Goal: Task Accomplishment & Management: Complete application form

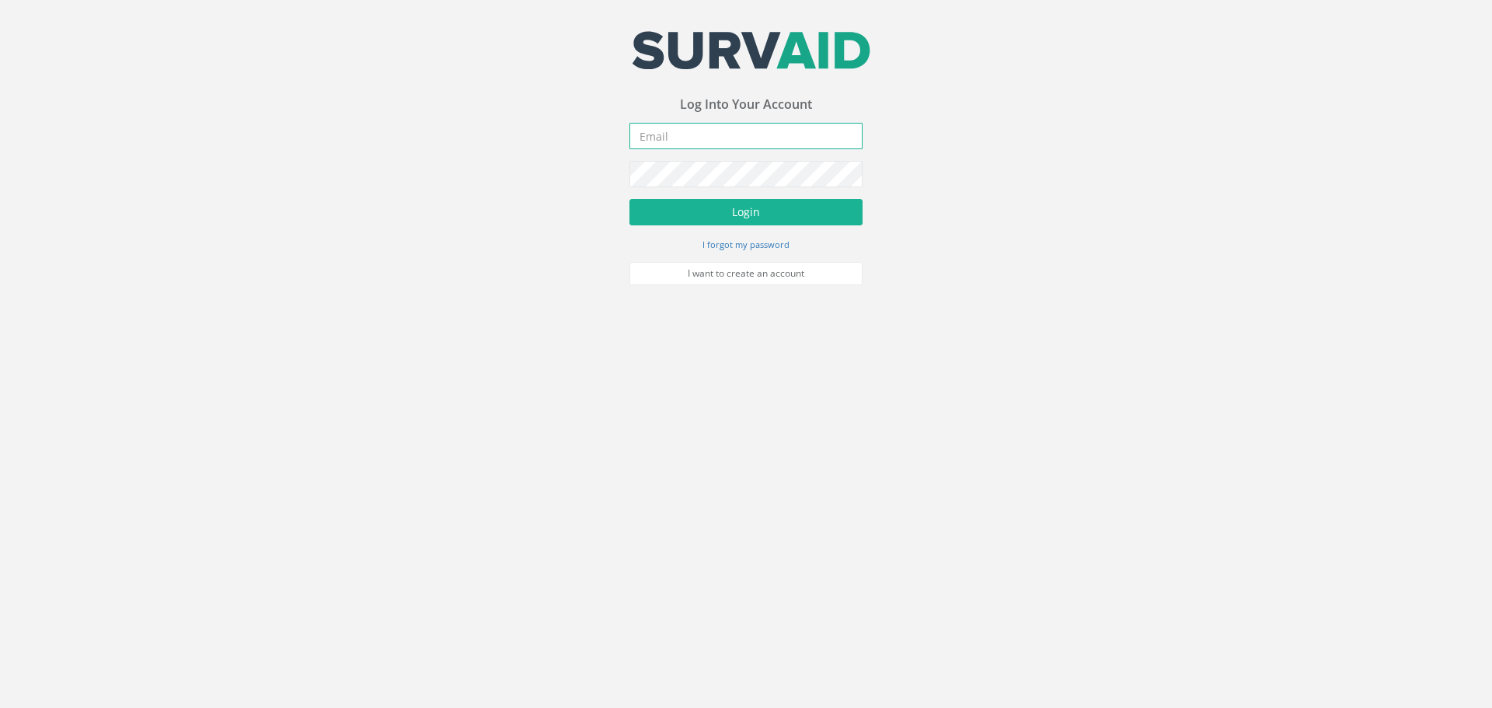
click at [784, 141] on input "email" at bounding box center [746, 136] width 233 height 26
type input "[PERSON_NAME][EMAIL_ADDRESS][DOMAIN_NAME]"
click at [630, 199] on button "Login" at bounding box center [746, 212] width 233 height 26
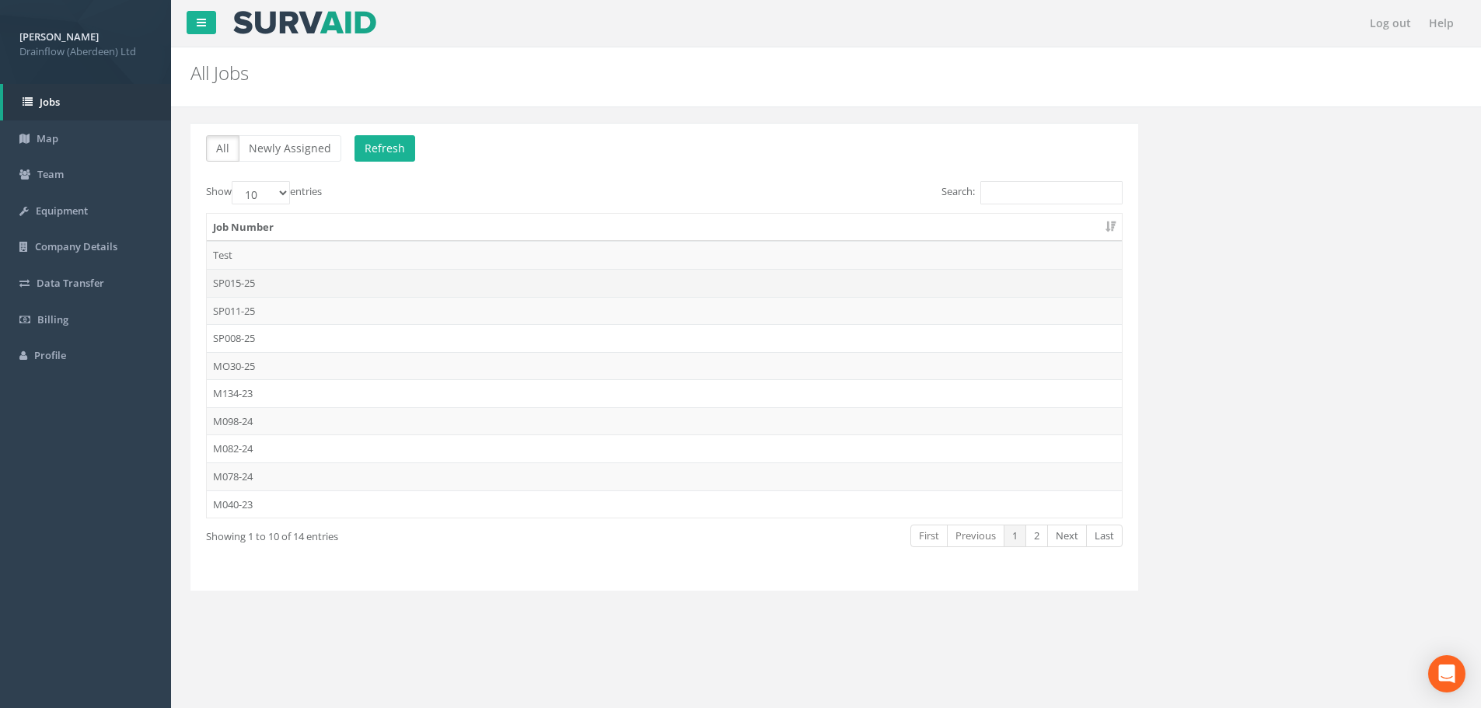
click at [250, 281] on td "SP015-25" at bounding box center [664, 283] width 915 height 28
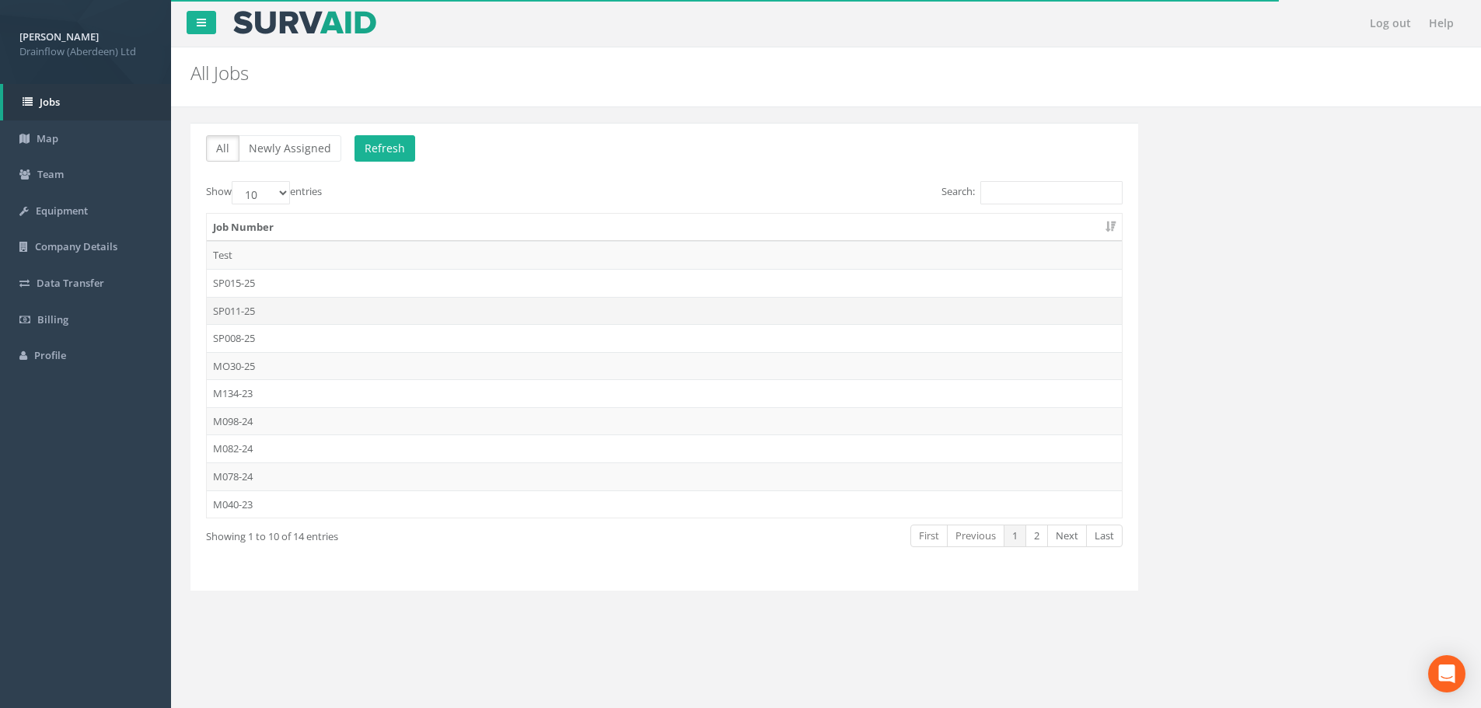
click at [250, 308] on td "SP011-25" at bounding box center [664, 311] width 915 height 28
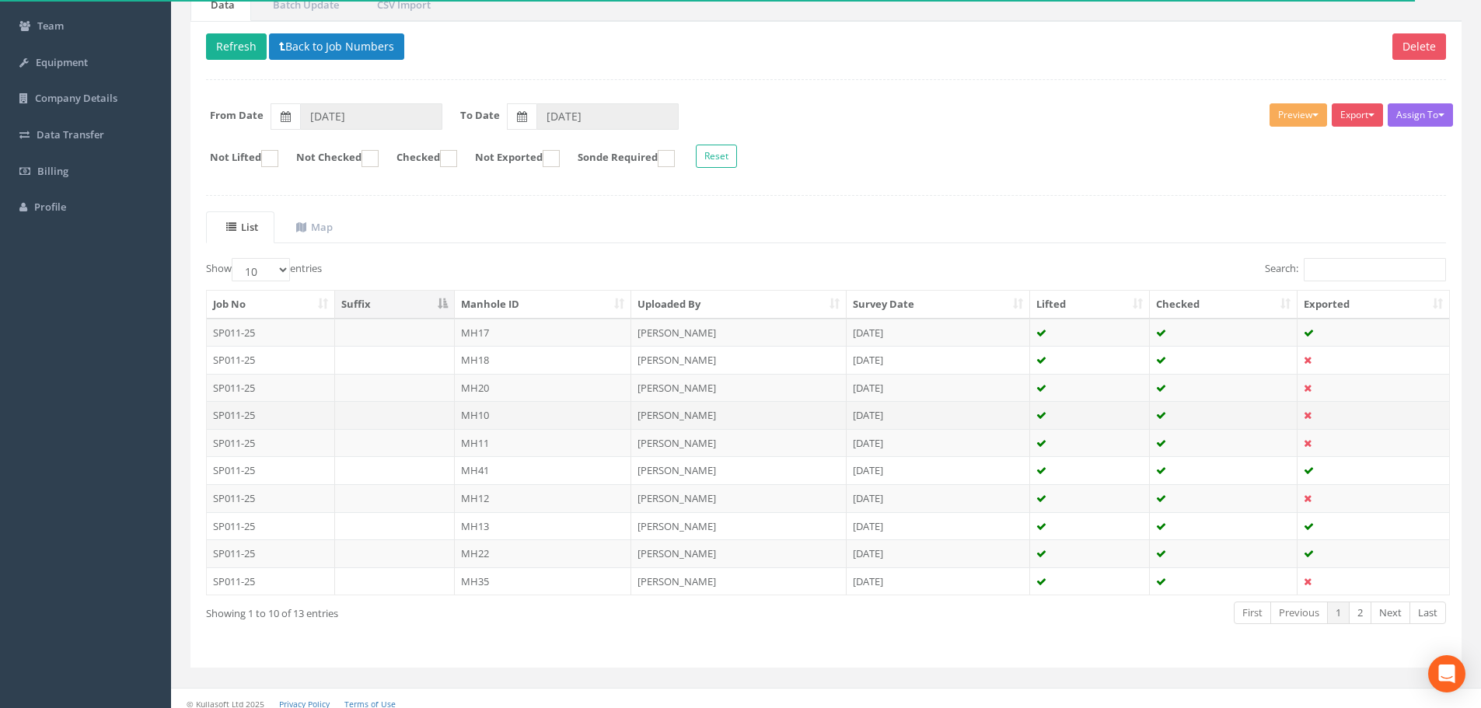
scroll to position [159, 0]
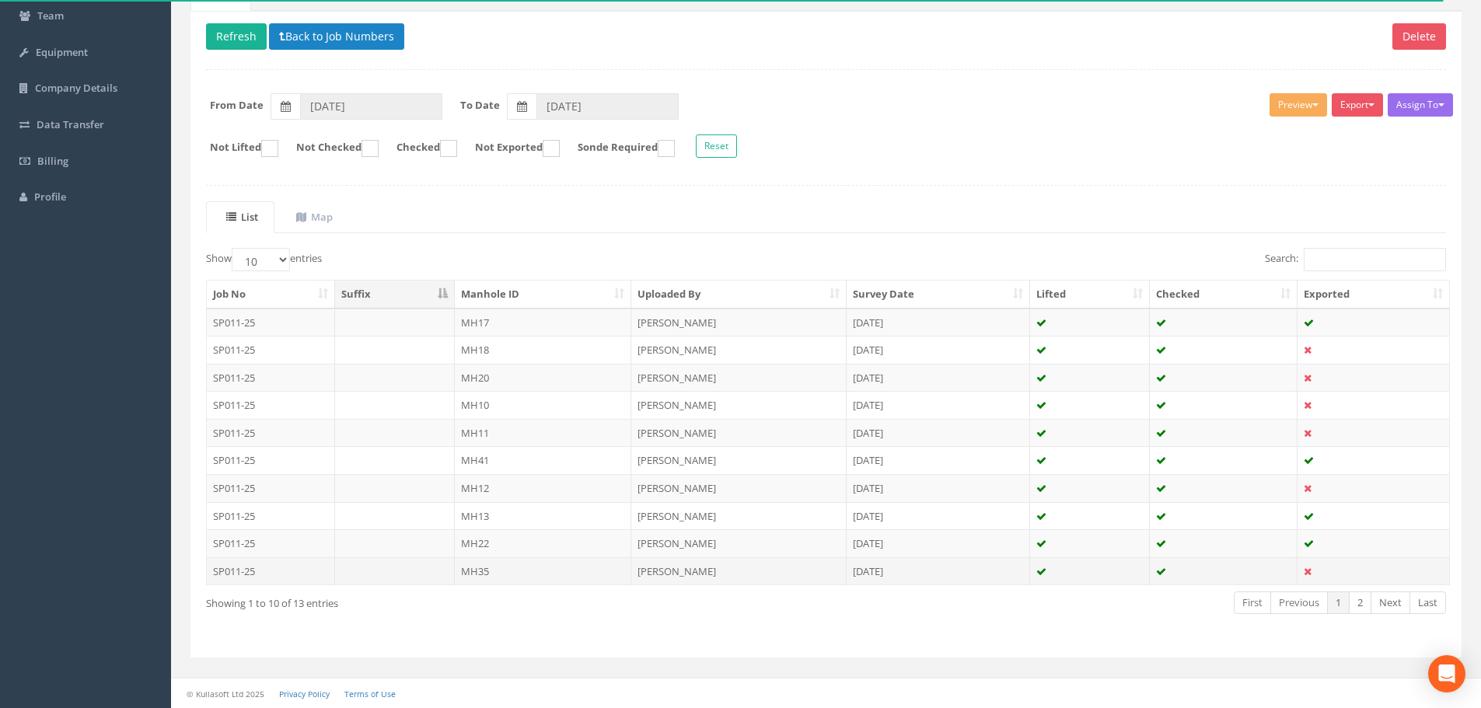
click at [499, 569] on td "MH35" at bounding box center [543, 571] width 177 height 28
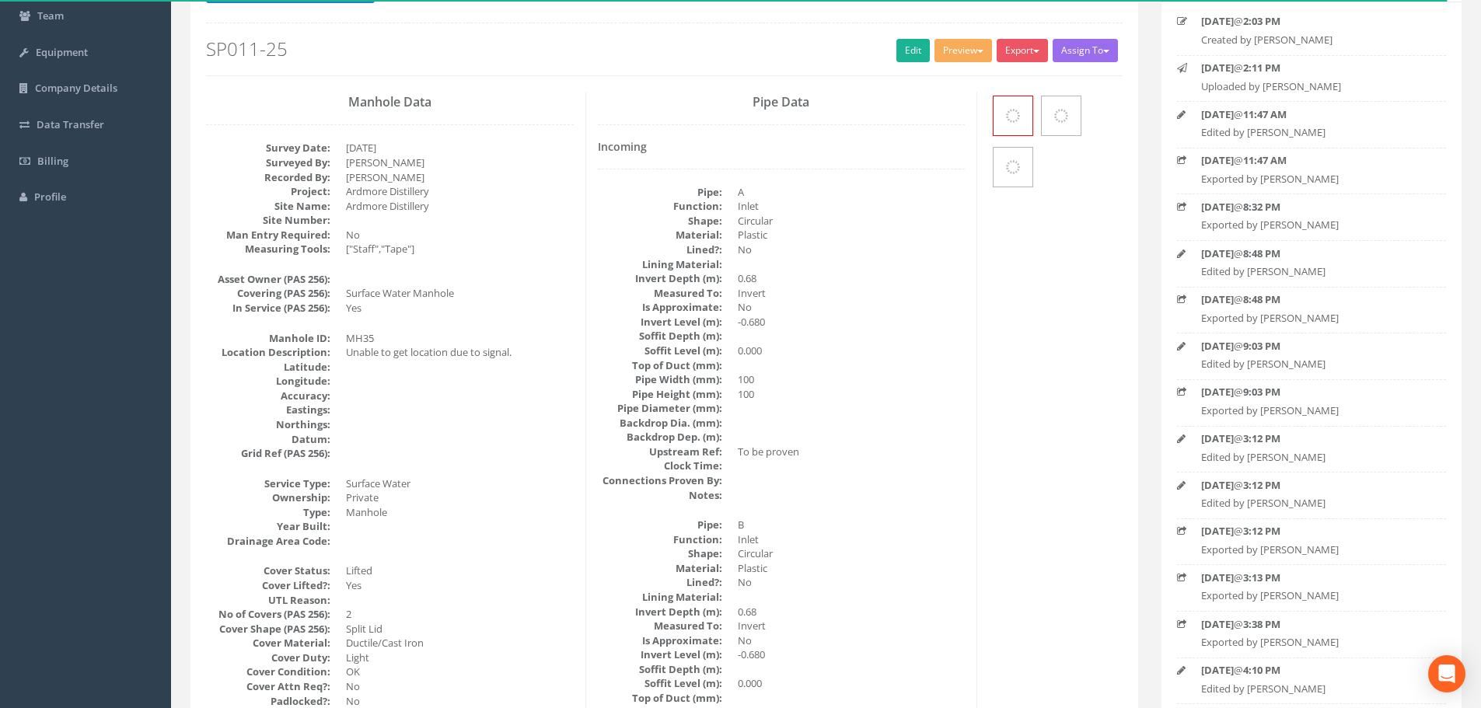
scroll to position [0, 0]
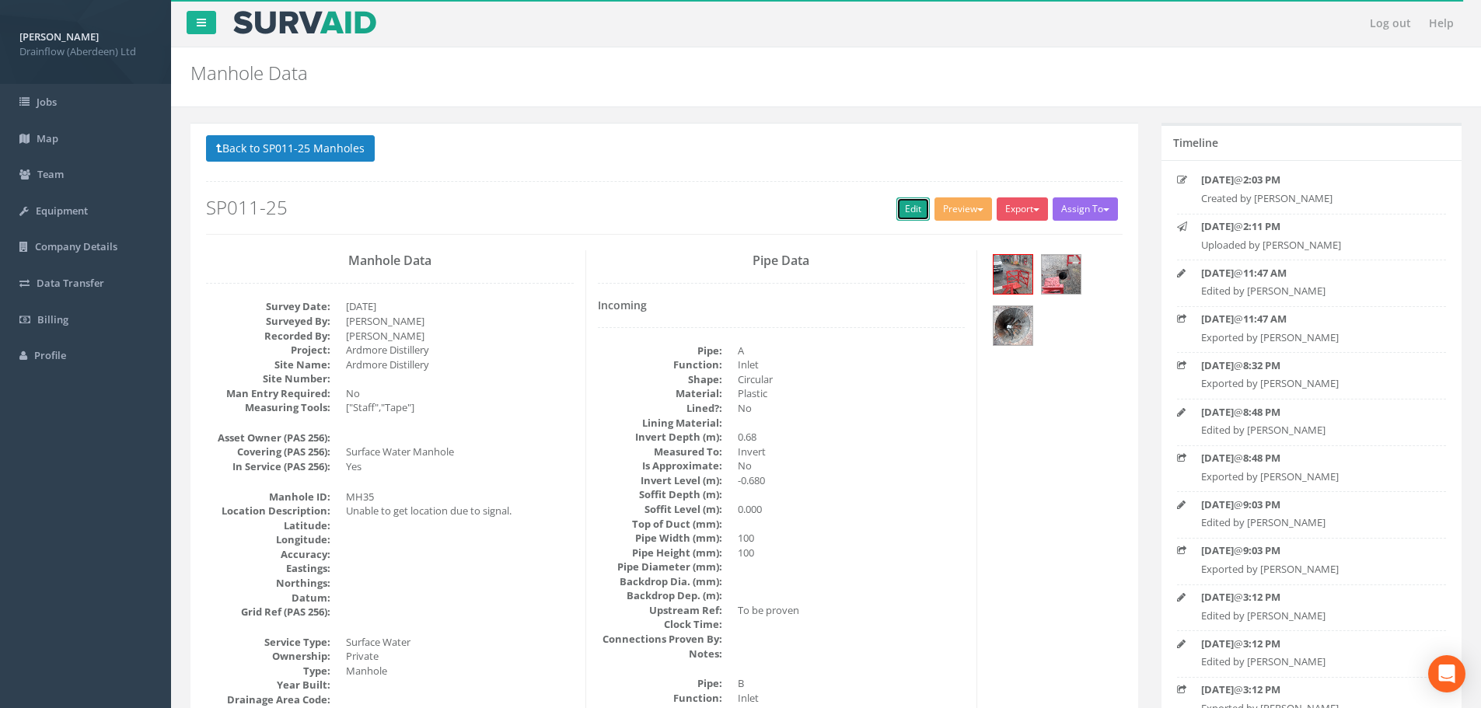
click at [896, 206] on link "Edit" at bounding box center [912, 208] width 33 height 23
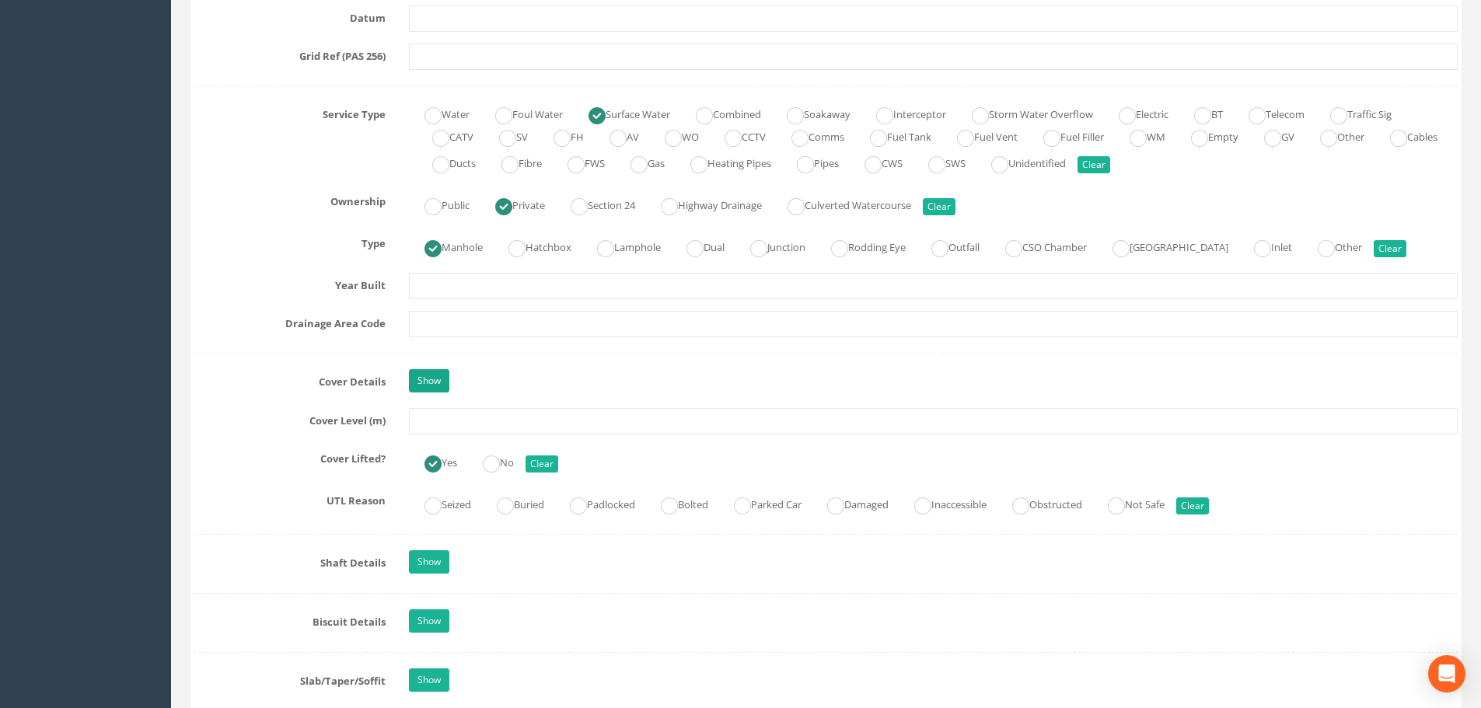
scroll to position [1088, 0]
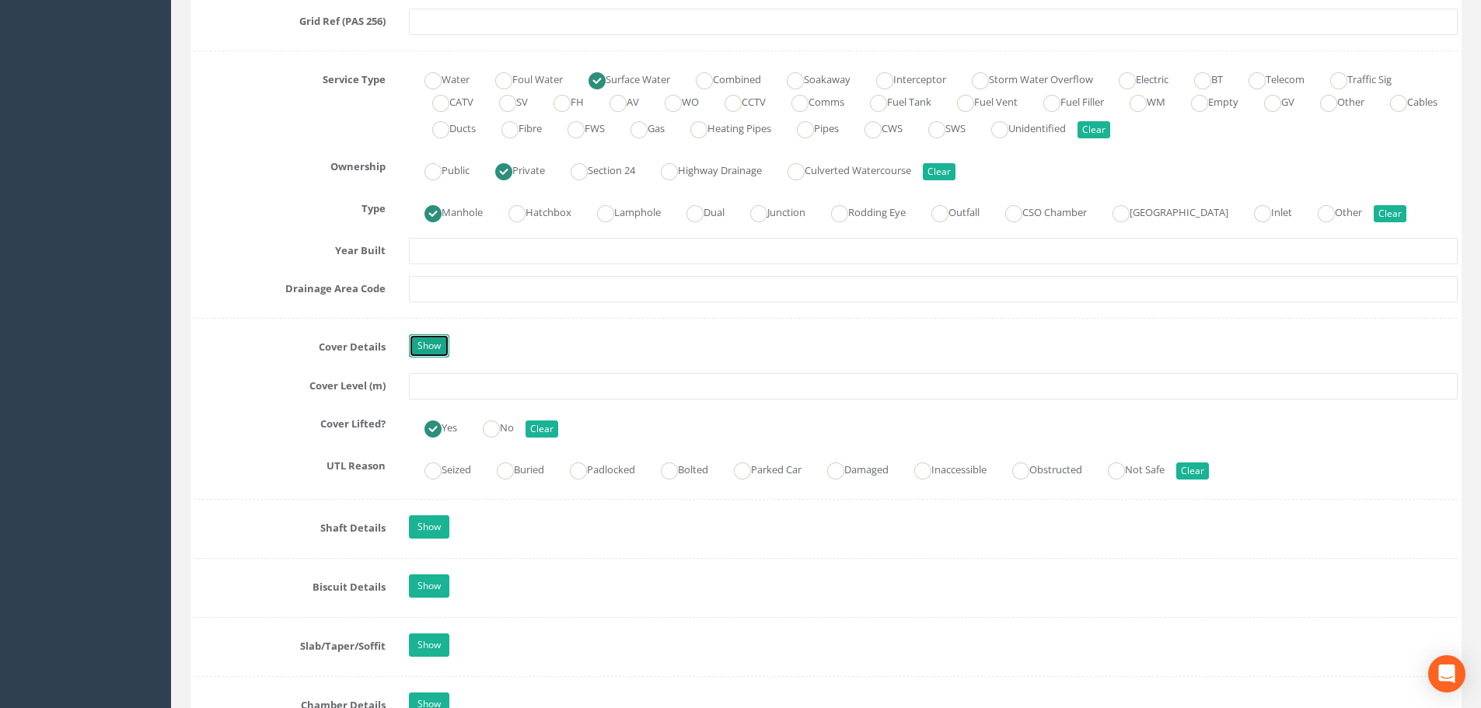
click at [432, 340] on link "Show" at bounding box center [429, 345] width 40 height 23
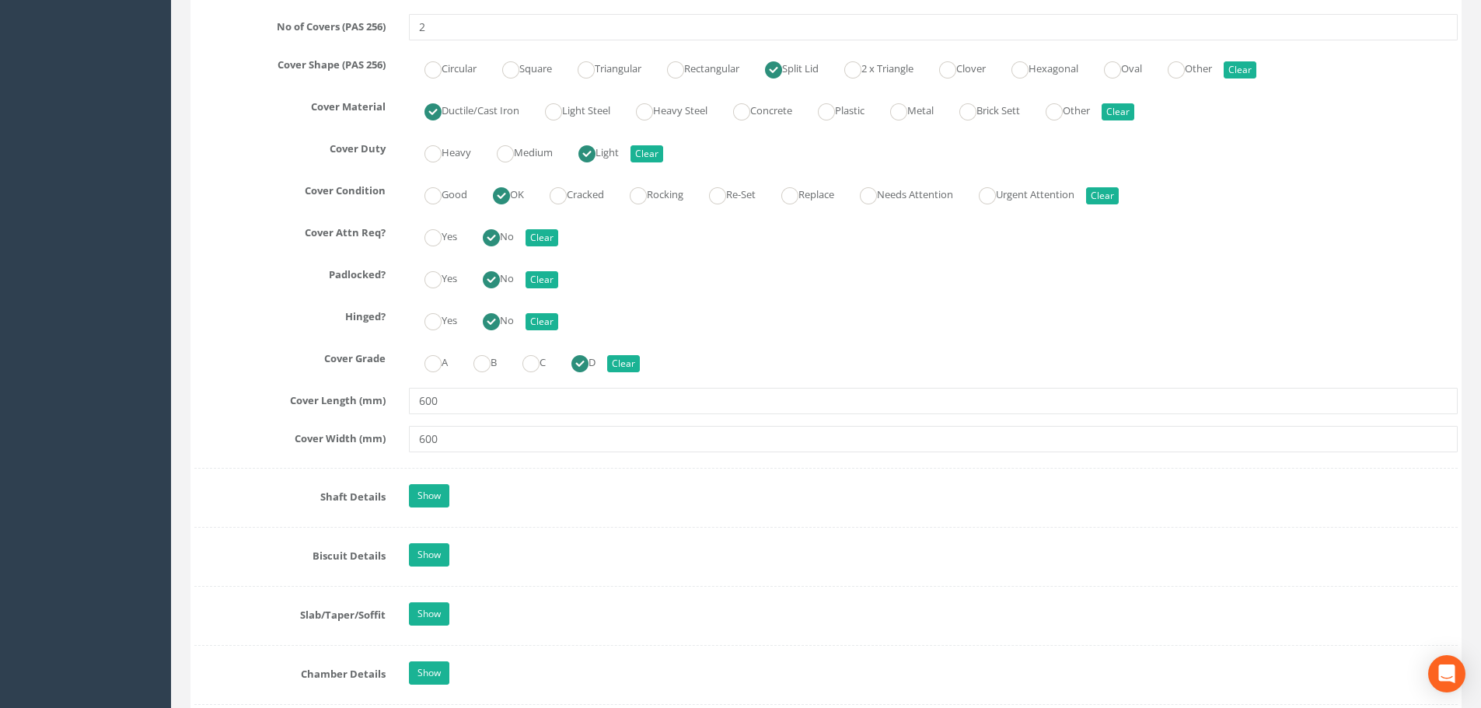
scroll to position [1710, 0]
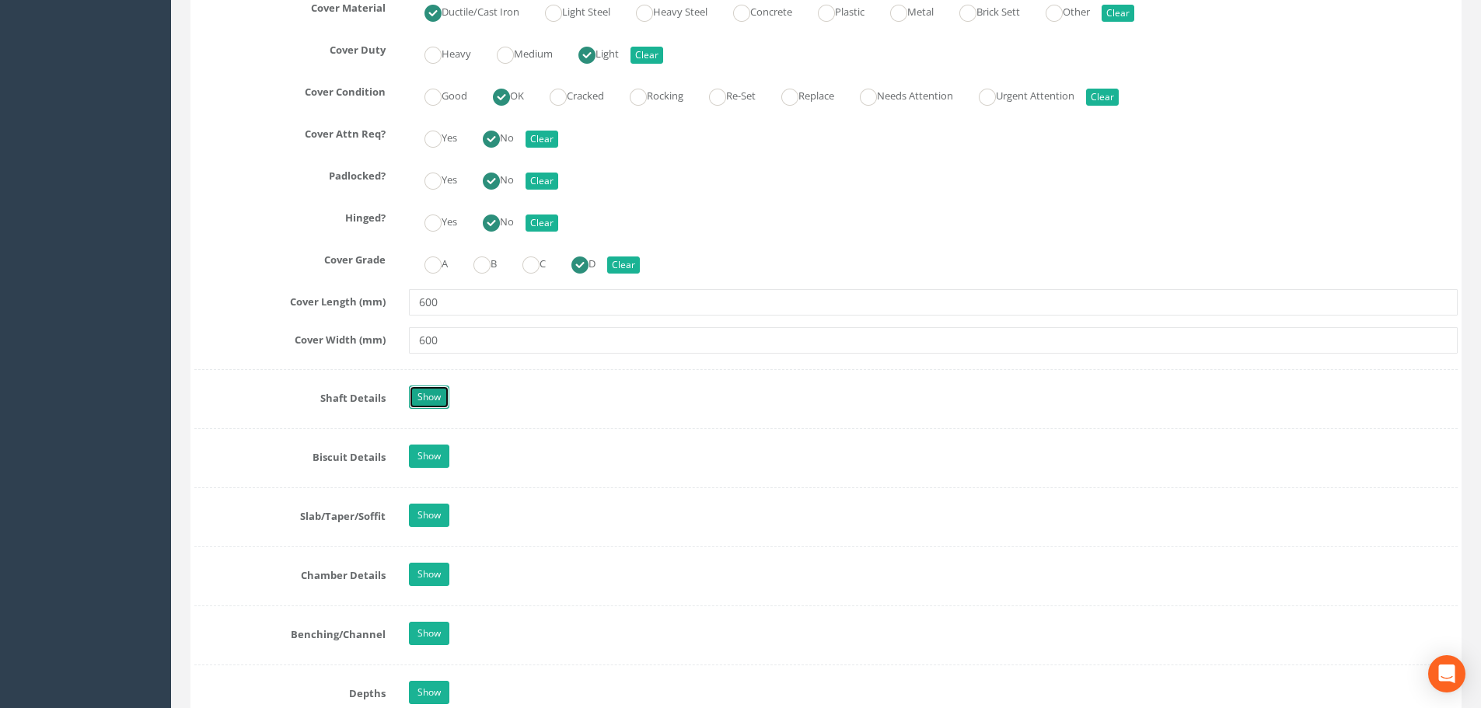
click at [433, 387] on link "Show" at bounding box center [429, 397] width 40 height 23
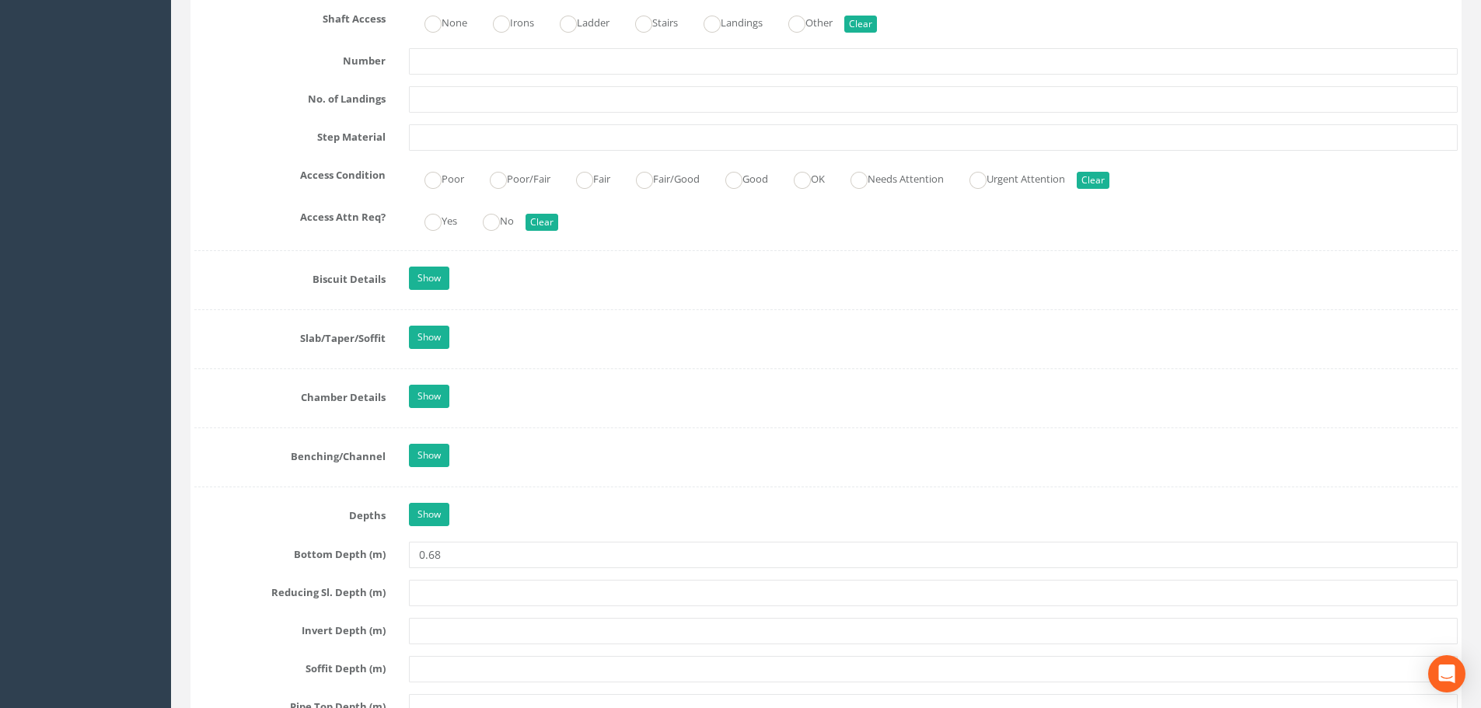
scroll to position [2565, 0]
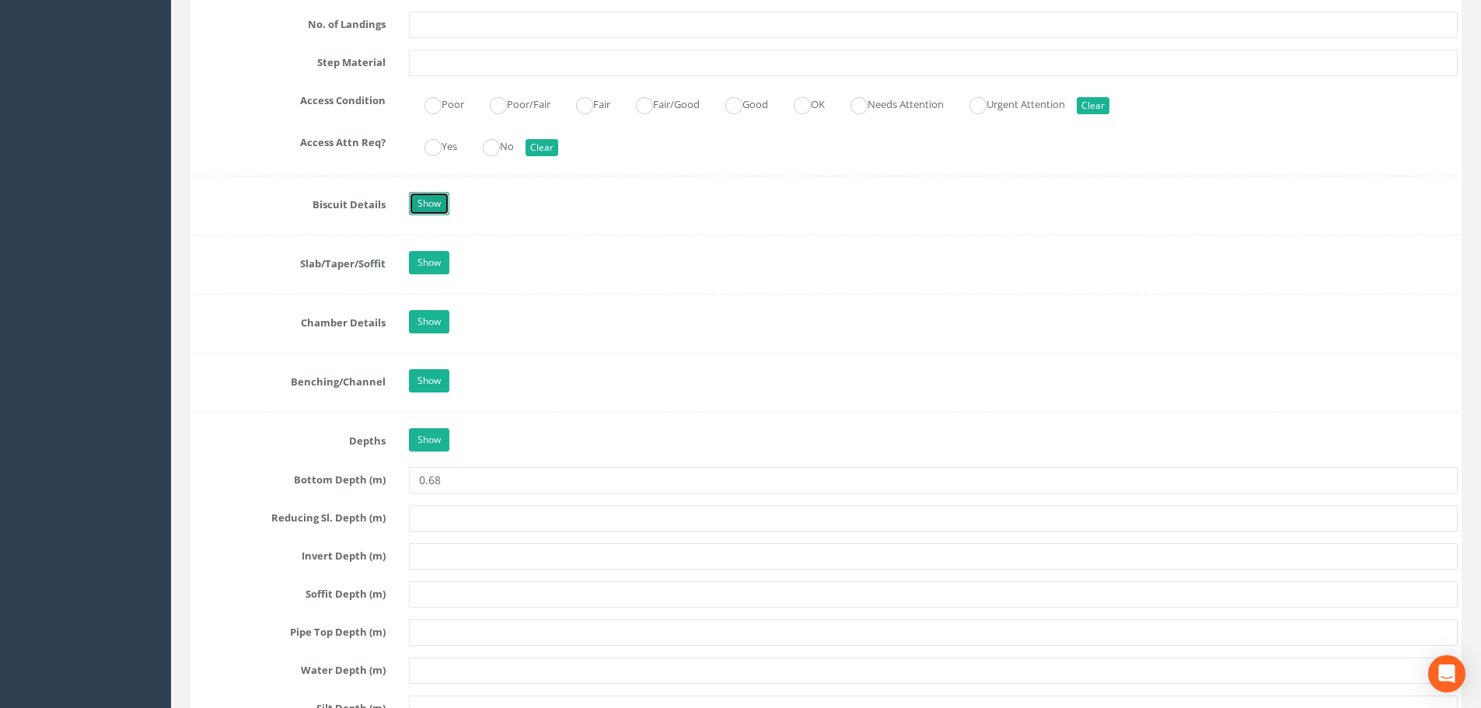
click at [442, 200] on link "Show" at bounding box center [429, 203] width 40 height 23
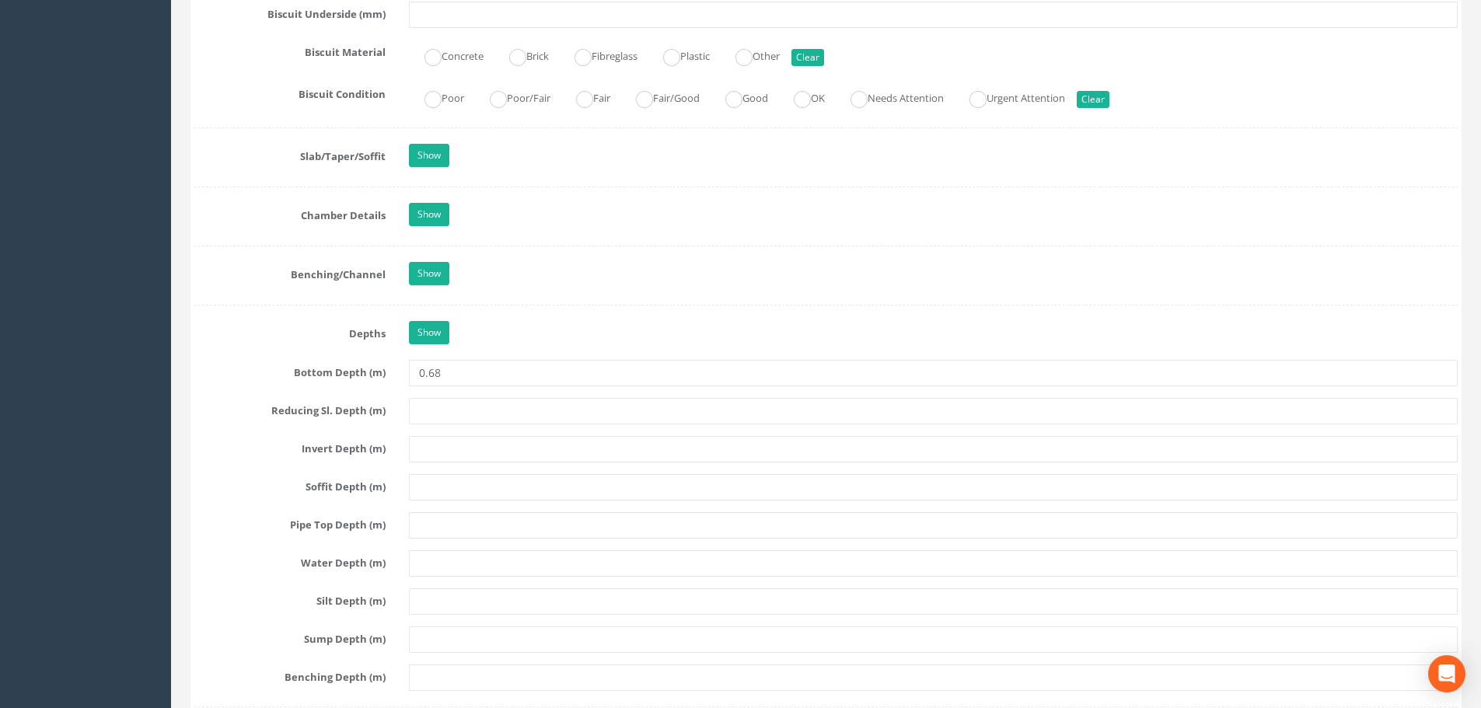
scroll to position [2798, 0]
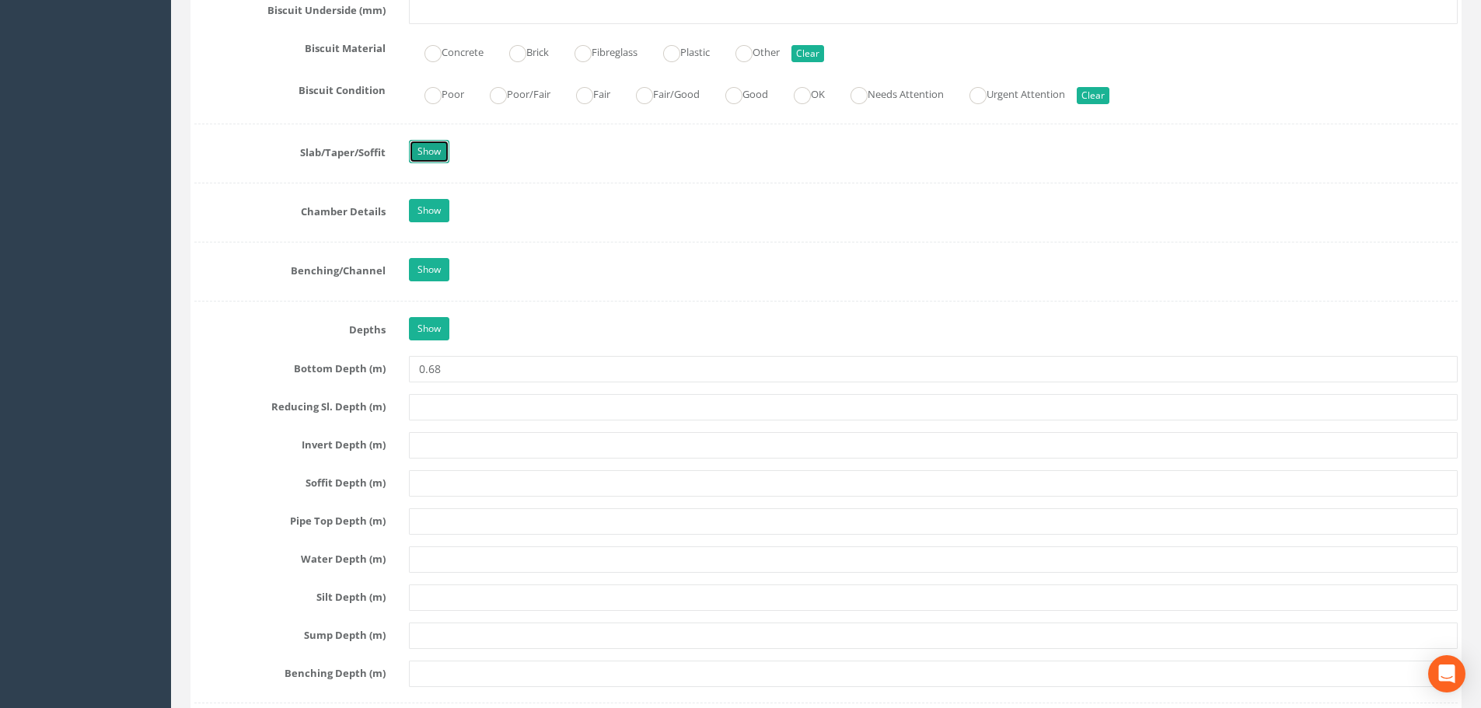
click at [416, 153] on link "Show" at bounding box center [429, 151] width 40 height 23
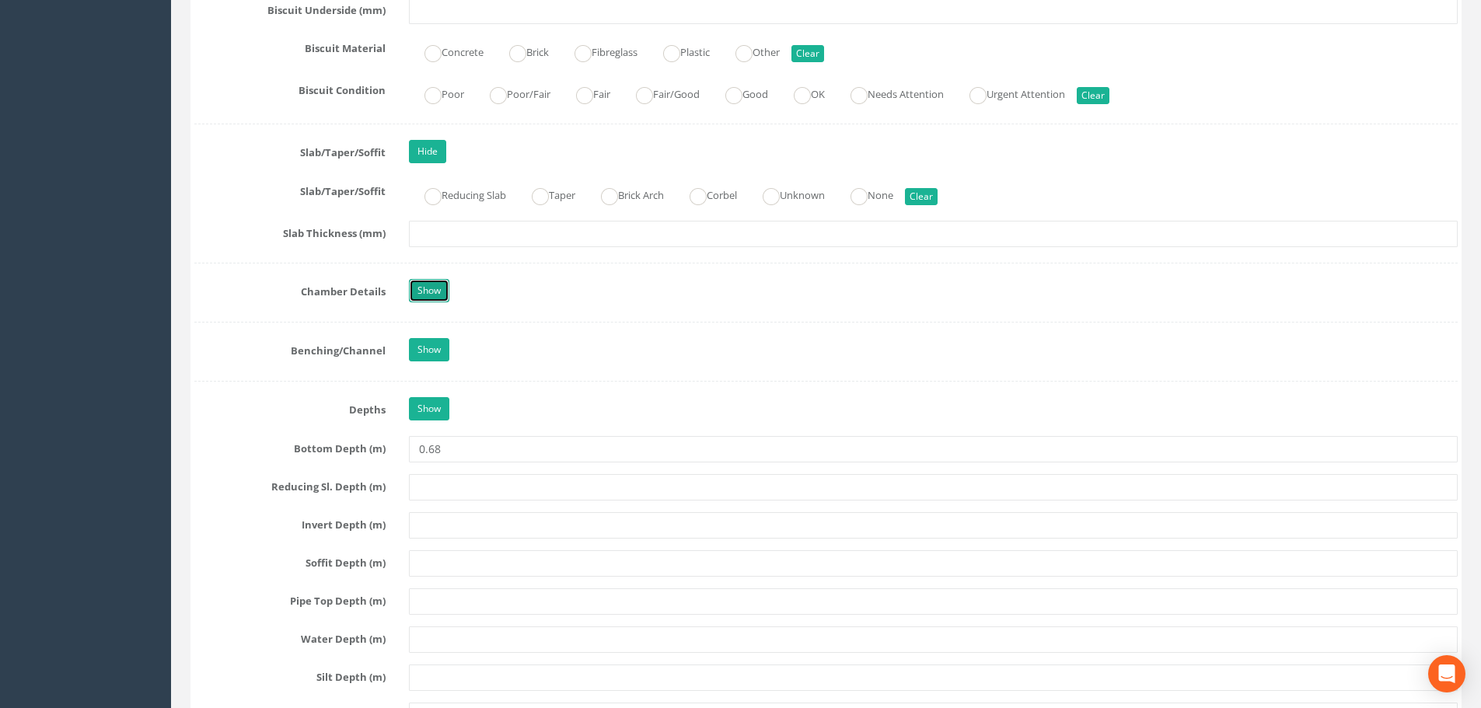
click at [414, 279] on link "Show" at bounding box center [429, 290] width 40 height 23
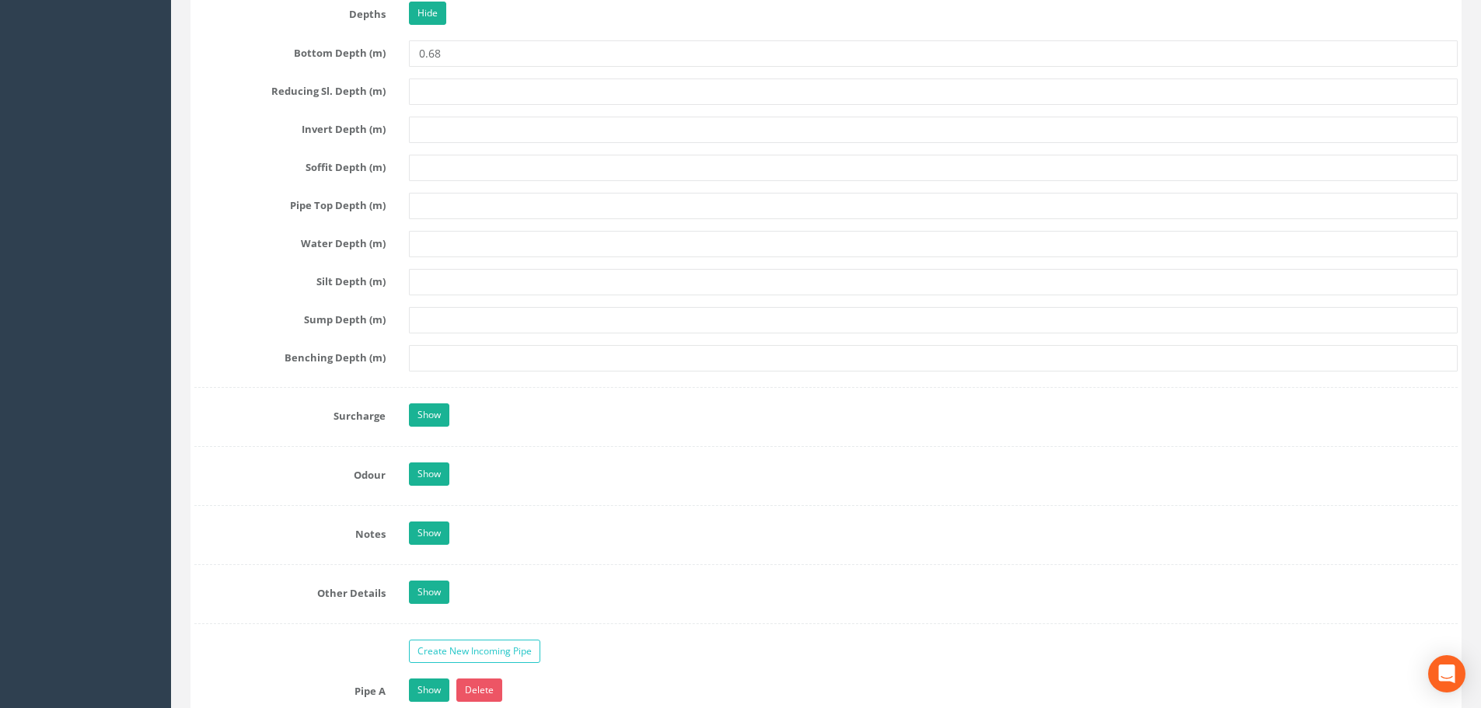
scroll to position [3576, 0]
click at [434, 413] on link "Show" at bounding box center [429, 414] width 40 height 23
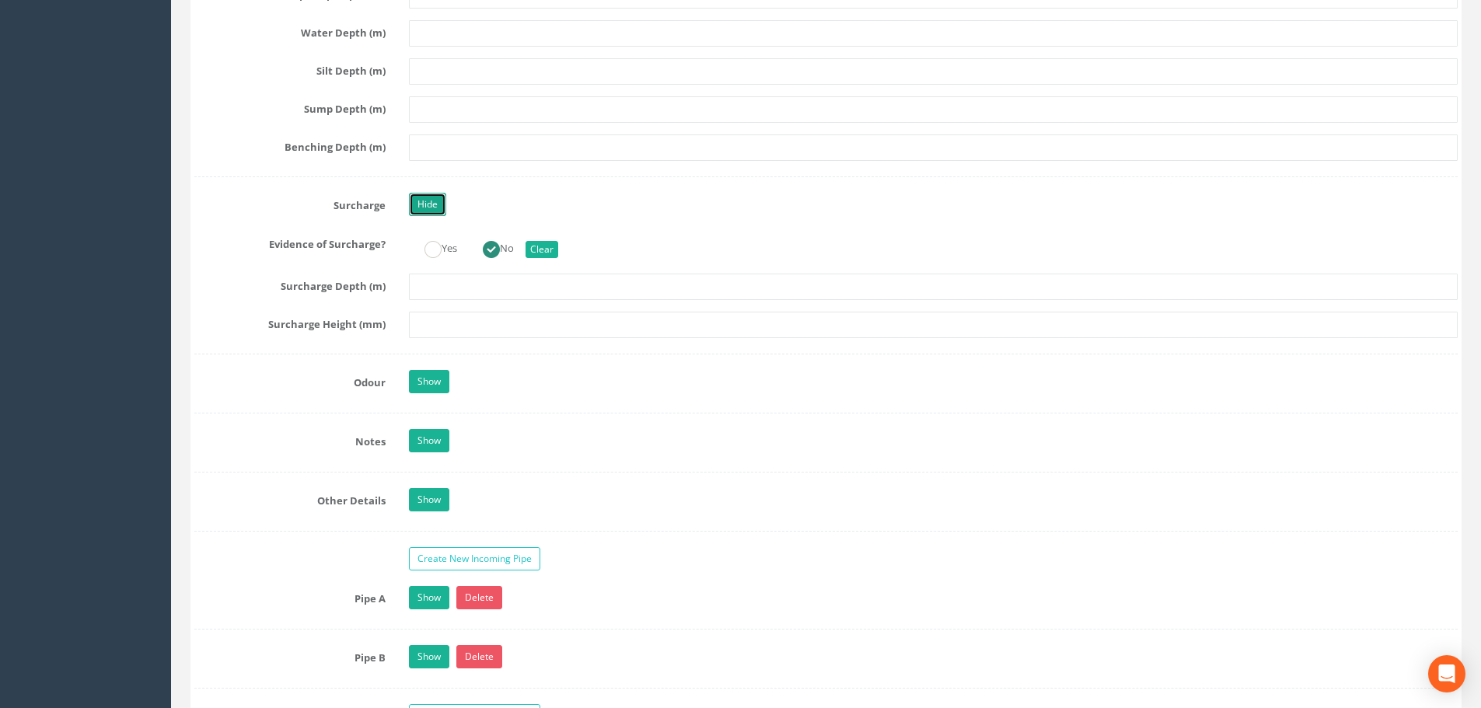
scroll to position [3809, 0]
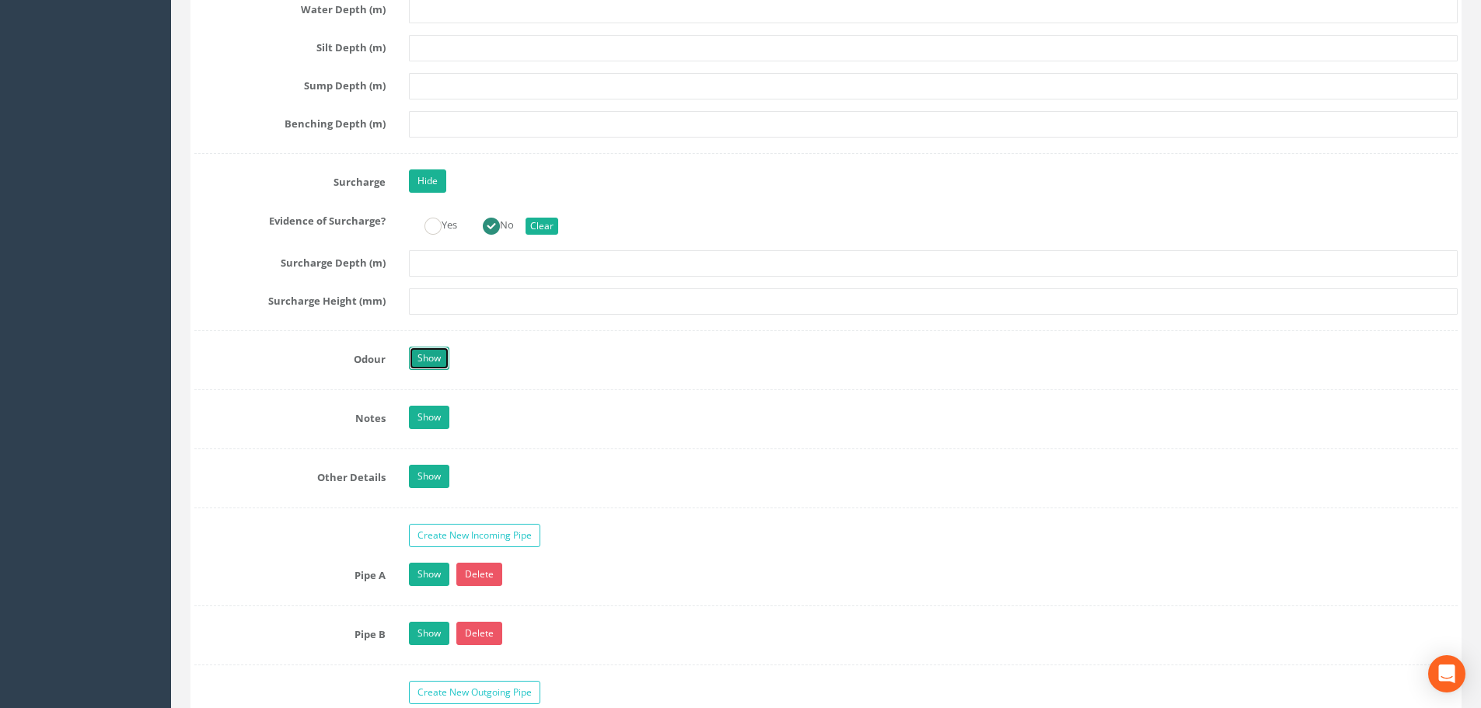
click at [431, 356] on link "Show" at bounding box center [429, 358] width 40 height 23
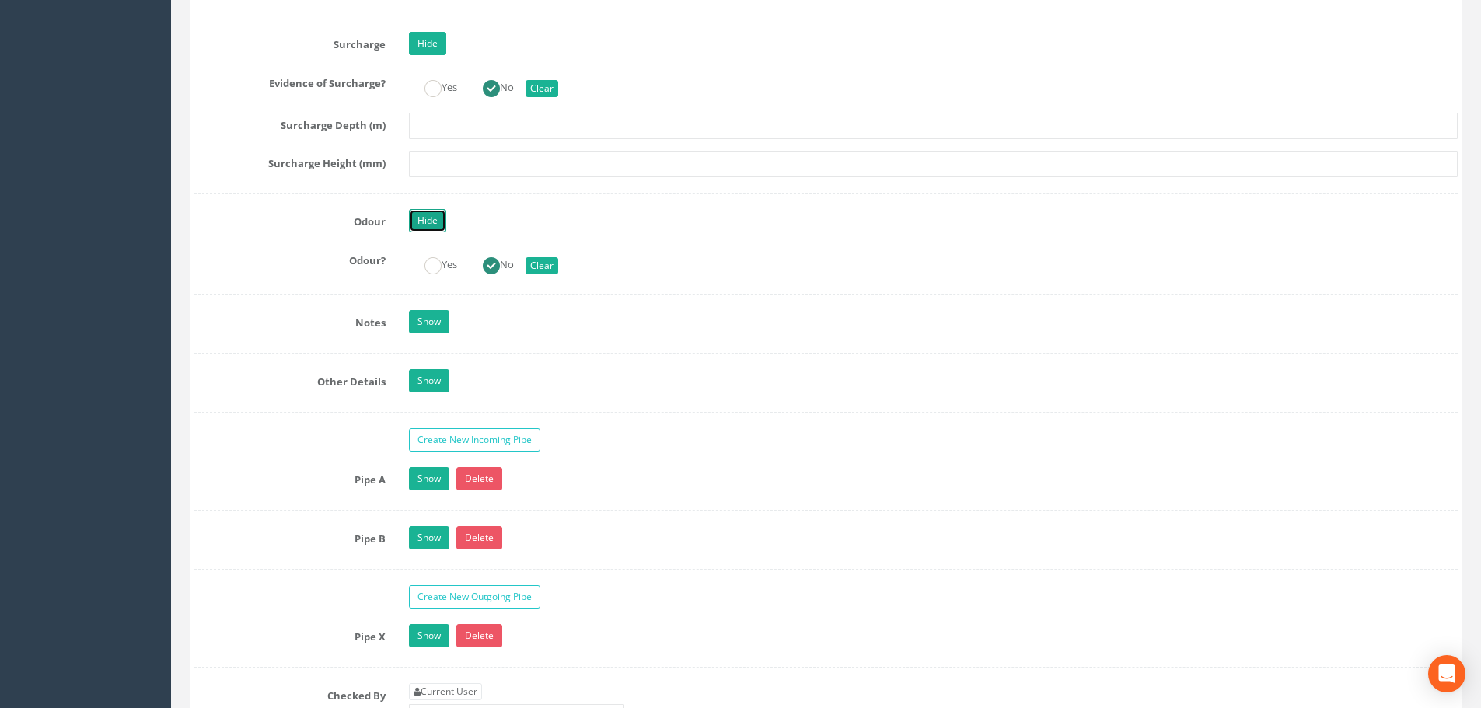
scroll to position [3964, 0]
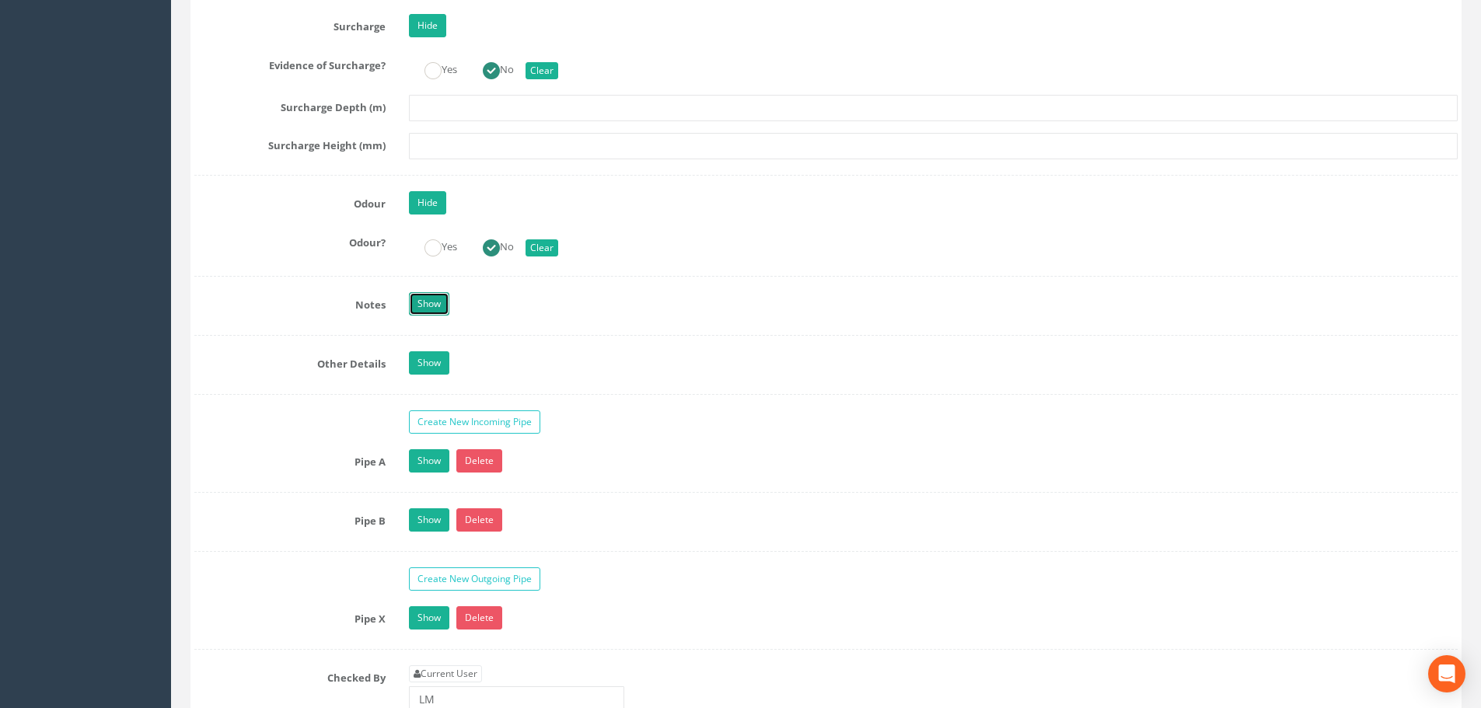
click at [436, 304] on link "Show" at bounding box center [429, 303] width 40 height 23
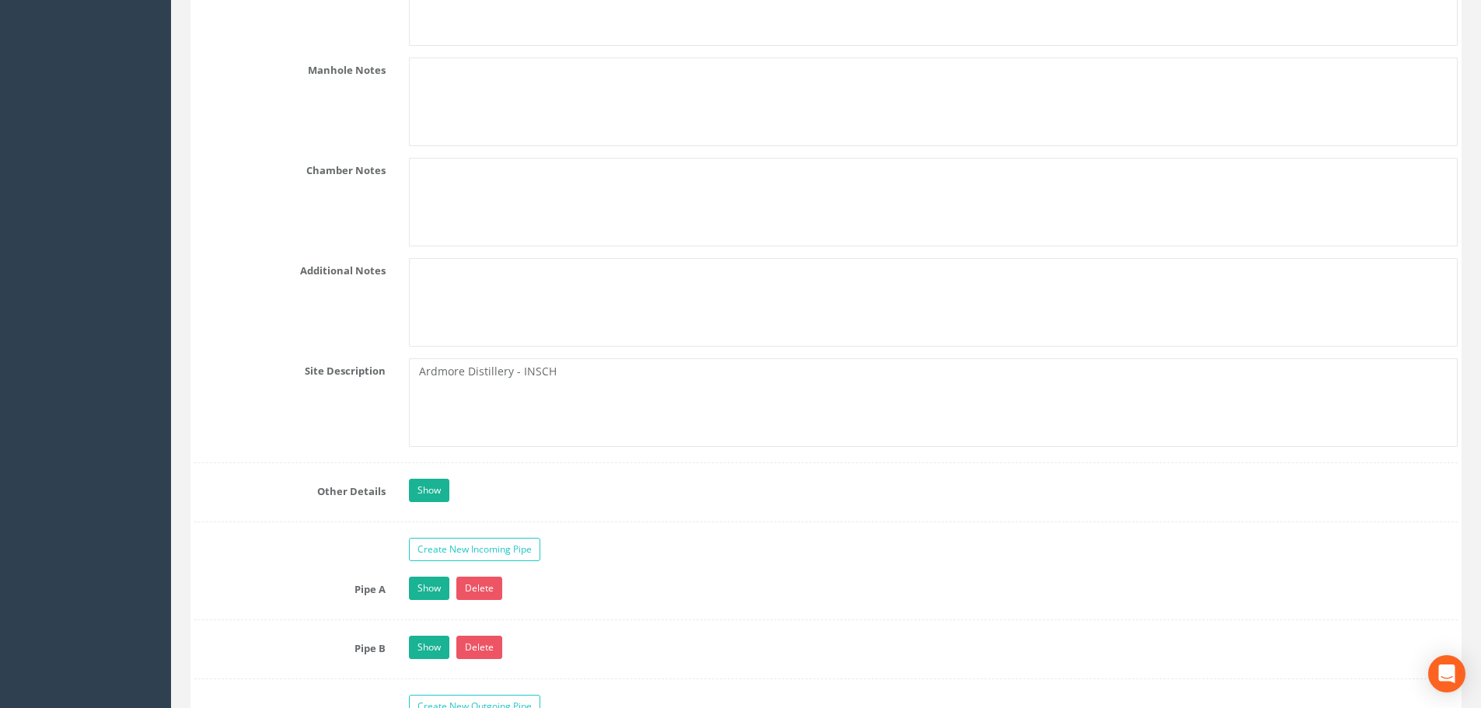
scroll to position [4353, 0]
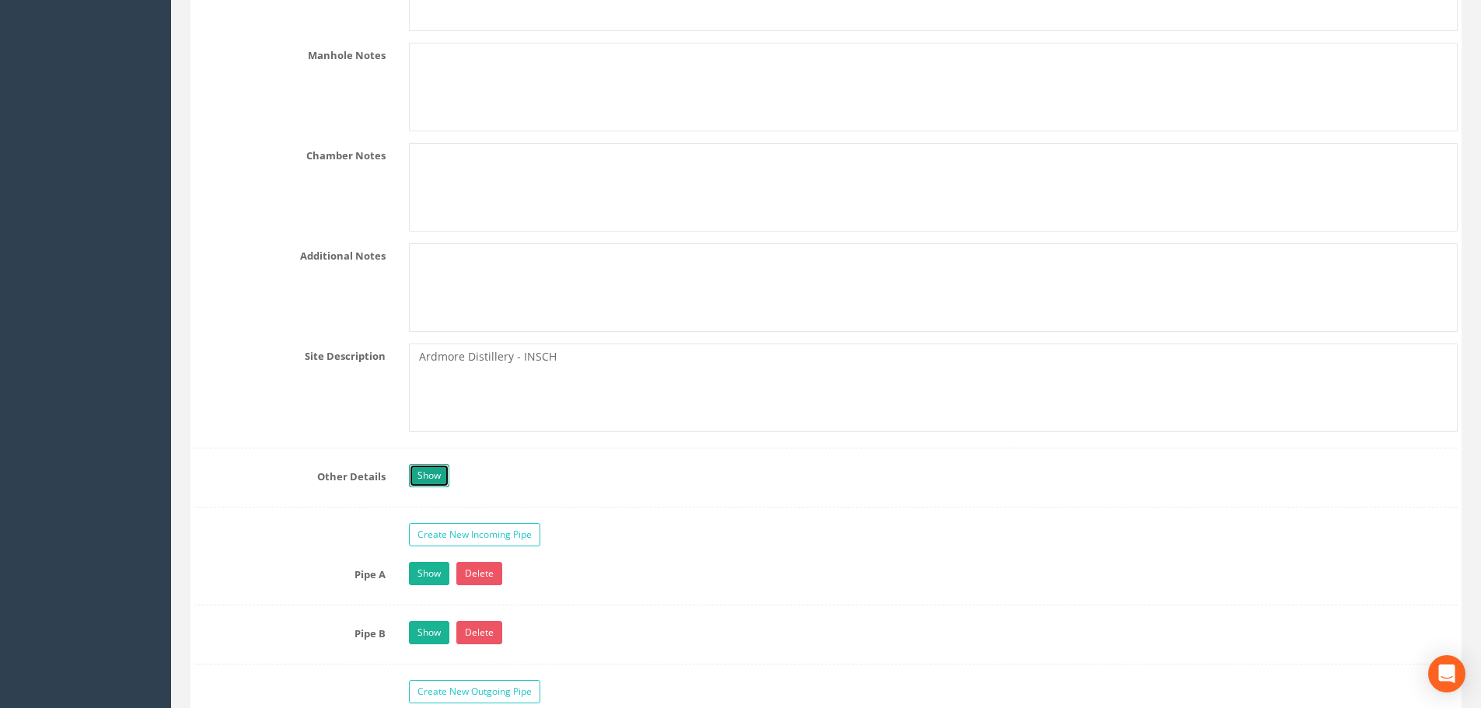
click at [424, 470] on link "Show" at bounding box center [429, 475] width 40 height 23
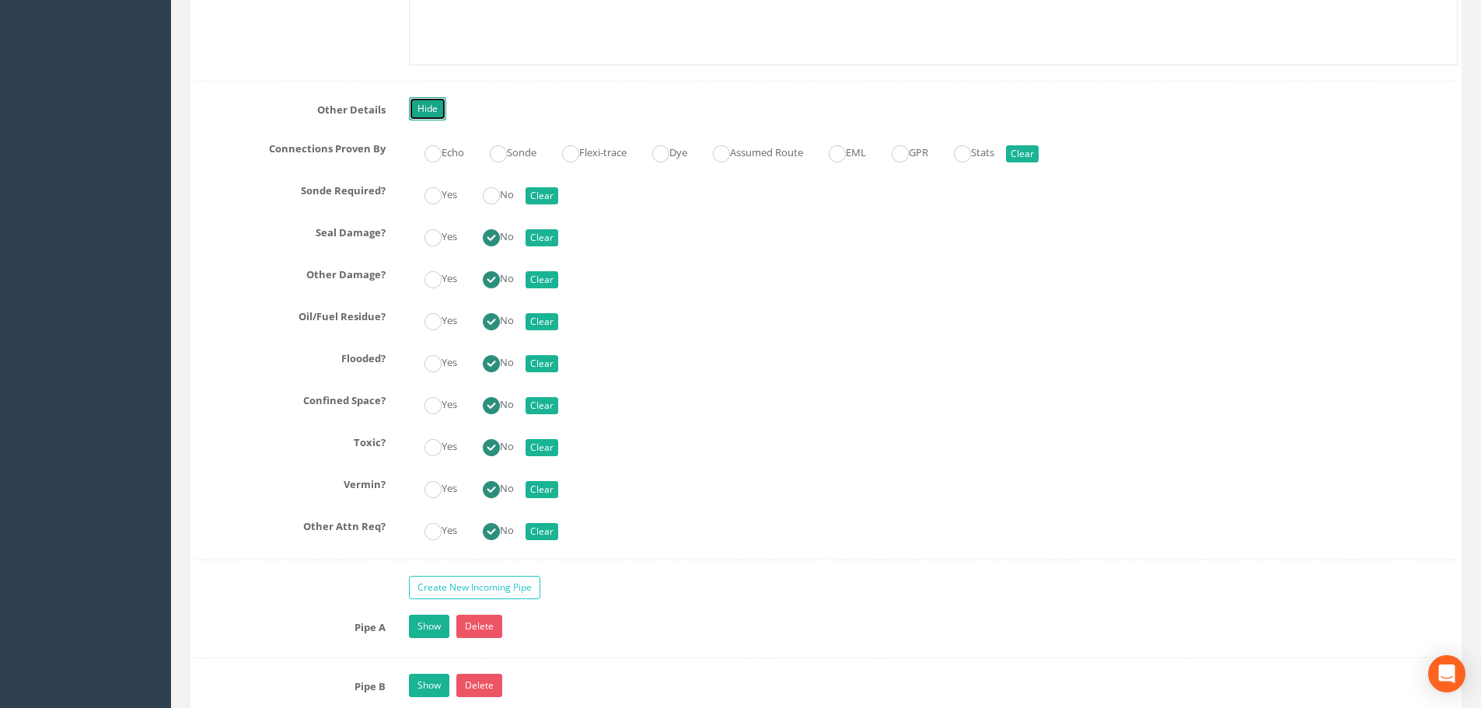
scroll to position [4897, 0]
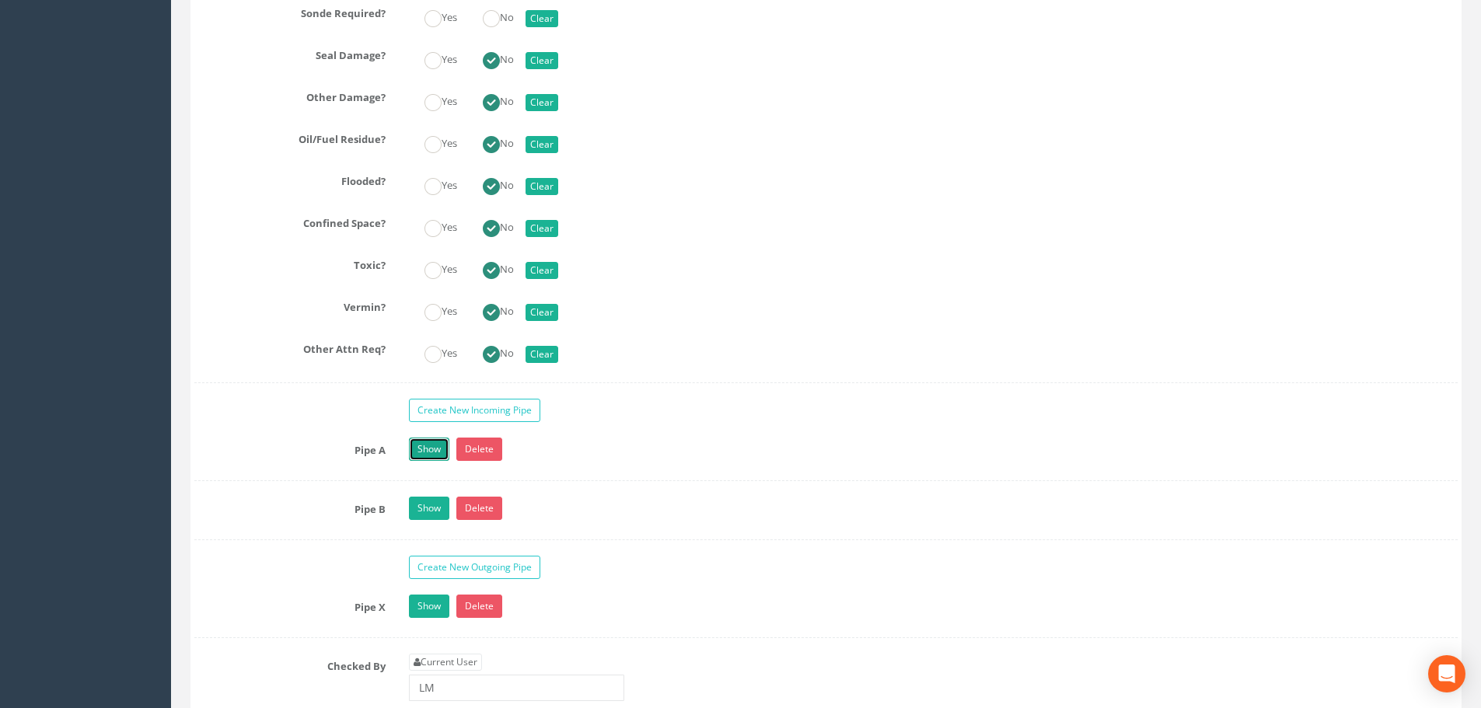
click at [427, 448] on link "Show" at bounding box center [429, 449] width 40 height 23
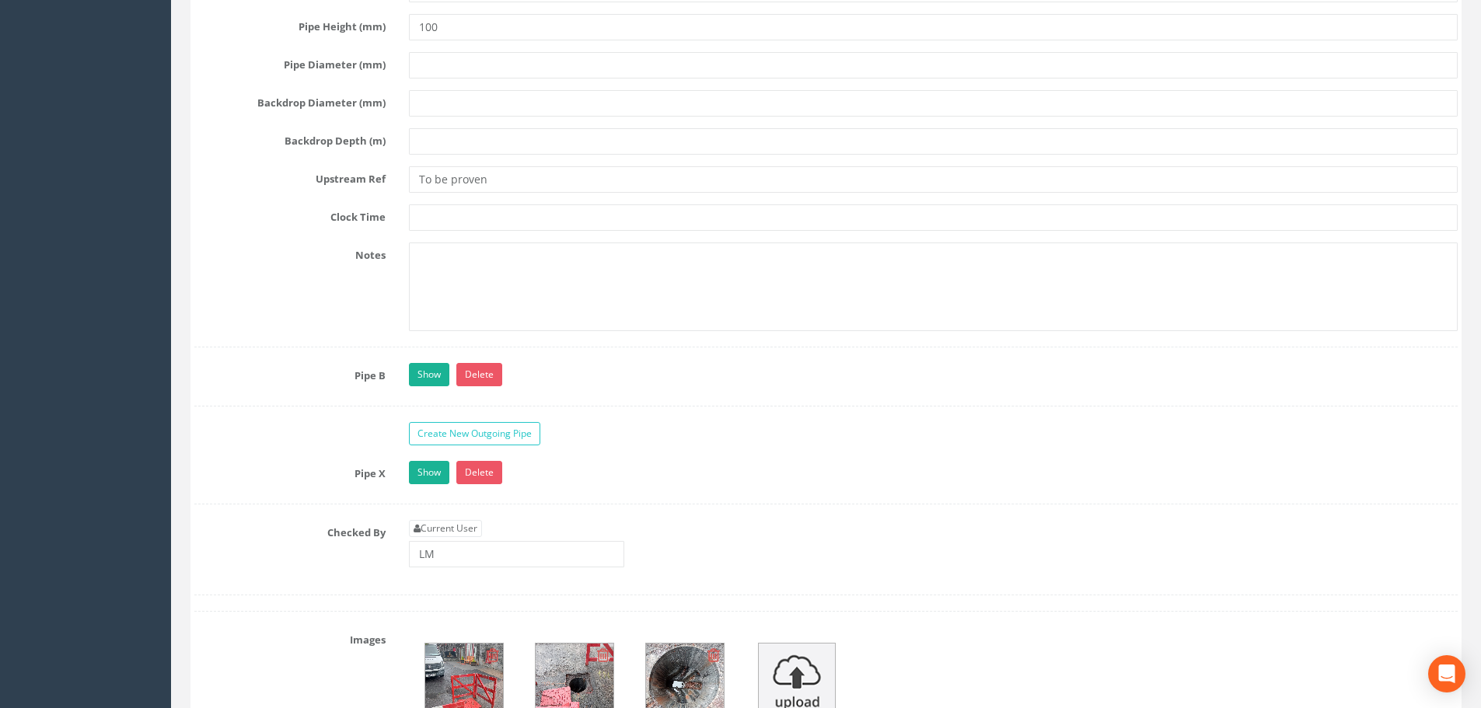
scroll to position [5908, 0]
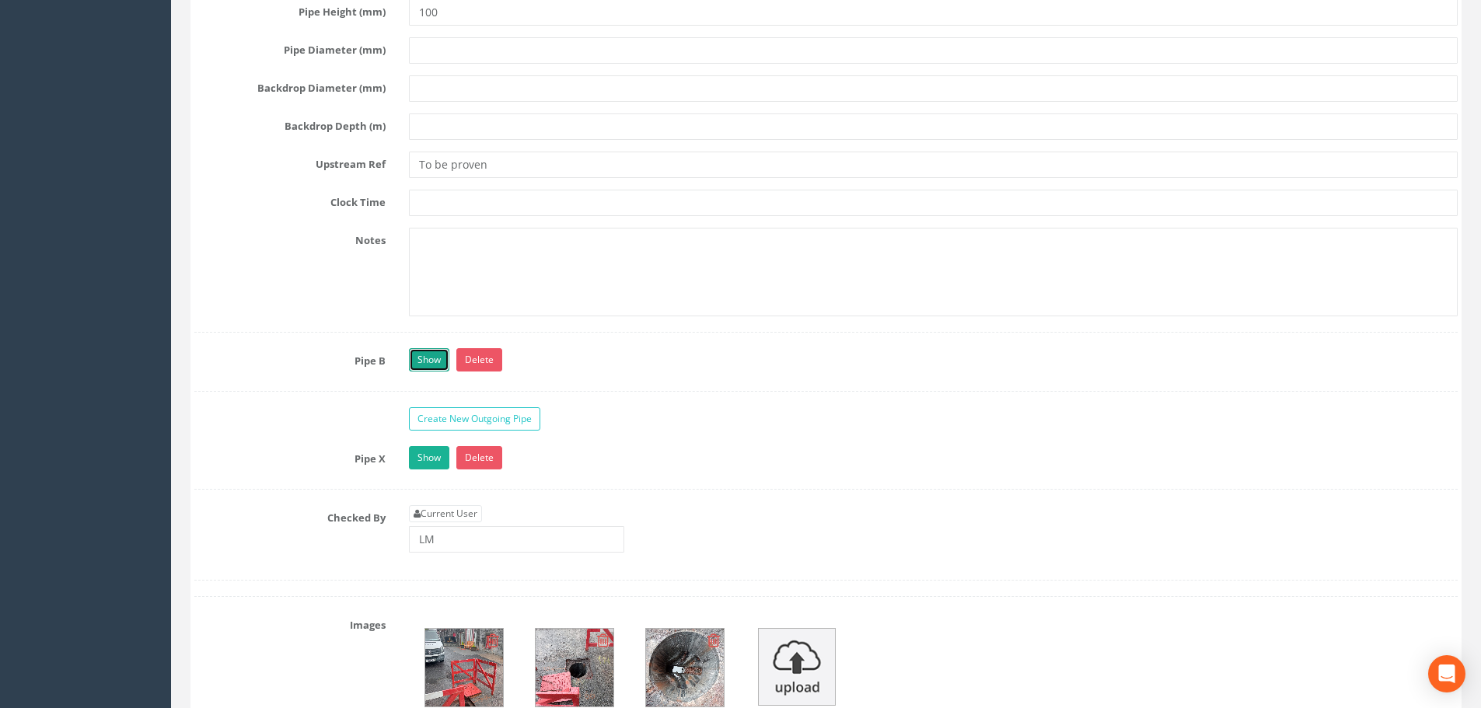
click at [425, 368] on link "Show" at bounding box center [429, 359] width 40 height 23
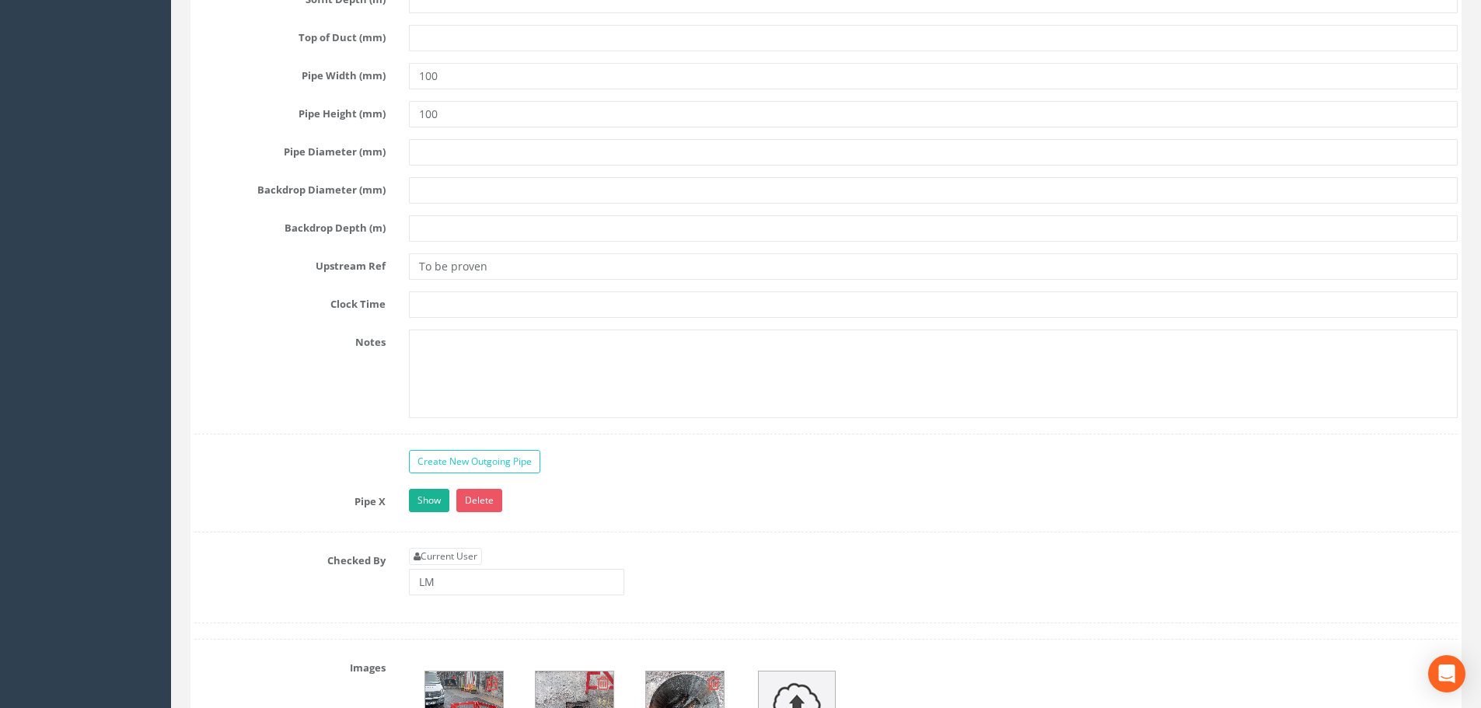
scroll to position [6763, 0]
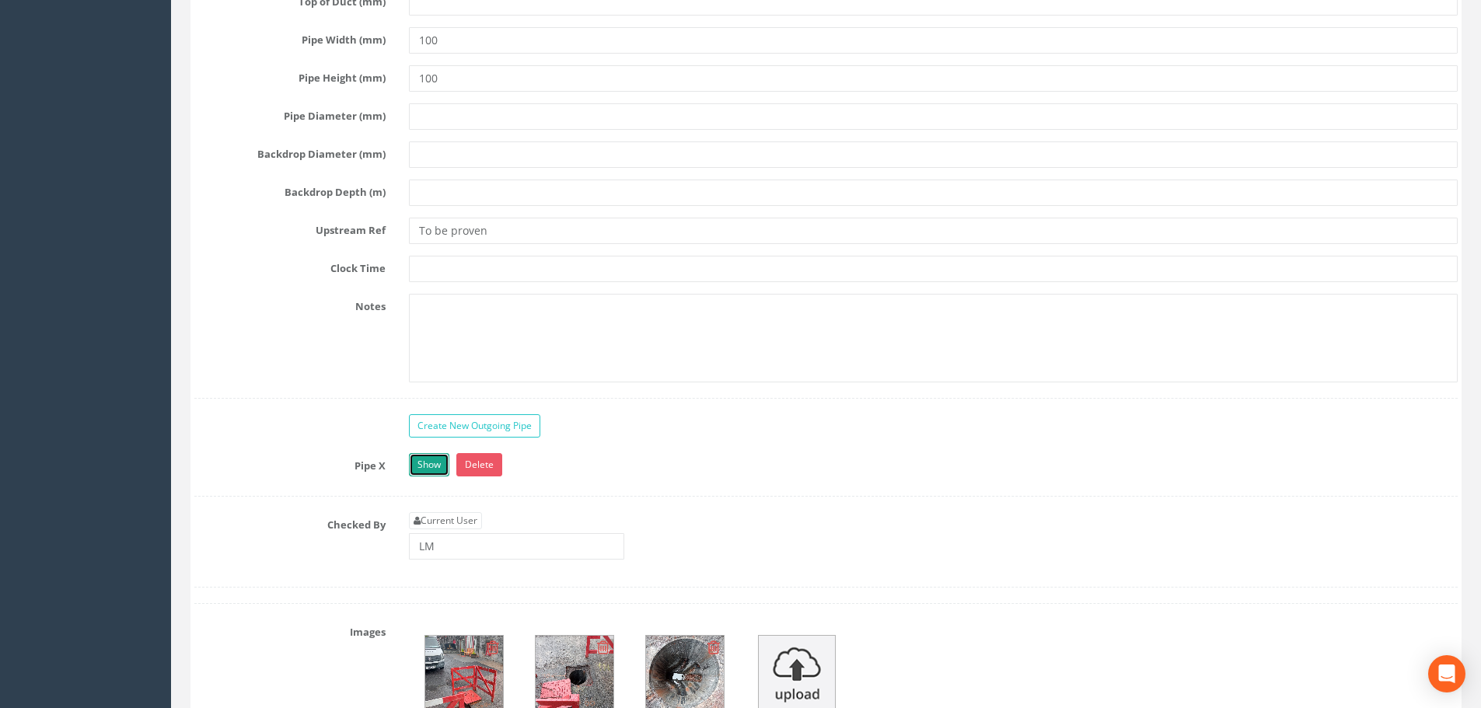
click at [438, 470] on link "Show" at bounding box center [429, 464] width 40 height 23
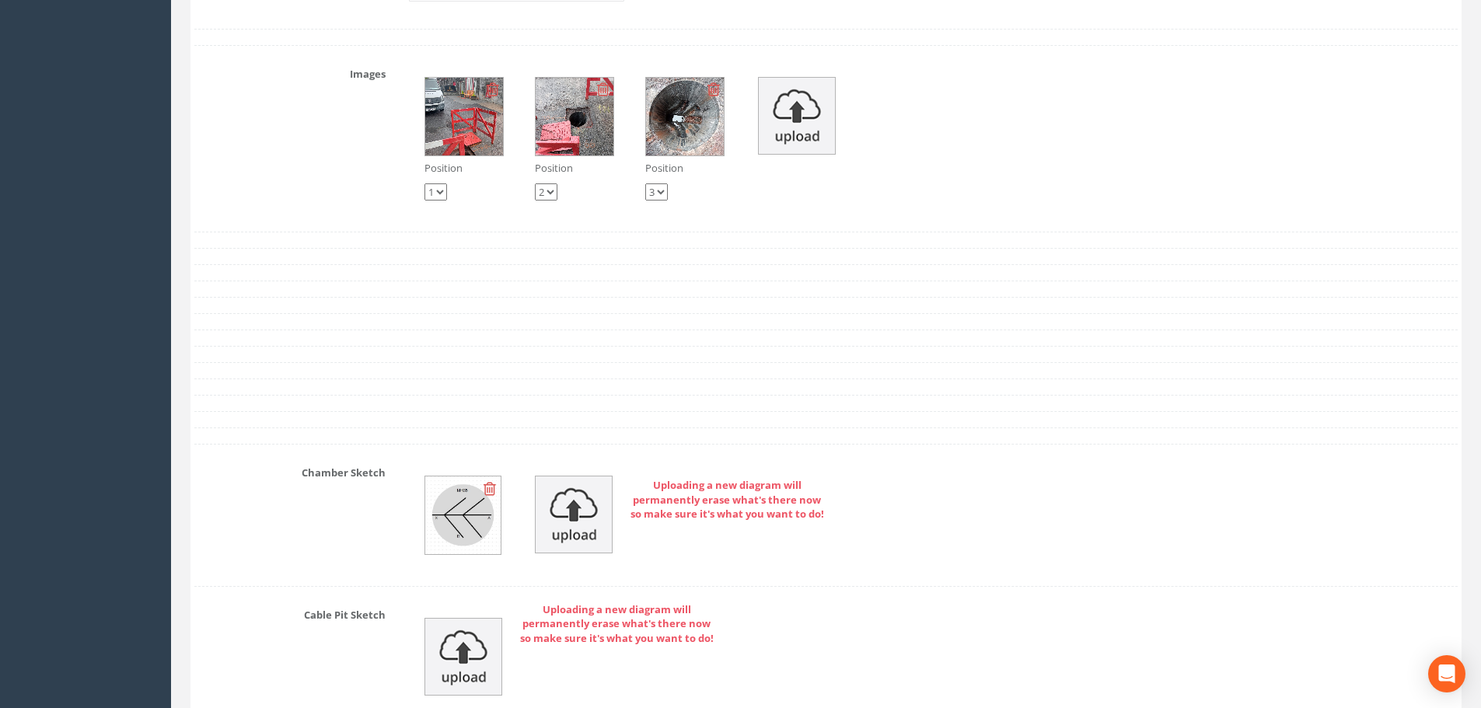
scroll to position [8240, 0]
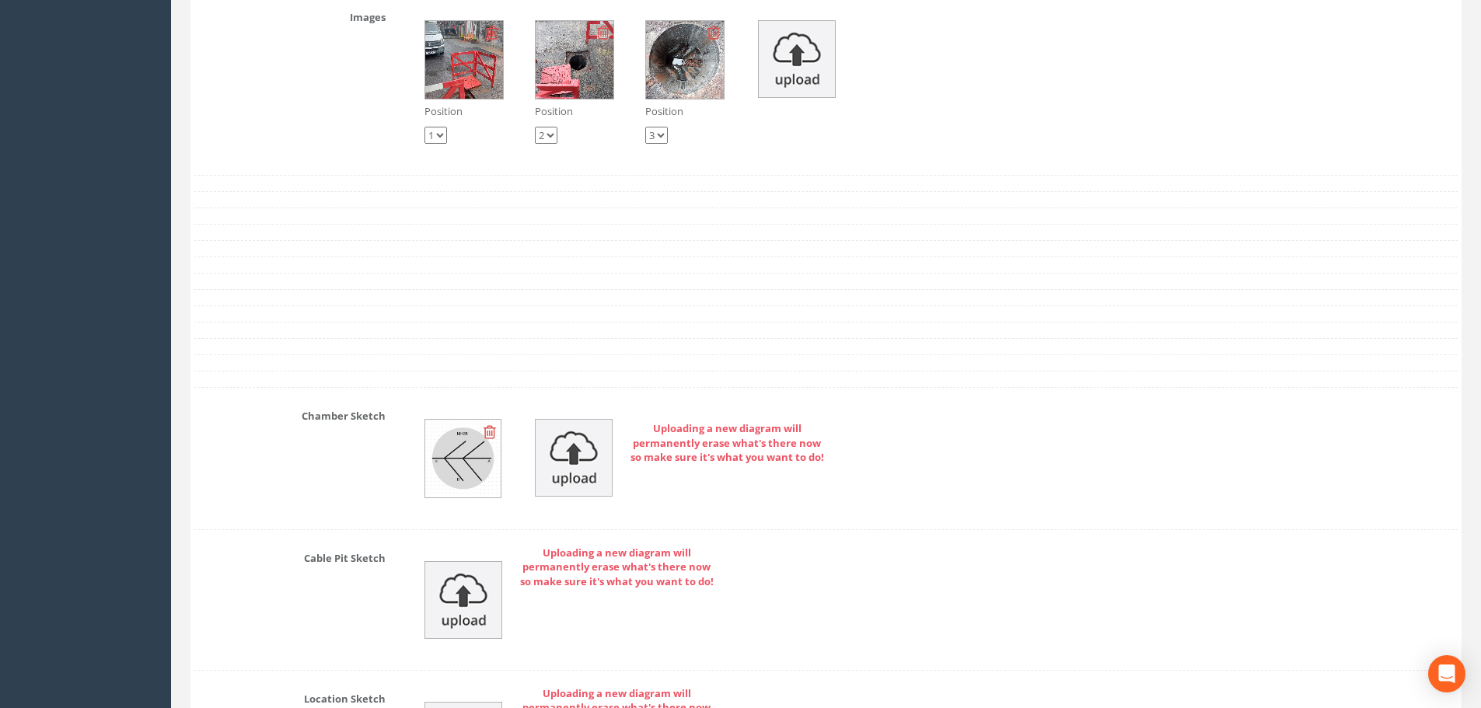
click at [461, 455] on img at bounding box center [462, 459] width 75 height 78
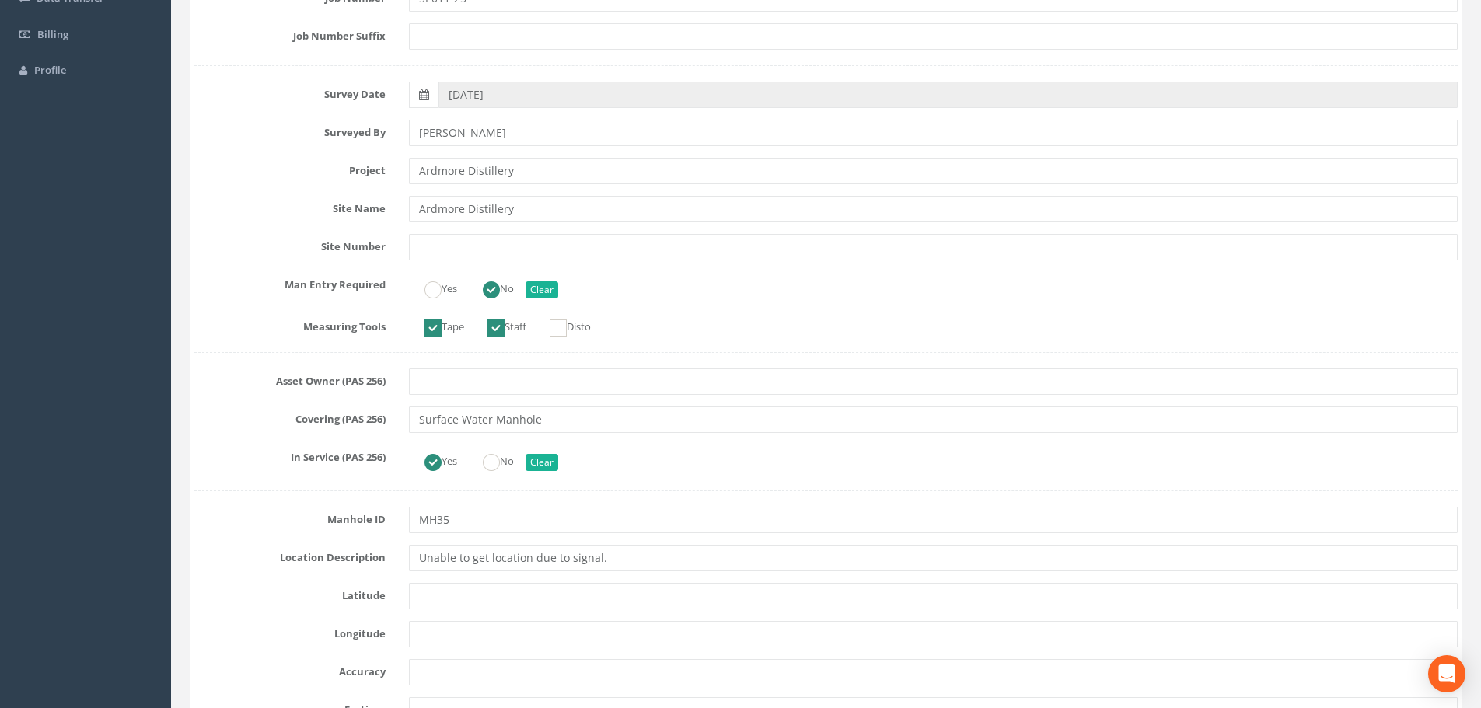
scroll to position [0, 0]
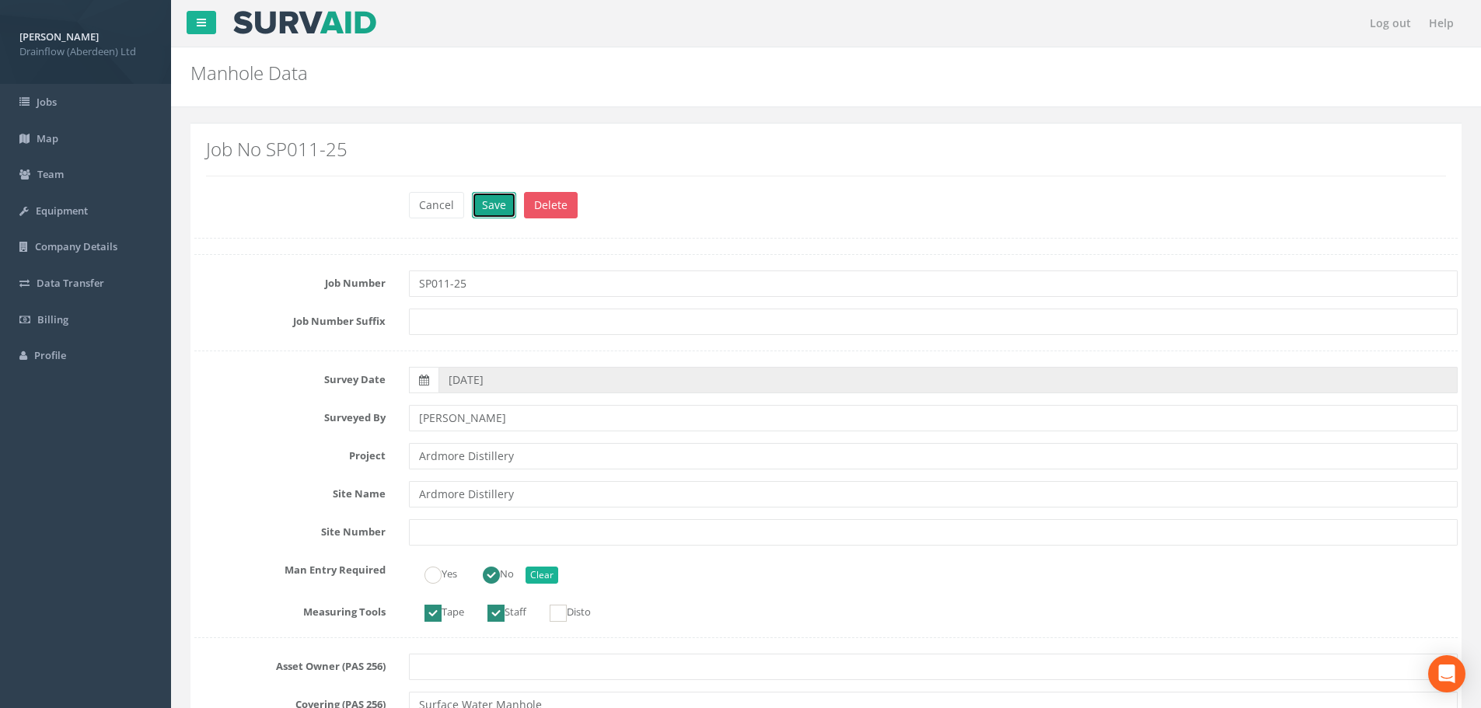
click at [496, 206] on button "Save" at bounding box center [494, 205] width 44 height 26
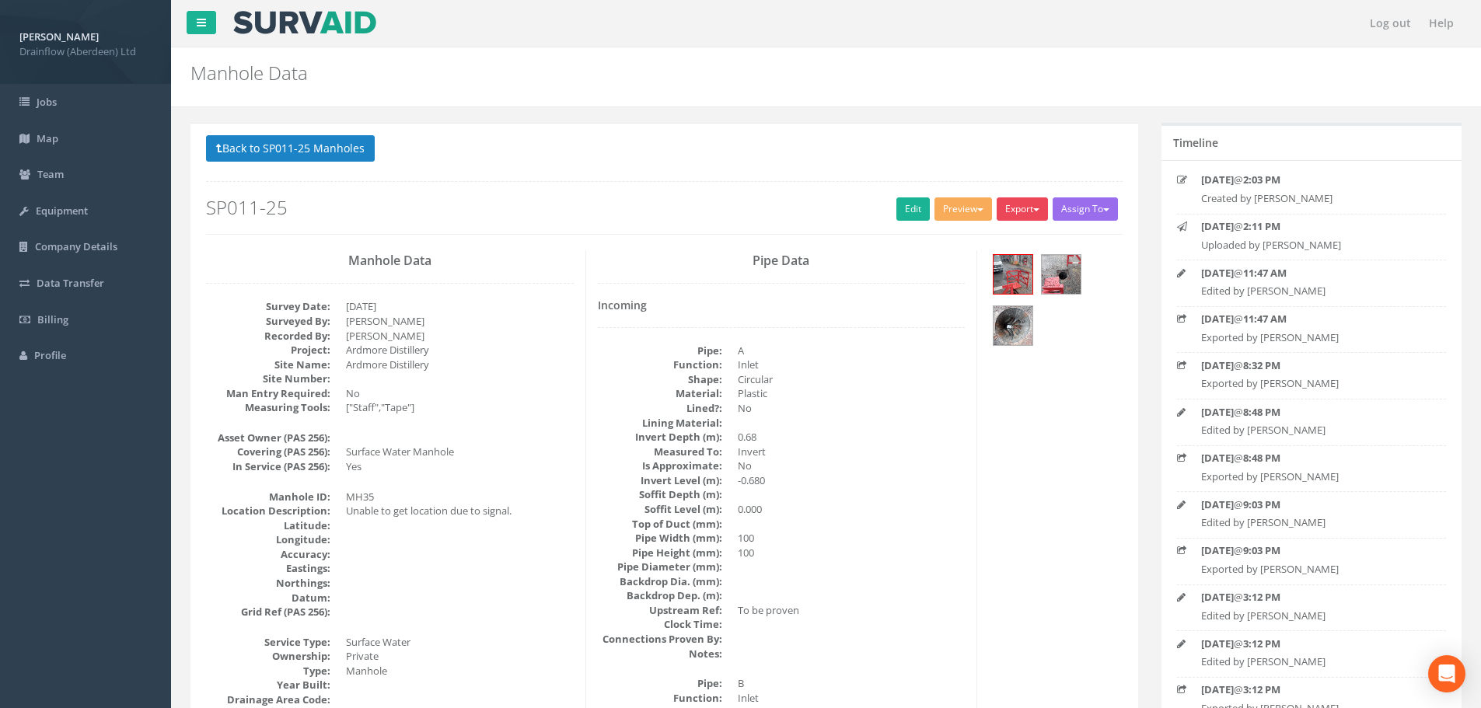
click at [1028, 213] on button "Export" at bounding box center [1022, 208] width 51 height 23
click at [997, 241] on link "Drainflow Manhole" at bounding box center [990, 241] width 118 height 24
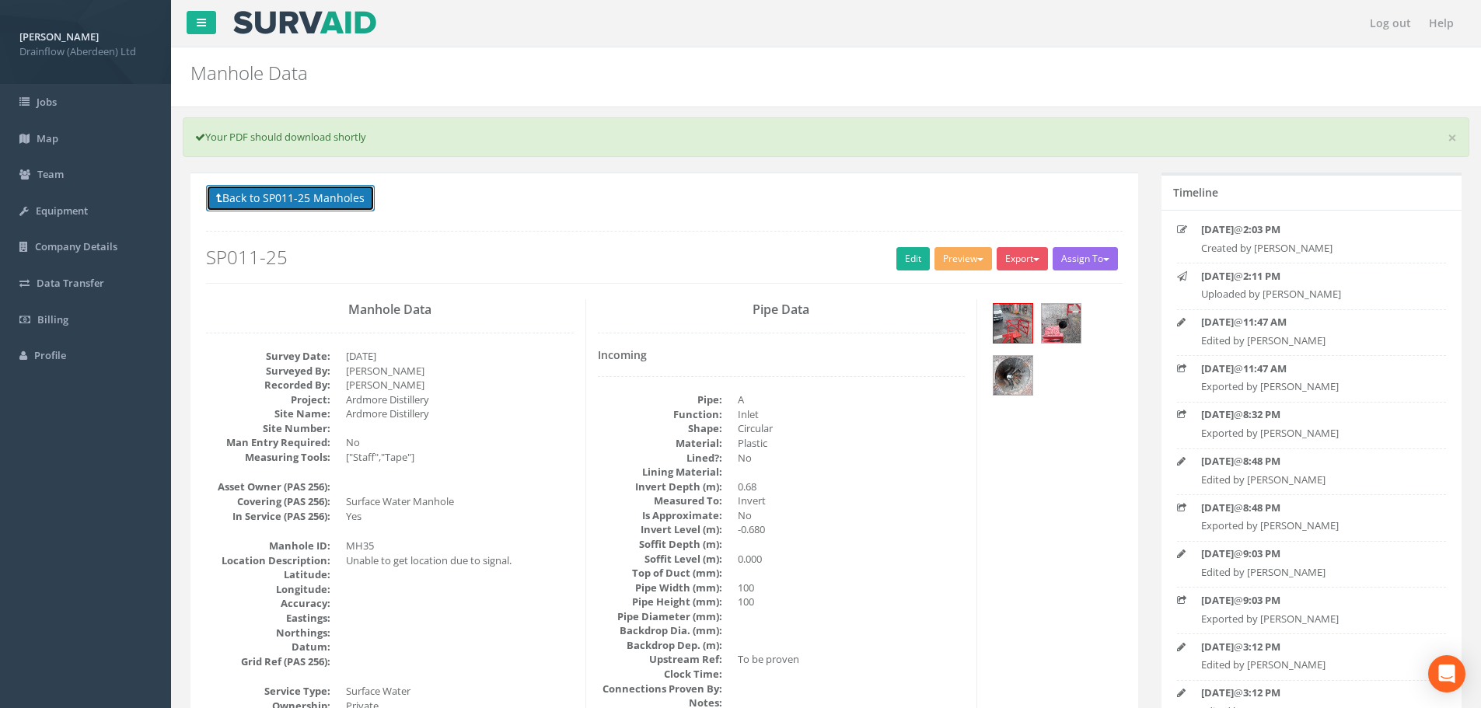
click at [295, 198] on button "Back to SP011-25 Manholes" at bounding box center [290, 198] width 169 height 26
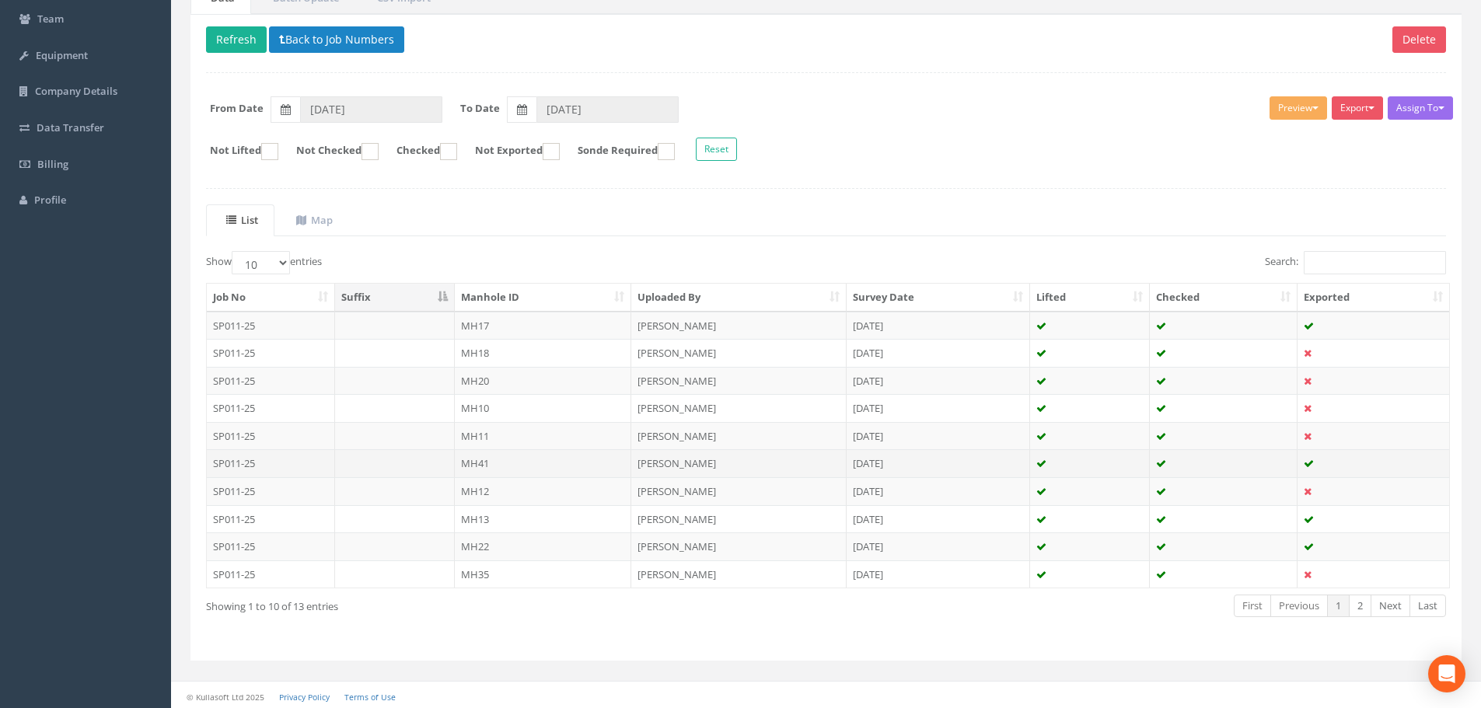
scroll to position [159, 0]
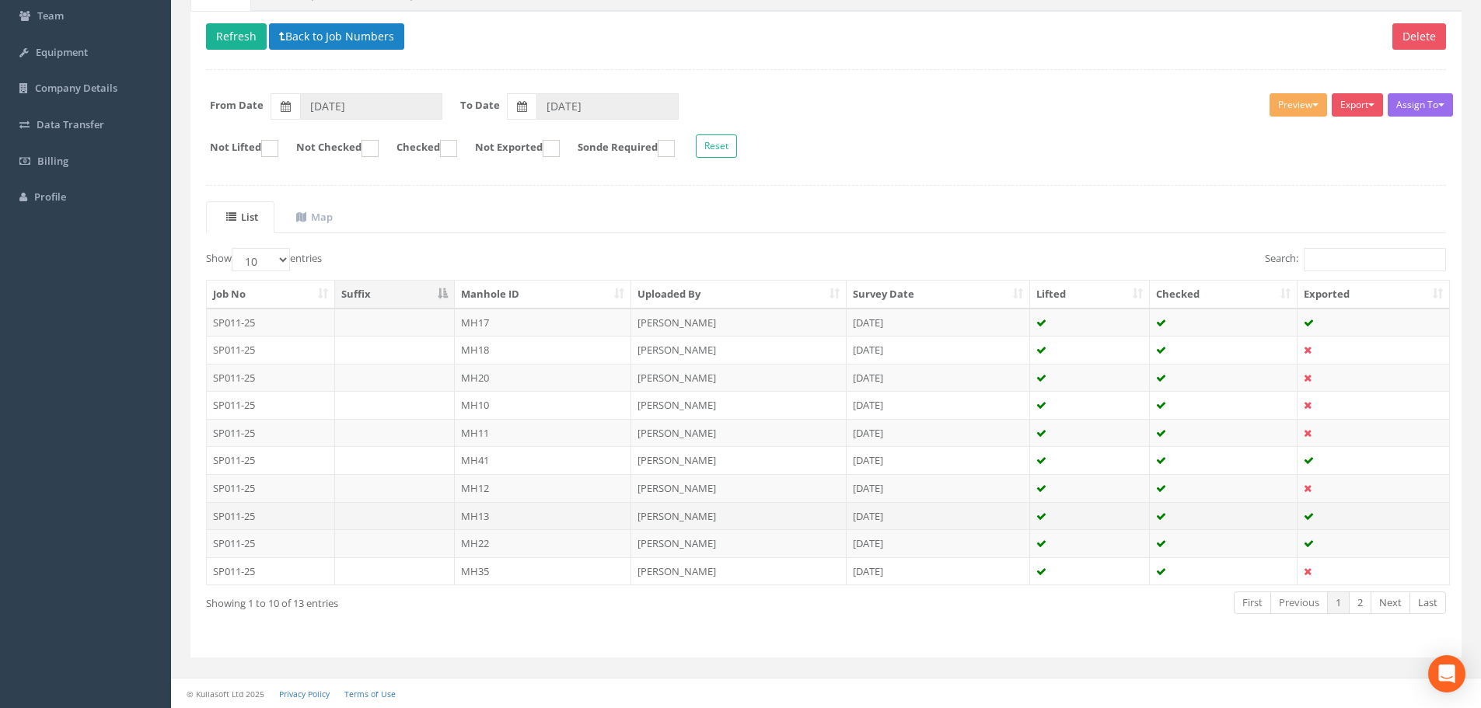
click at [489, 515] on td "MH13" at bounding box center [543, 516] width 177 height 28
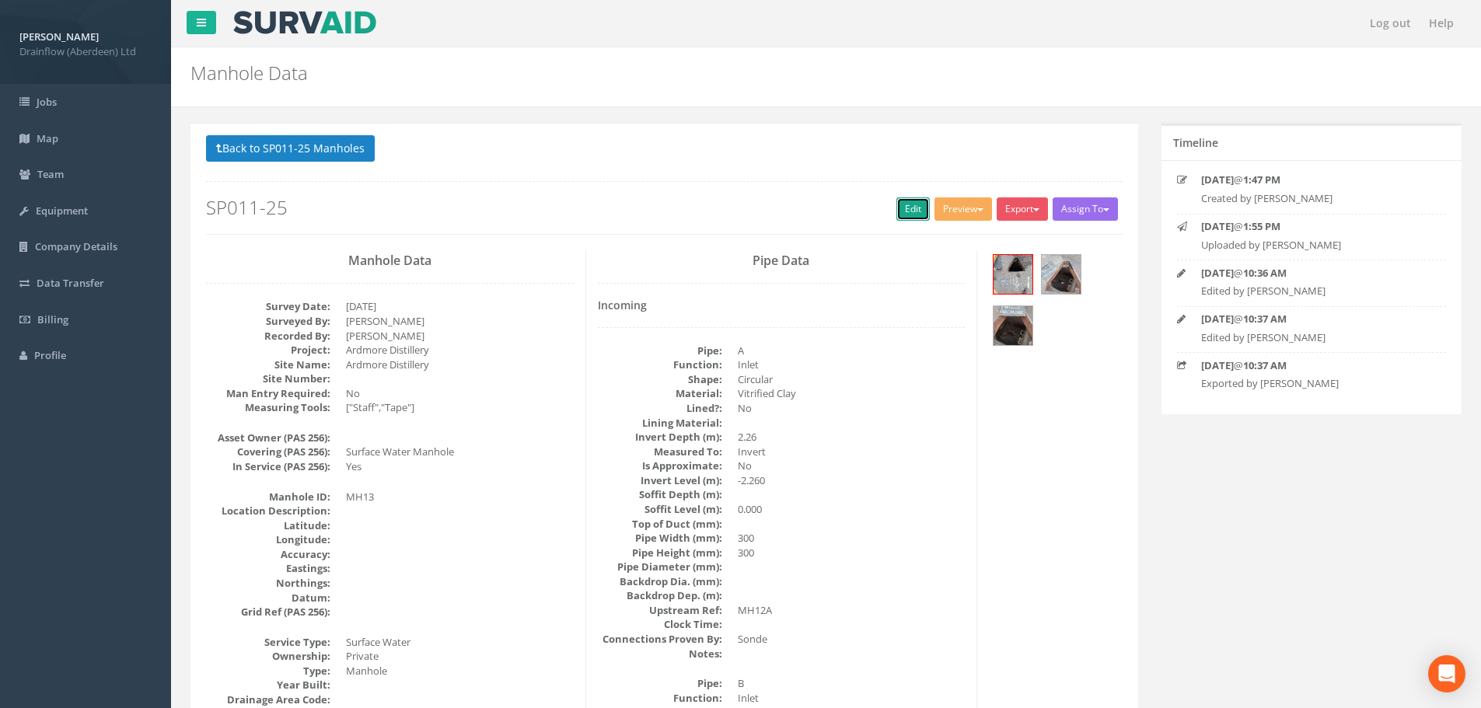
click at [912, 211] on link "Edit" at bounding box center [912, 208] width 33 height 23
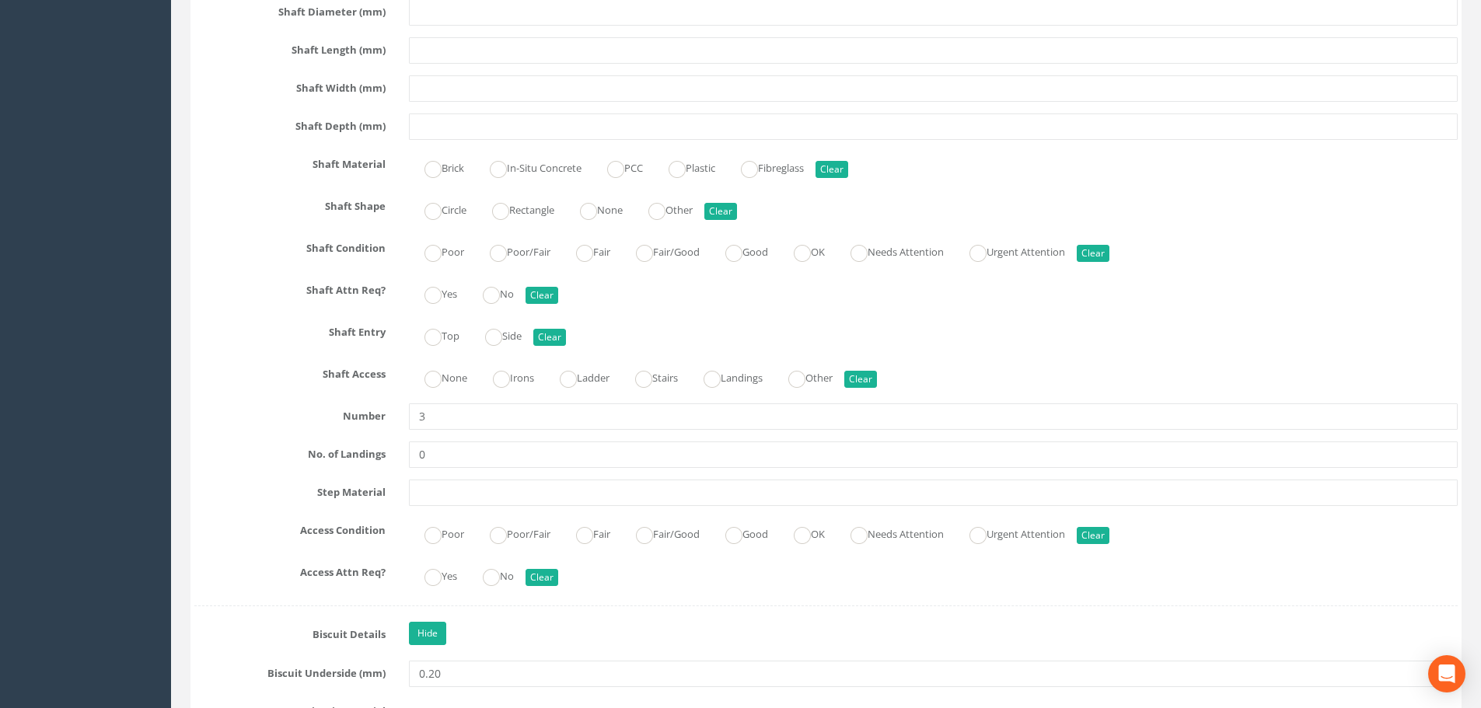
scroll to position [2177, 0]
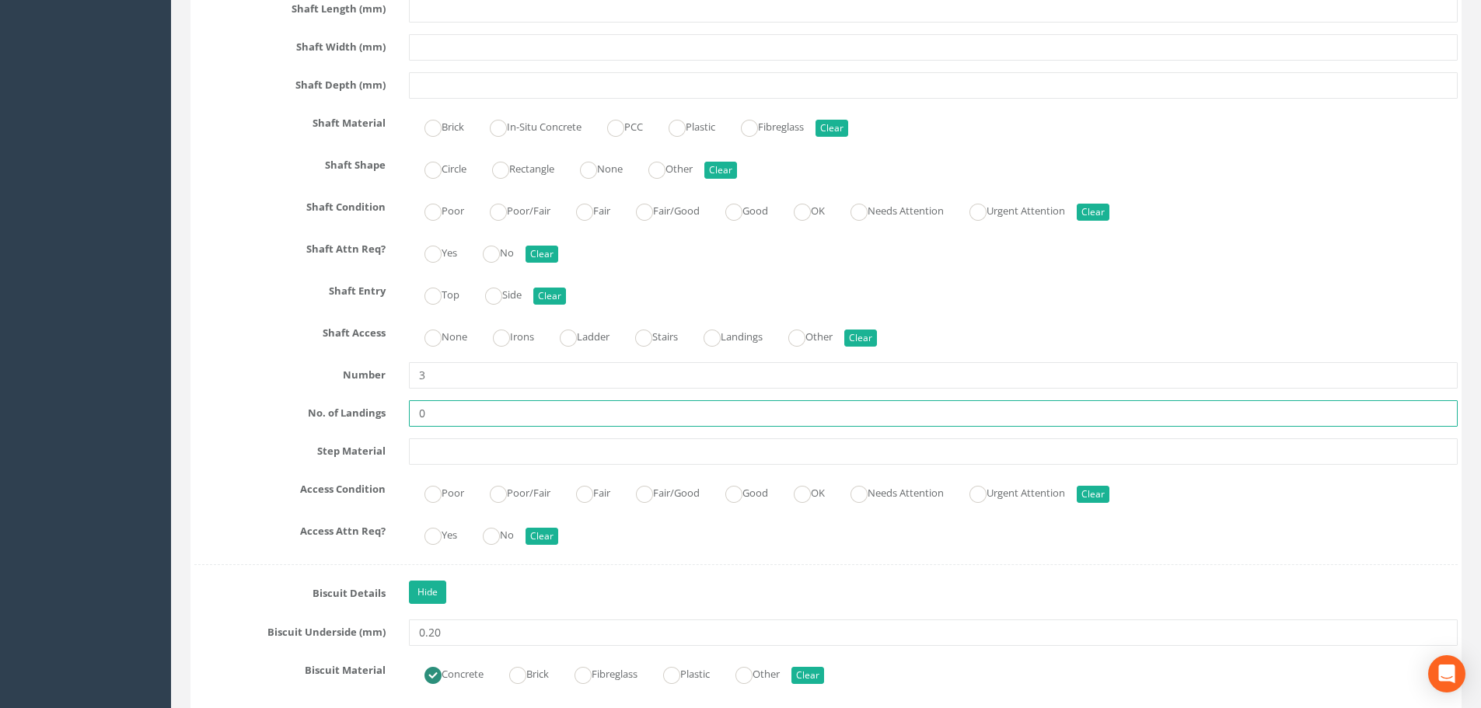
click at [438, 419] on input "0" at bounding box center [933, 413] width 1049 height 26
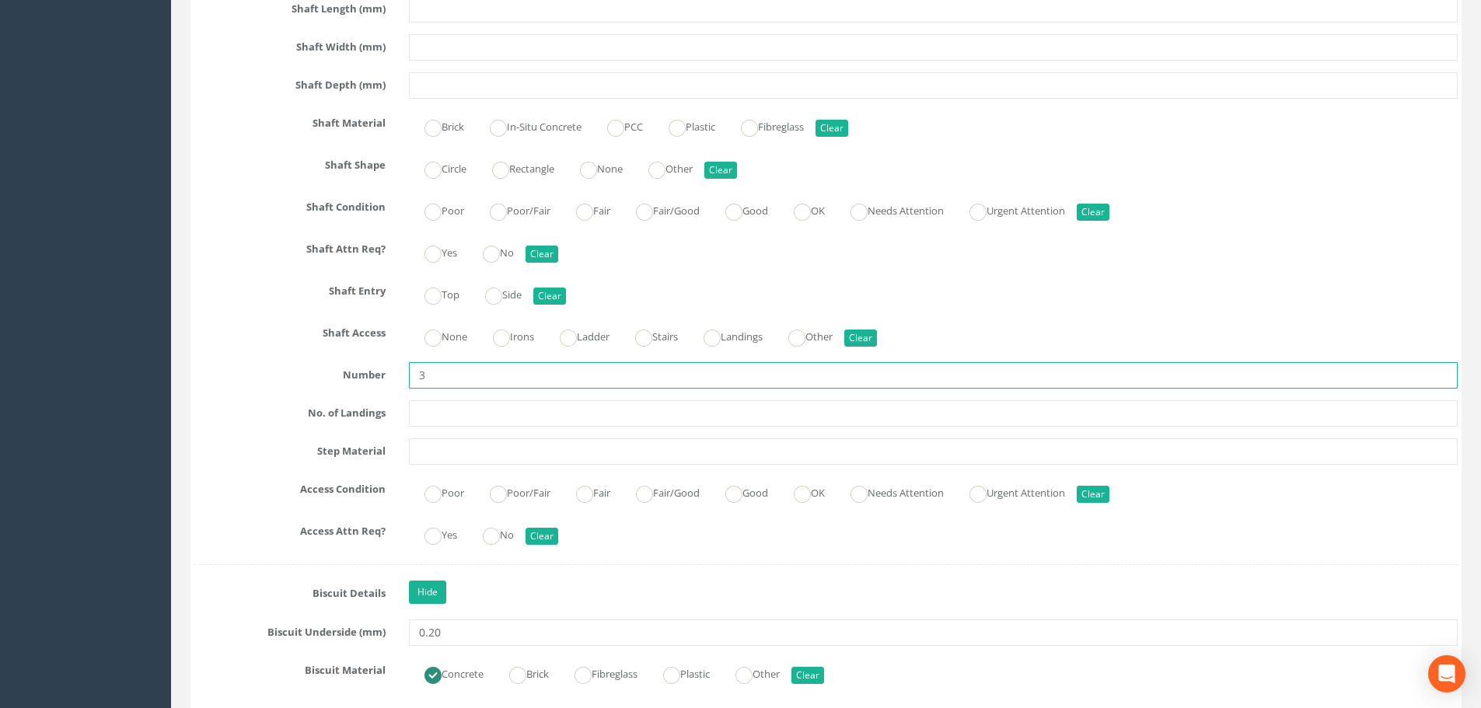
drag, startPoint x: 433, startPoint y: 372, endPoint x: 409, endPoint y: 379, distance: 25.3
click at [412, 379] on input "3" at bounding box center [933, 375] width 1049 height 26
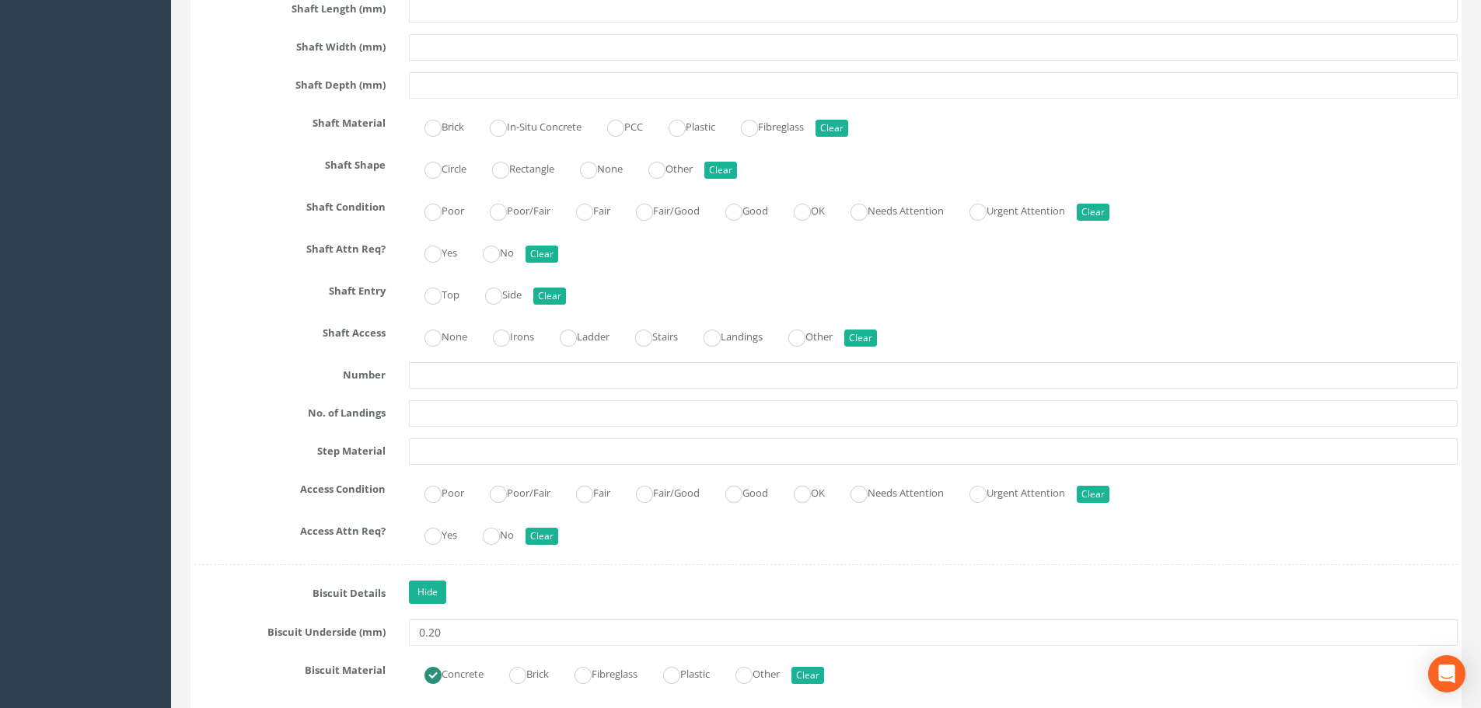
click at [312, 370] on label "Number" at bounding box center [290, 372] width 215 height 20
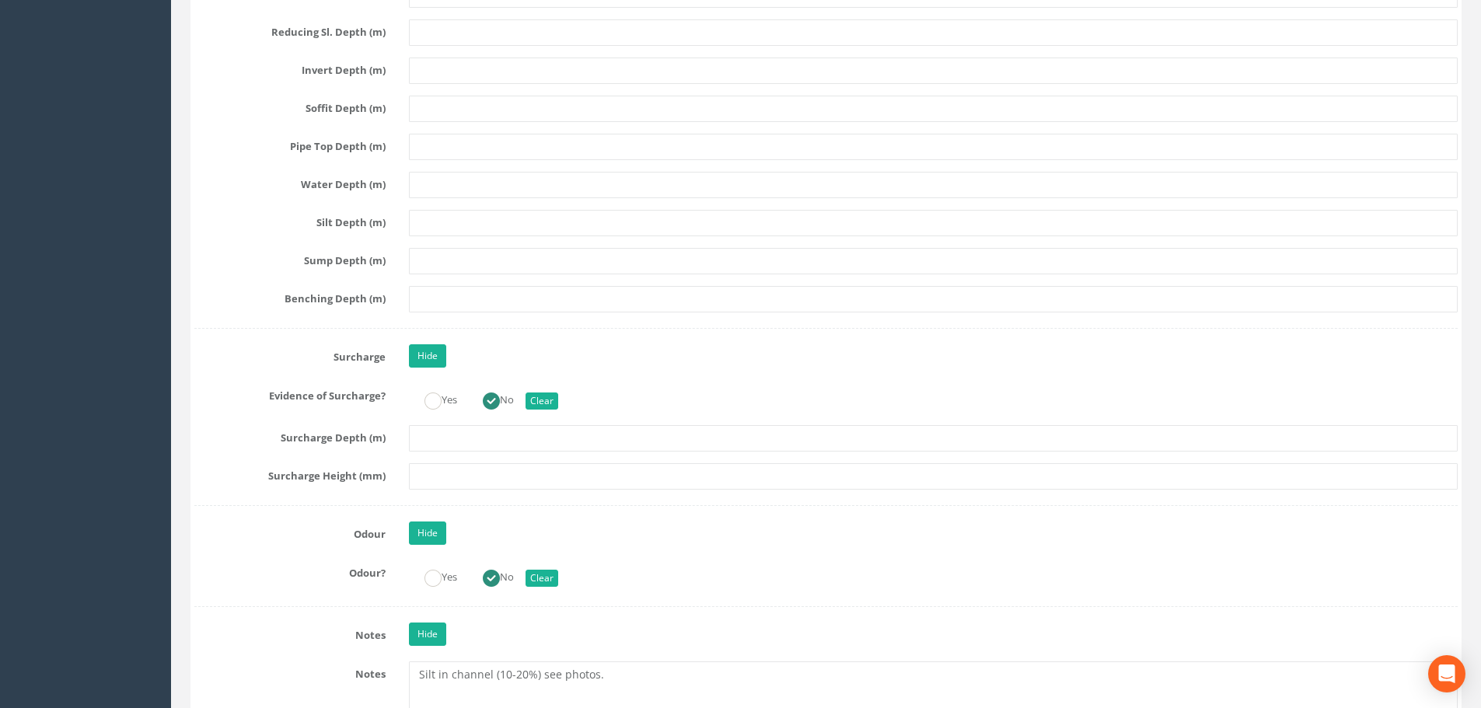
scroll to position [3653, 0]
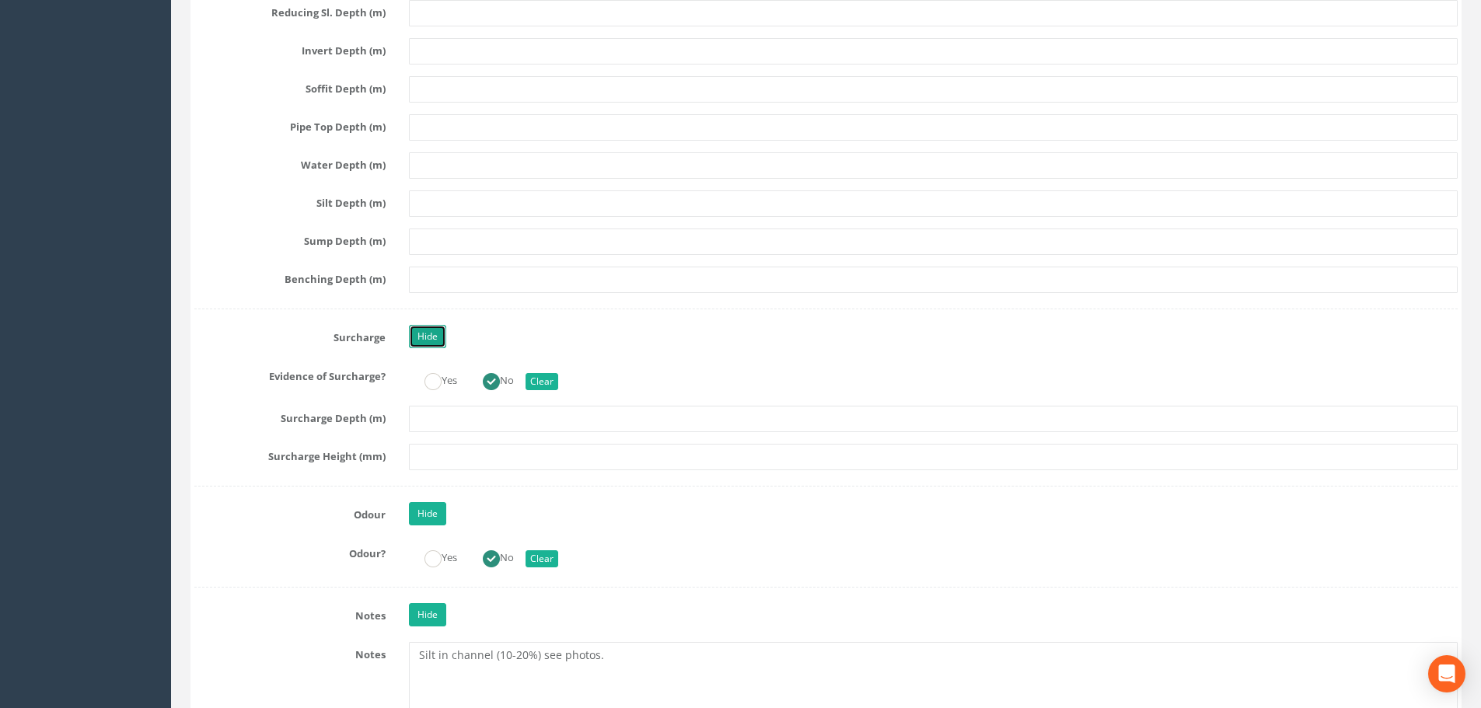
click at [432, 335] on link "Hide" at bounding box center [427, 336] width 37 height 23
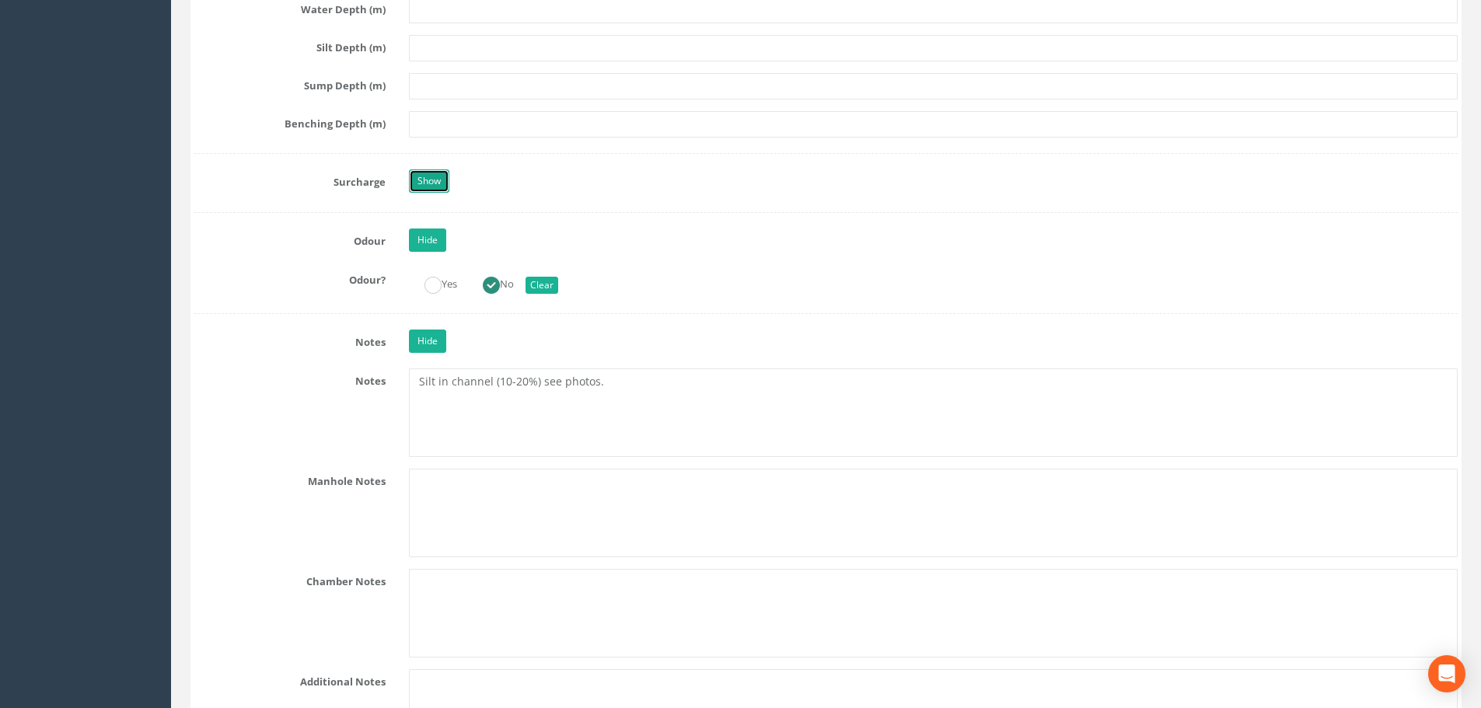
scroll to position [3887, 0]
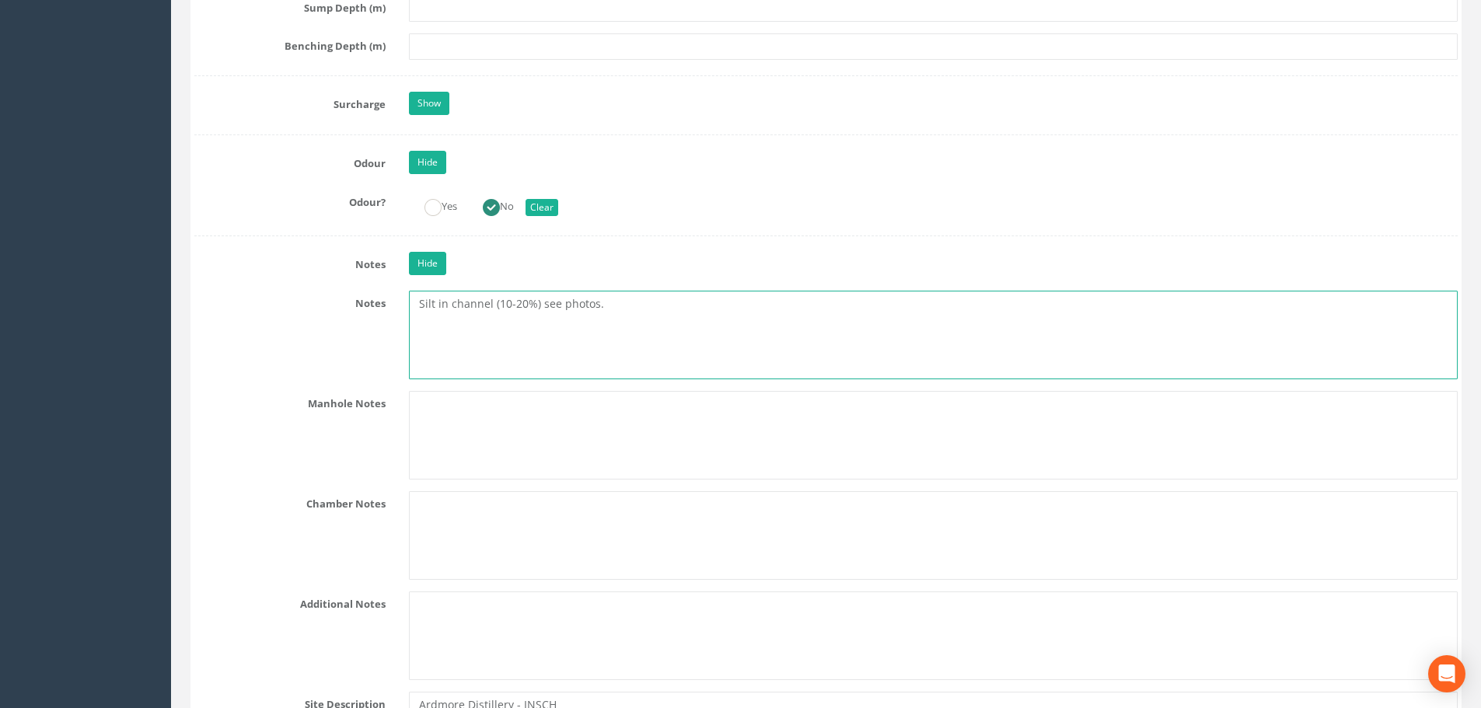
click at [609, 307] on textarea "Silt in channel (10-20%) see photos." at bounding box center [933, 335] width 1049 height 89
click at [609, 307] on textarea "Silt in channel (10-20%) see photos. 3 step irons present." at bounding box center [933, 335] width 1049 height 89
click at [449, 308] on textarea "Silt in channel (10-20%) see photos. 3 step irons present." at bounding box center [933, 335] width 1049 height 89
click at [642, 307] on textarea "Silt in manhole channel (10-20%) see photos. 3 step irons present." at bounding box center [933, 335] width 1049 height 89
drag, startPoint x: 646, startPoint y: 306, endPoint x: 585, endPoint y: 302, distance: 60.8
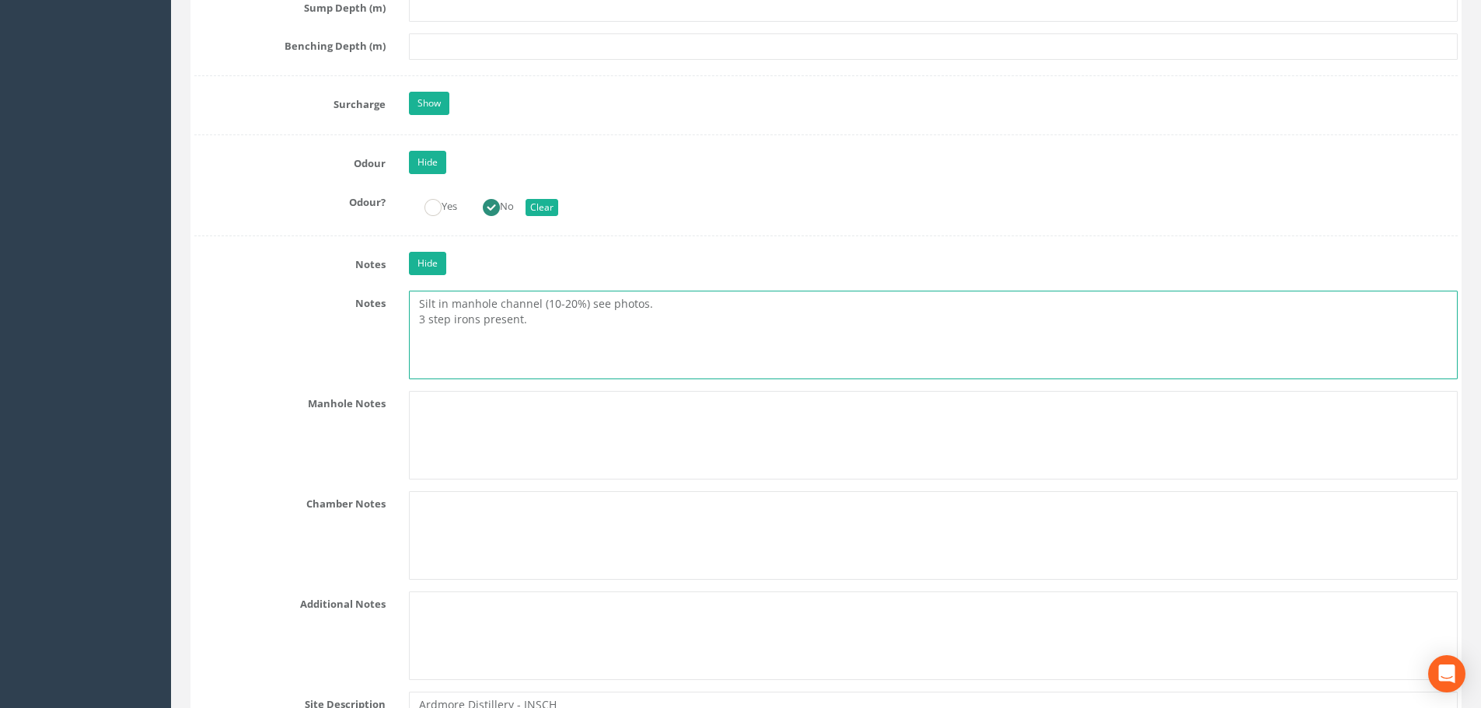
click at [585, 302] on textarea "Silt in manhole channel (10-20%) see photos. 3 step irons present." at bounding box center [933, 335] width 1049 height 89
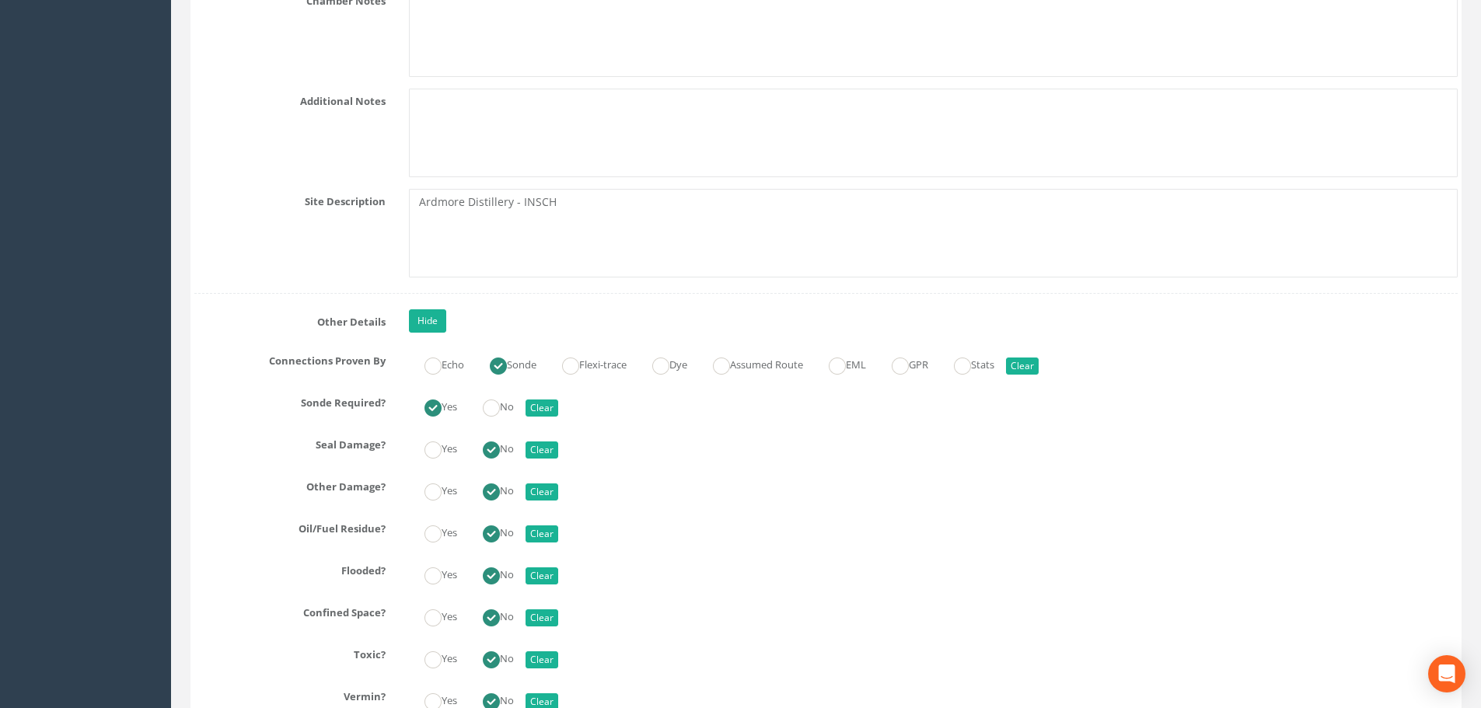
scroll to position [4509, 0]
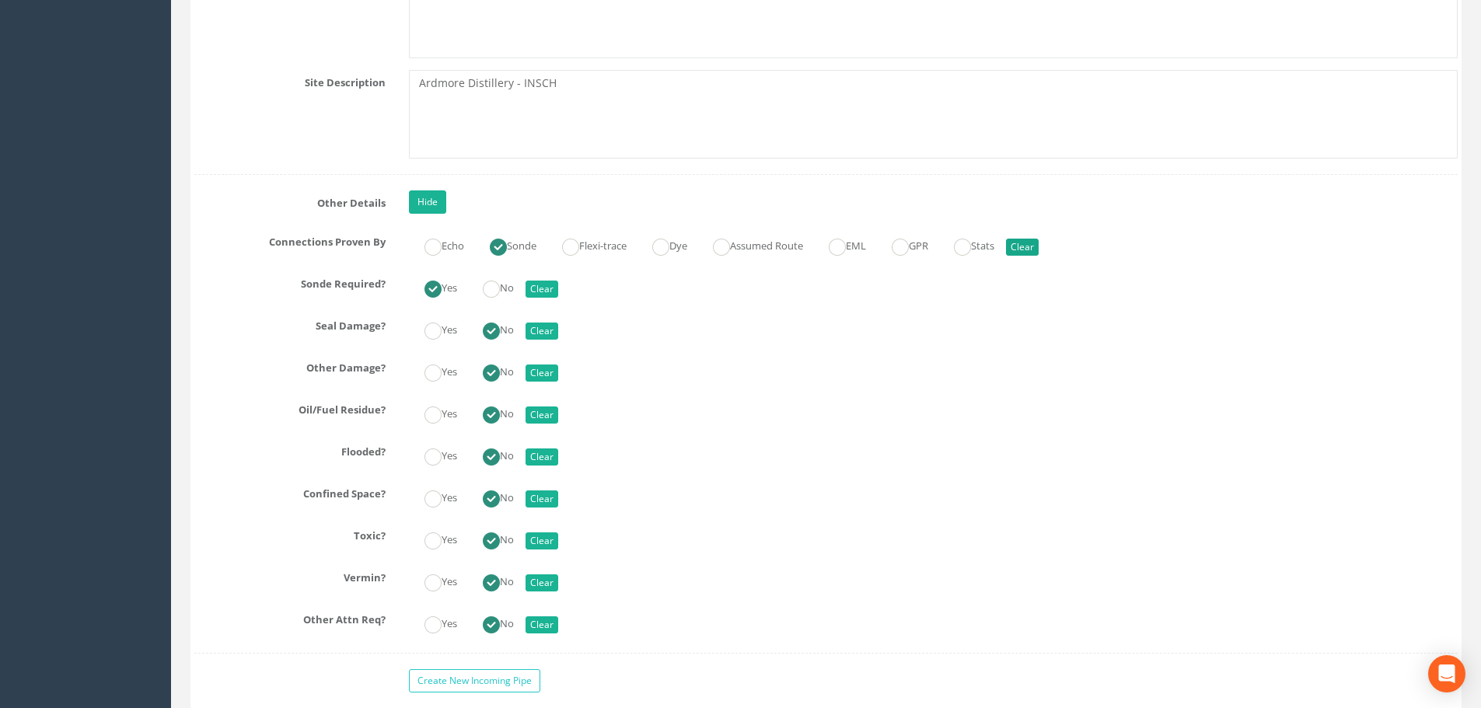
type textarea "Silt in manhole channel (10-20%). Manhole survey undertaken prior to pre-cleani…"
click at [1039, 248] on button "Clear" at bounding box center [1022, 247] width 33 height 17
radio input "false"
click at [547, 290] on button "Clear" at bounding box center [541, 289] width 33 height 17
radio input "false"
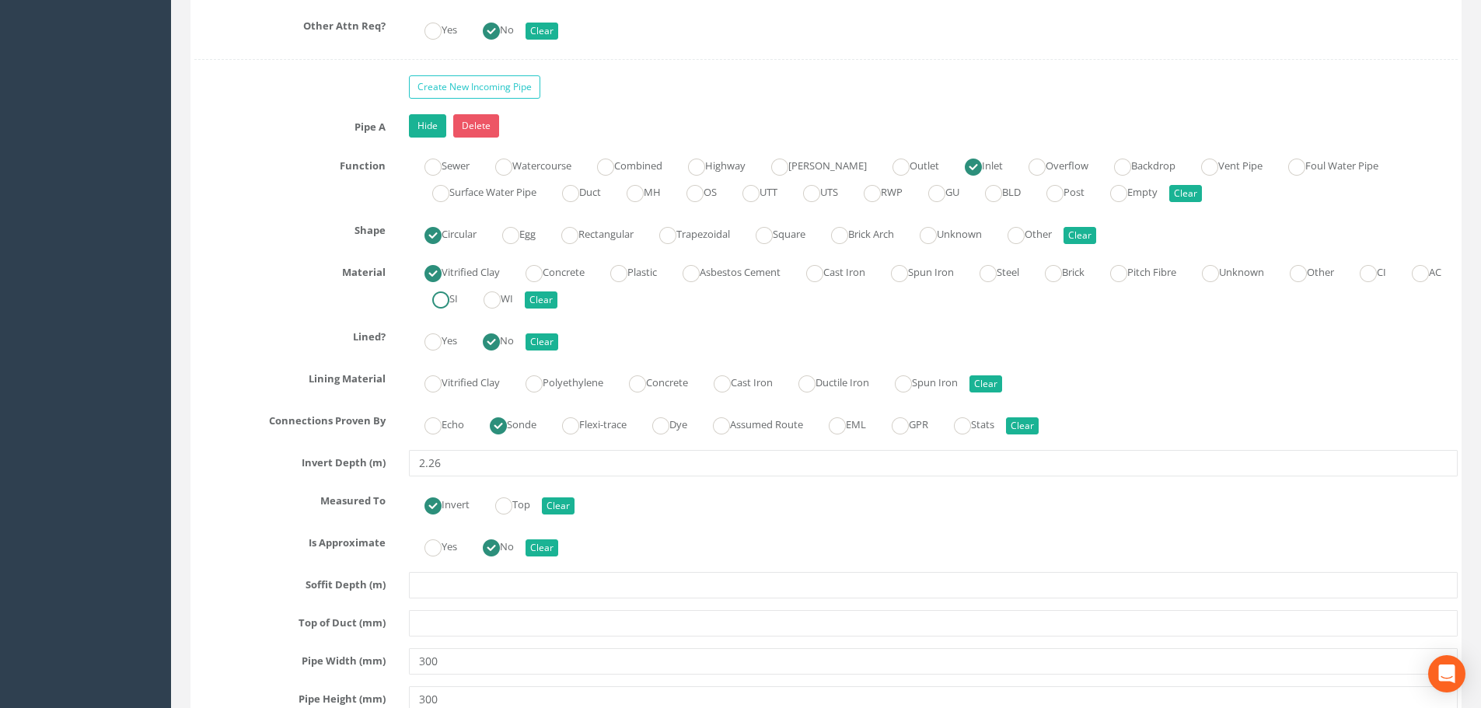
scroll to position [5130, 0]
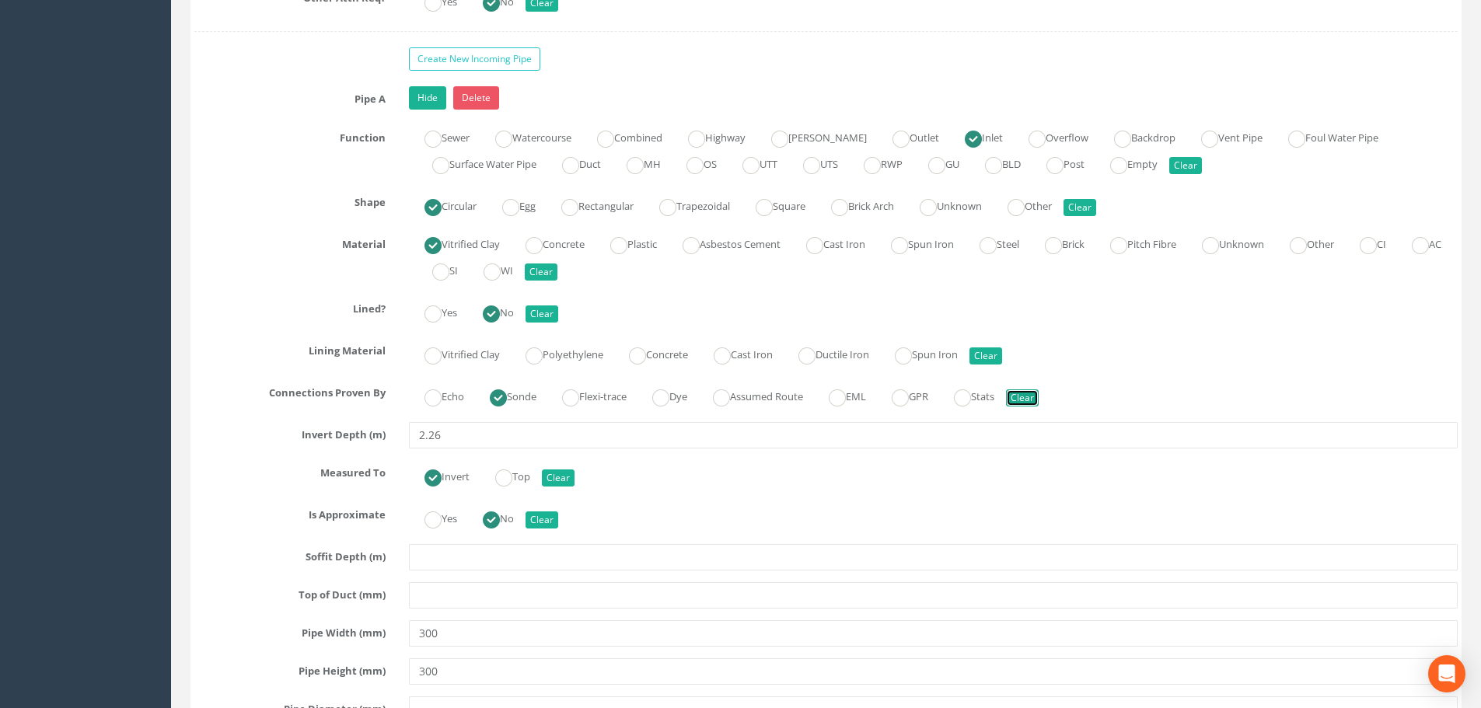
click at [1039, 396] on button "Clear" at bounding box center [1022, 397] width 33 height 17
radio input "false"
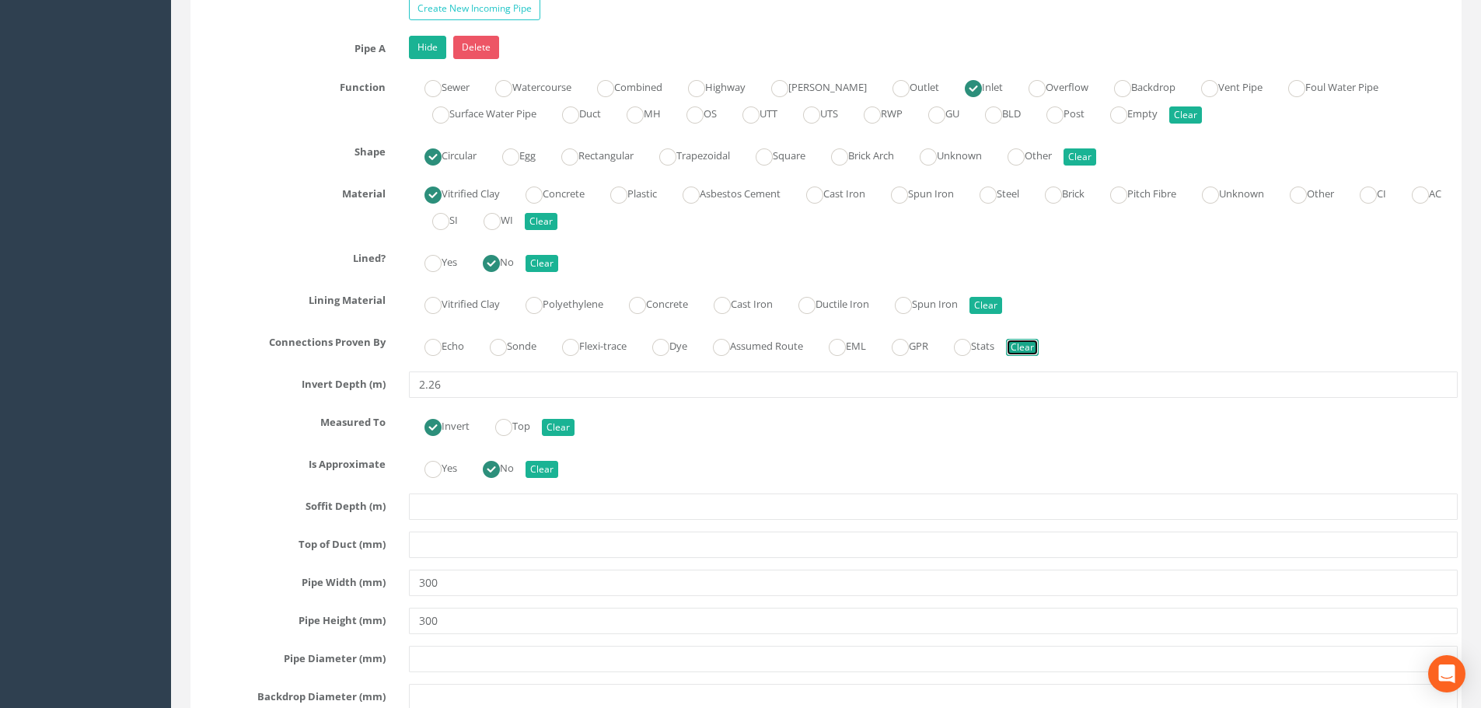
scroll to position [5208, 0]
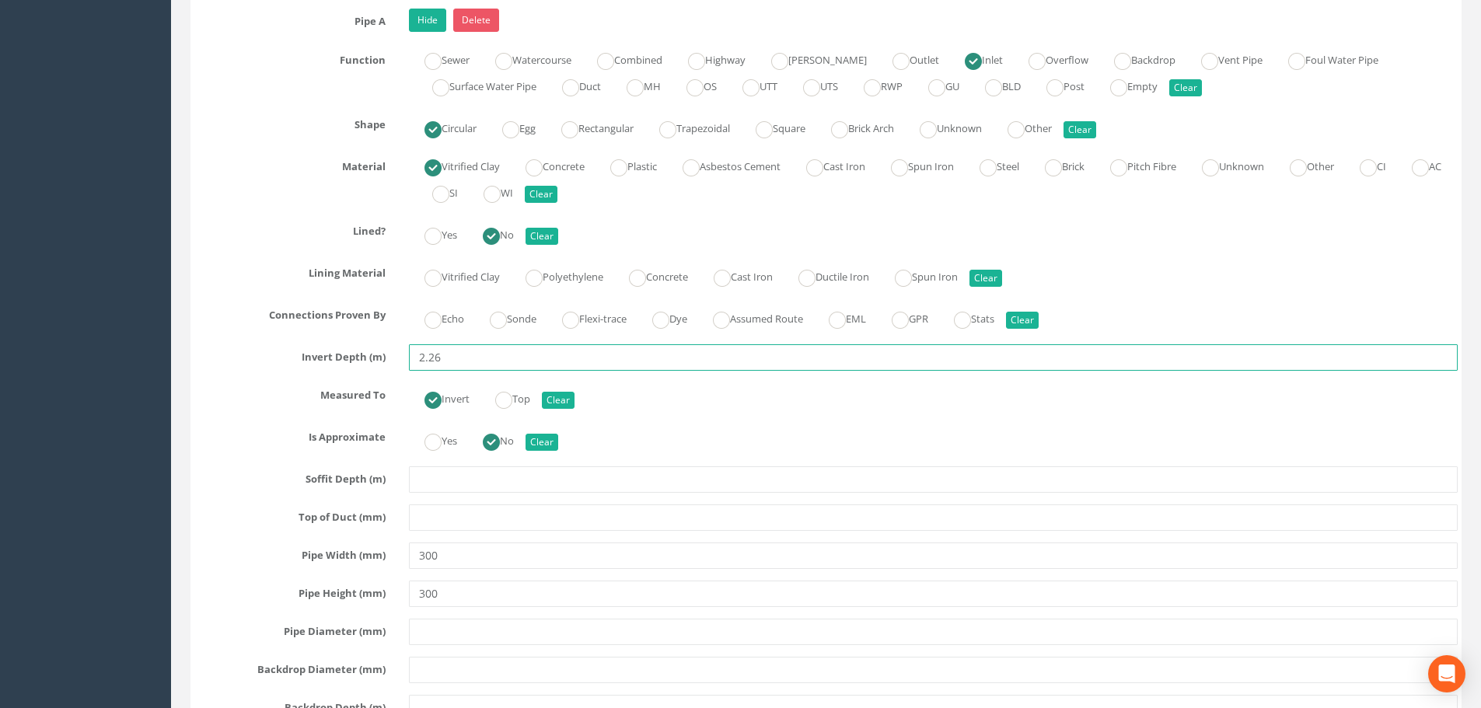
click at [452, 355] on input "2.26" at bounding box center [933, 357] width 1049 height 26
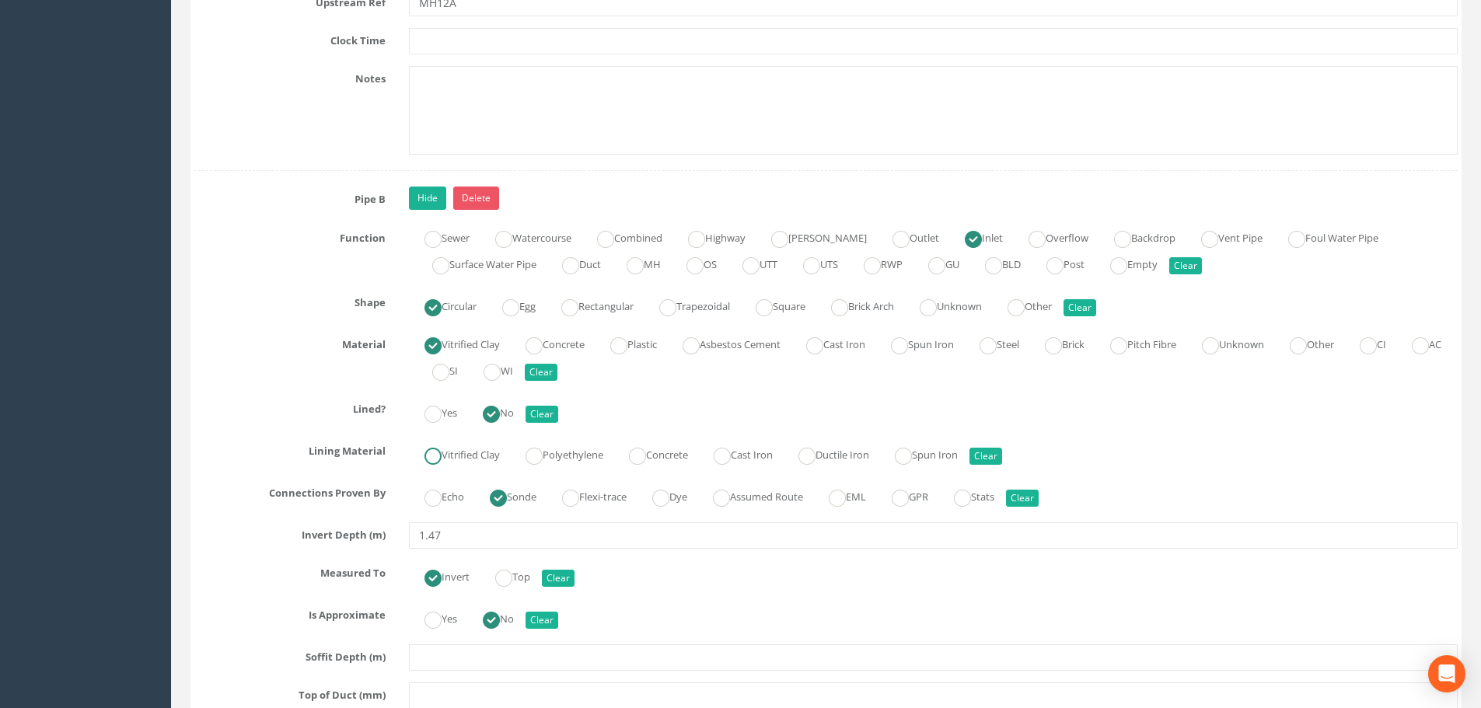
scroll to position [5985, 0]
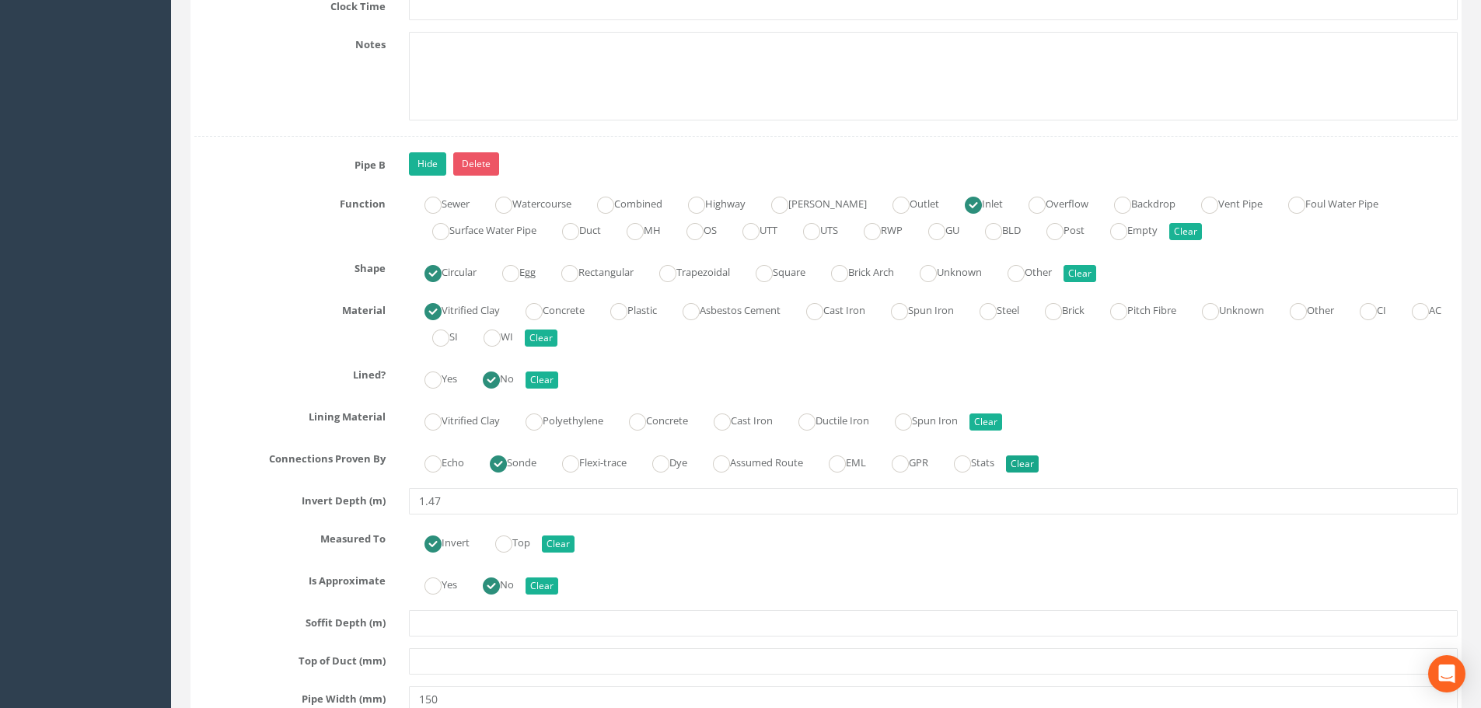
type input "2.25"
click at [1039, 464] on button "Clear" at bounding box center [1022, 464] width 33 height 17
radio input "false"
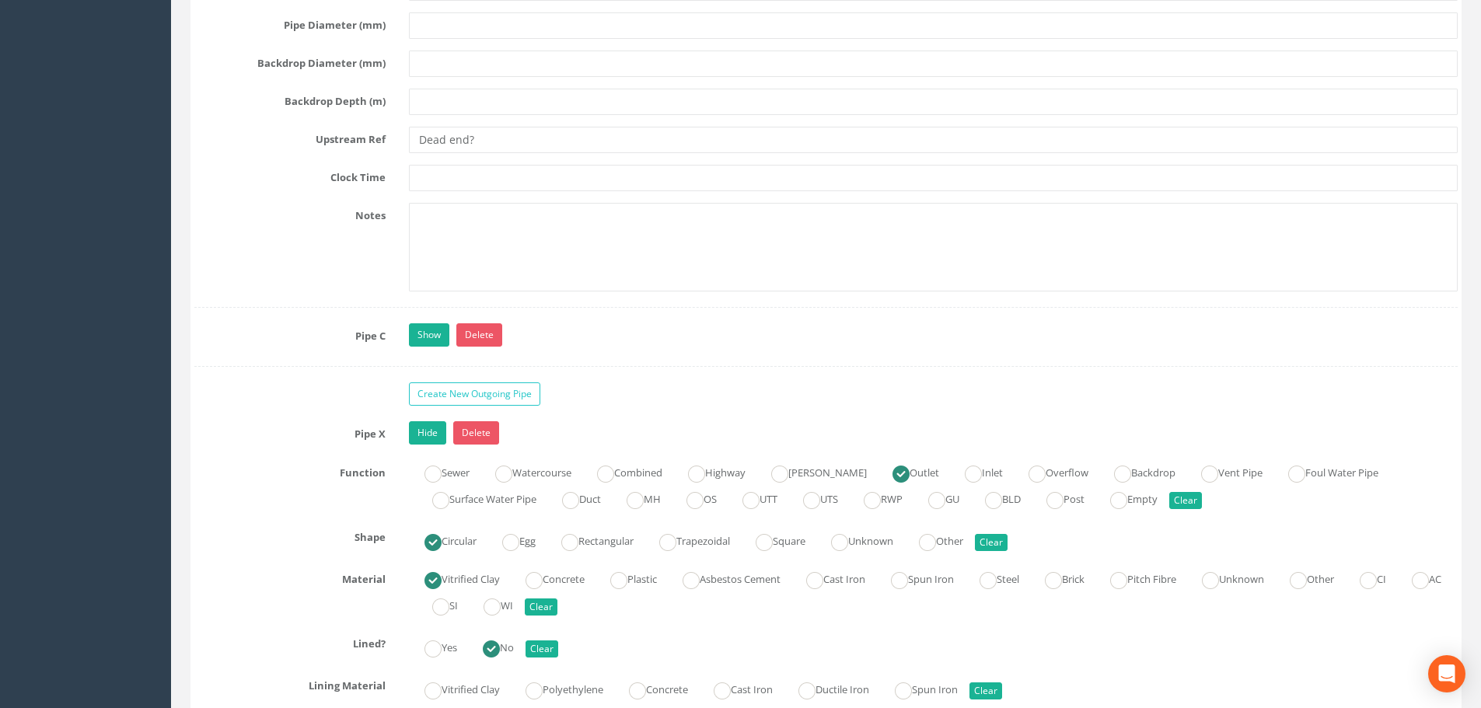
scroll to position [6763, 0]
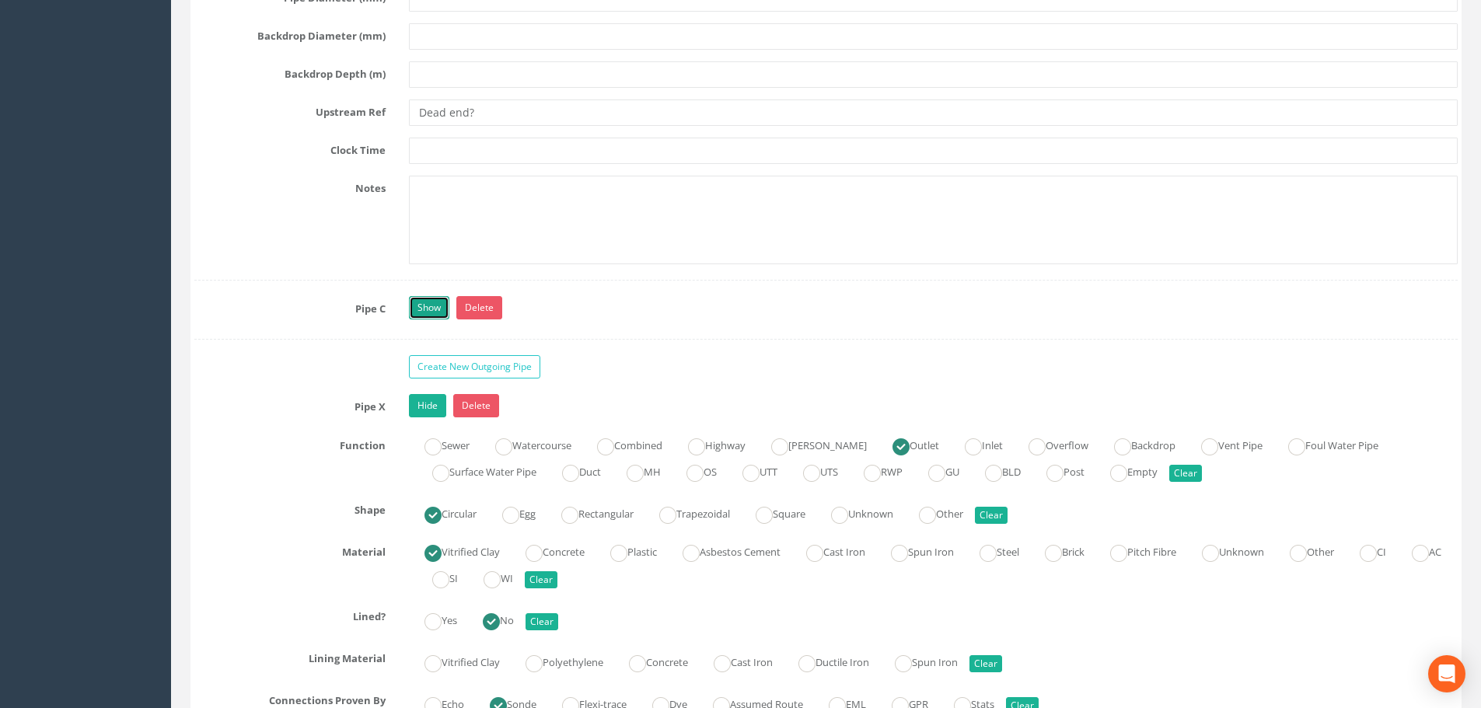
click at [425, 312] on link "Show" at bounding box center [429, 307] width 40 height 23
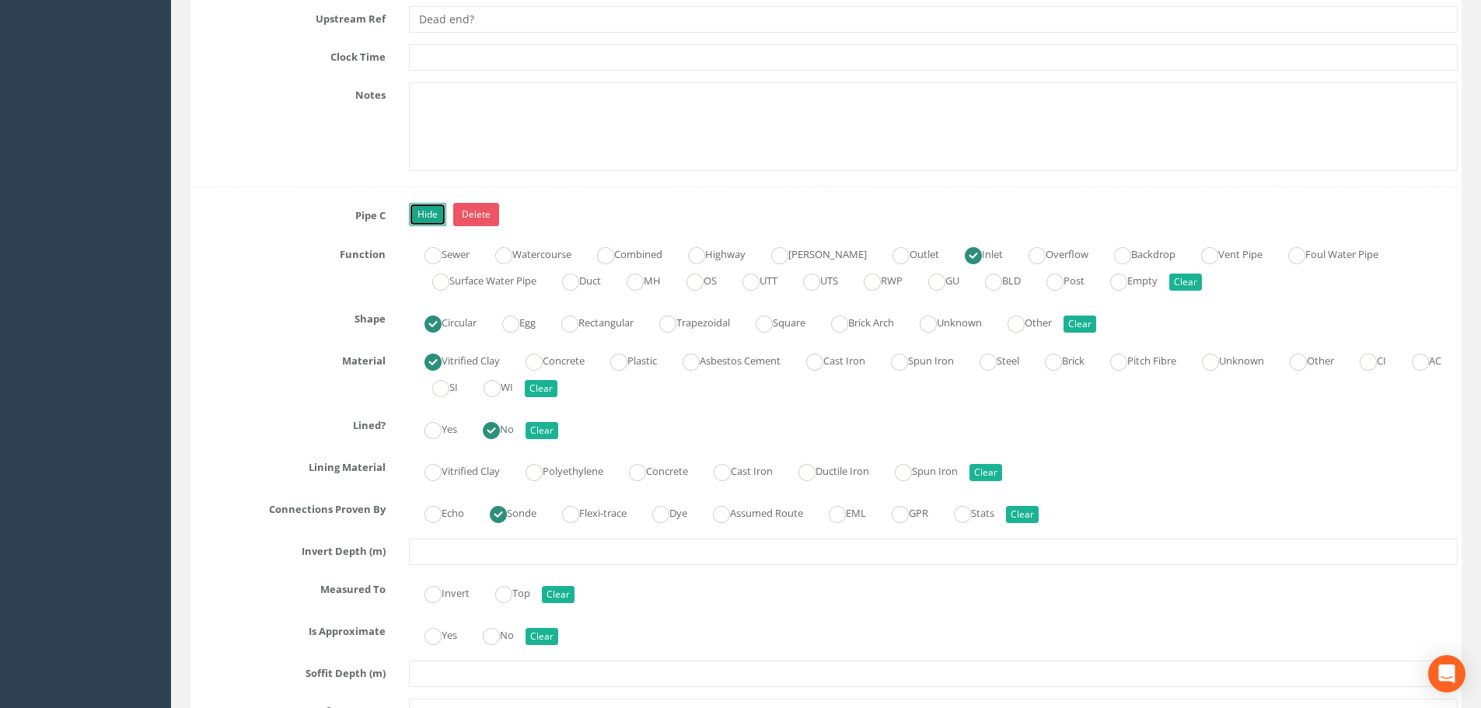
scroll to position [6918, 0]
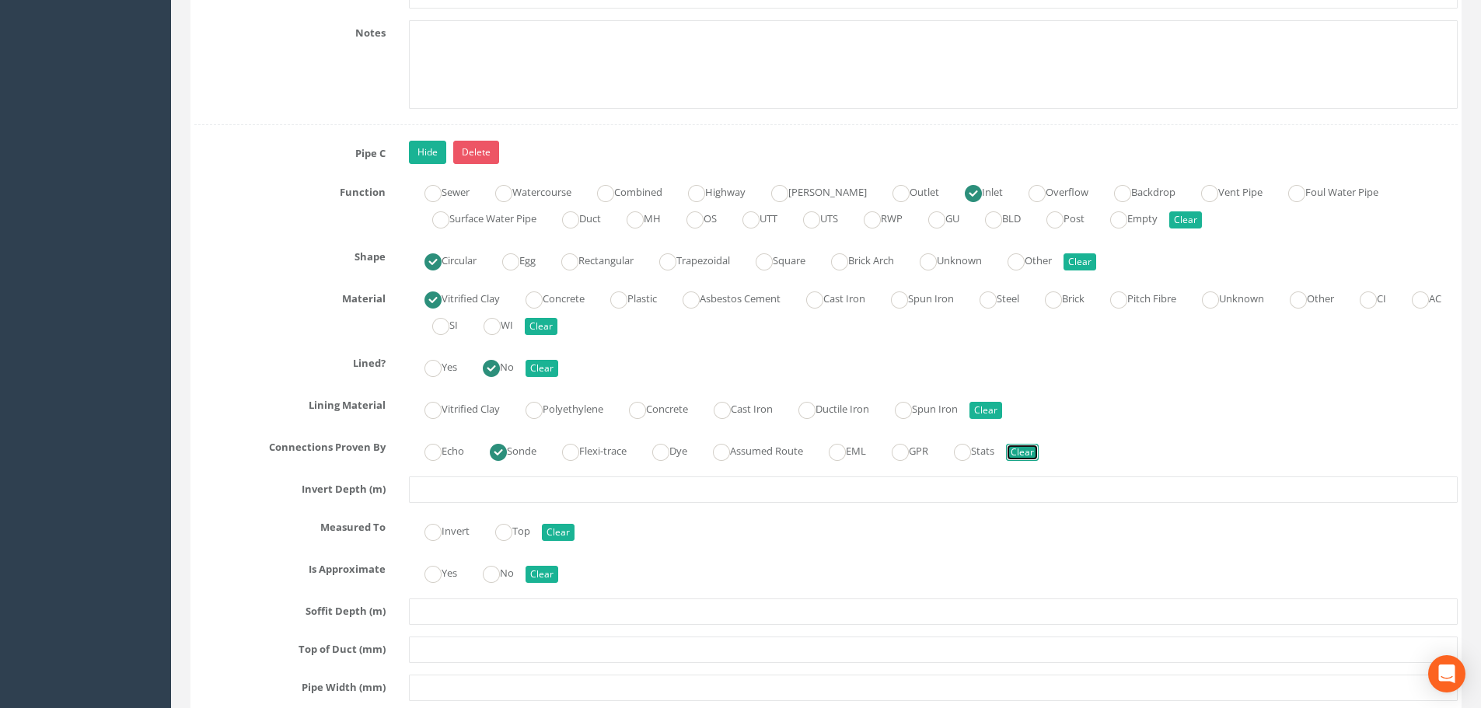
click at [1039, 449] on button "Clear" at bounding box center [1022, 452] width 33 height 17
radio input "false"
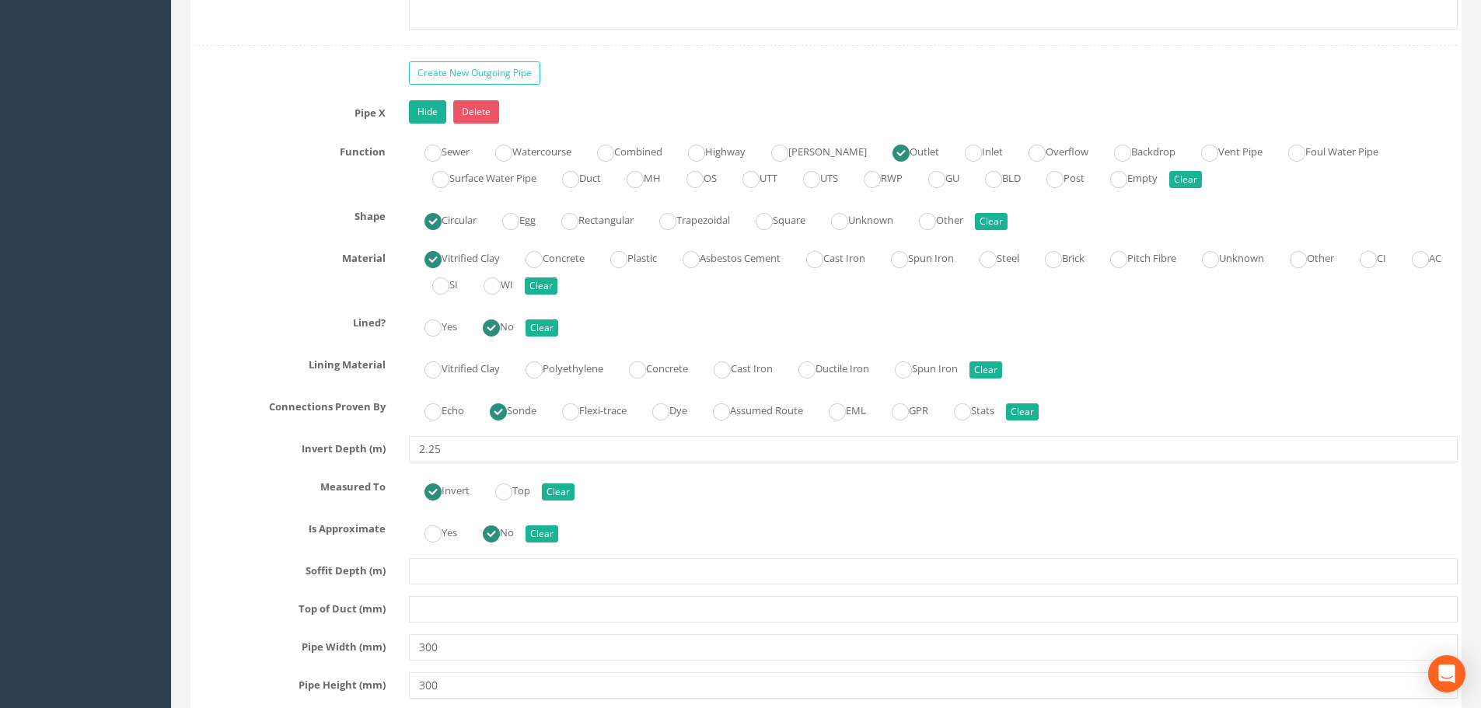
scroll to position [7929, 0]
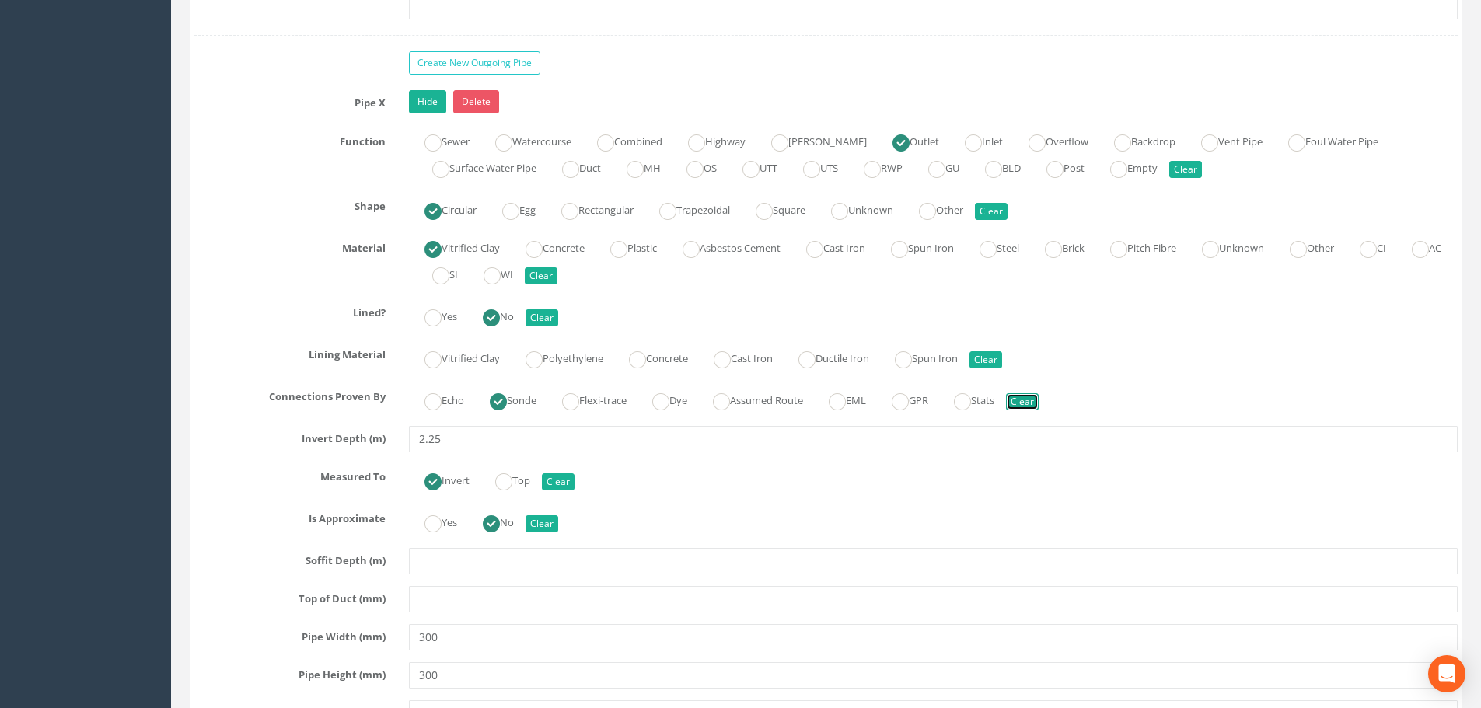
click at [1039, 404] on button "Clear" at bounding box center [1022, 401] width 33 height 17
radio input "false"
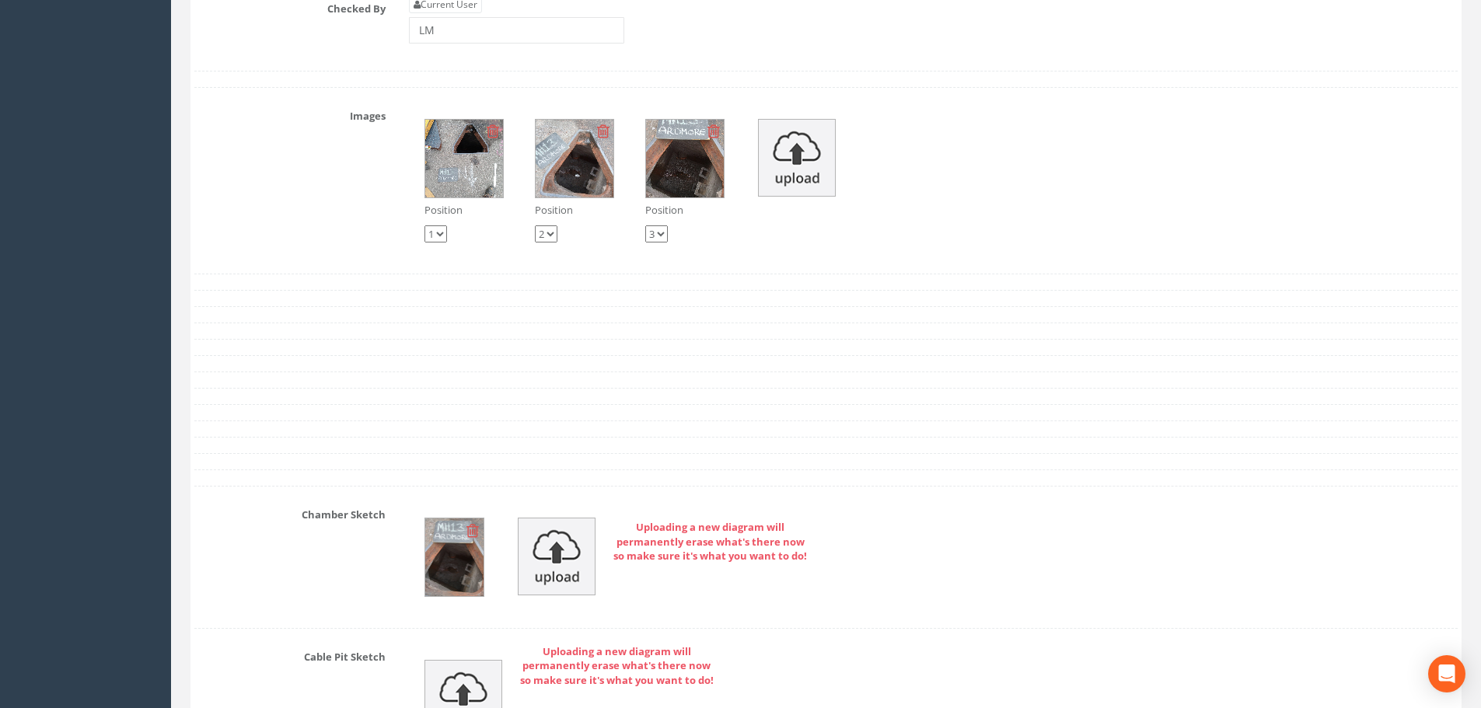
scroll to position [9017, 0]
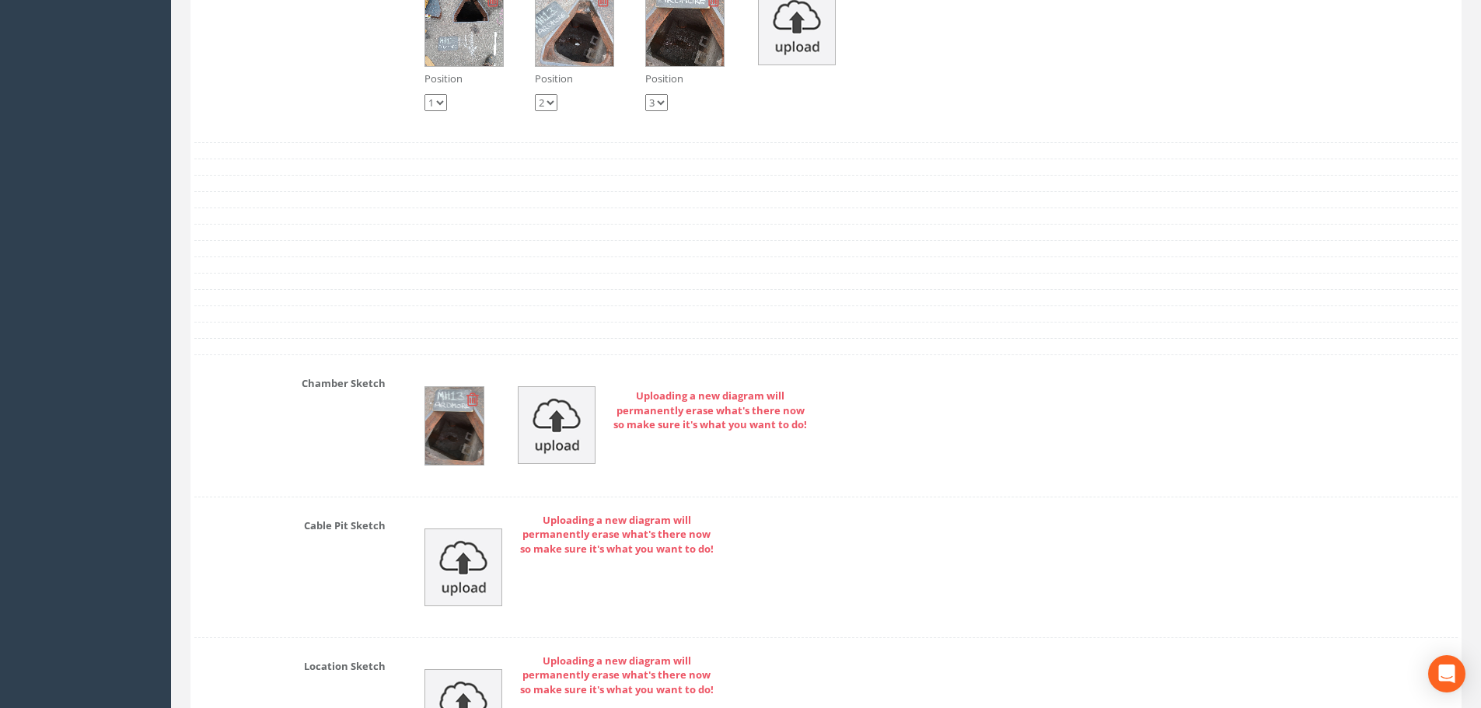
scroll to position [9085, 0]
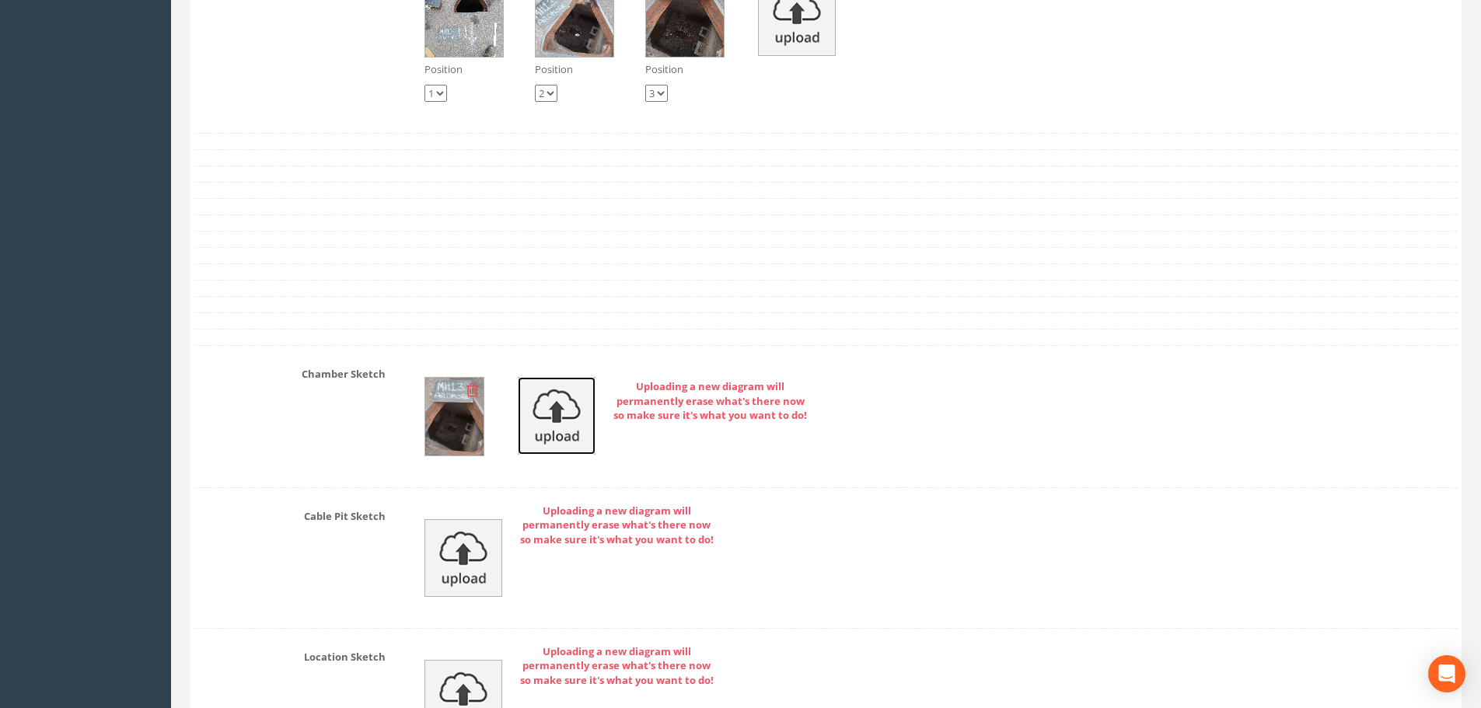
click at [561, 423] on img at bounding box center [557, 416] width 78 height 78
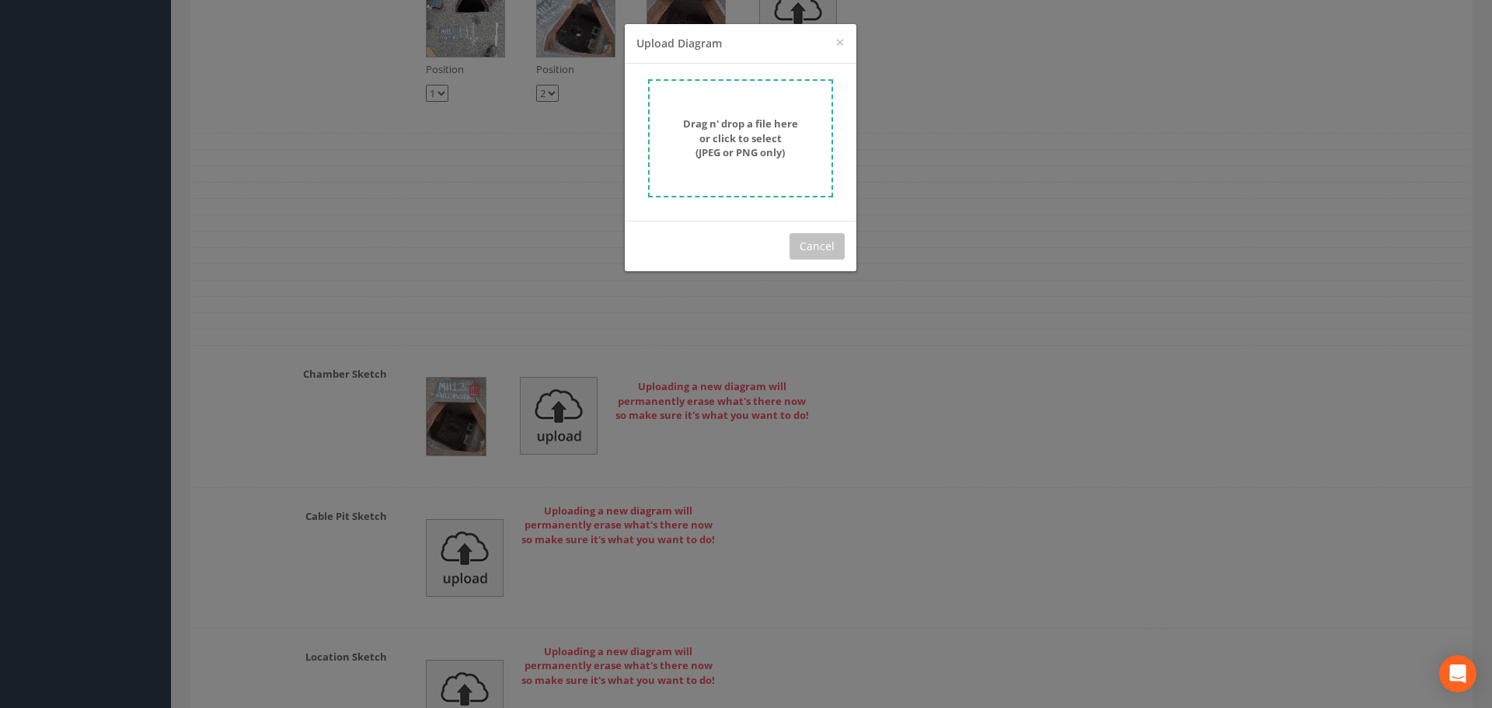
click at [773, 153] on strong "Drag n' drop a file here or click to select (JPEG or PNG only)" at bounding box center [740, 138] width 115 height 43
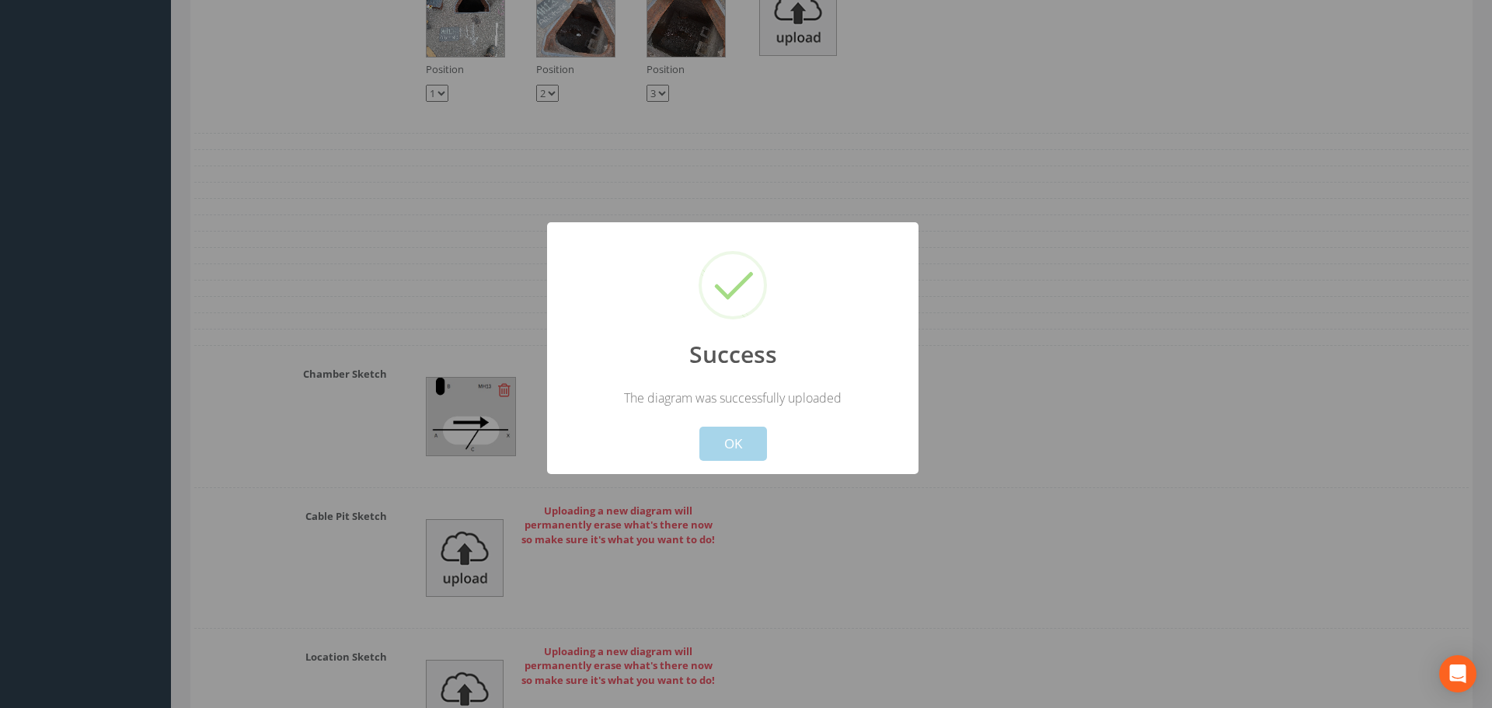
click at [723, 436] on button "OK" at bounding box center [734, 444] width 68 height 34
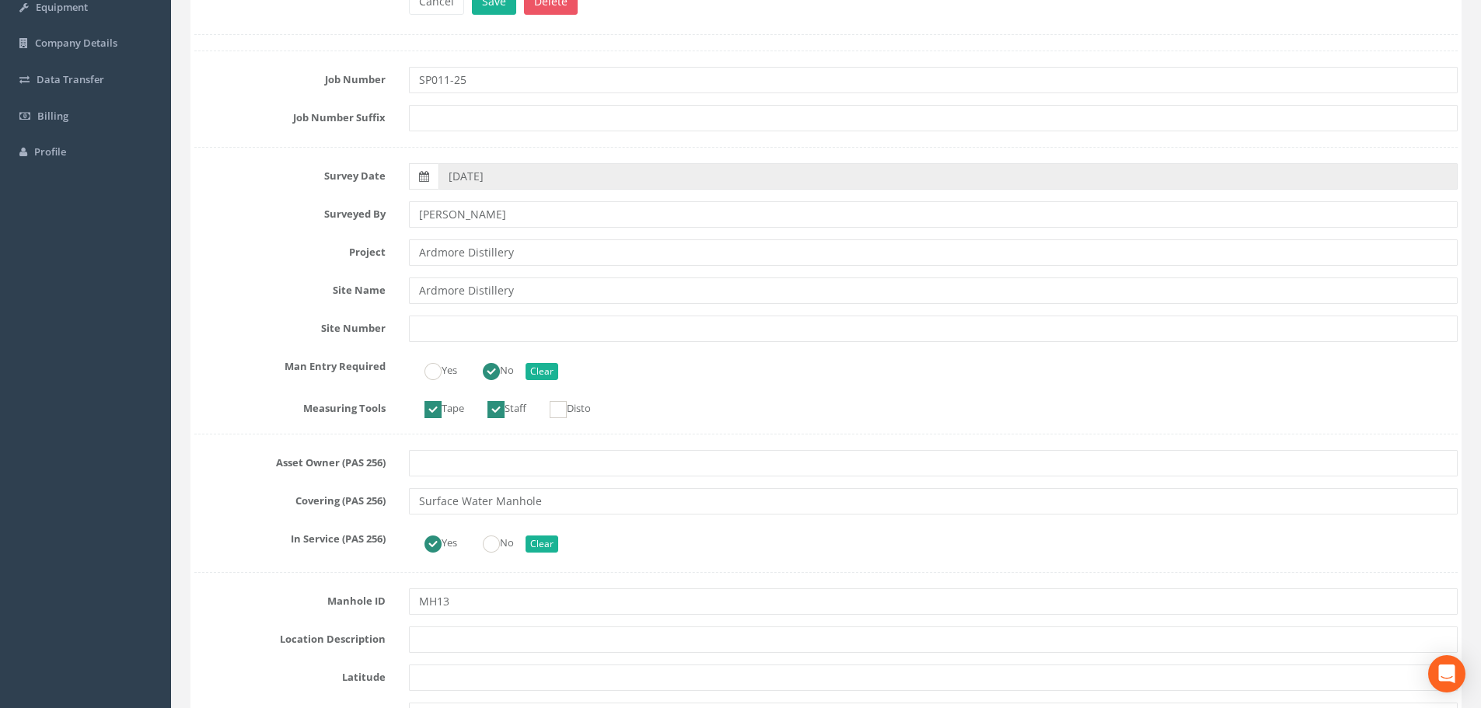
scroll to position [0, 0]
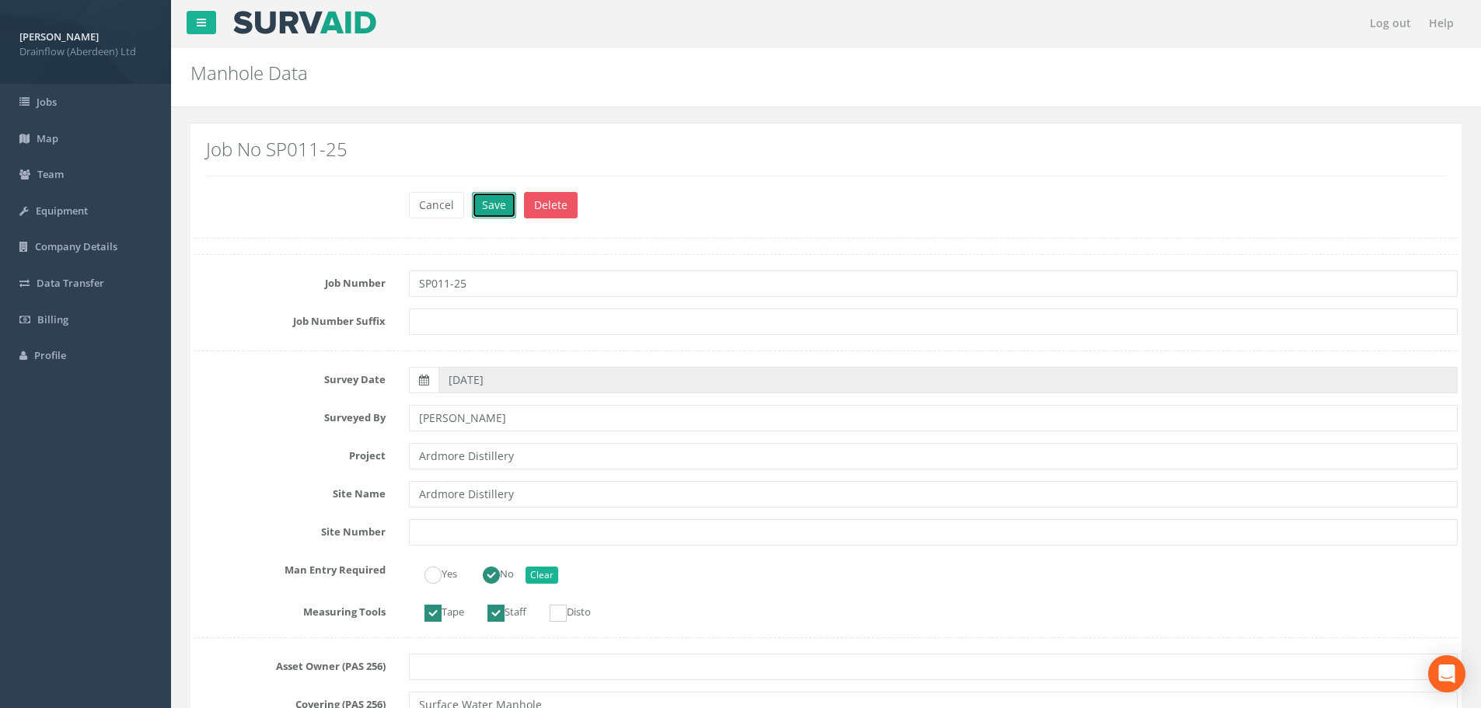
click at [490, 195] on button "Save" at bounding box center [494, 205] width 44 height 26
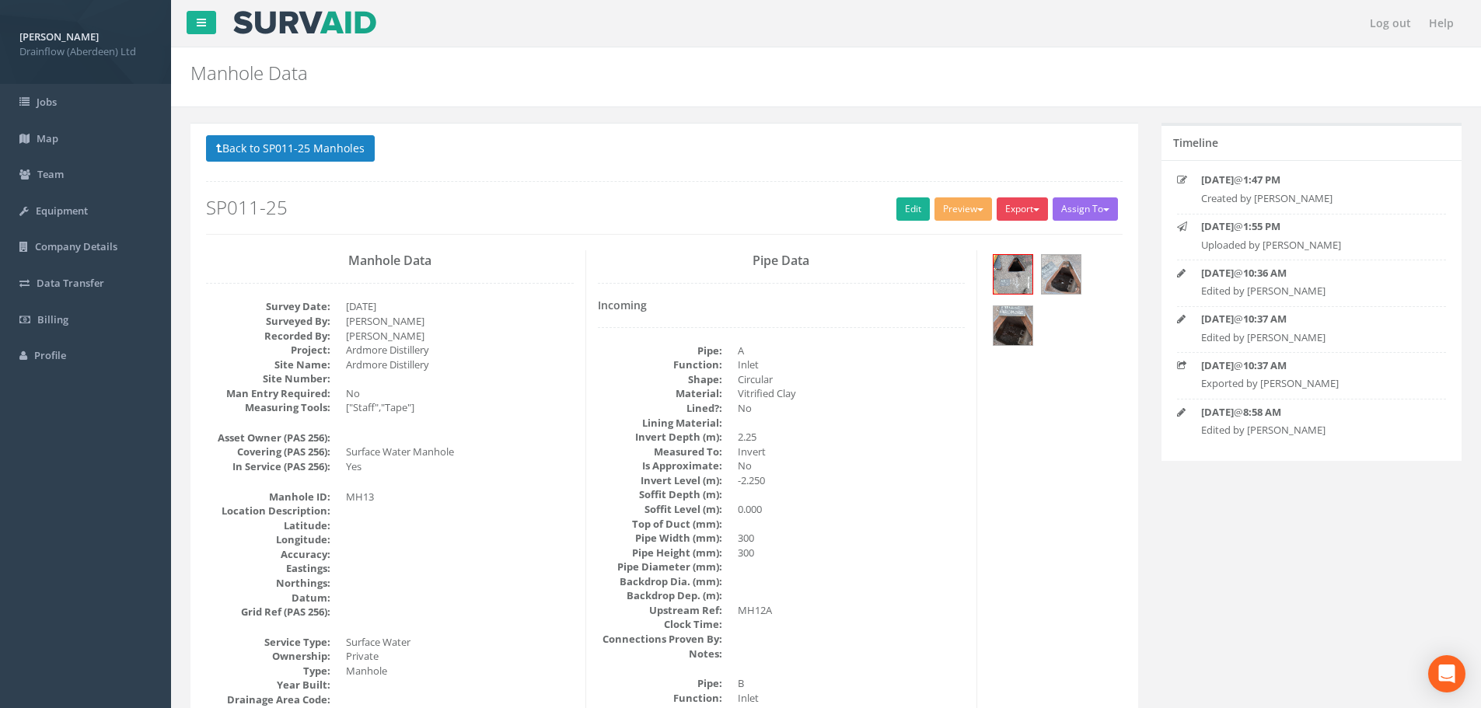
click at [1025, 207] on button "Export" at bounding box center [1022, 208] width 51 height 23
click at [980, 240] on link "Drainflow Manhole" at bounding box center [990, 241] width 118 height 24
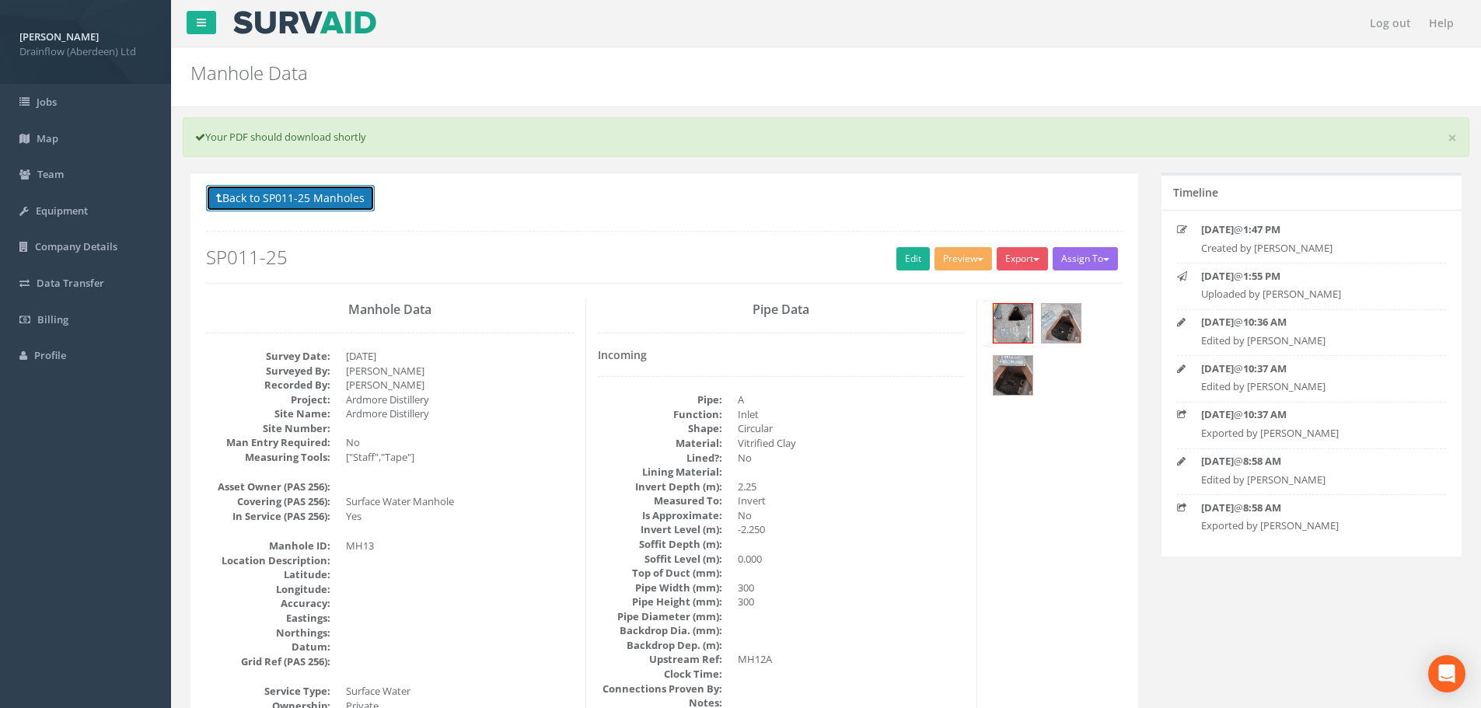
click at [309, 197] on button "Back to SP011-25 Manholes" at bounding box center [290, 198] width 169 height 26
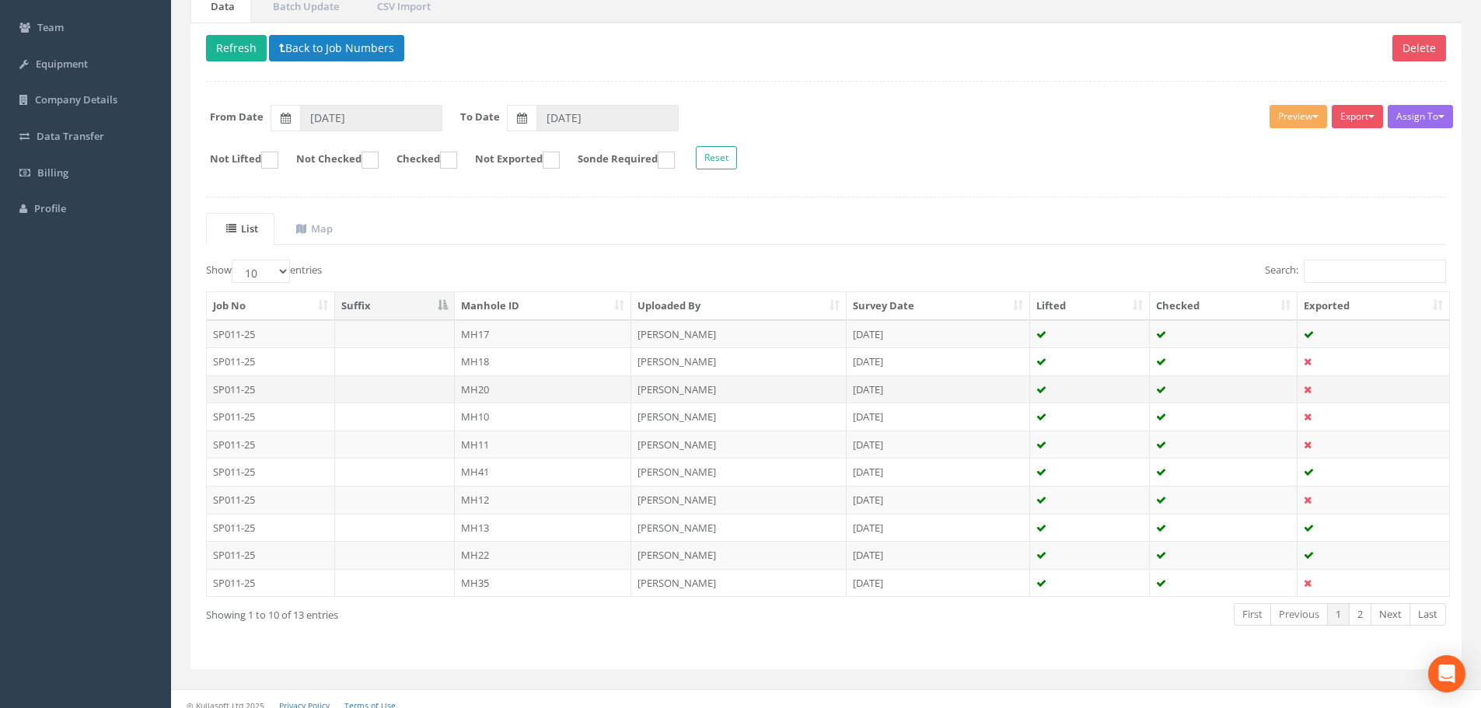
scroll to position [155, 0]
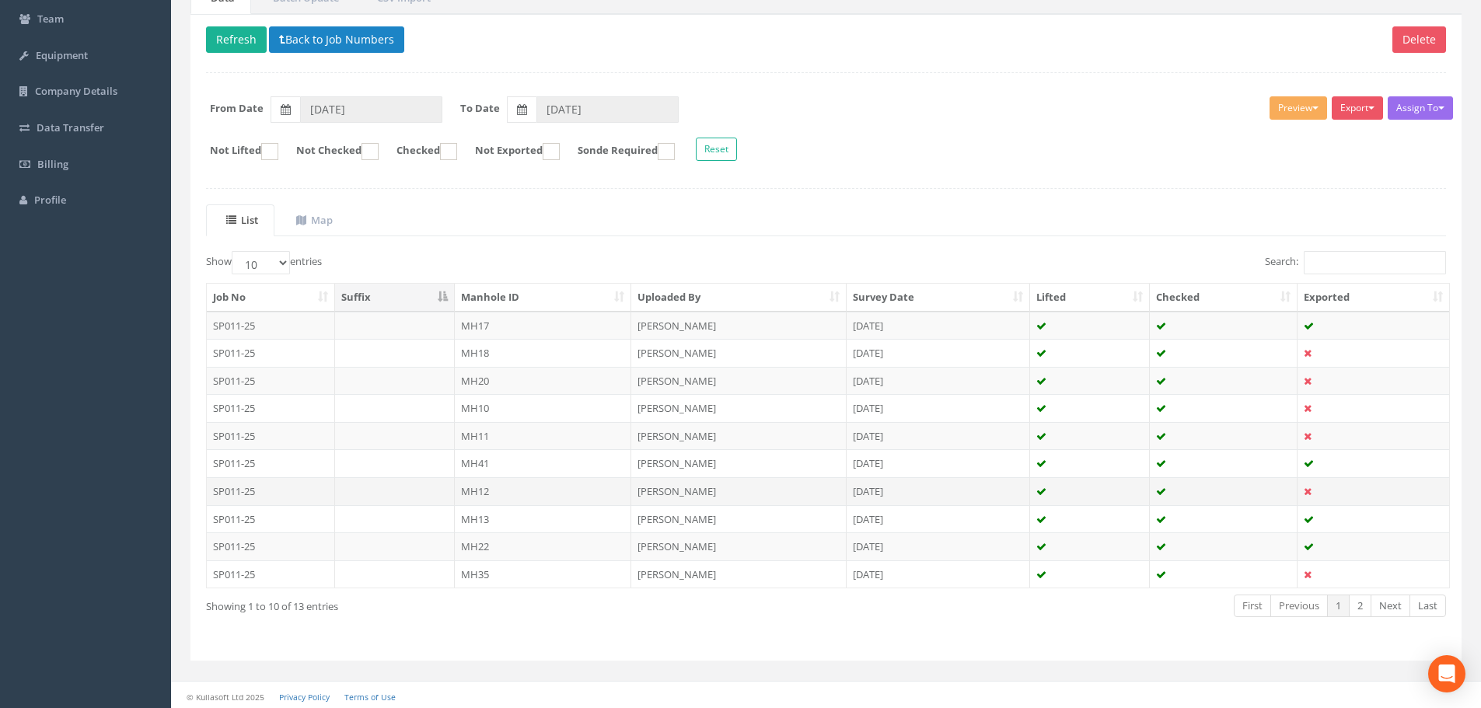
click at [543, 500] on td "MH12" at bounding box center [543, 491] width 177 height 28
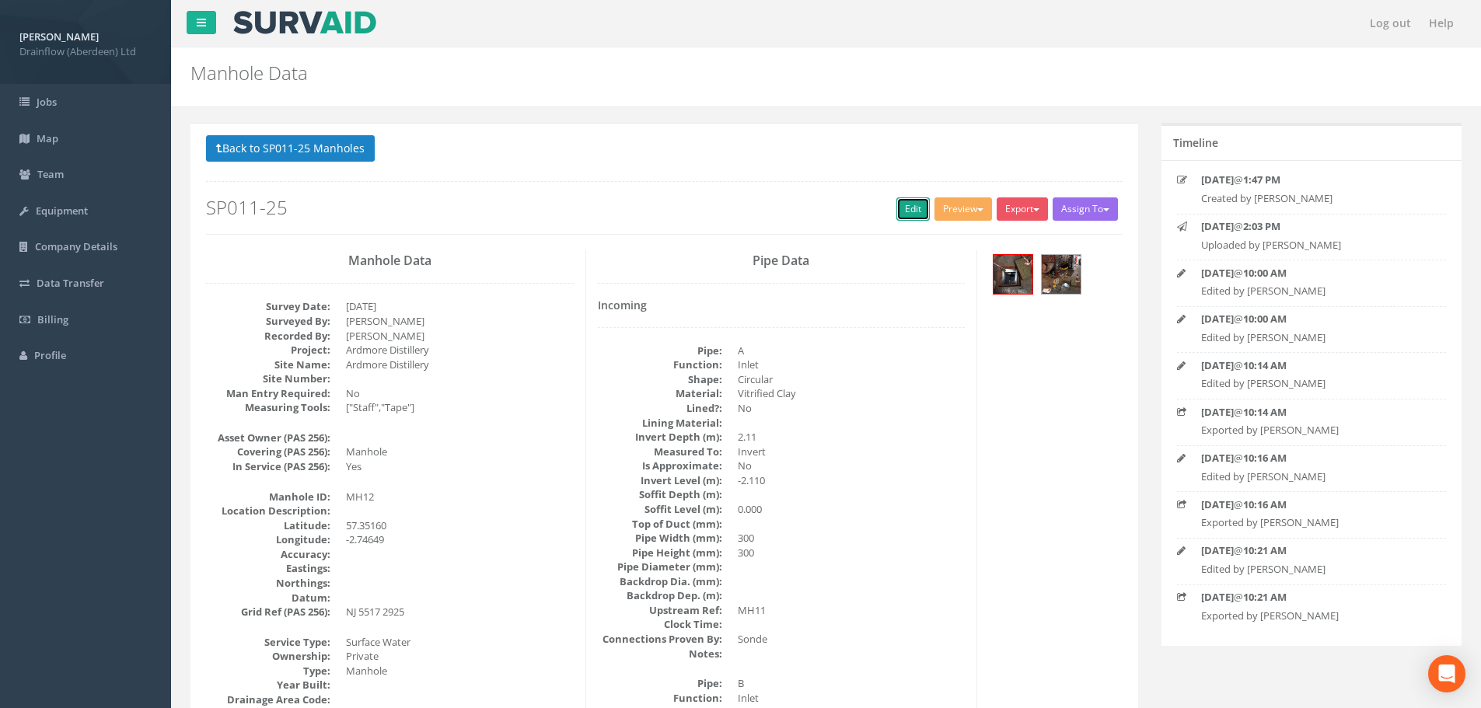
click at [906, 210] on link "Edit" at bounding box center [912, 208] width 33 height 23
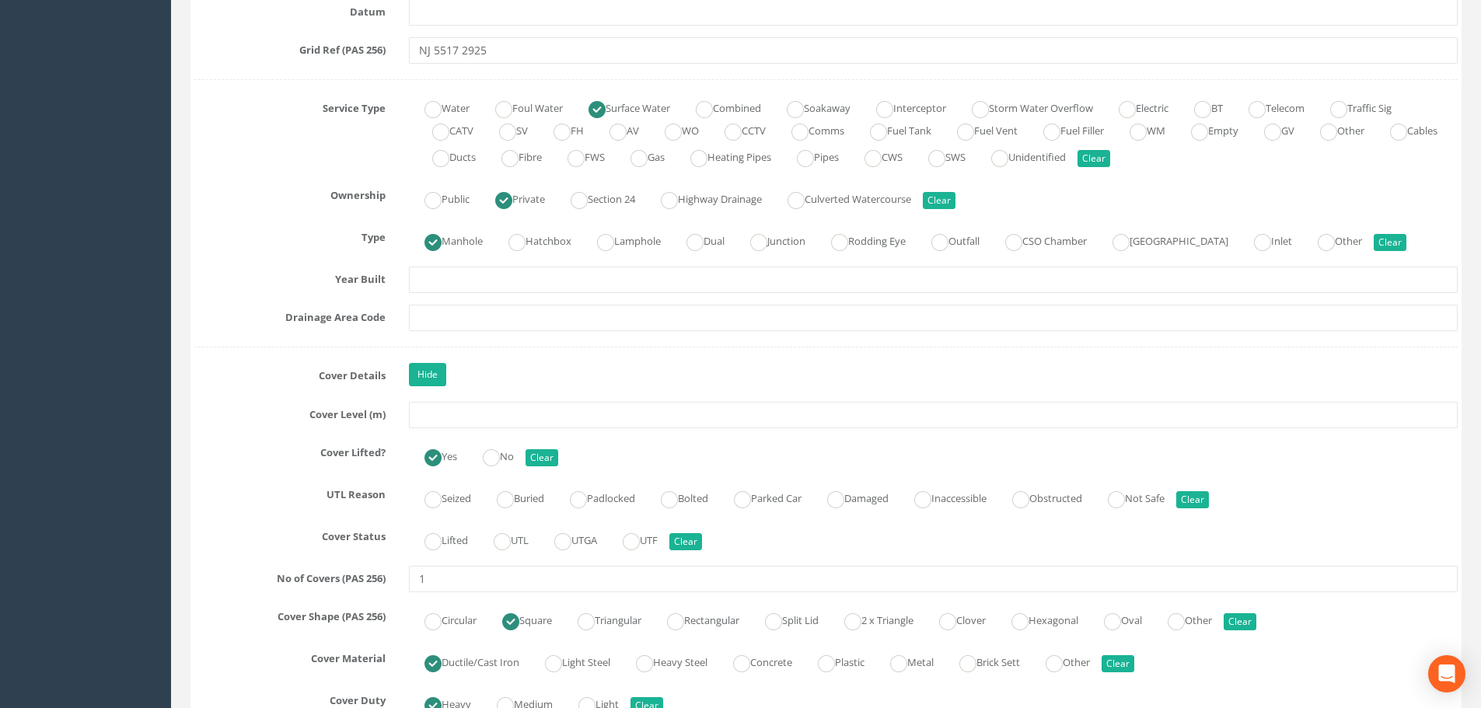
scroll to position [1088, 0]
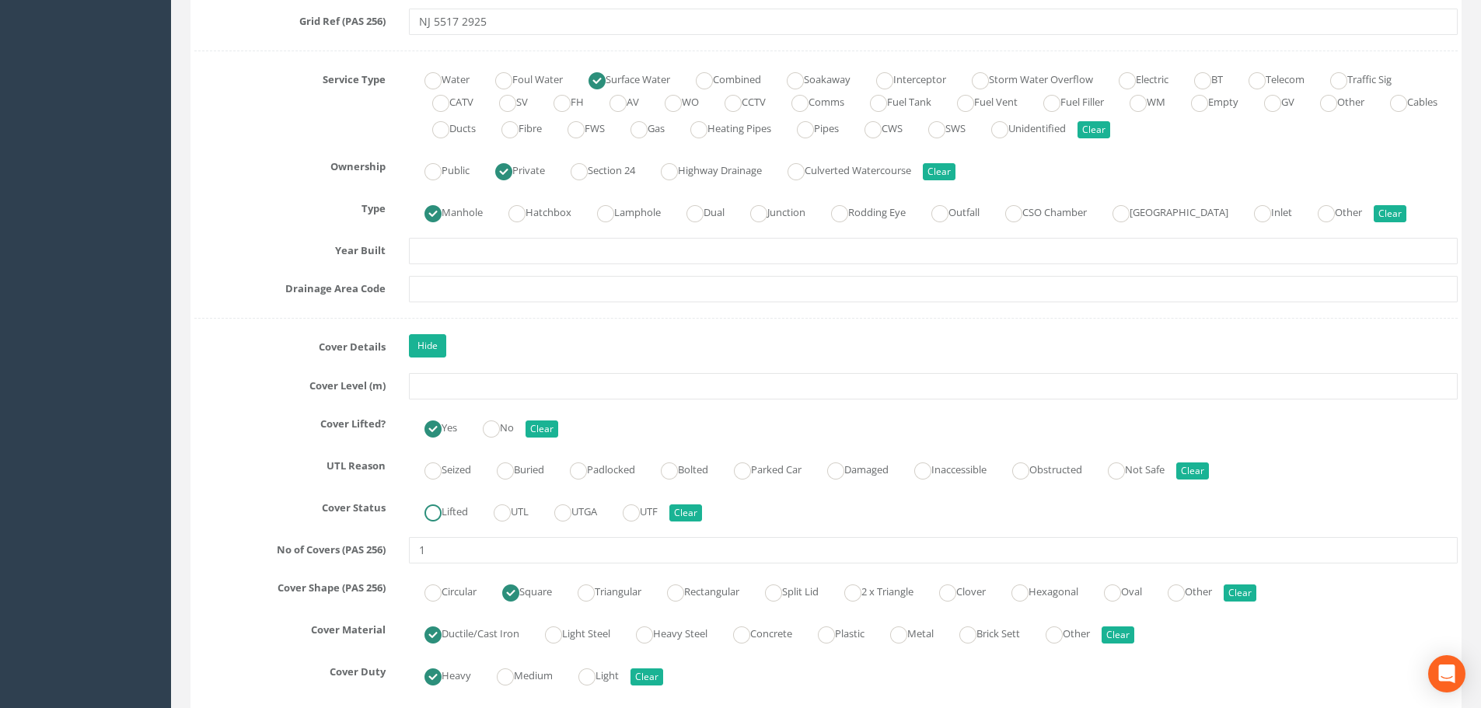
click at [437, 511] on ins at bounding box center [432, 512] width 17 height 17
radio input "true"
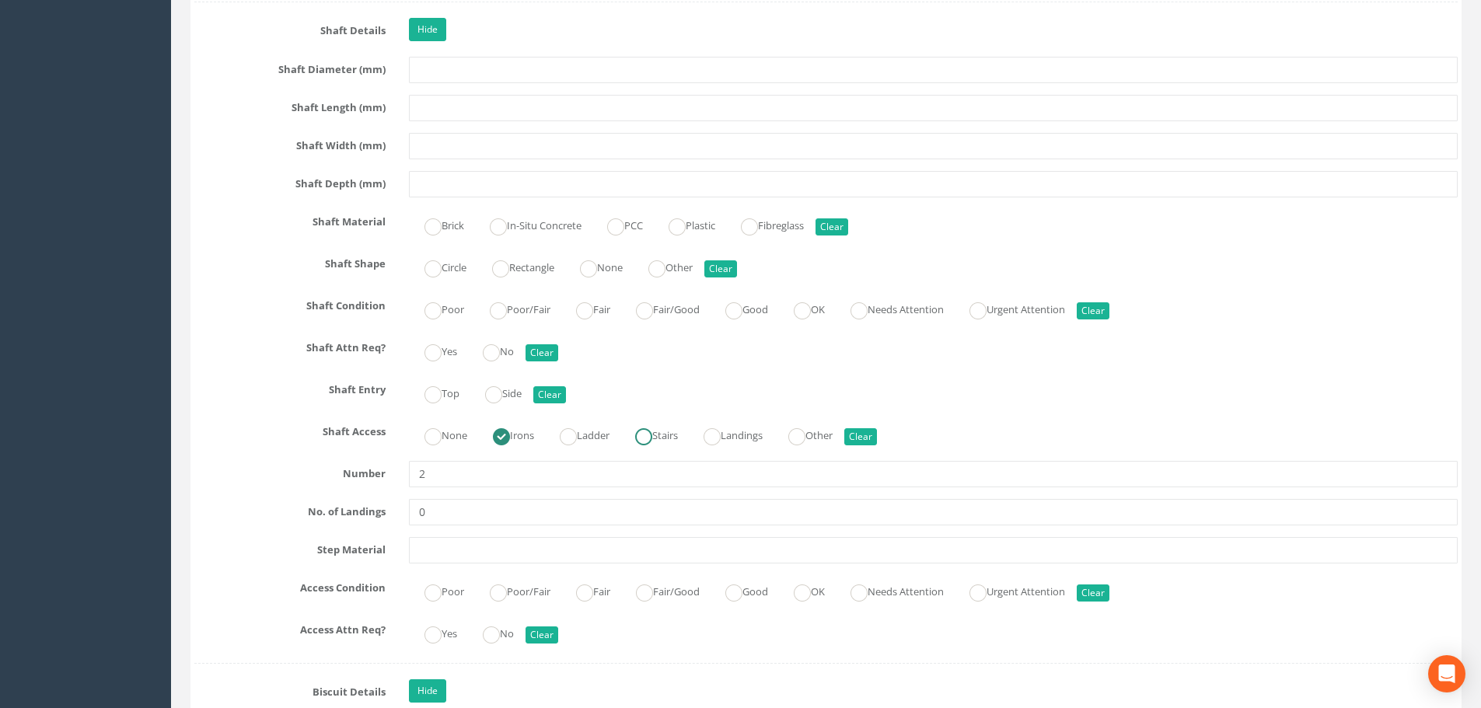
scroll to position [2099, 0]
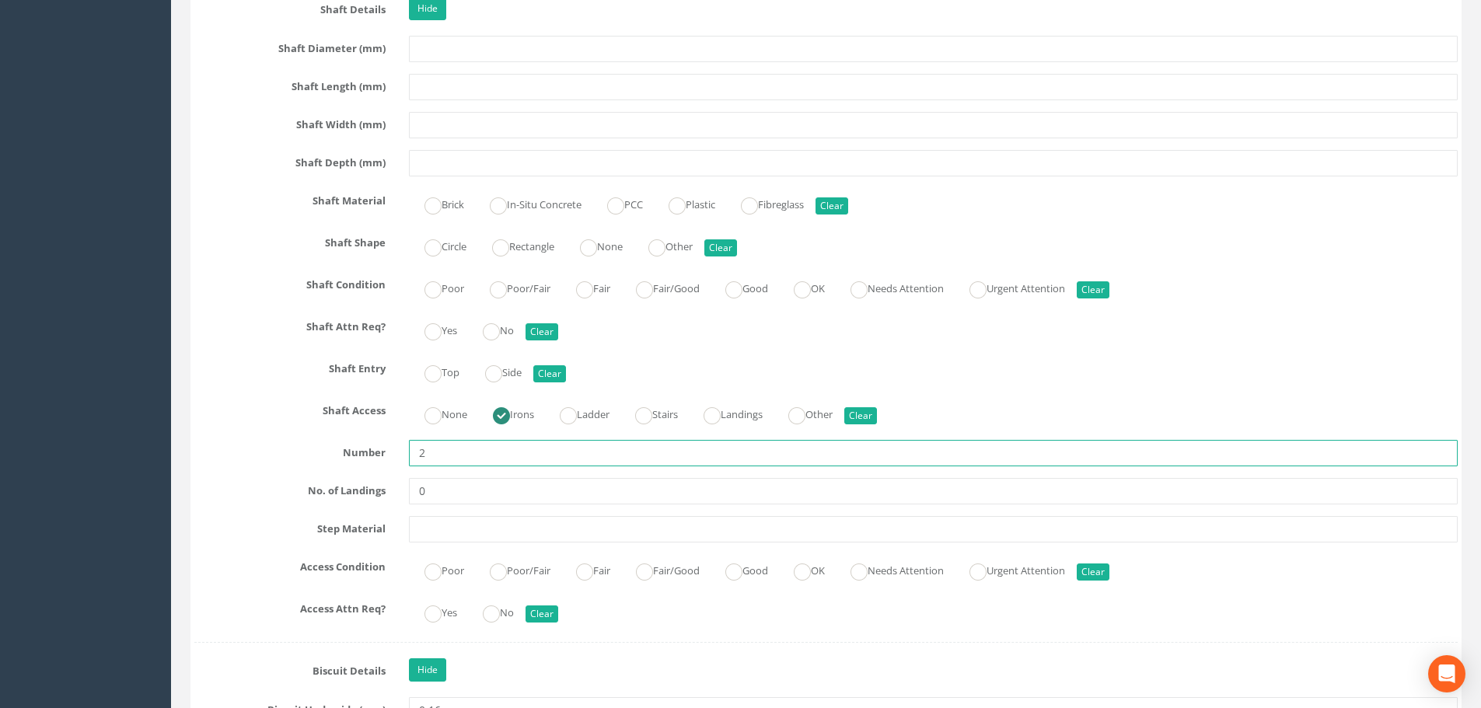
click at [437, 459] on input "2" at bounding box center [933, 453] width 1049 height 26
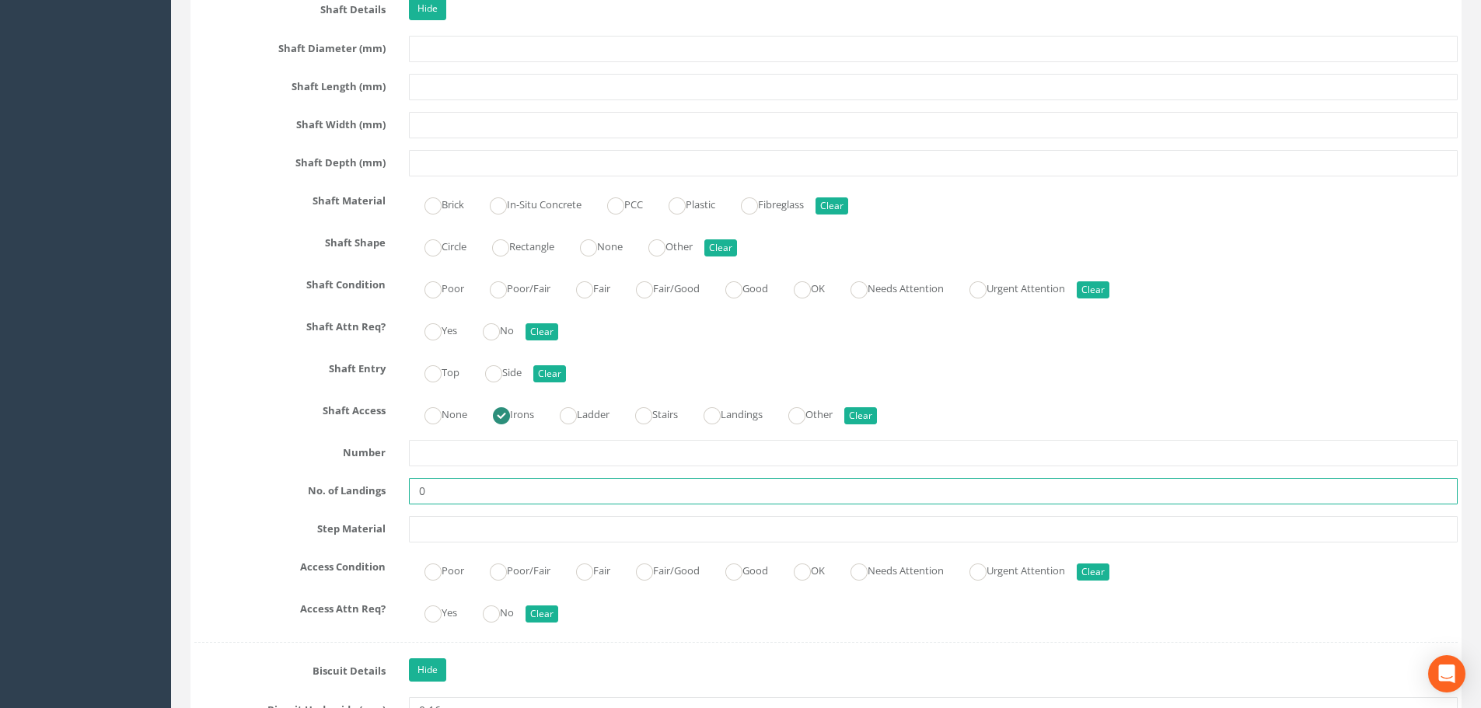
click at [478, 492] on input "0" at bounding box center [933, 491] width 1049 height 26
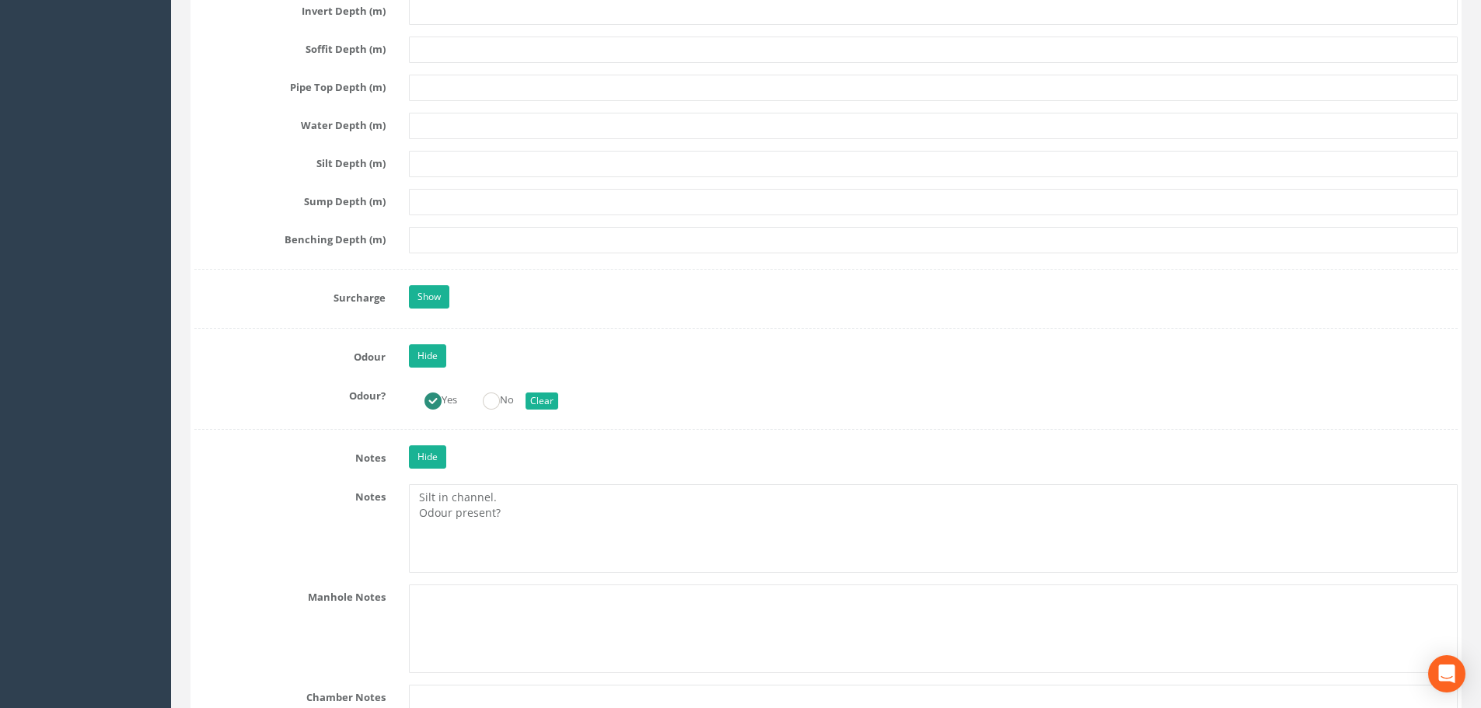
scroll to position [3731, 0]
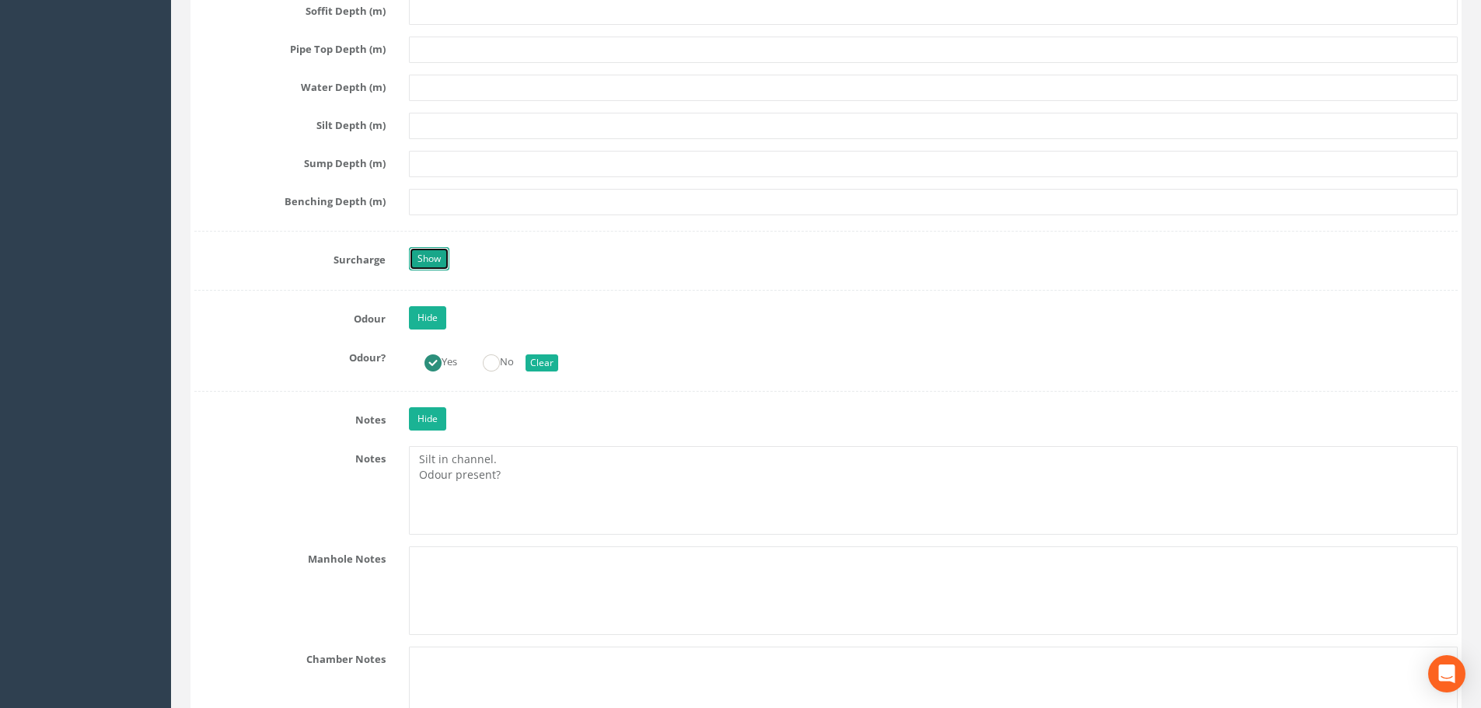
click at [432, 253] on link "Show" at bounding box center [429, 258] width 40 height 23
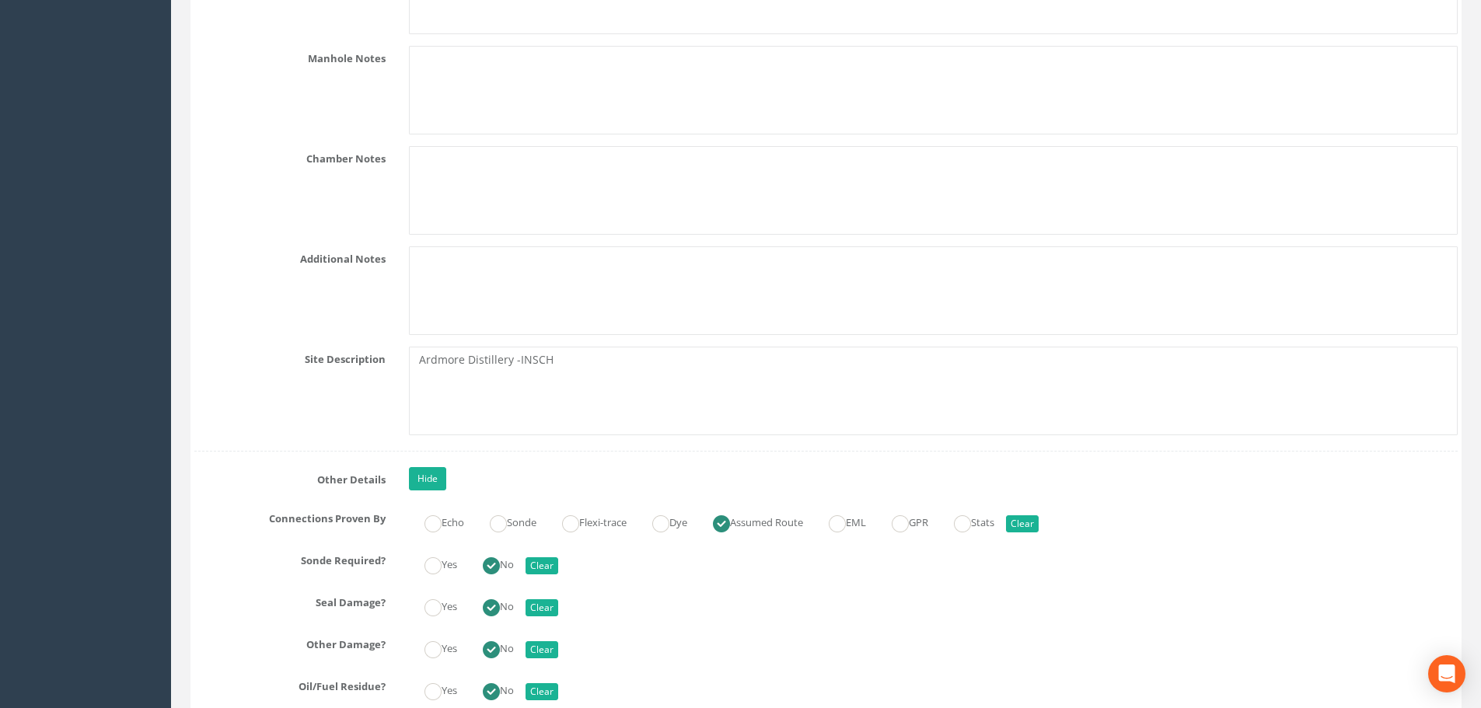
scroll to position [4509, 0]
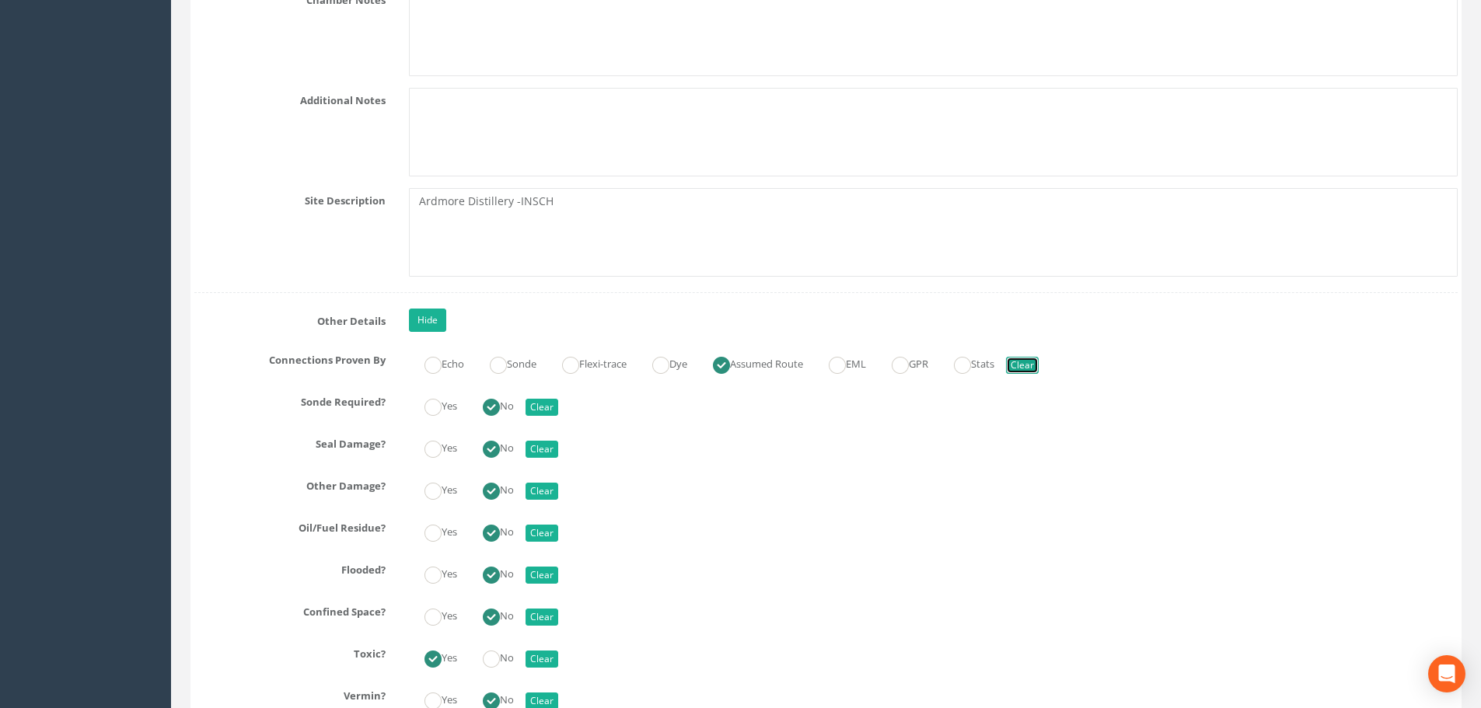
click at [1038, 362] on button "Clear" at bounding box center [1022, 365] width 33 height 17
radio input "false"
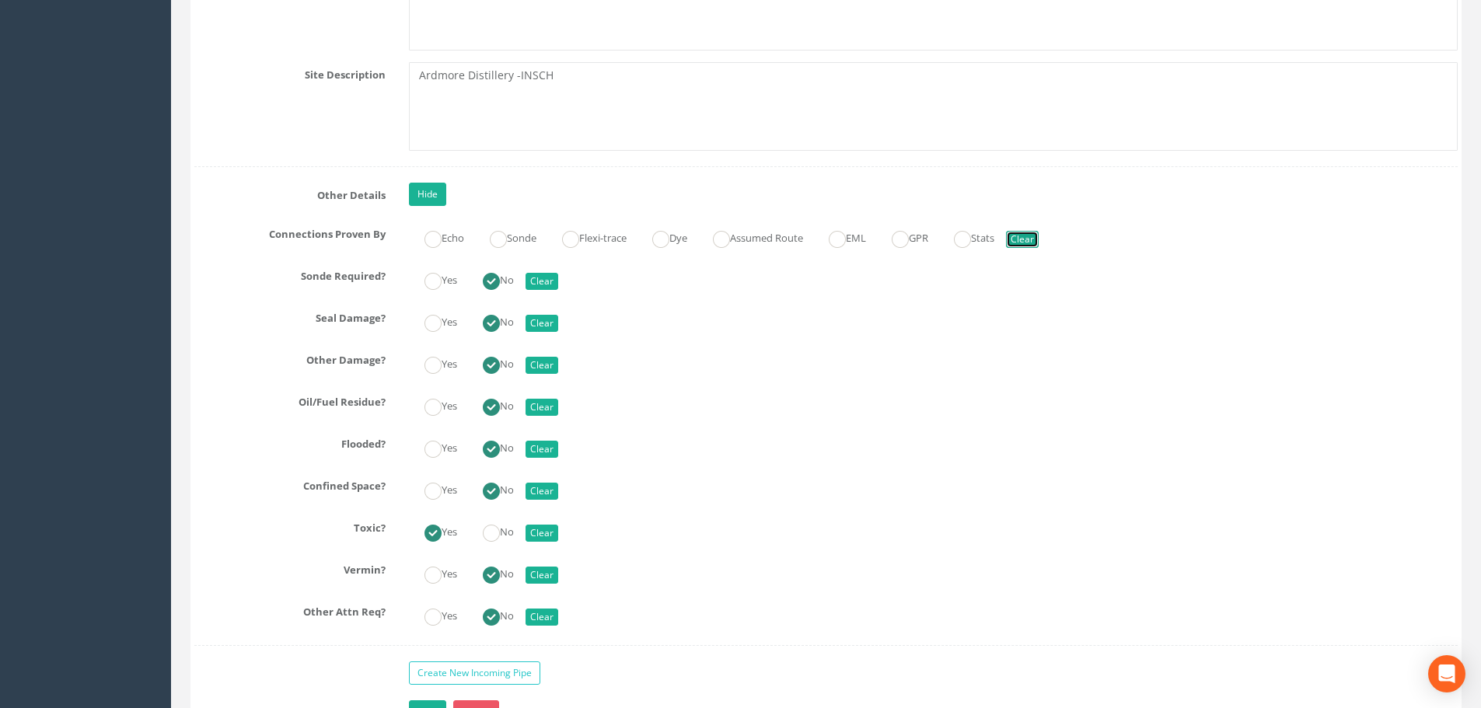
scroll to position [4664, 0]
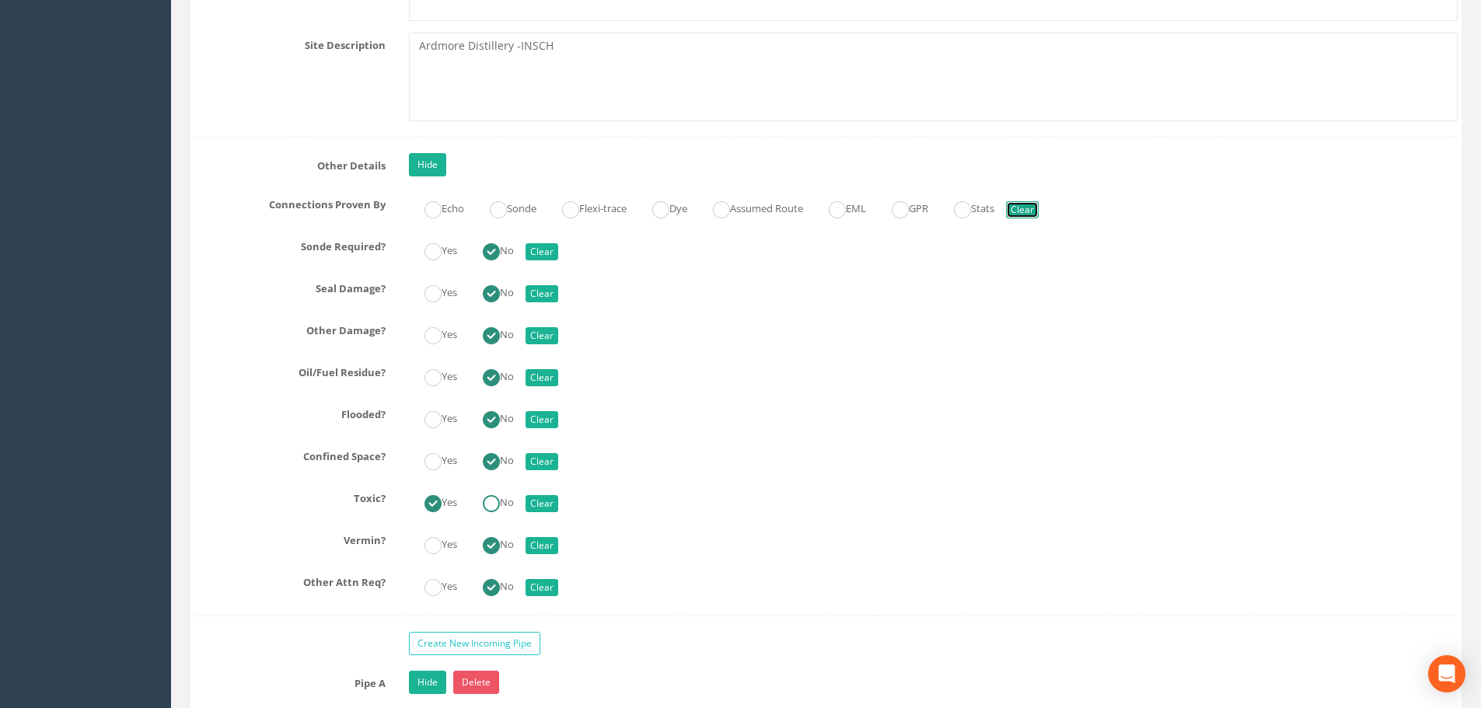
click at [488, 503] on ins at bounding box center [491, 503] width 17 height 17
radio input "false"
radio input "true"
click at [543, 254] on button "Clear" at bounding box center [541, 251] width 33 height 17
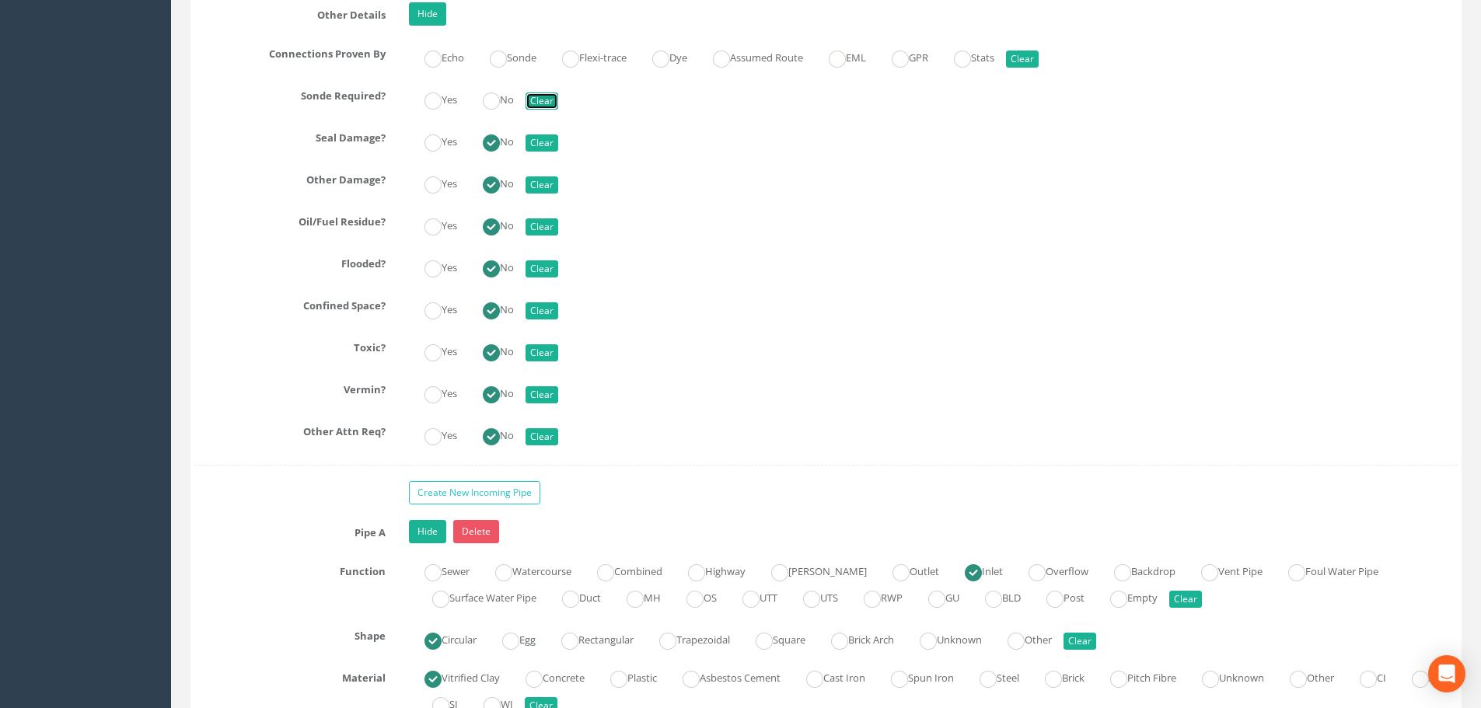
scroll to position [4819, 0]
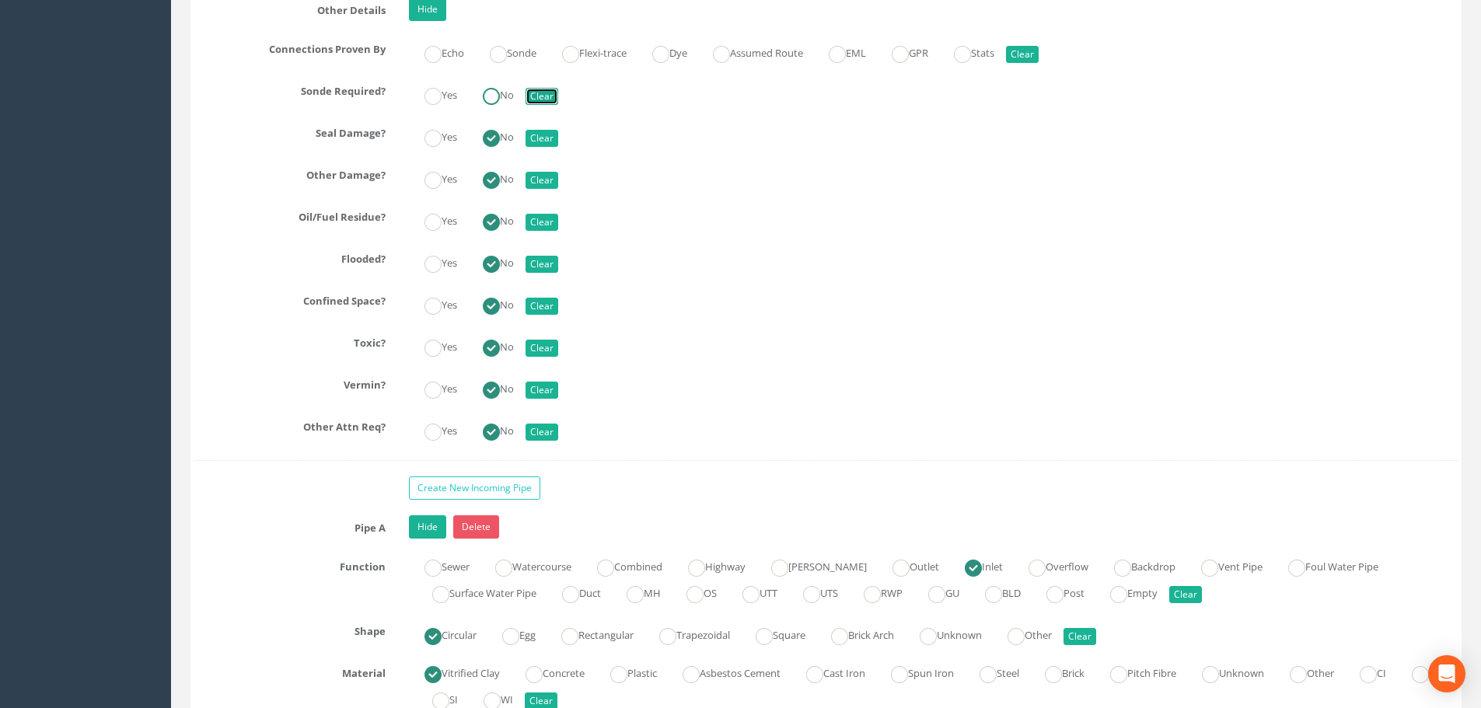
click at [497, 96] on ins at bounding box center [491, 96] width 17 height 17
radio input "true"
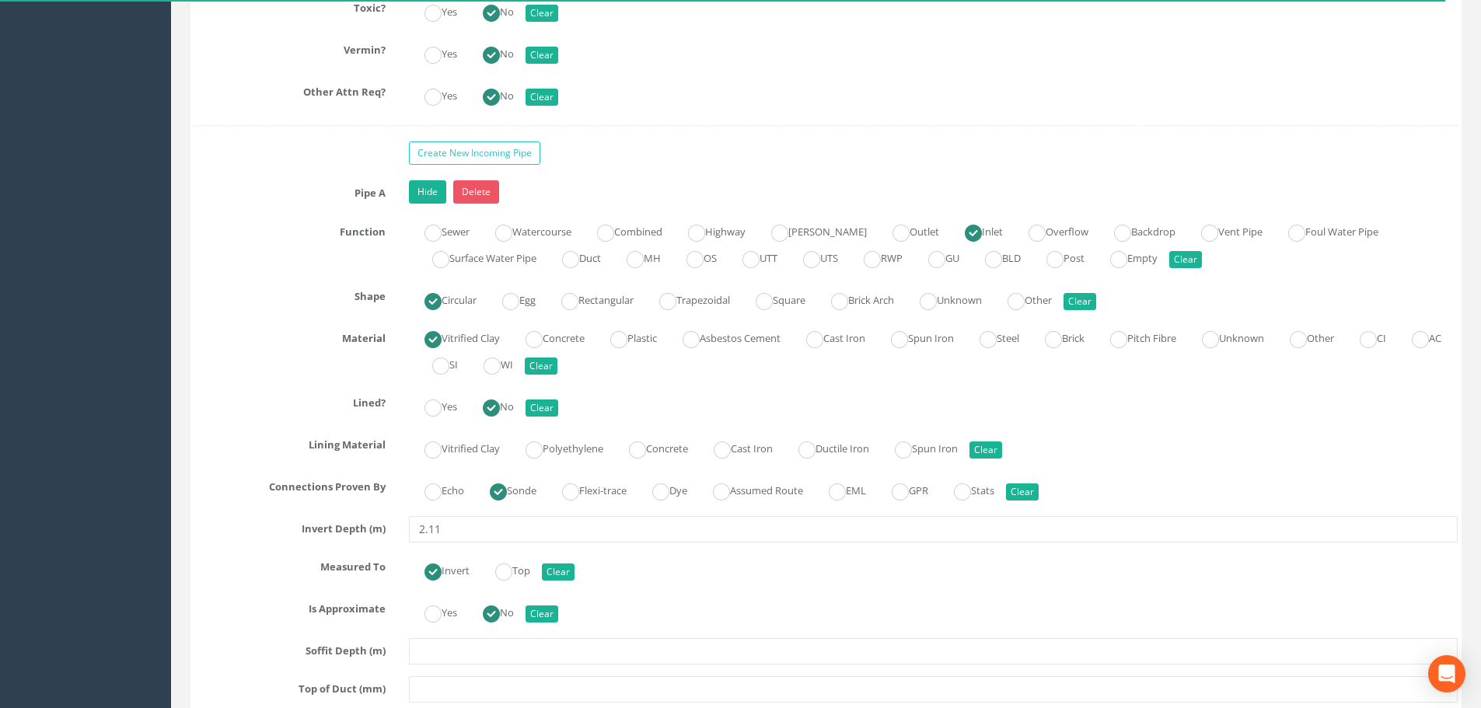
scroll to position [5208, 0]
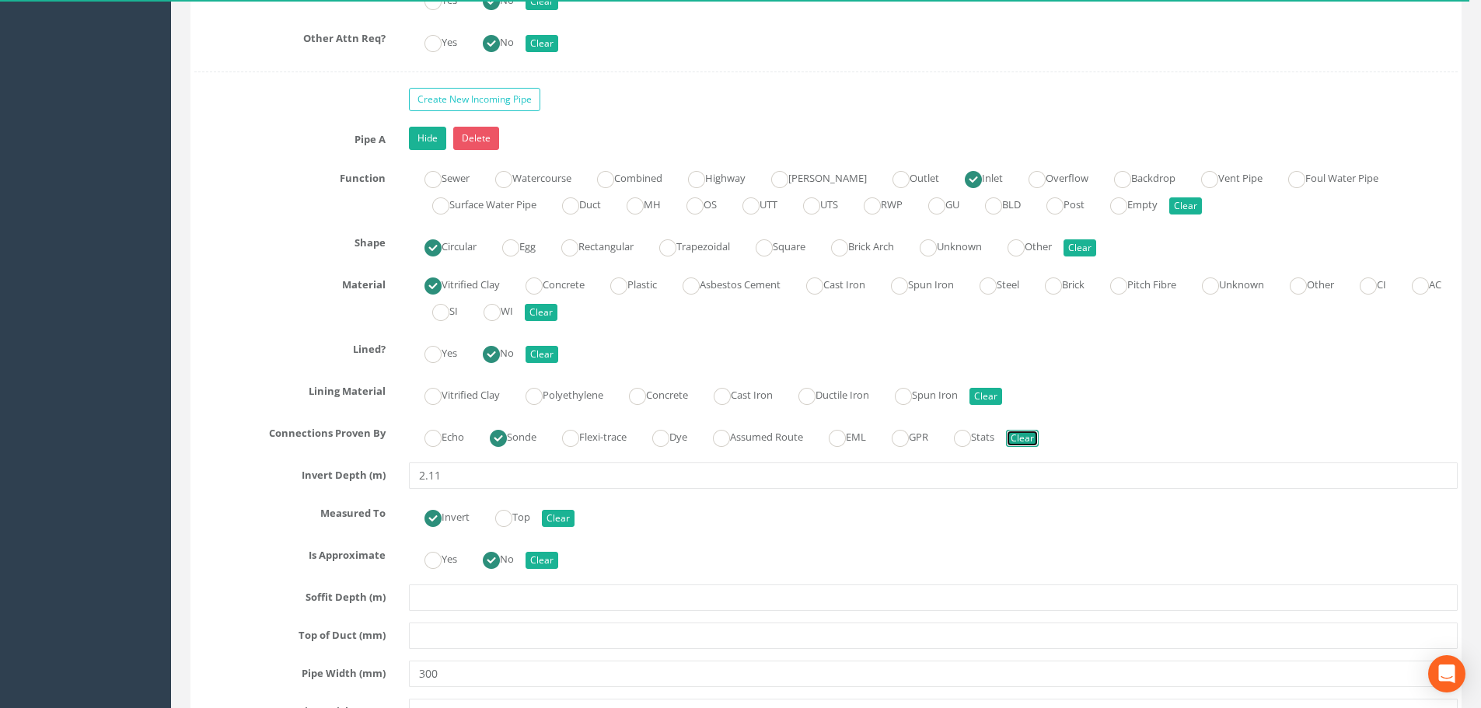
click at [1039, 444] on button "Clear" at bounding box center [1022, 438] width 33 height 17
radio input "false"
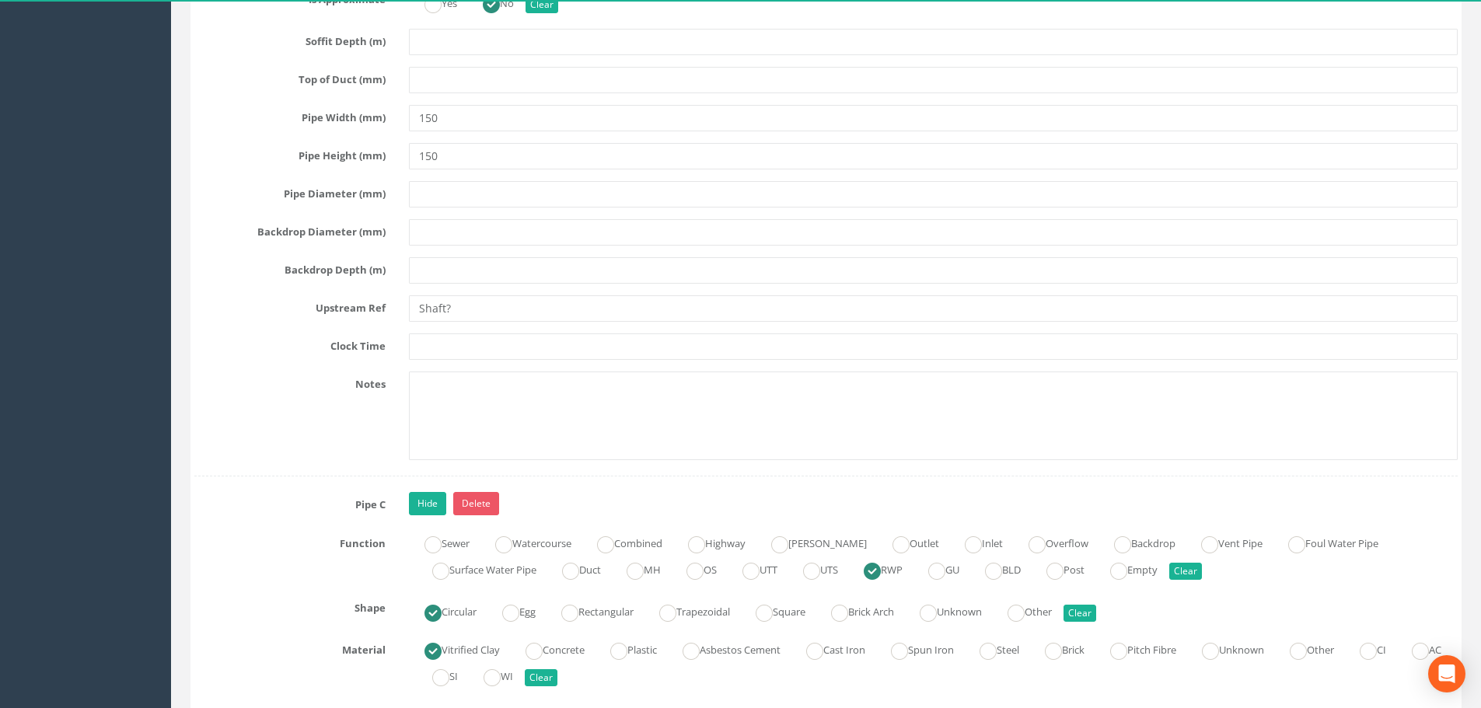
scroll to position [6763, 0]
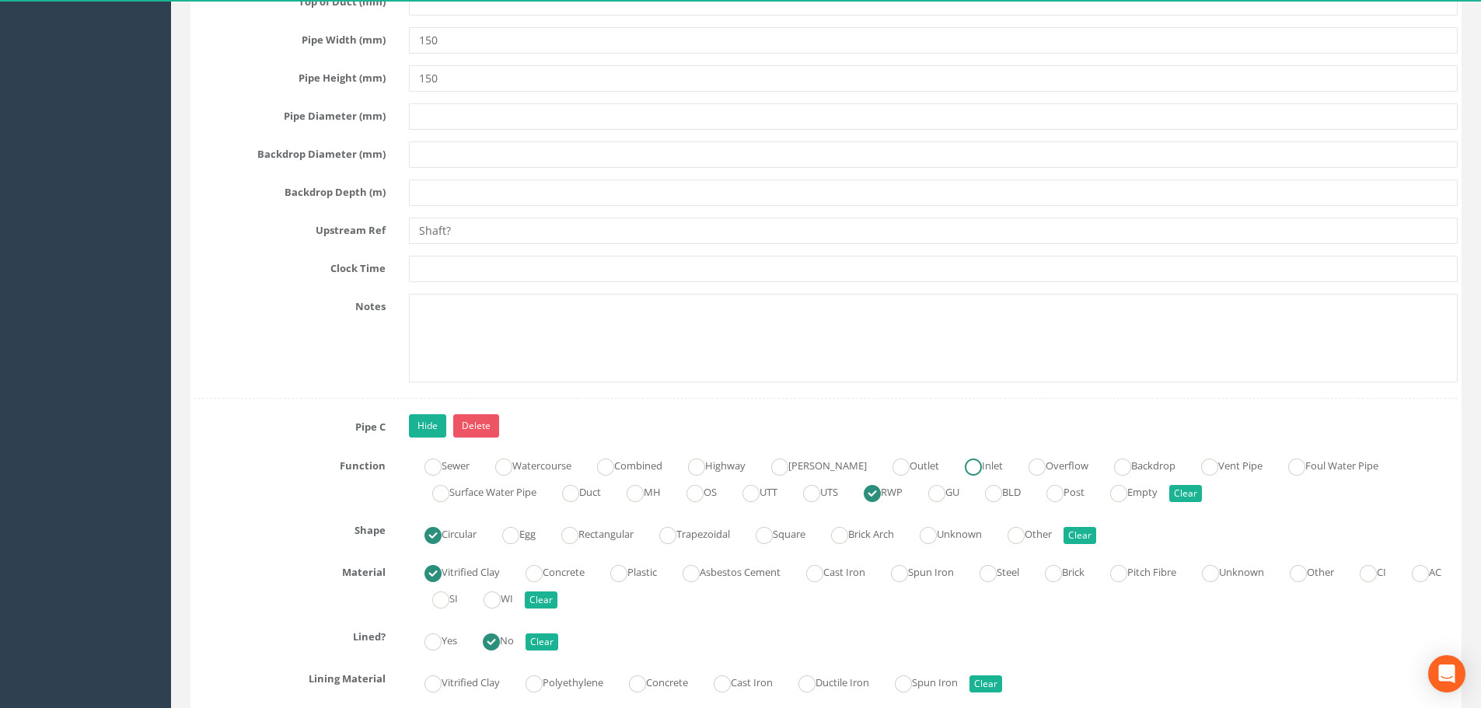
click at [965, 459] on ins at bounding box center [973, 467] width 17 height 17
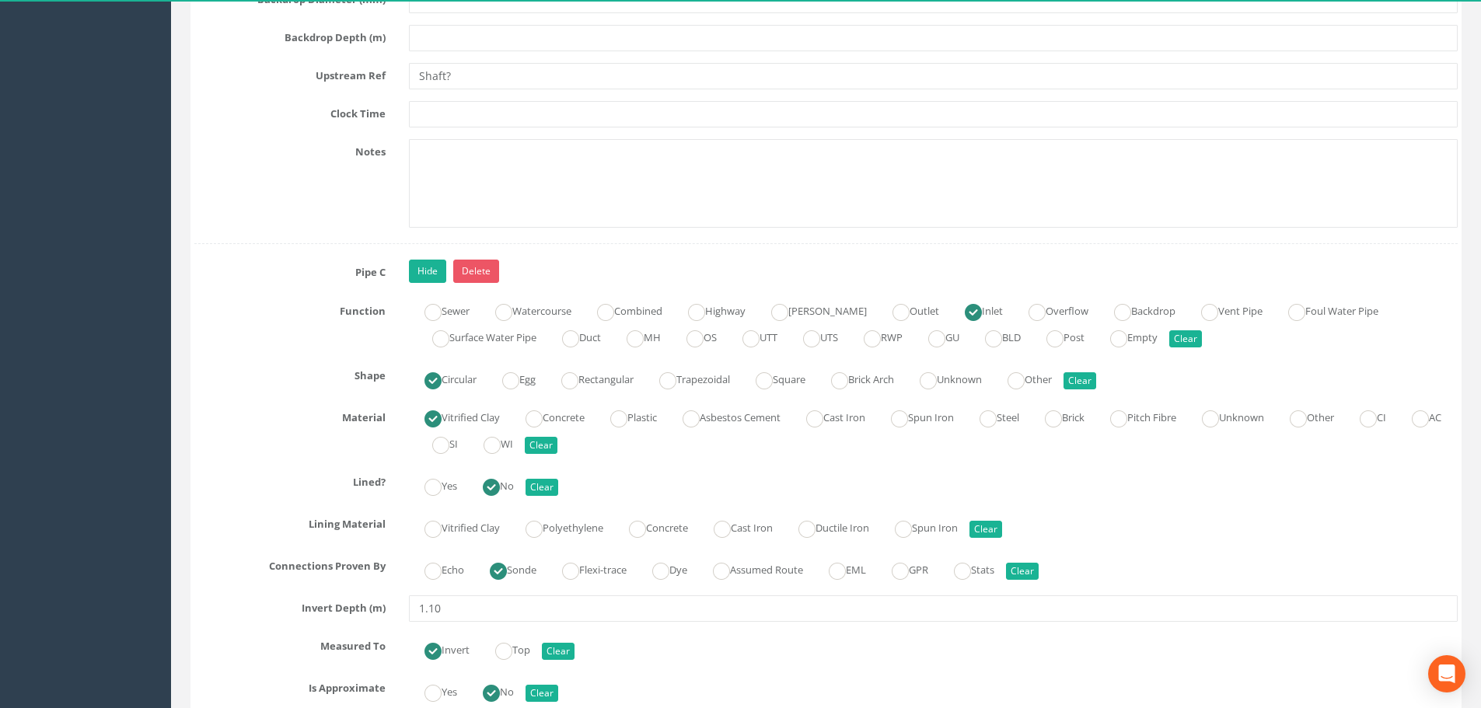
scroll to position [6918, 0]
click at [902, 341] on label "RWP" at bounding box center [875, 335] width 54 height 23
radio input "false"
radio input "true"
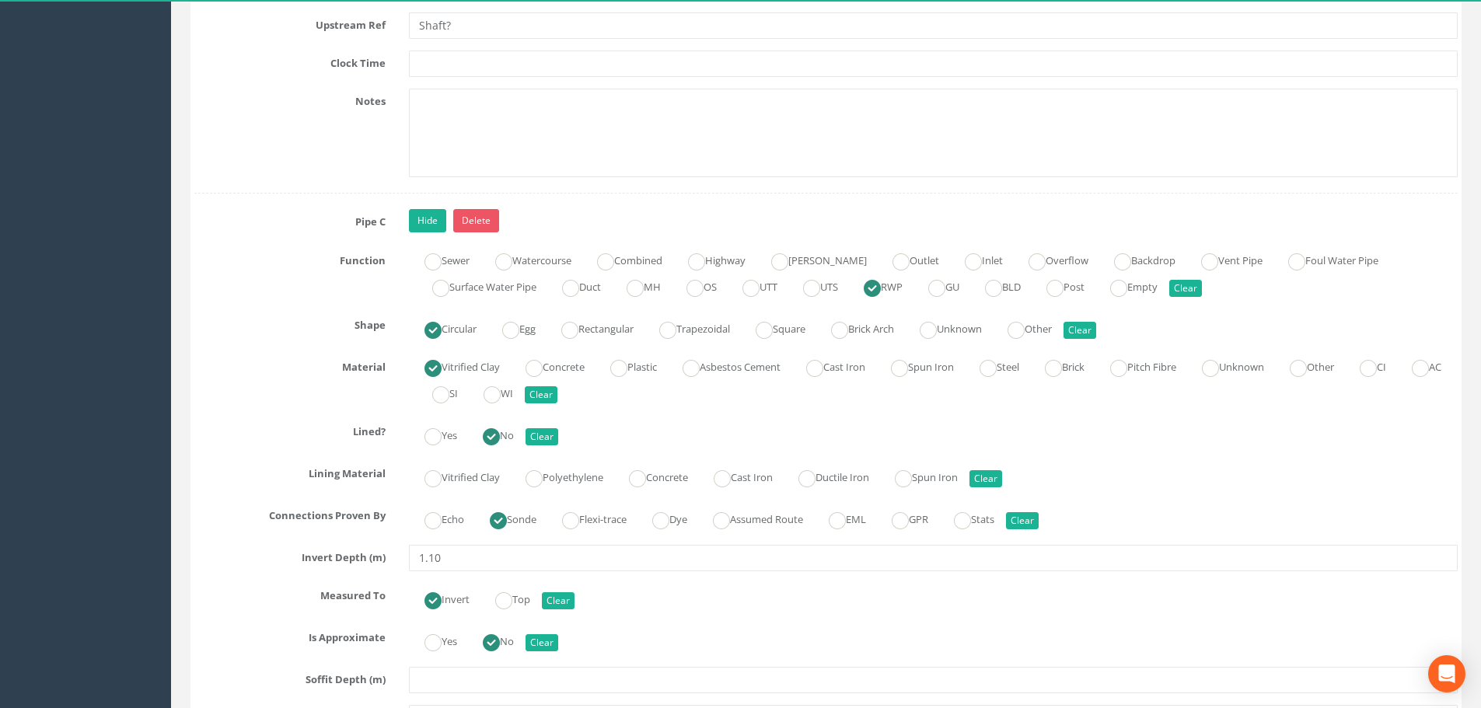
scroll to position [6996, 0]
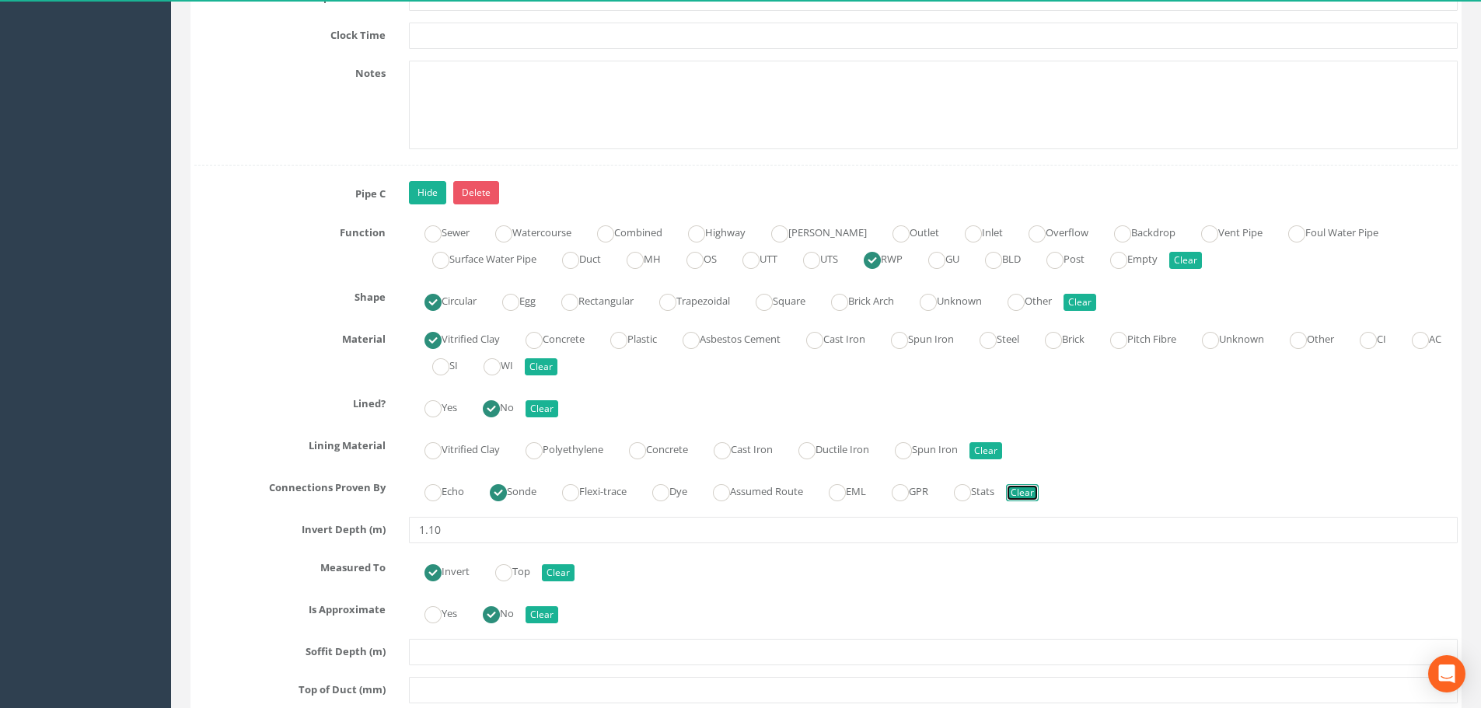
click at [1039, 499] on button "Clear" at bounding box center [1022, 492] width 33 height 17
radio input "false"
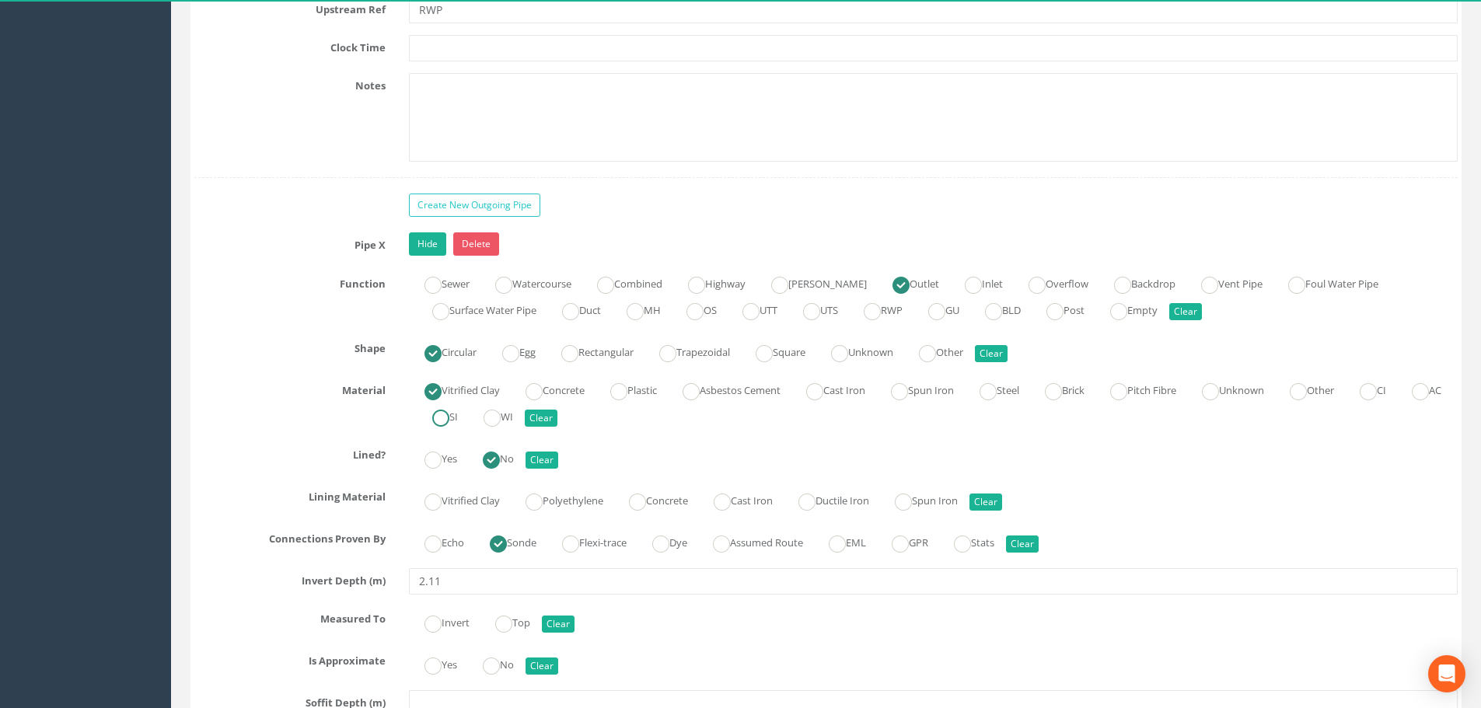
scroll to position [7929, 0]
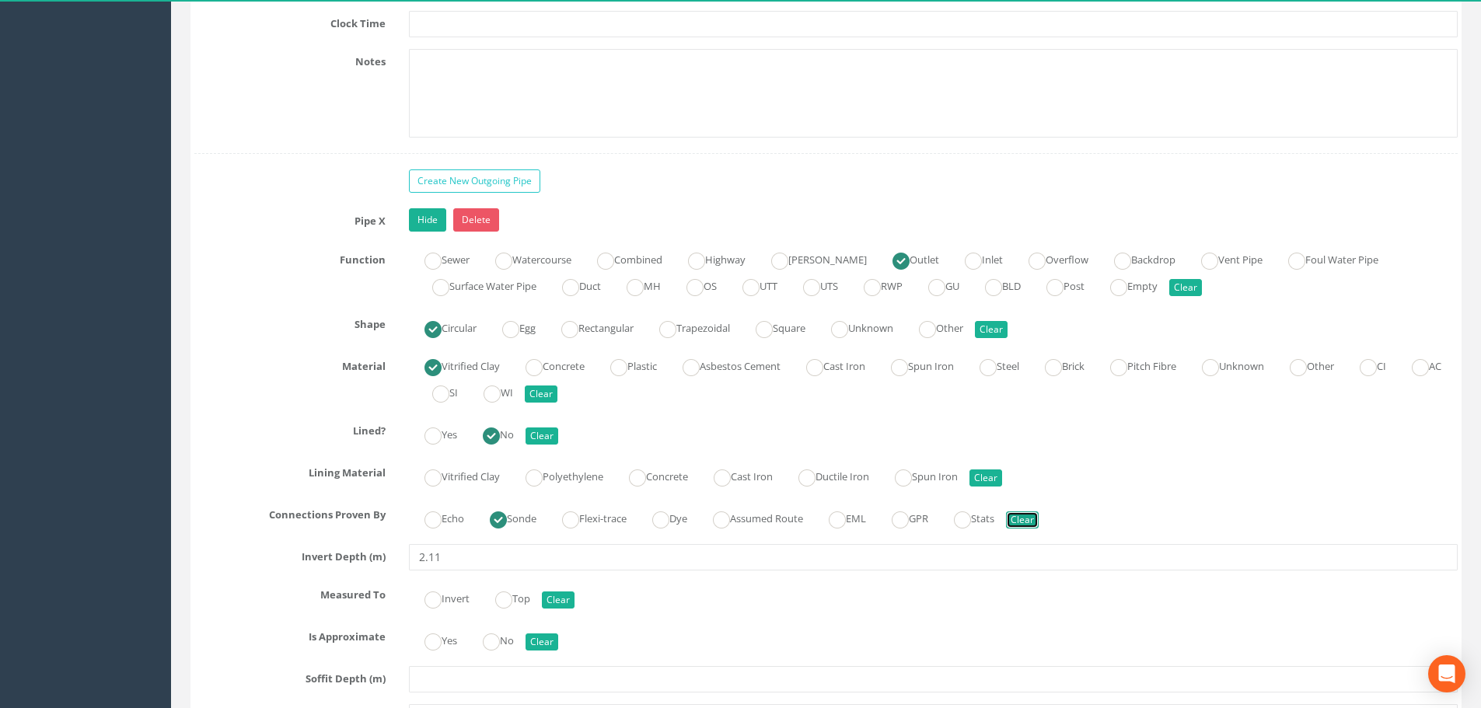
click at [1039, 518] on button "Clear" at bounding box center [1022, 519] width 33 height 17
radio input "false"
click at [437, 592] on ins at bounding box center [432, 600] width 17 height 17
radio input "true"
click at [494, 637] on ins at bounding box center [491, 642] width 17 height 17
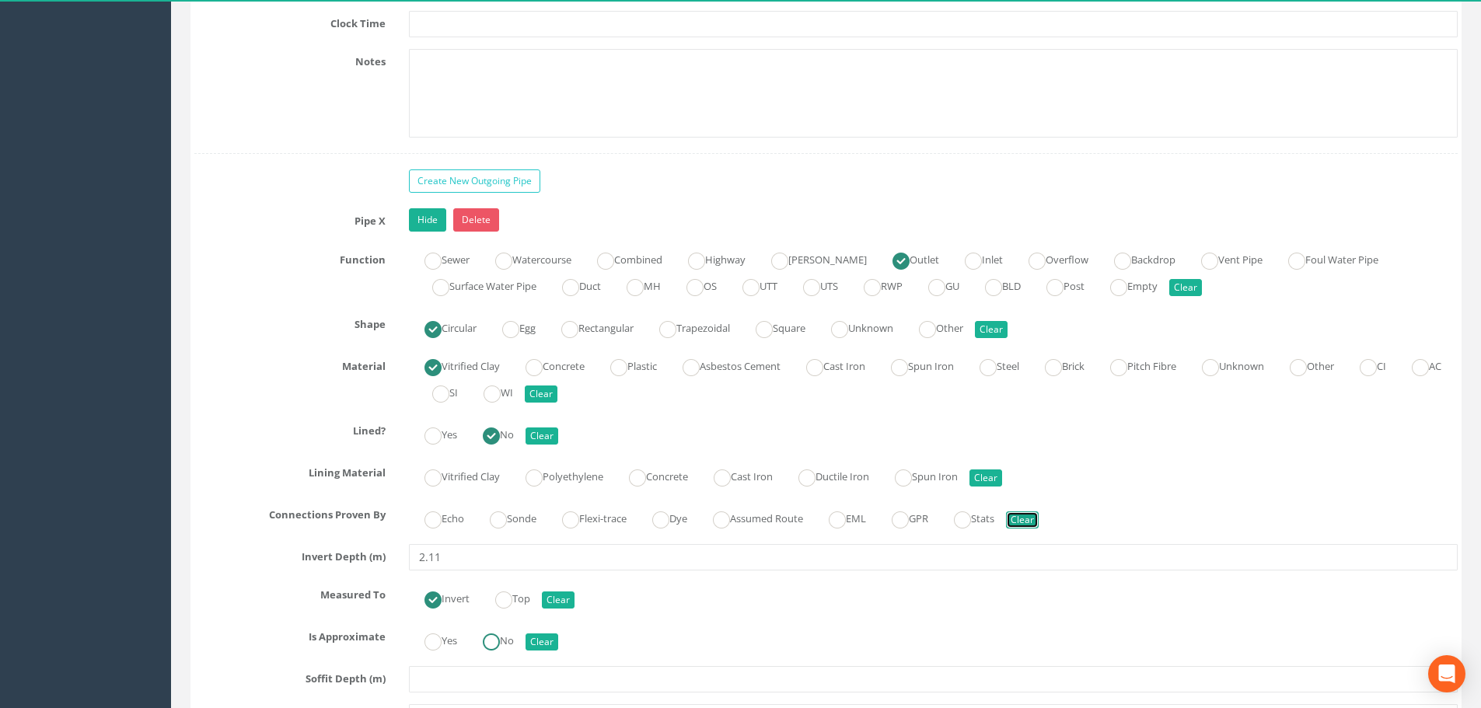
radio input "true"
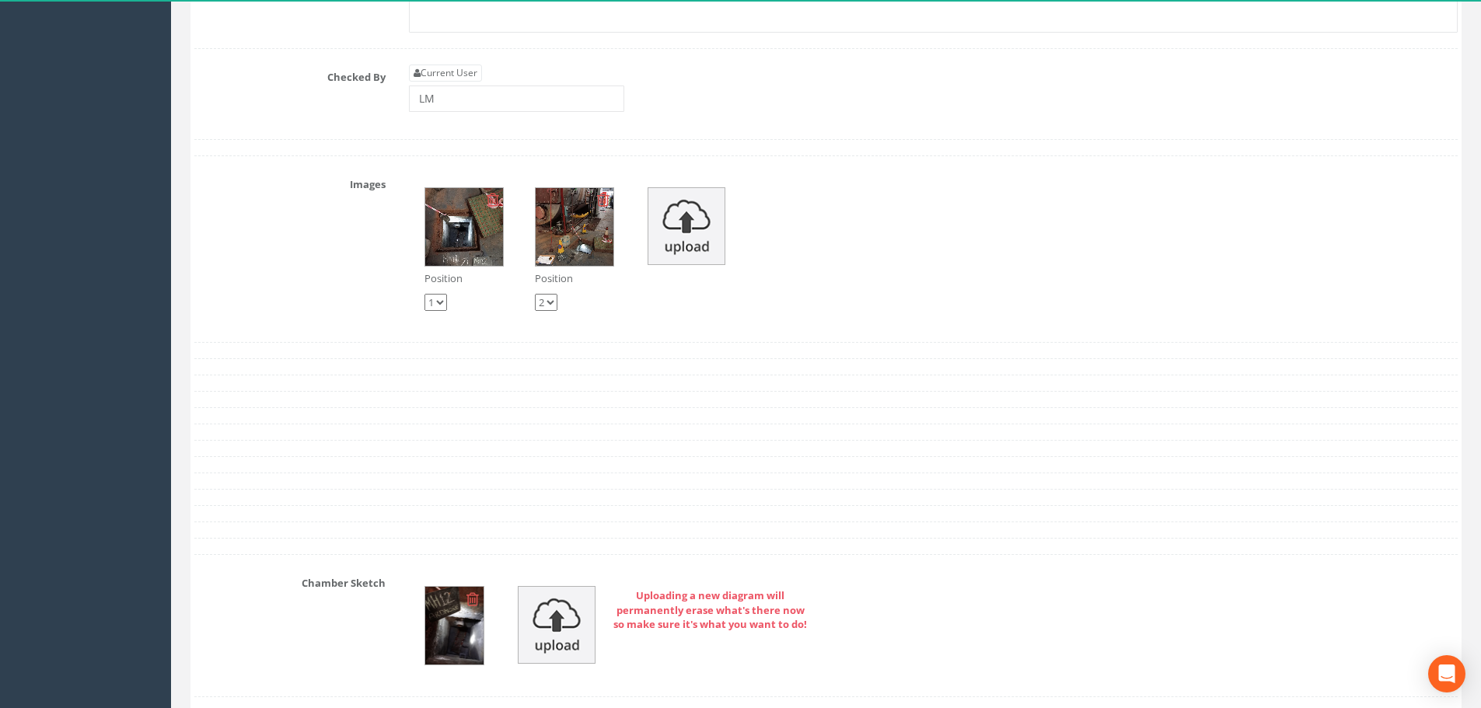
scroll to position [9017, 0]
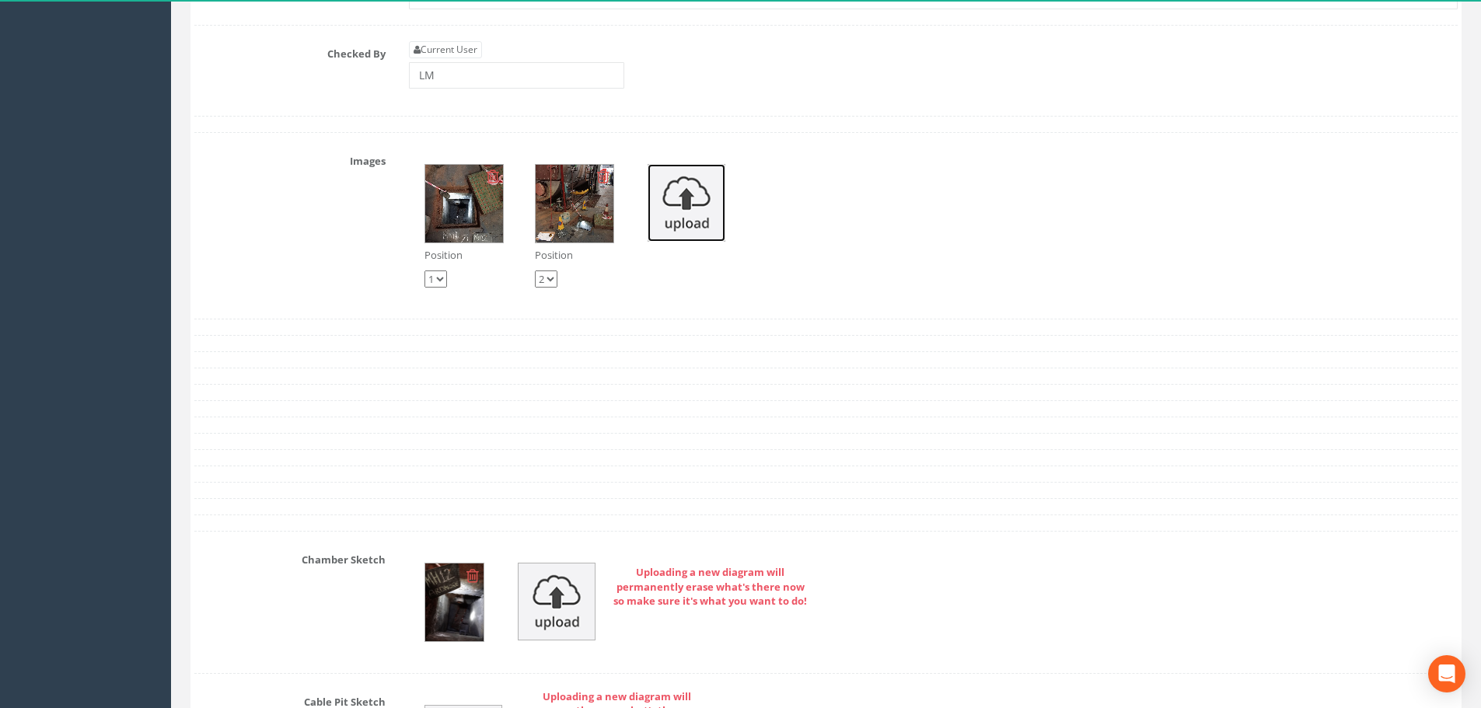
click at [706, 190] on img at bounding box center [687, 203] width 78 height 78
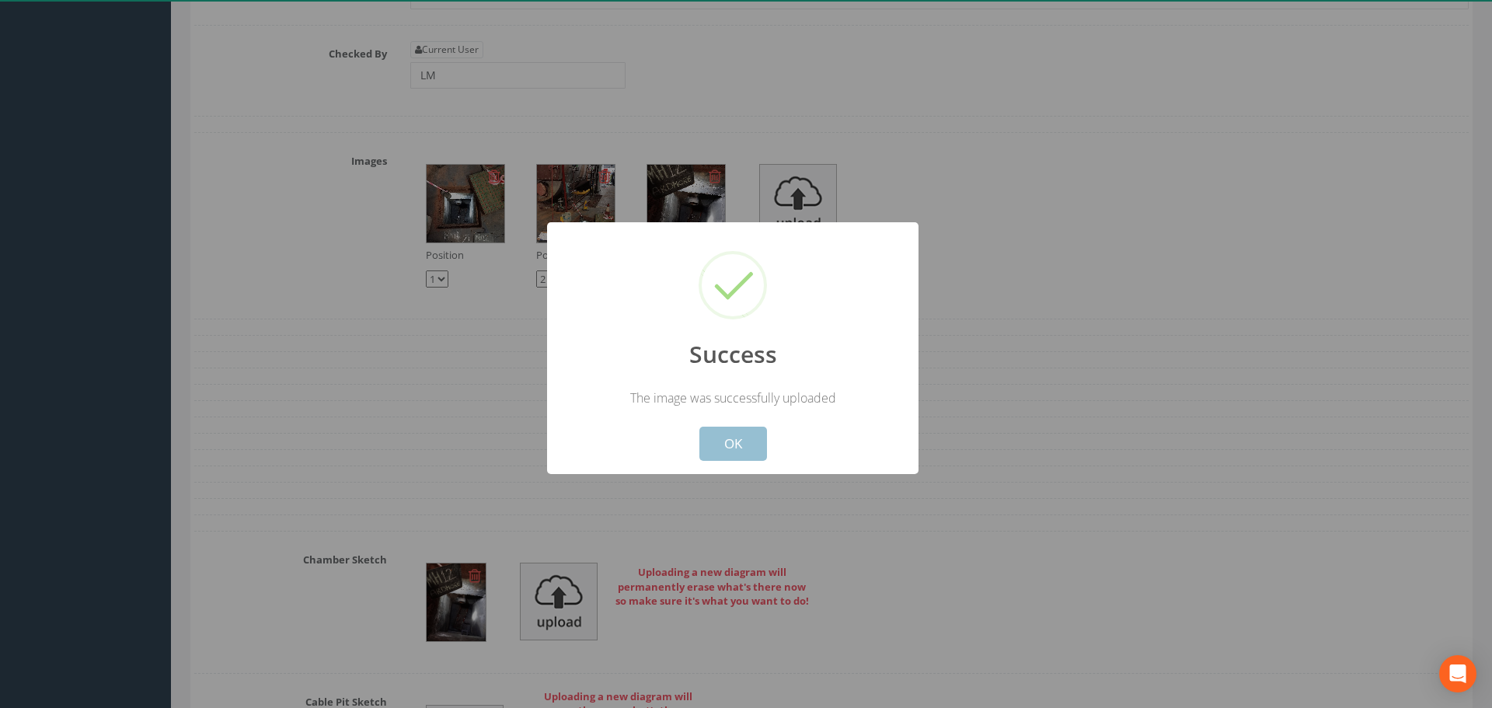
click at [737, 443] on button "OK" at bounding box center [734, 444] width 68 height 34
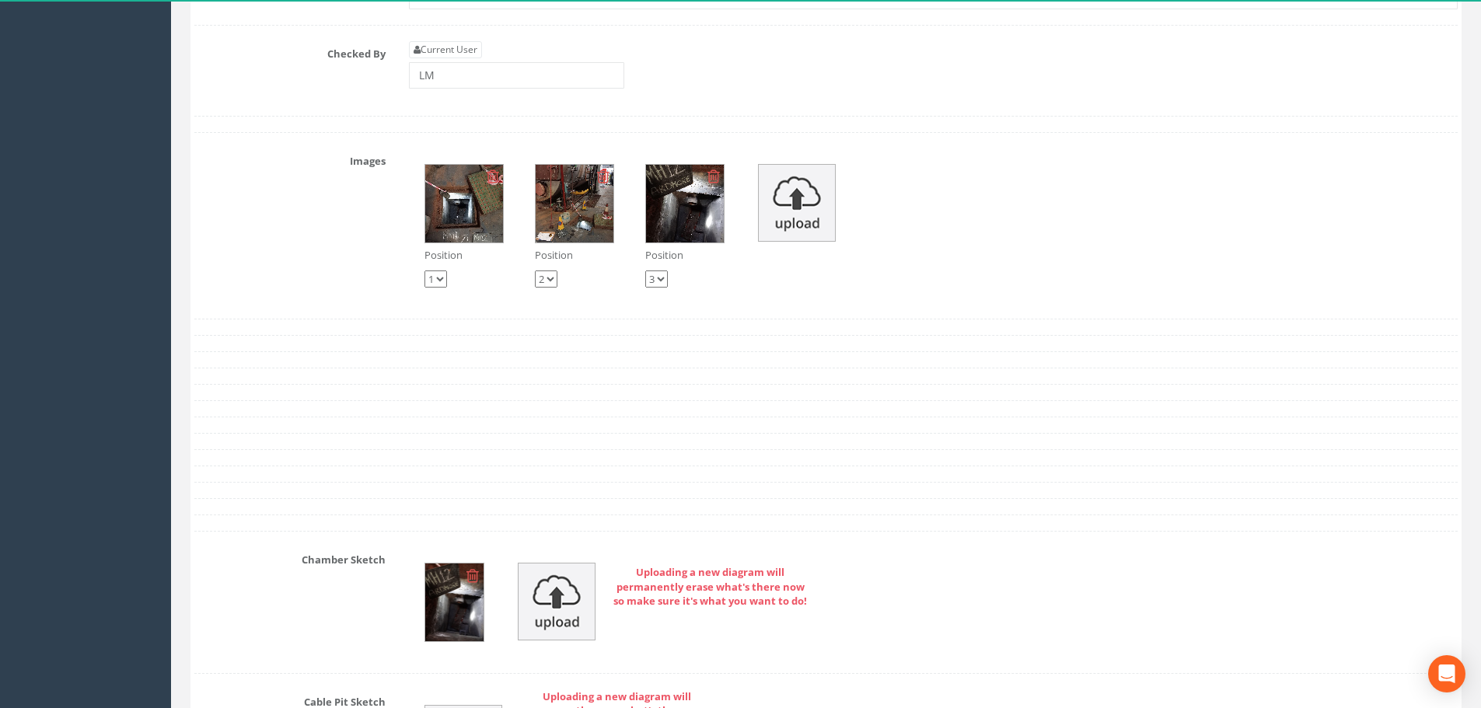
click at [473, 580] on icon at bounding box center [472, 576] width 12 height 16
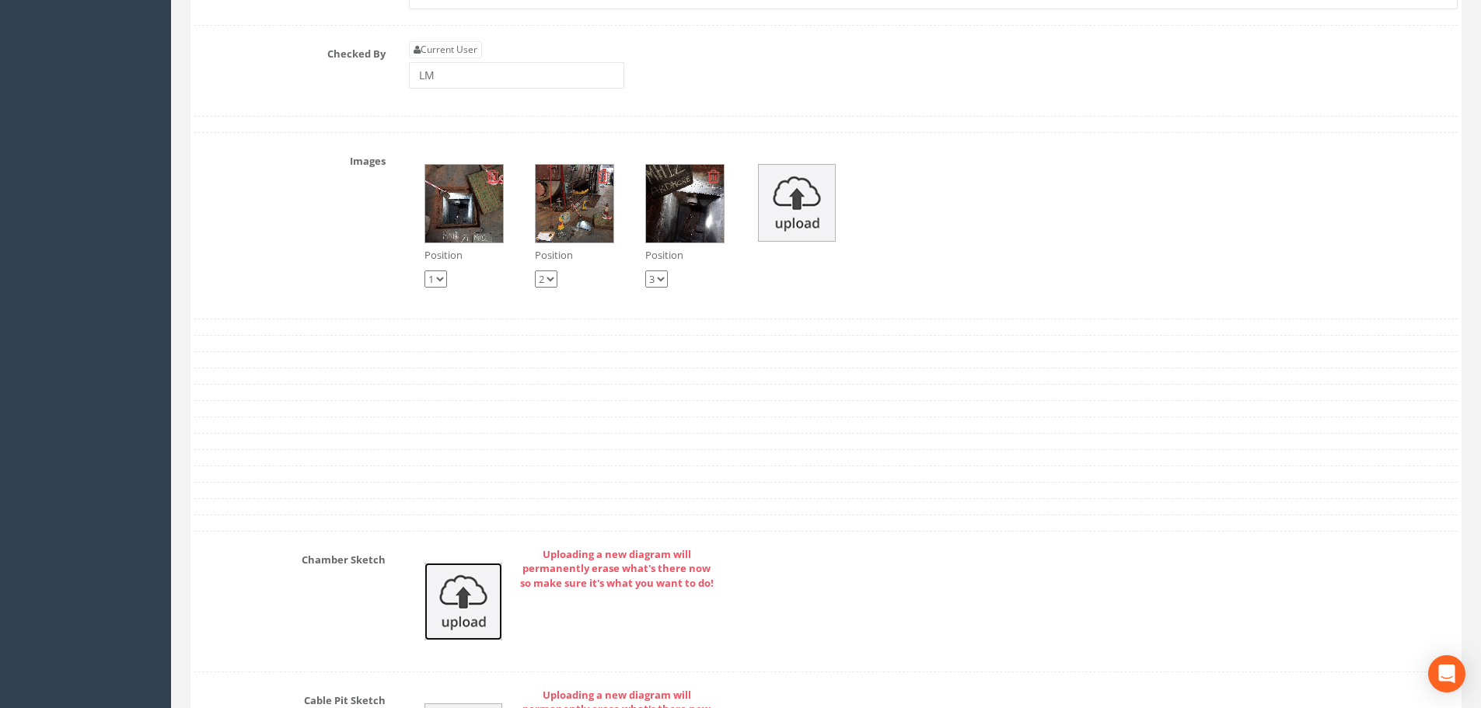
click at [442, 602] on img at bounding box center [463, 602] width 78 height 78
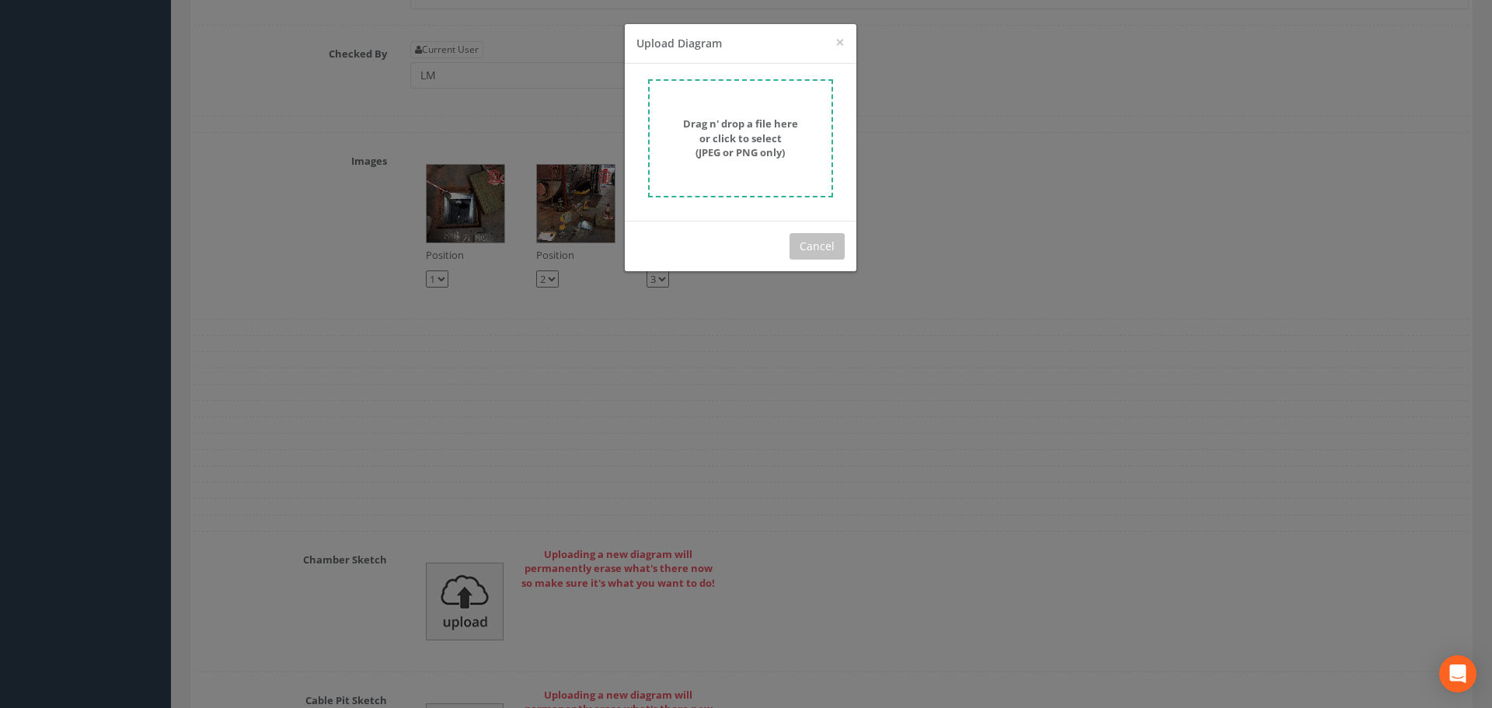
click at [713, 131] on strong "Drag n' drop a file here or click to select (JPEG or PNG only)" at bounding box center [740, 138] width 115 height 43
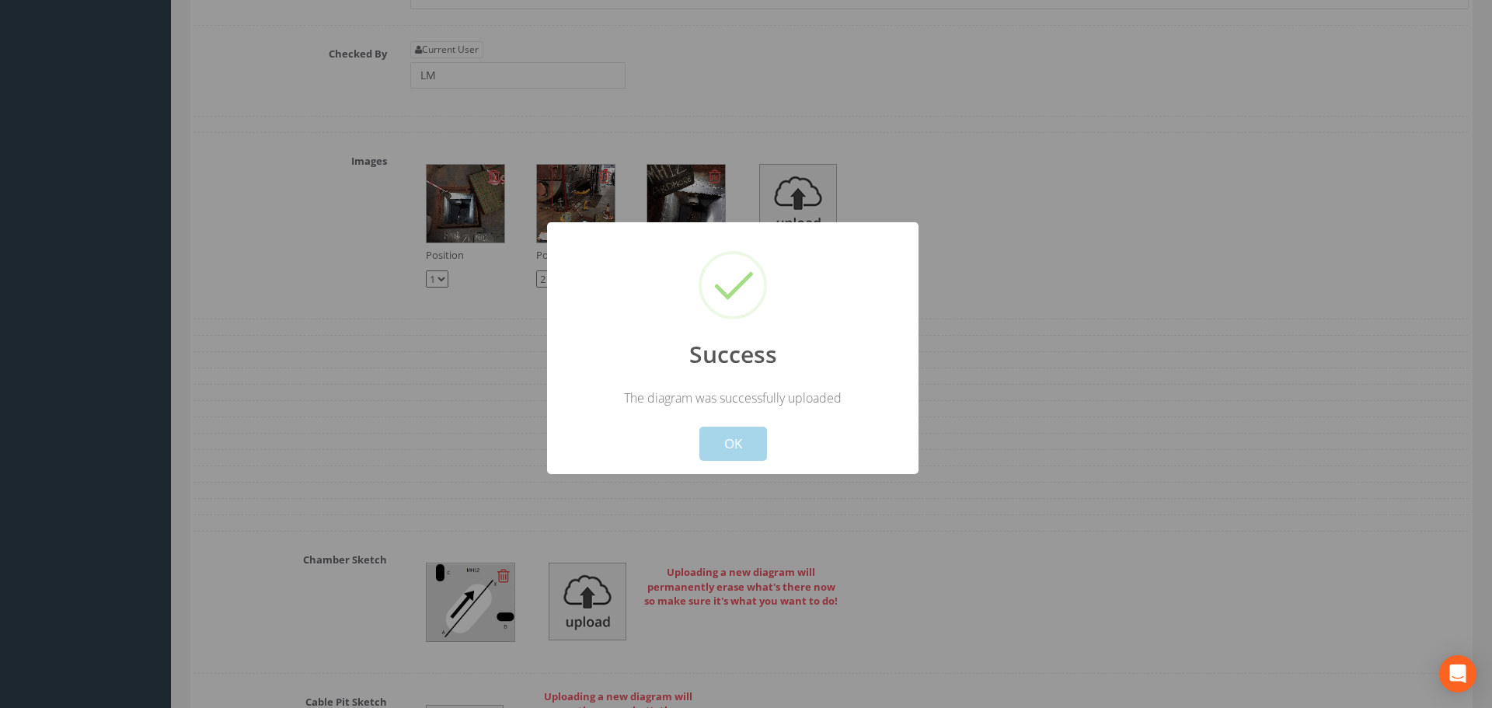
click at [747, 449] on button "OK" at bounding box center [734, 444] width 68 height 34
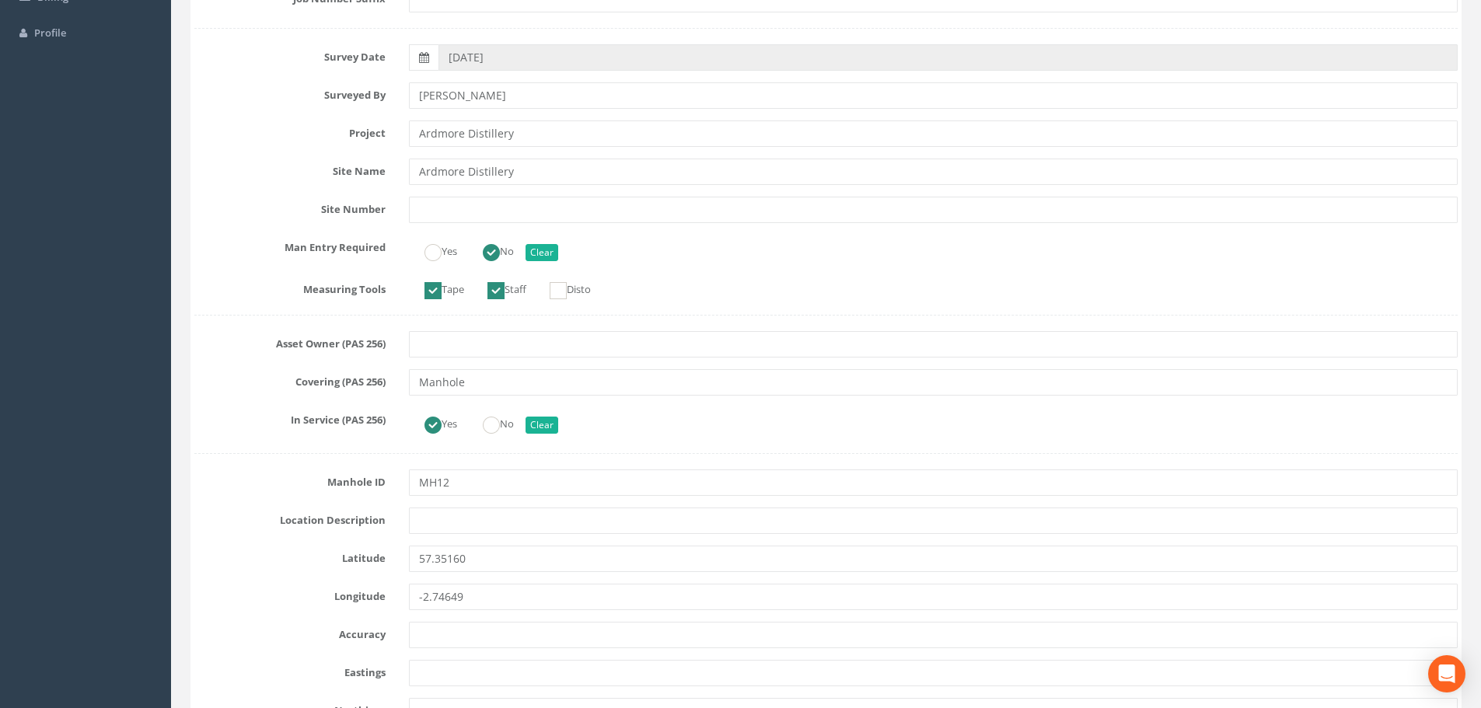
scroll to position [0, 0]
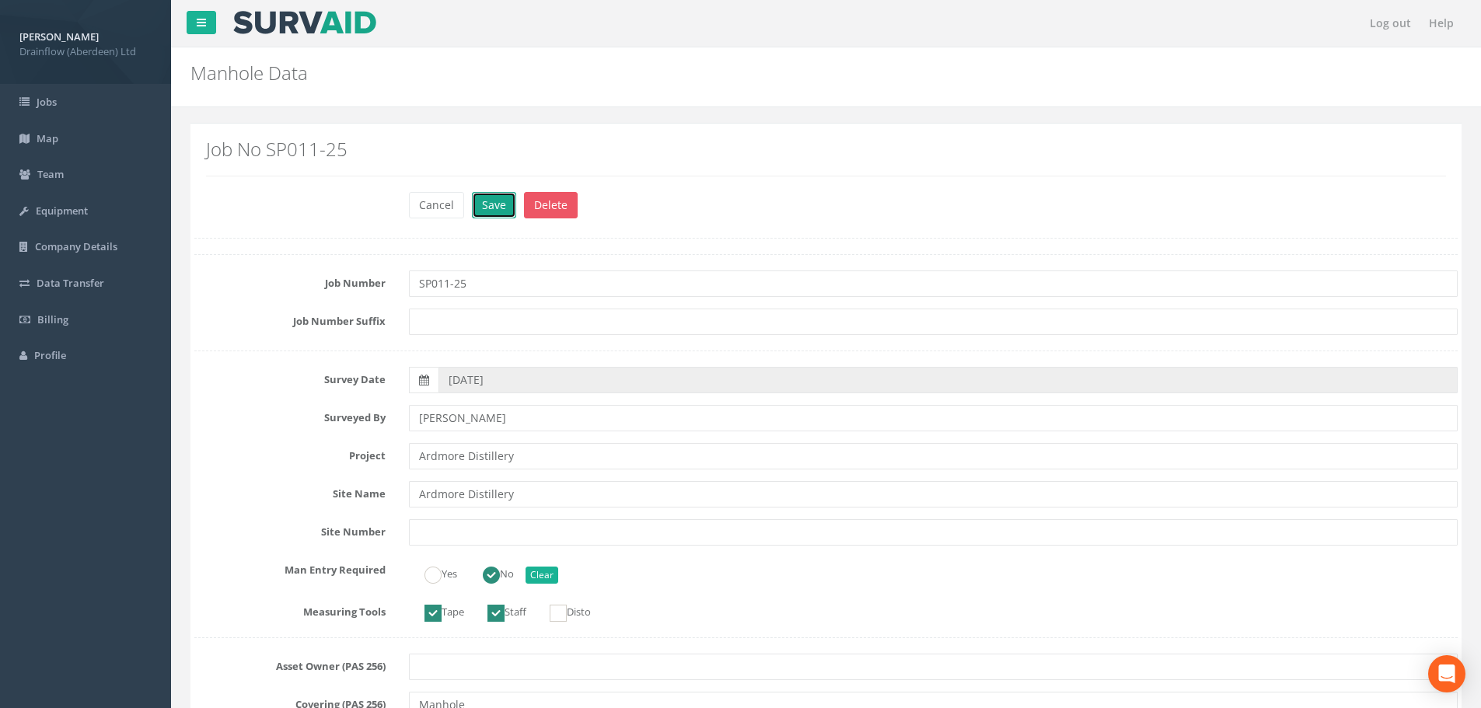
click at [497, 207] on button "Save" at bounding box center [494, 205] width 44 height 26
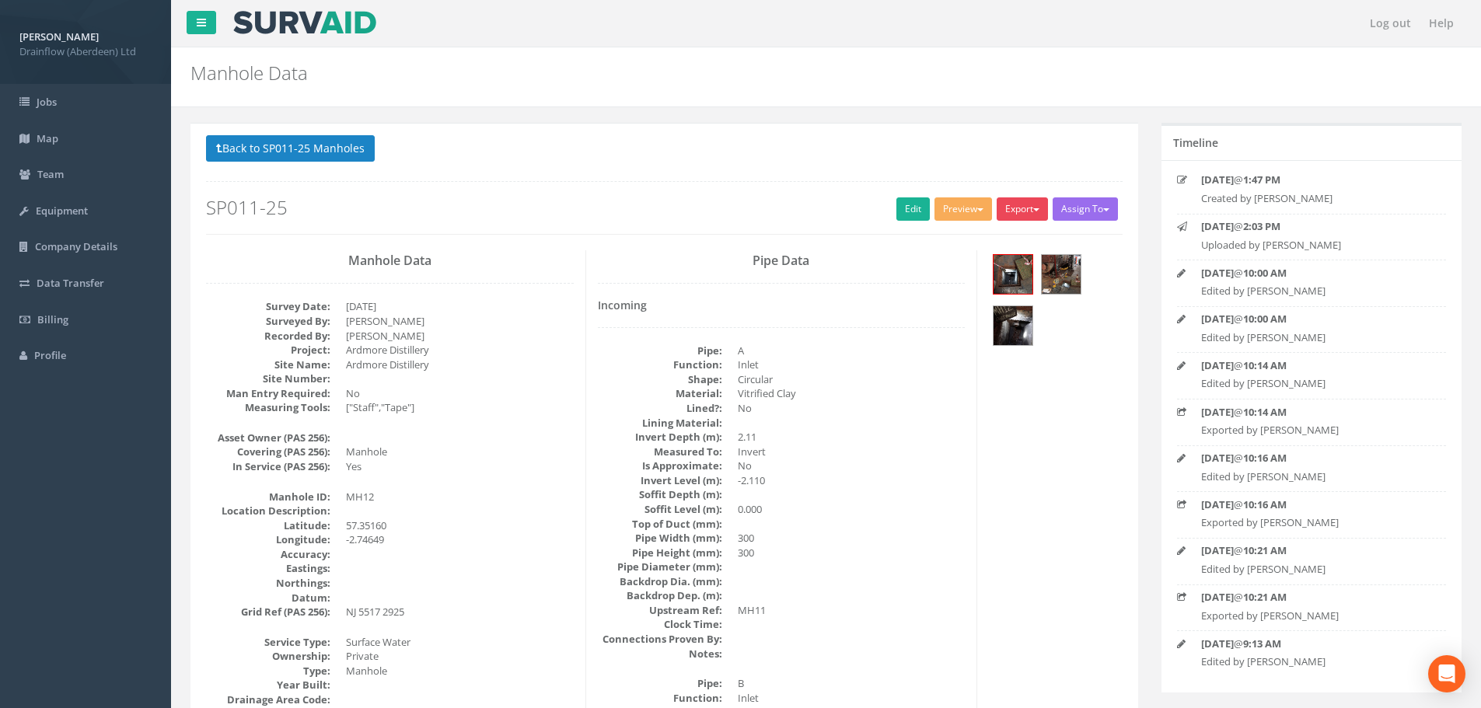
click at [1020, 207] on button "Export" at bounding box center [1022, 208] width 51 height 23
click at [1005, 242] on link "Drainflow Manhole" at bounding box center [990, 241] width 118 height 24
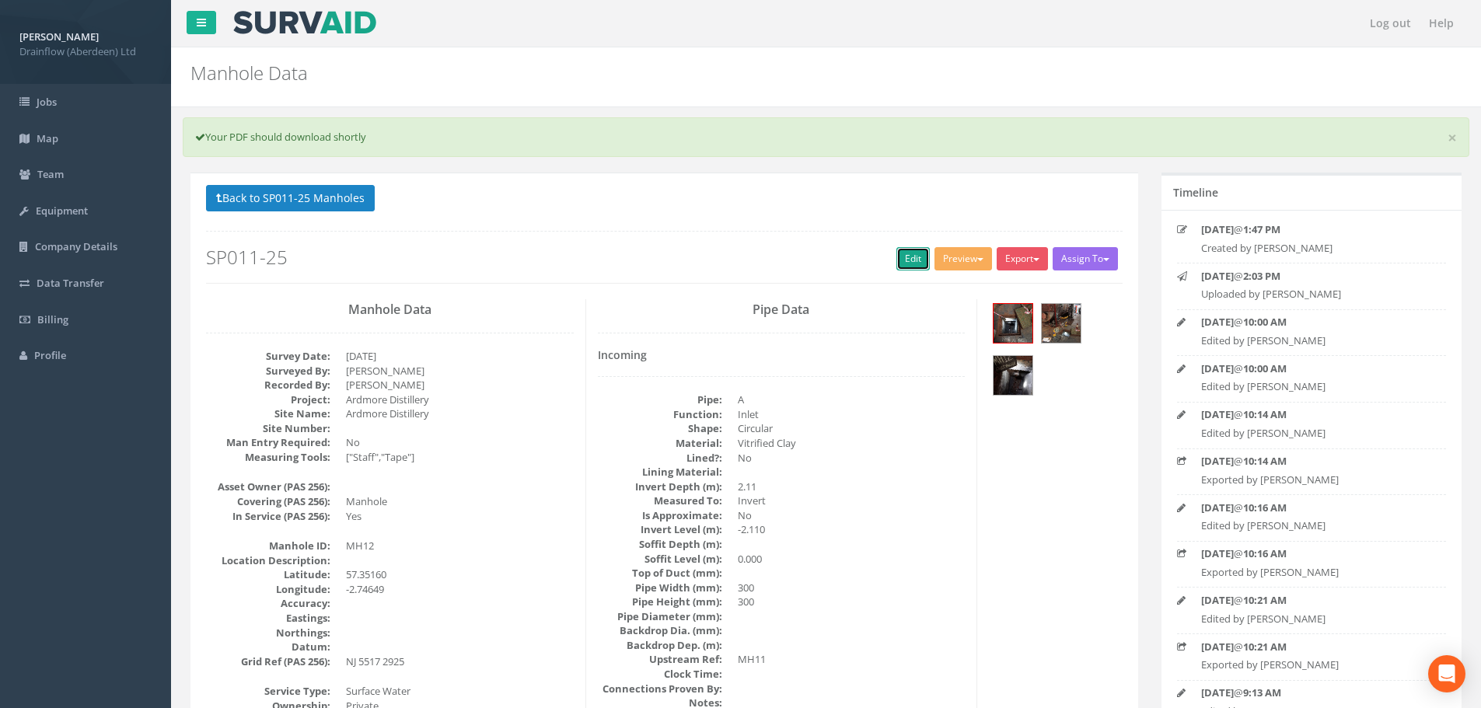
click at [902, 258] on link "Edit" at bounding box center [912, 258] width 33 height 23
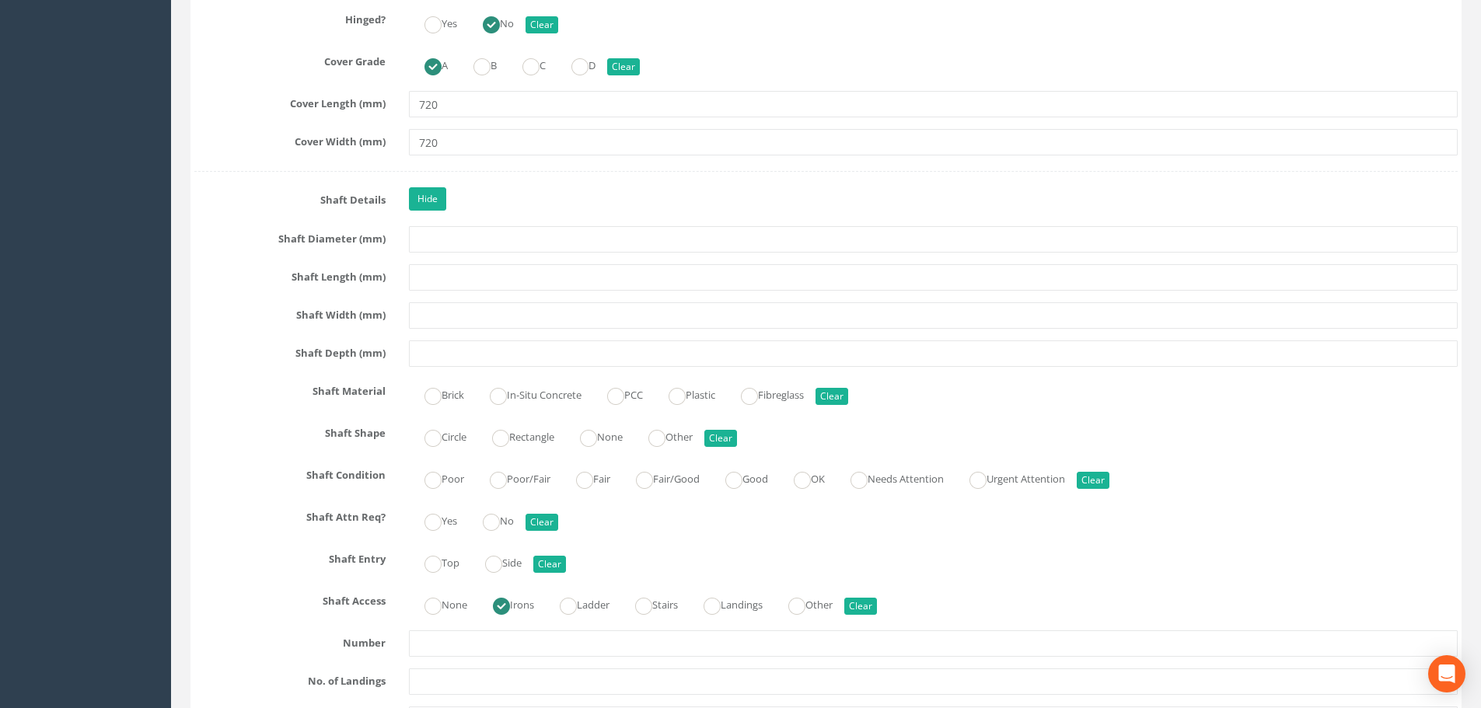
scroll to position [2021, 0]
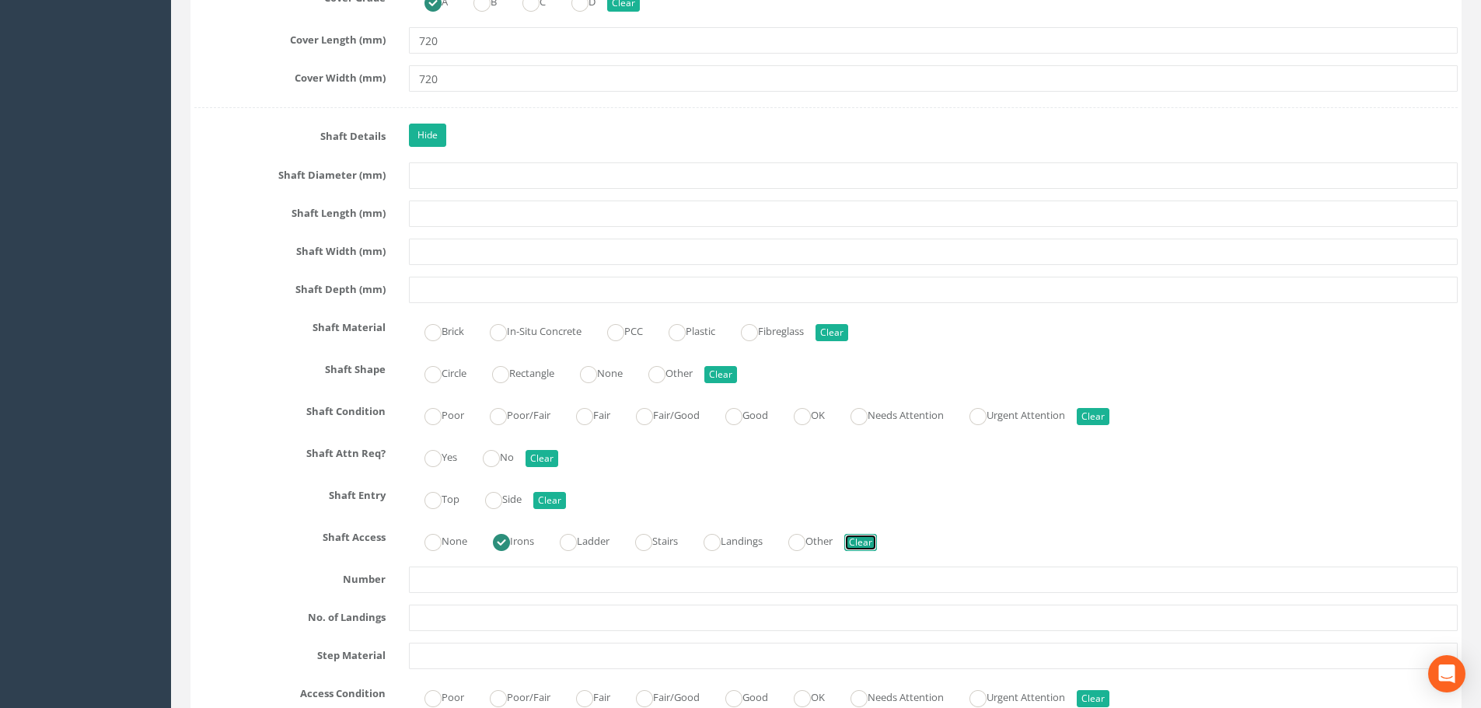
click at [877, 544] on button "Clear" at bounding box center [860, 542] width 33 height 17
radio input "false"
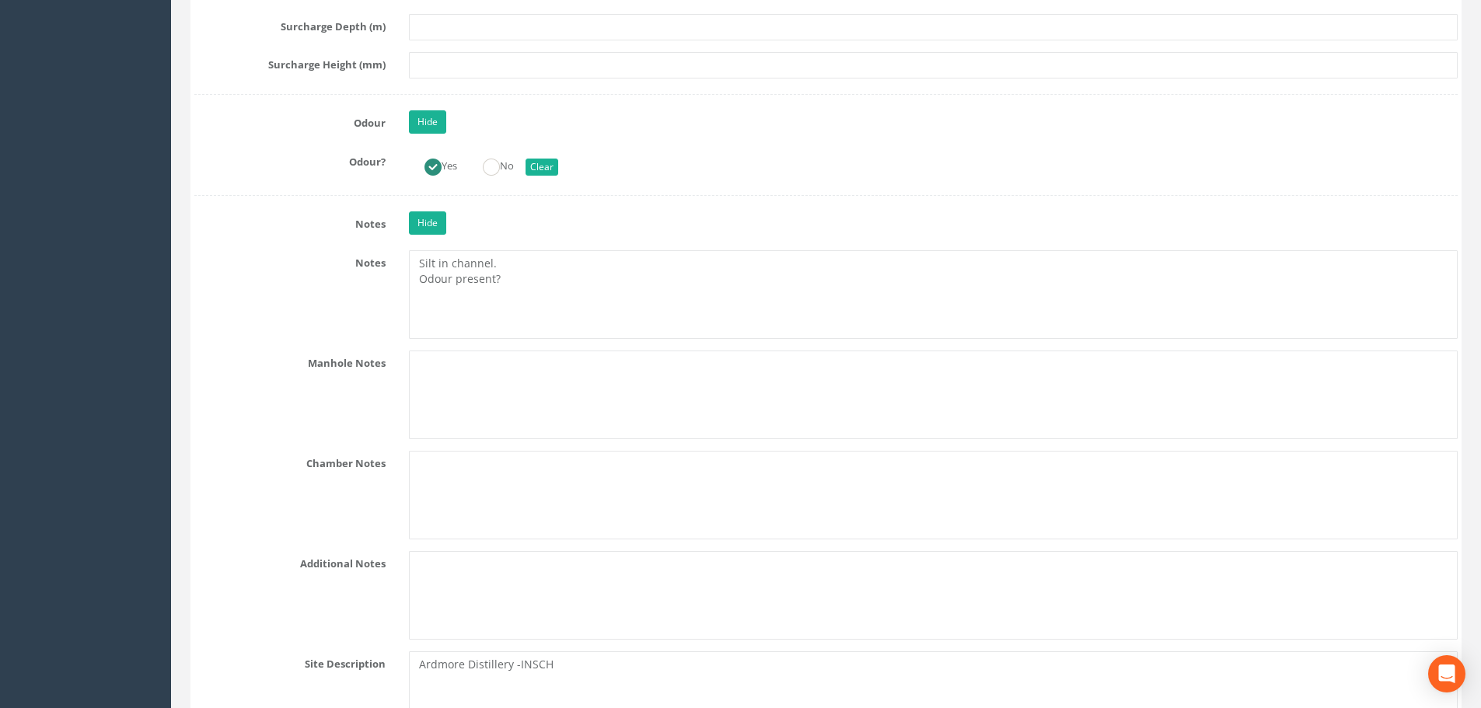
scroll to position [4198, 0]
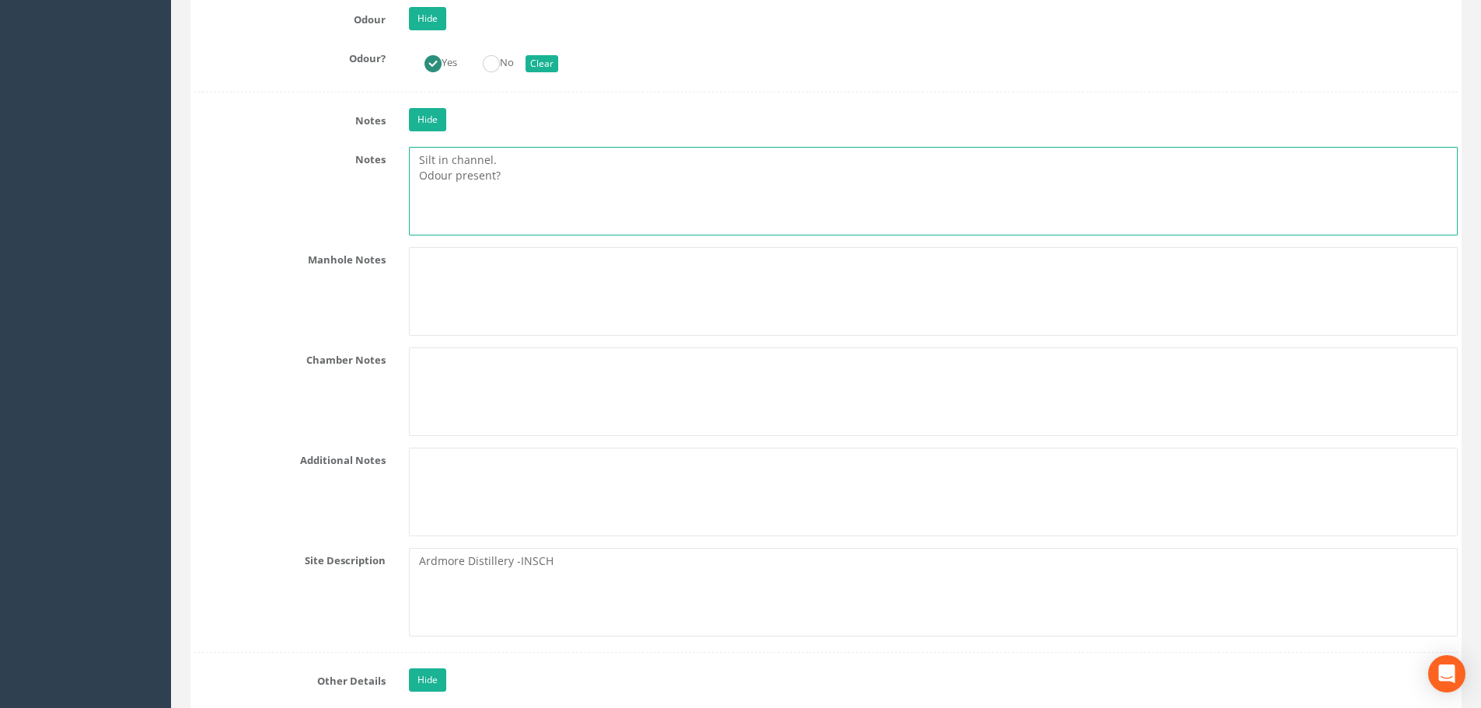
click at [520, 166] on textarea "Silt in channel. Odour present?" at bounding box center [933, 191] width 1049 height 89
click at [491, 158] on textarea "Silt in channel. Odour present?" at bounding box center [933, 191] width 1049 height 89
click at [487, 159] on textarea "Silt in channel. Odour present?" at bounding box center [933, 191] width 1049 height 89
click at [488, 161] on textarea "Silt in channel. Odour present?" at bounding box center [933, 191] width 1049 height 89
click at [535, 171] on textarea "Silt in channel (manhole survey undertaken prior to pre-cleaning works). Odour …" at bounding box center [933, 191] width 1049 height 89
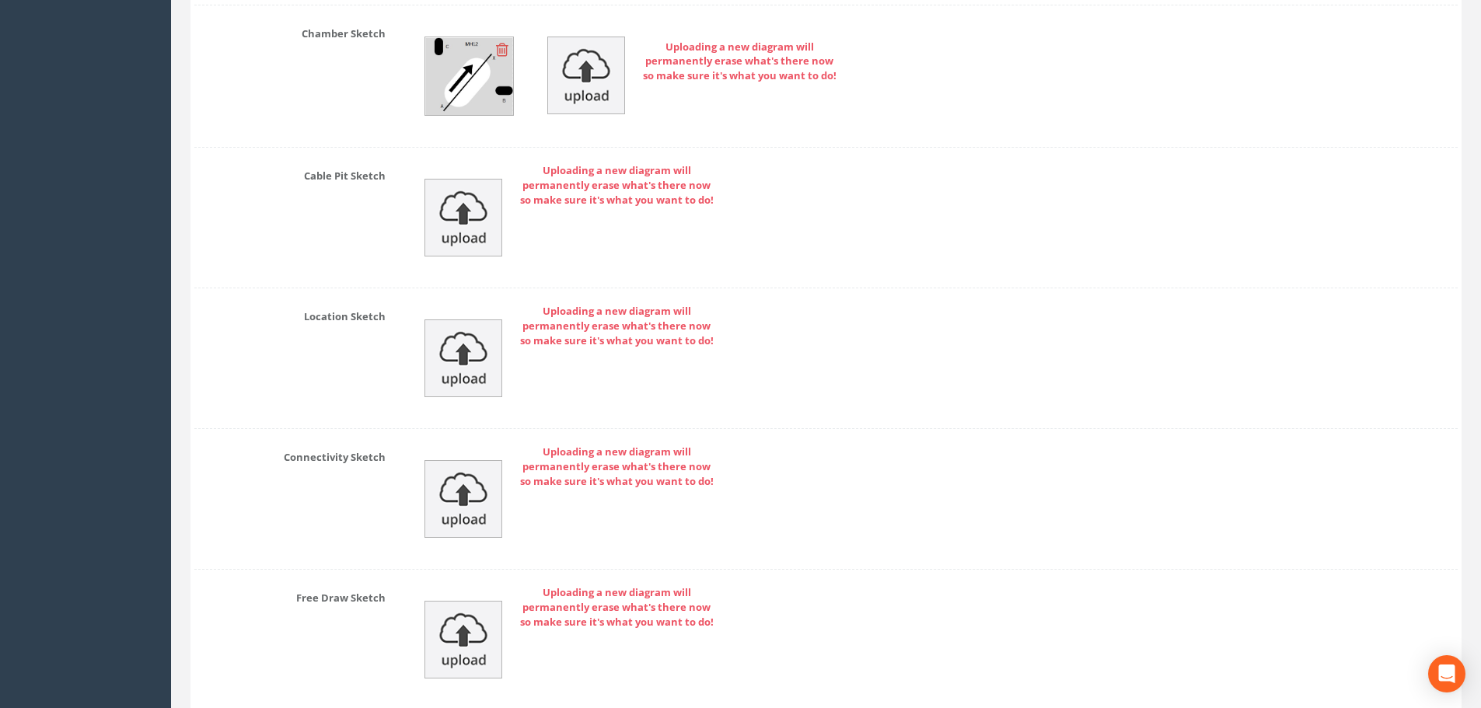
scroll to position [9718, 0]
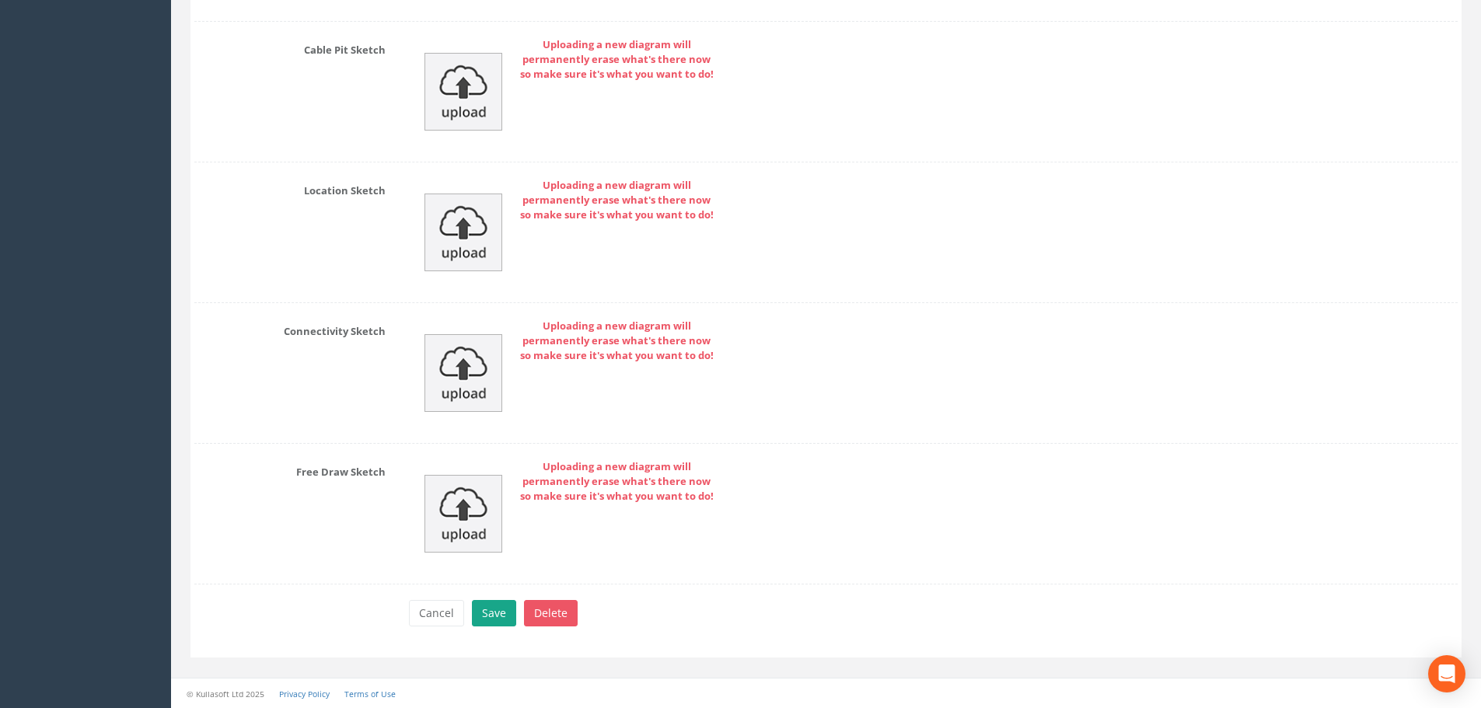
type textarea "Silt in channel (manhole survey undertaken prior to pre-cleaning works). 2 step…"
click at [486, 612] on button "Save" at bounding box center [494, 613] width 44 height 26
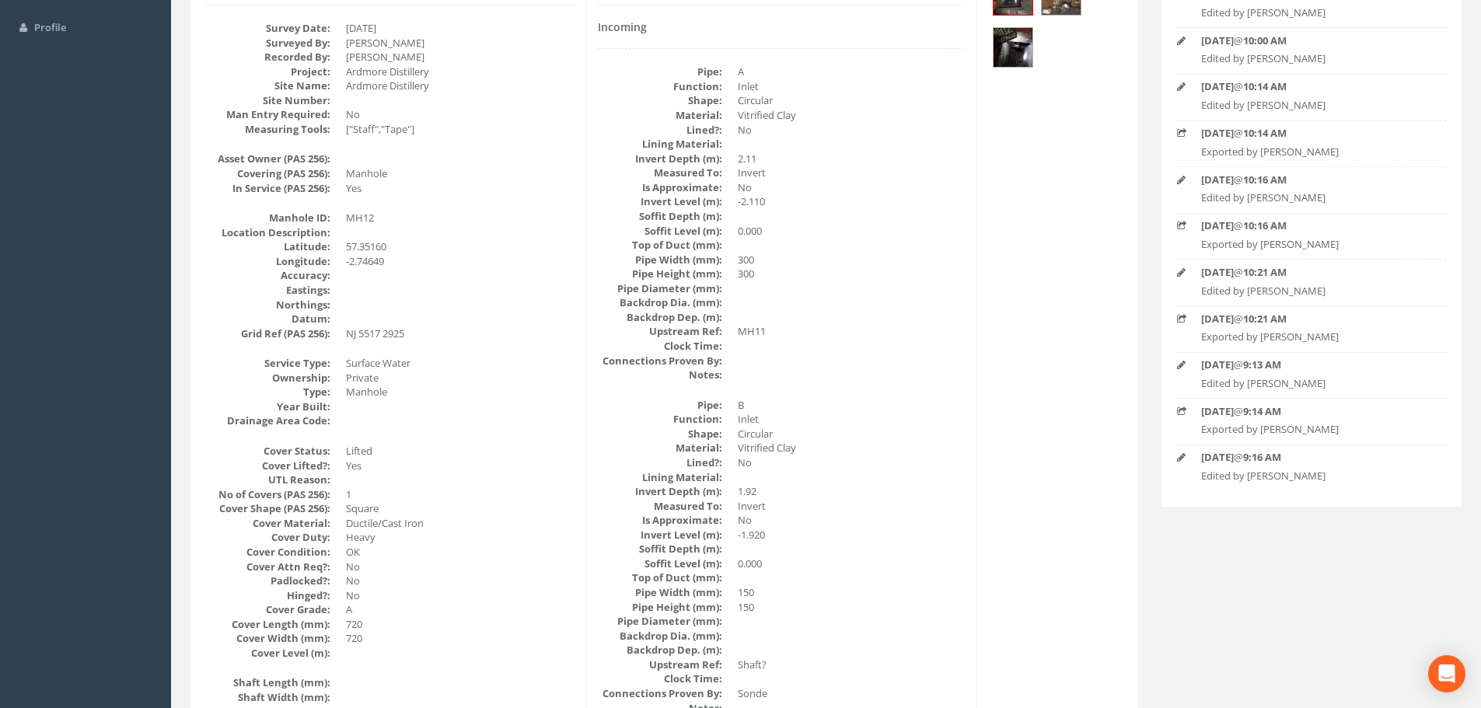
scroll to position [0, 0]
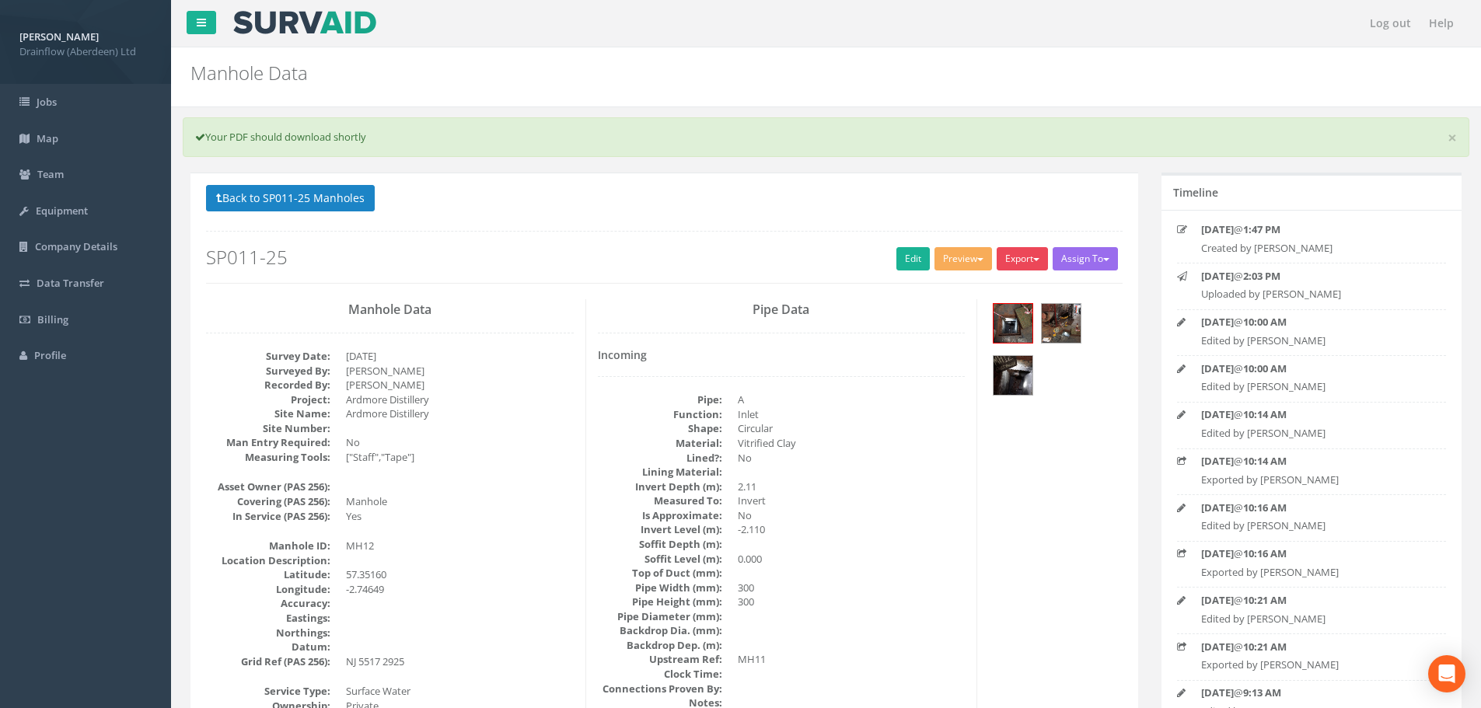
click at [1017, 260] on button "Export" at bounding box center [1022, 258] width 51 height 23
click at [1000, 285] on link "Drainflow Manhole" at bounding box center [990, 291] width 118 height 24
click at [1025, 258] on button "Export" at bounding box center [1022, 258] width 51 height 23
click at [950, 287] on link "Drainflow Manhole" at bounding box center [990, 291] width 118 height 24
click at [901, 259] on link "Edit" at bounding box center [912, 258] width 33 height 23
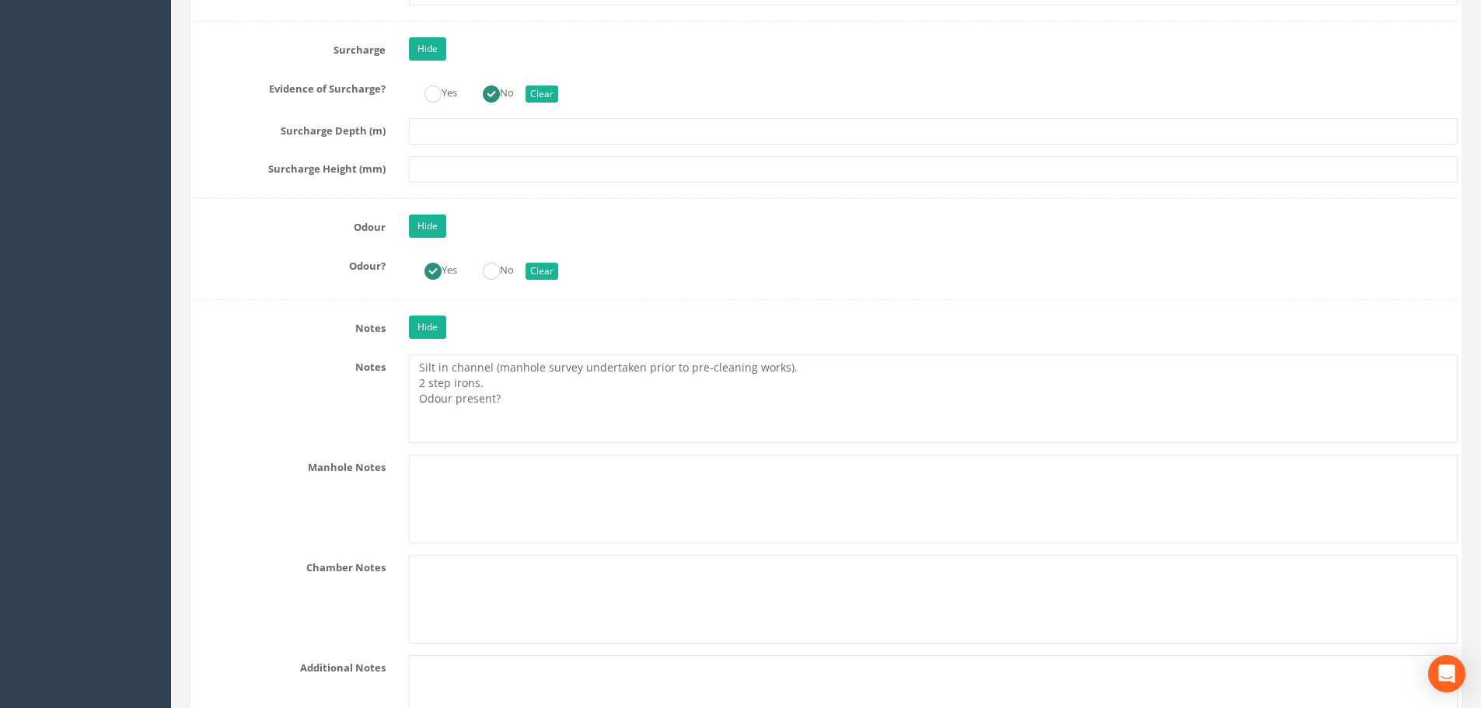
scroll to position [4002, 0]
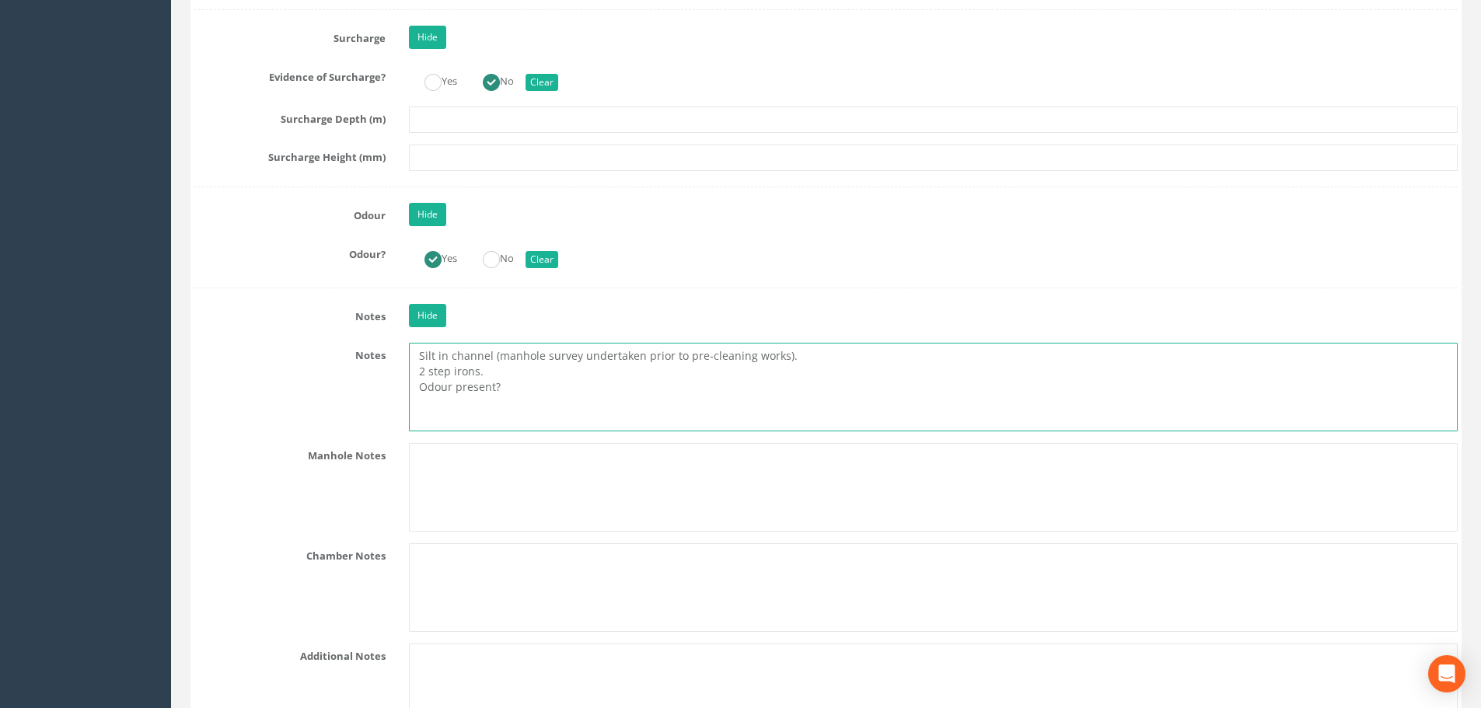
click at [486, 373] on textarea "Silt in channel (manhole survey undertaken prior to pre-cleaning works). 2 step…" at bounding box center [933, 387] width 1049 height 89
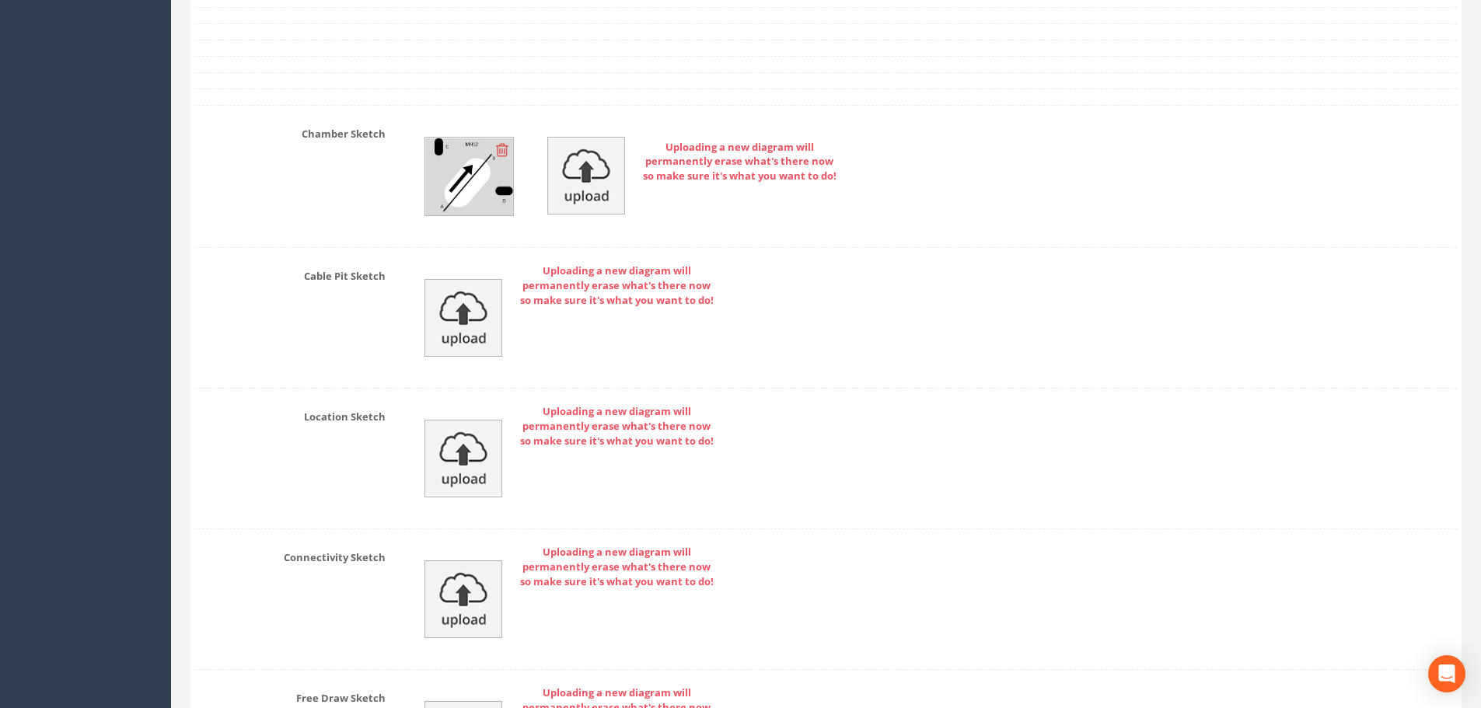
scroll to position [9718, 0]
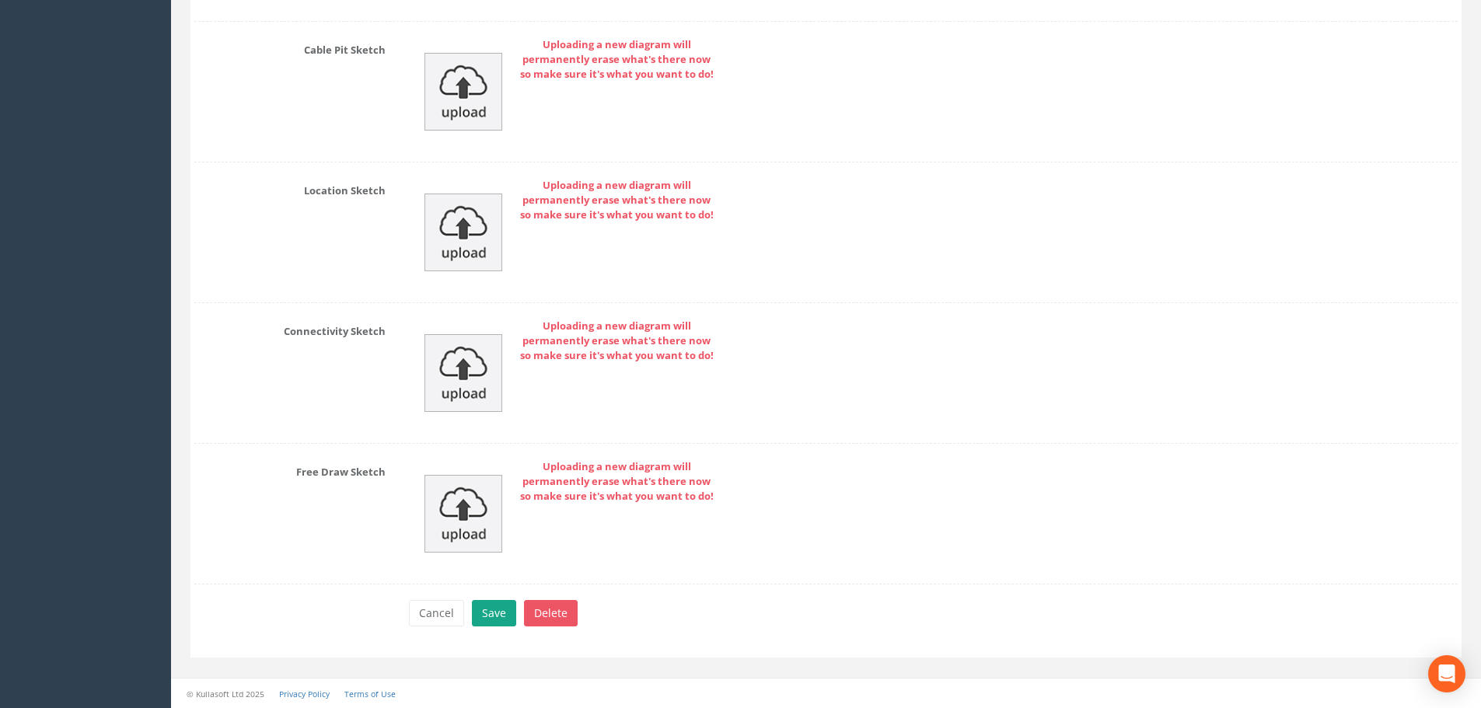
type textarea "Silt in channel (manhole survey undertaken prior to pre-cleaning works). 2 step…"
click at [503, 614] on button "Save" at bounding box center [494, 613] width 44 height 26
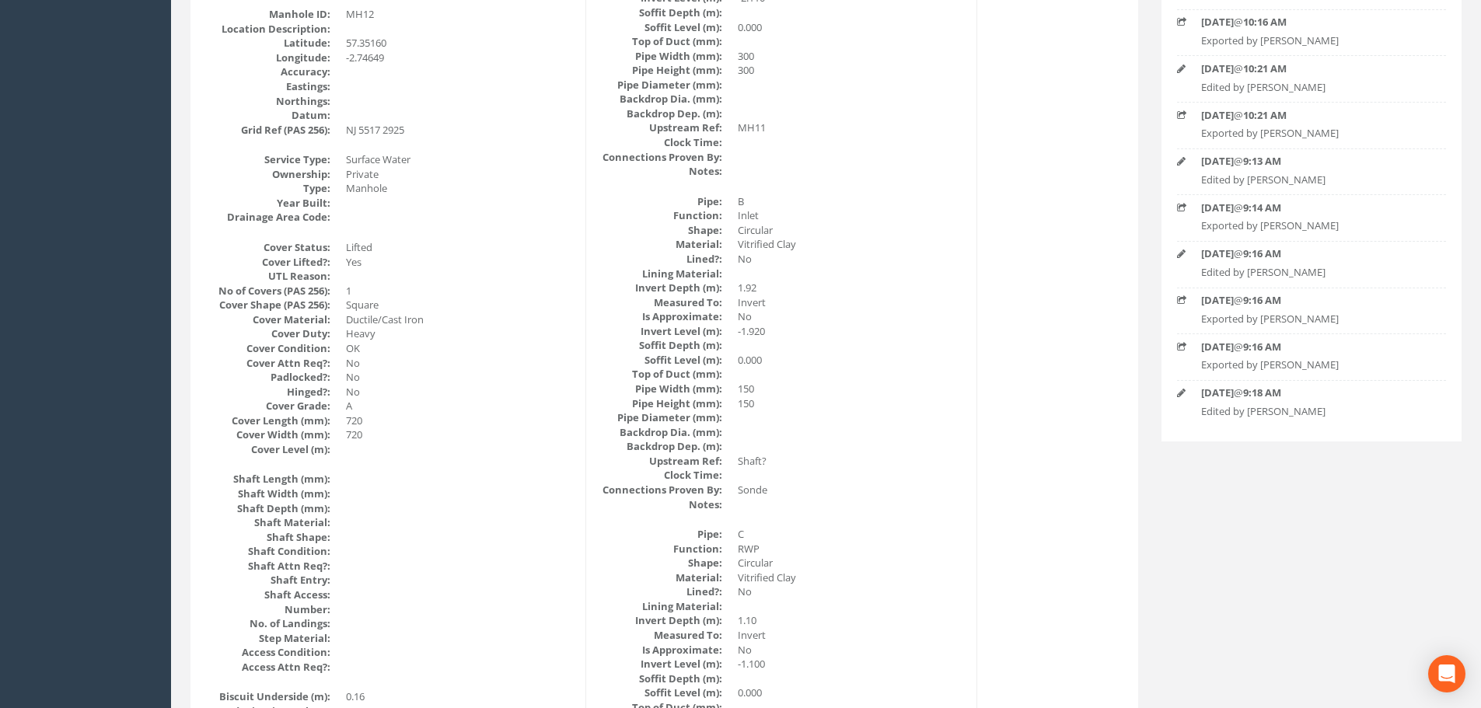
scroll to position [0, 0]
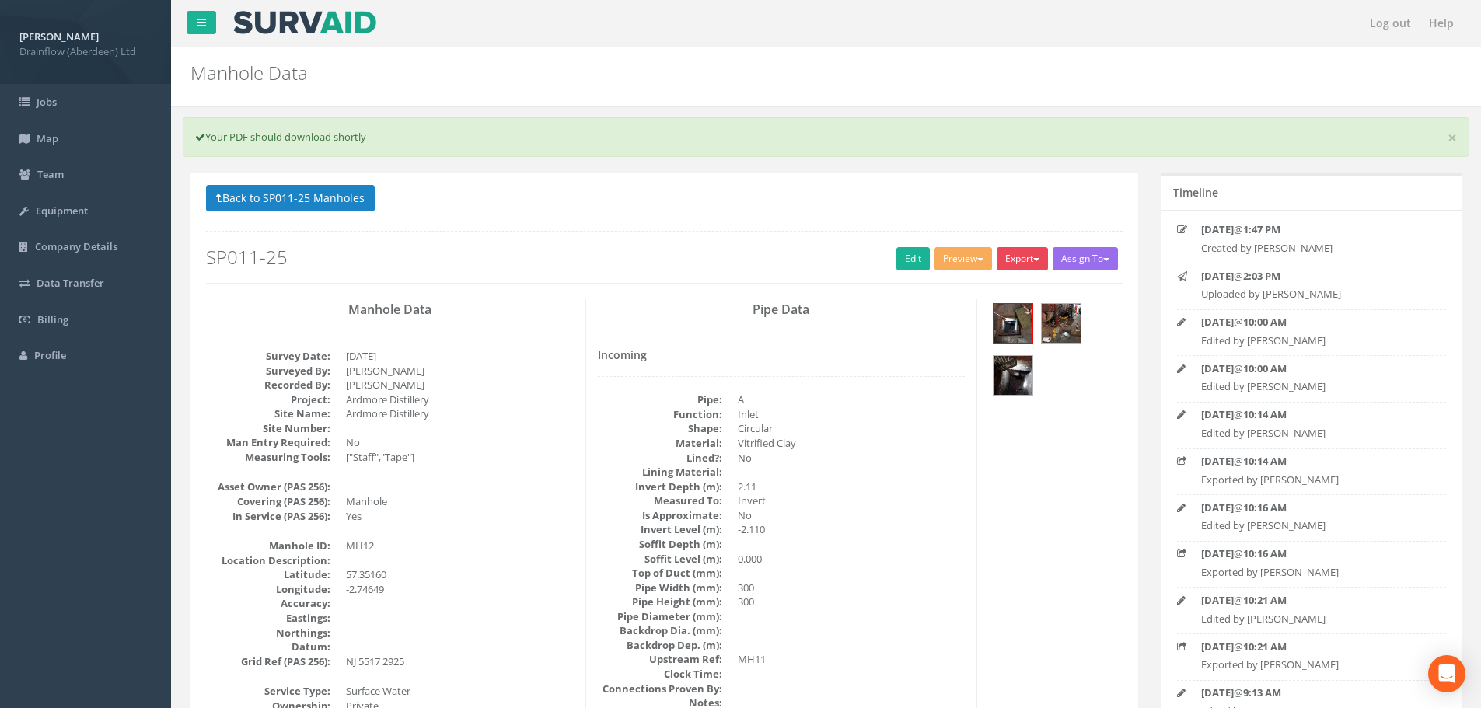
click at [1008, 254] on button "Export" at bounding box center [1022, 258] width 51 height 23
click at [980, 284] on link "Drainflow Manhole" at bounding box center [990, 291] width 118 height 24
click at [295, 196] on button "Back to SP011-25 Manholes" at bounding box center [290, 198] width 169 height 26
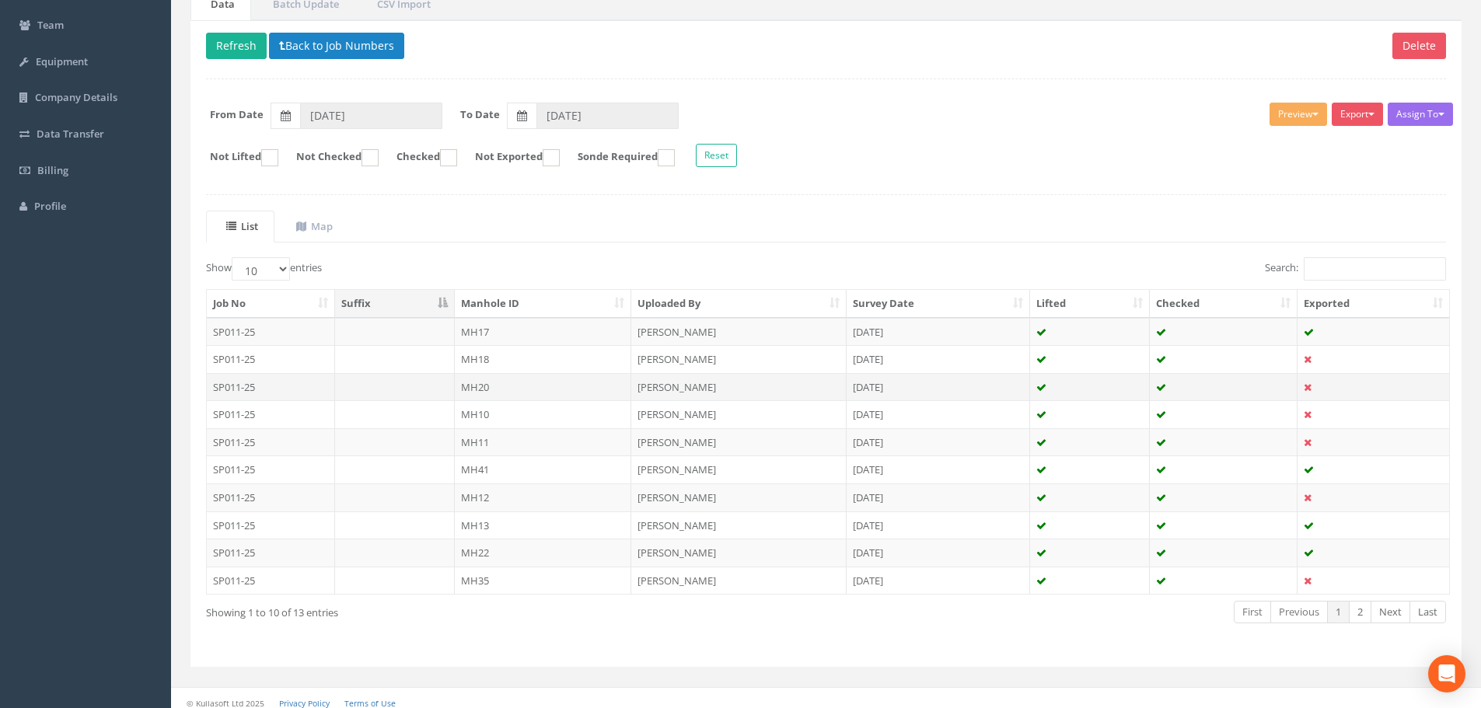
scroll to position [159, 0]
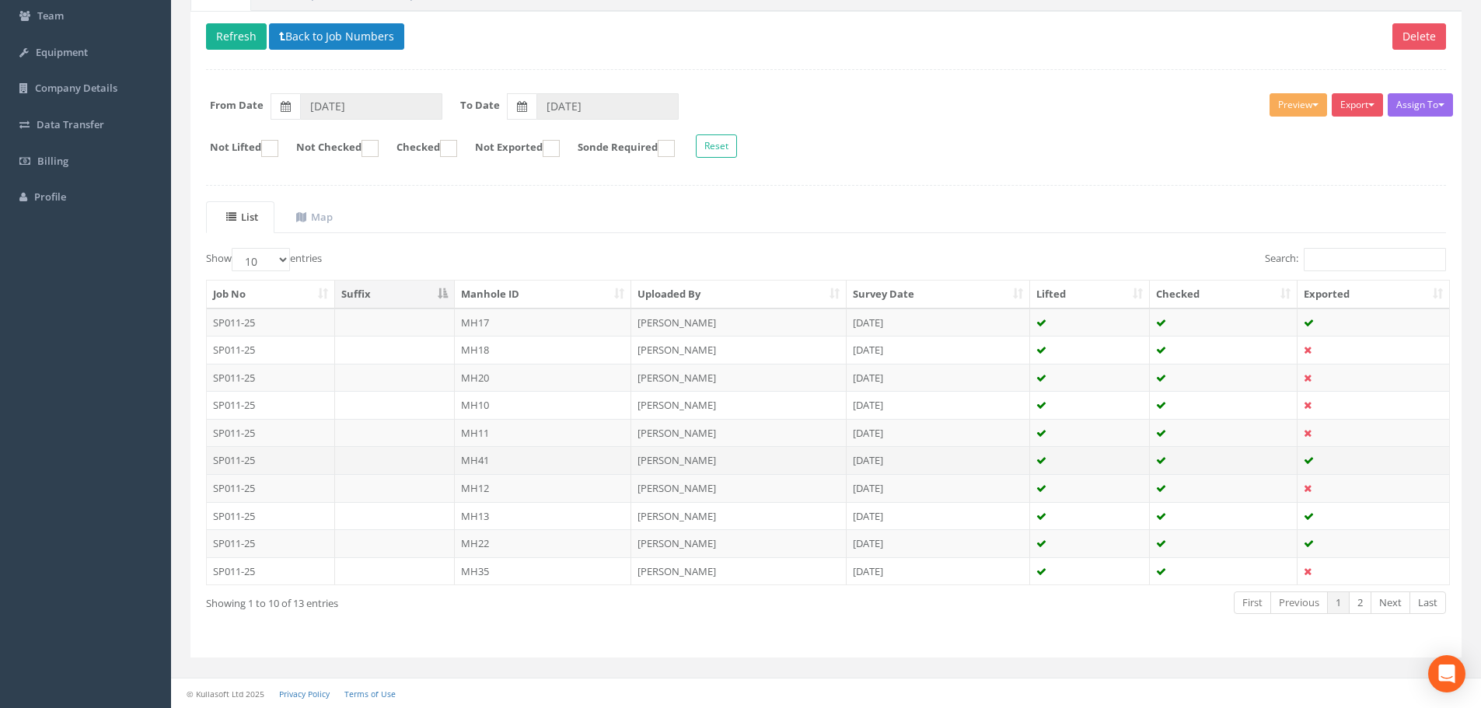
click at [553, 463] on td "MH41" at bounding box center [543, 460] width 177 height 28
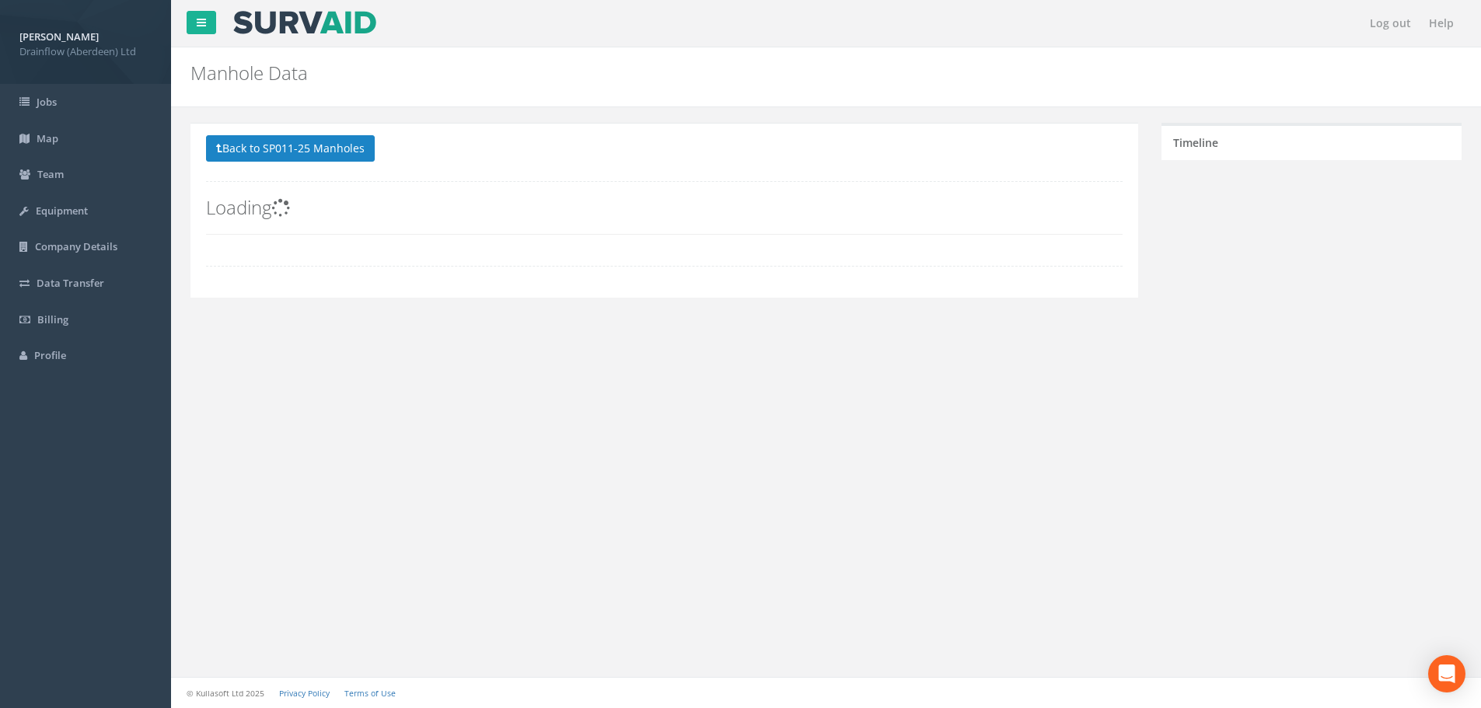
scroll to position [0, 0]
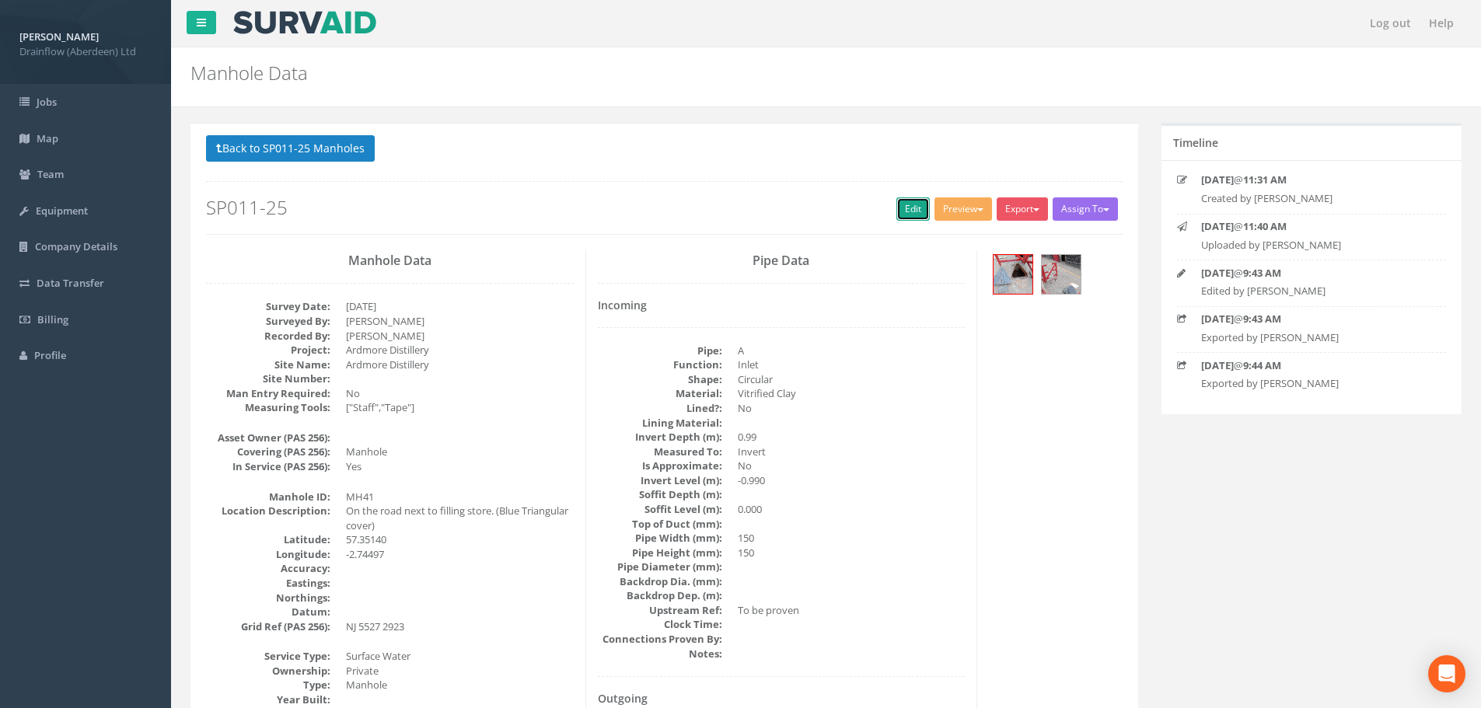
click at [904, 209] on link "Edit" at bounding box center [912, 208] width 33 height 23
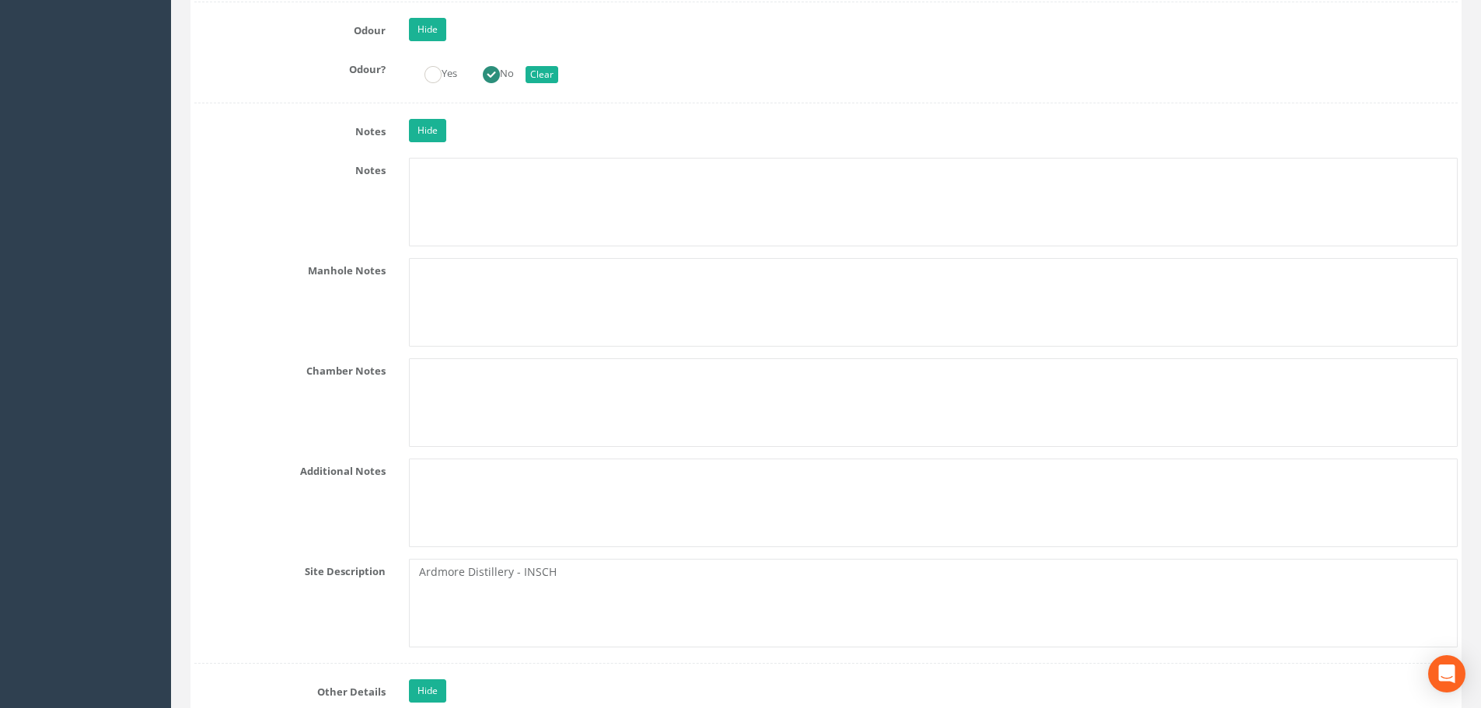
scroll to position [4042, 0]
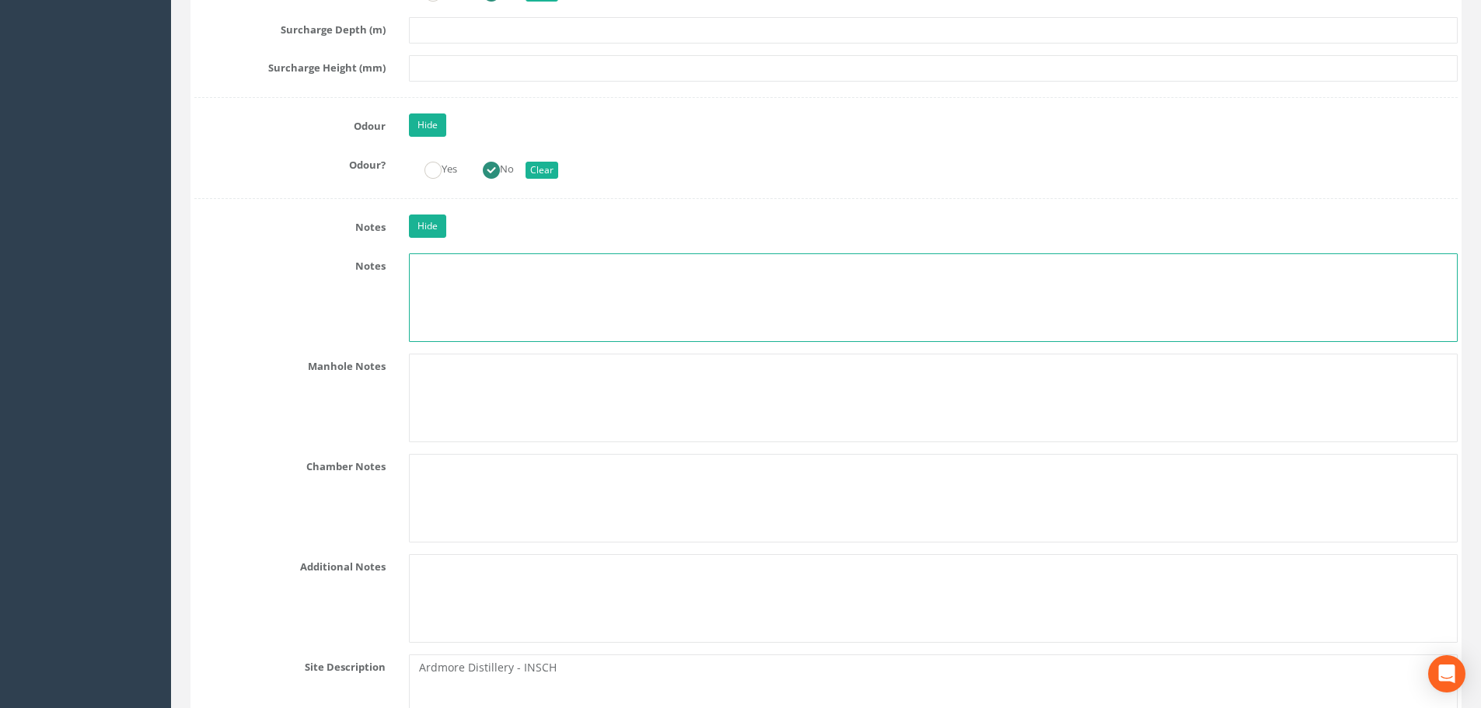
click at [497, 296] on textarea at bounding box center [933, 297] width 1049 height 89
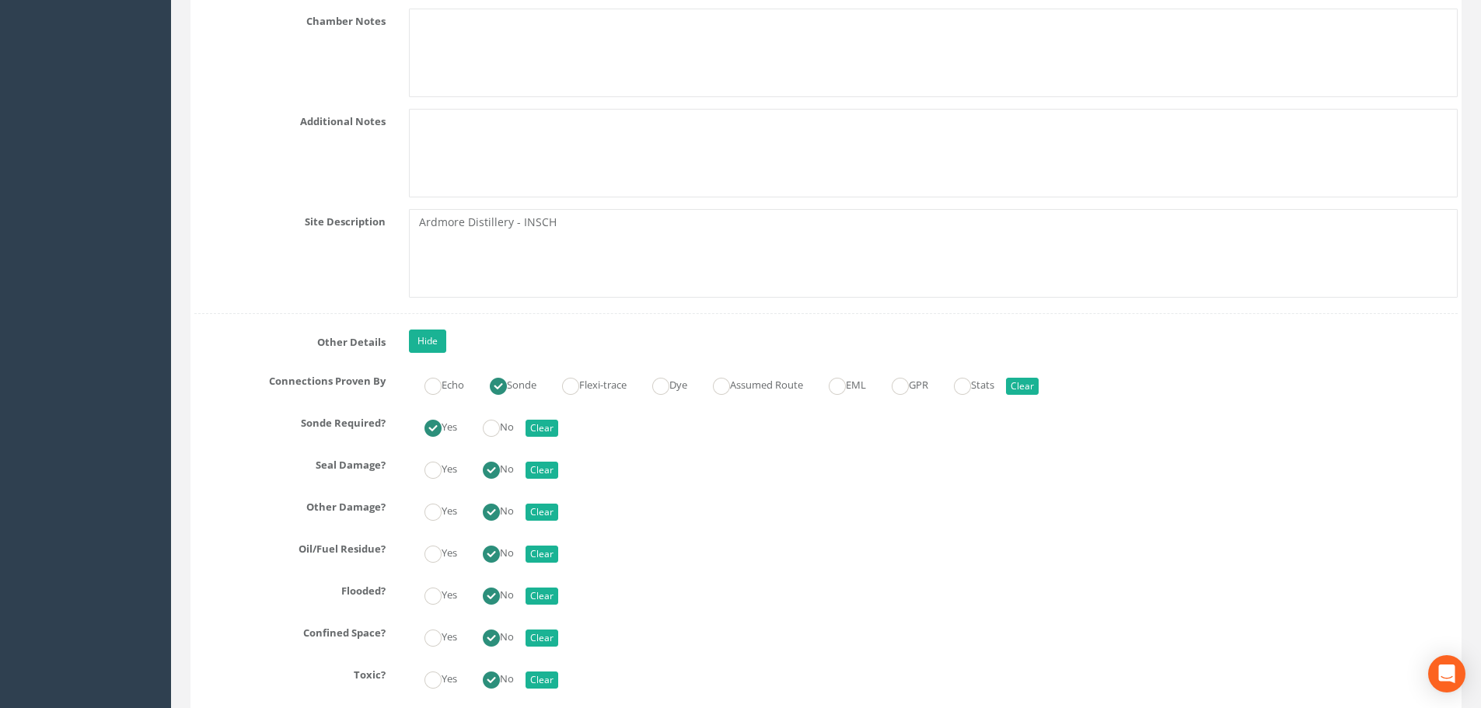
scroll to position [4509, 0]
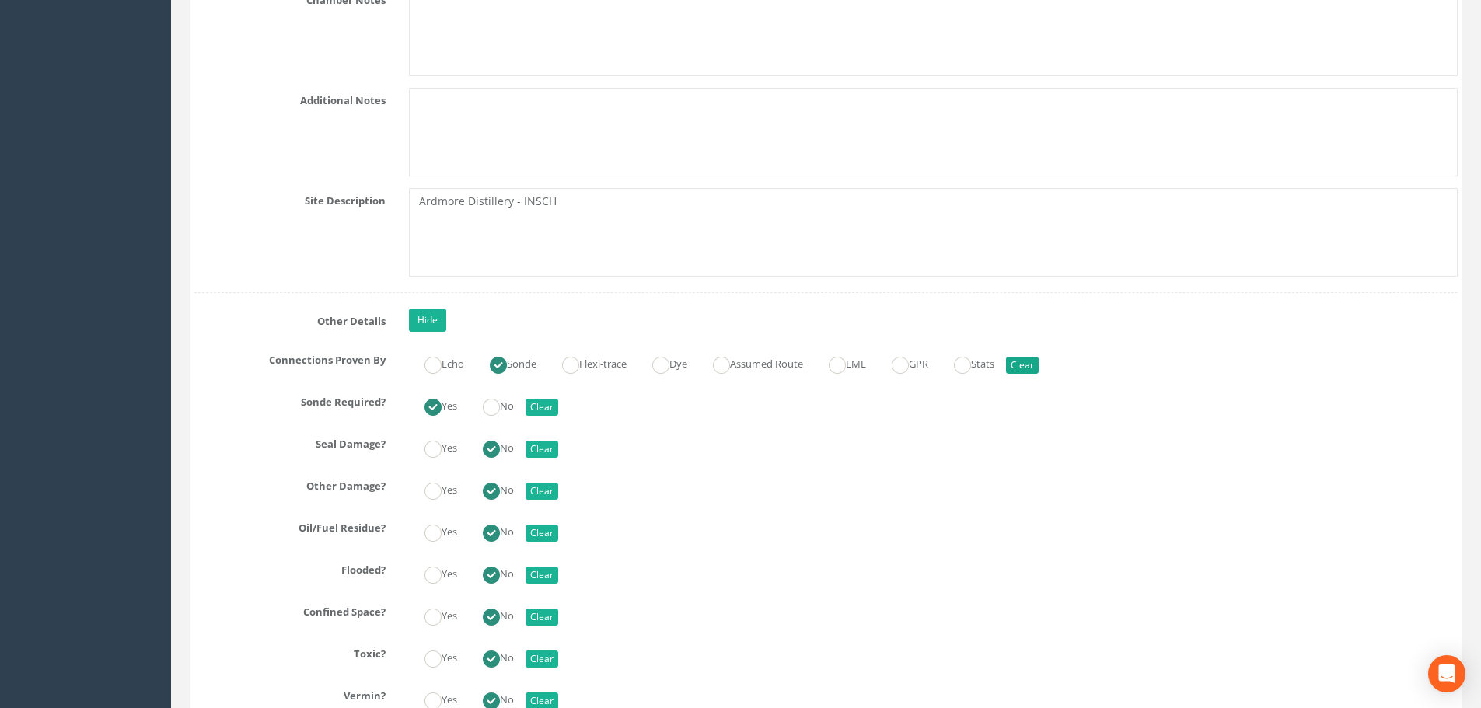
type textarea "Manhole is grey brick."
click at [1039, 368] on button "Clear" at bounding box center [1022, 365] width 33 height 17
radio input "false"
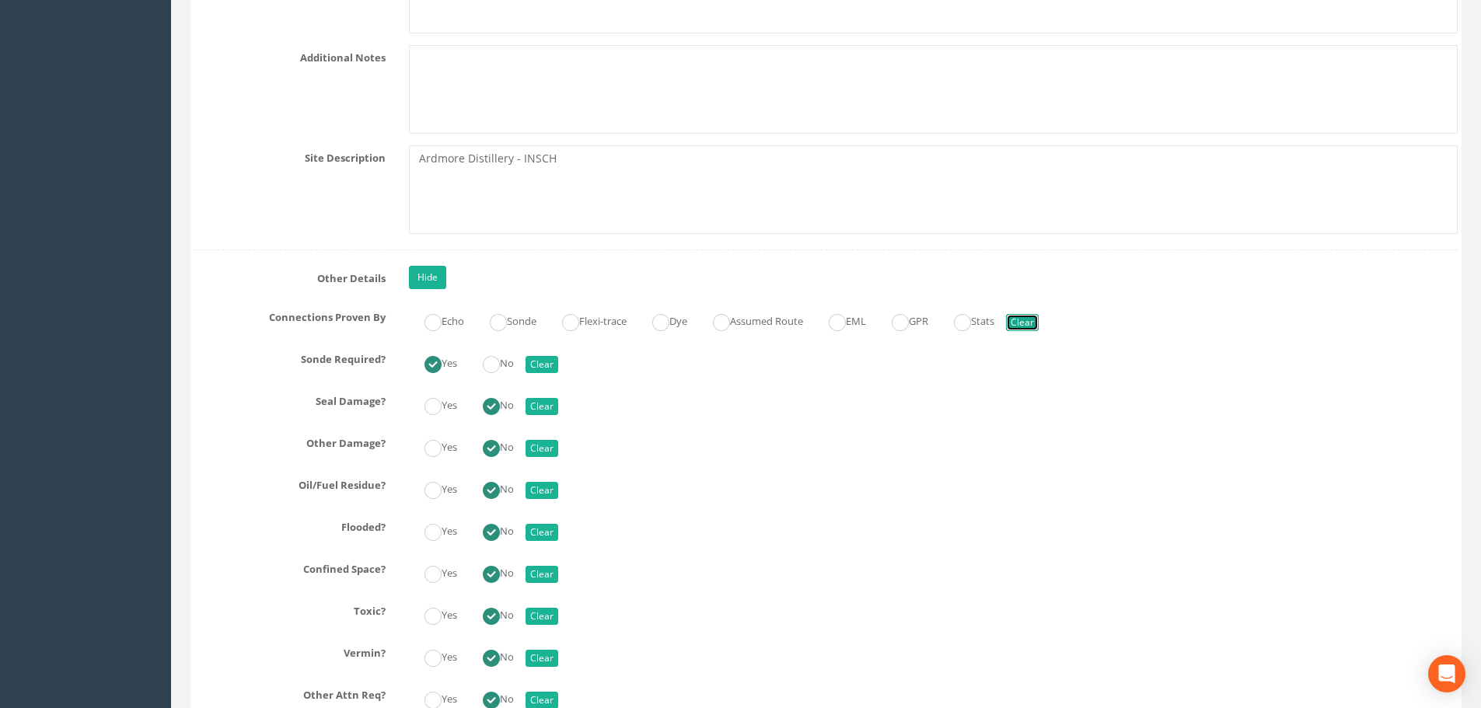
scroll to position [4586, 0]
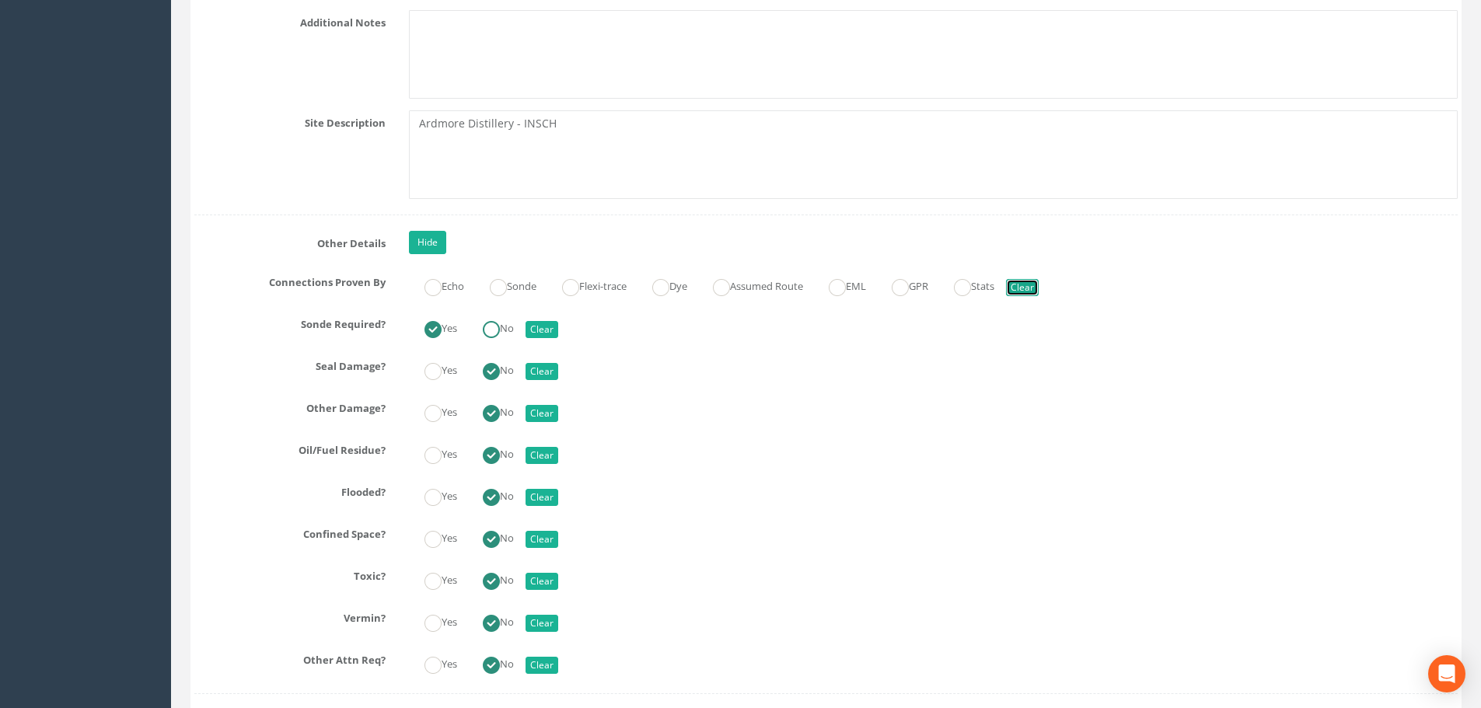
click at [493, 330] on ins at bounding box center [491, 329] width 17 height 17
radio input "false"
radio input "true"
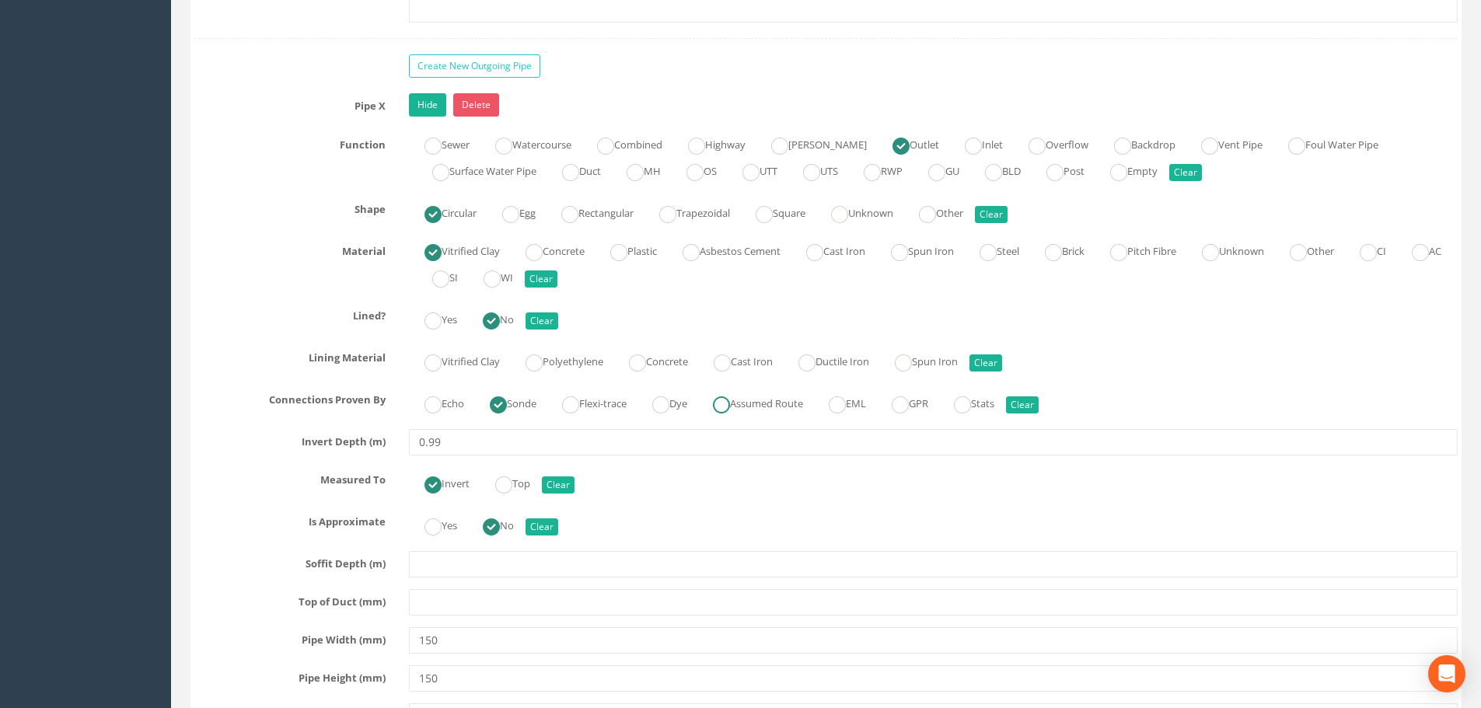
scroll to position [6219, 0]
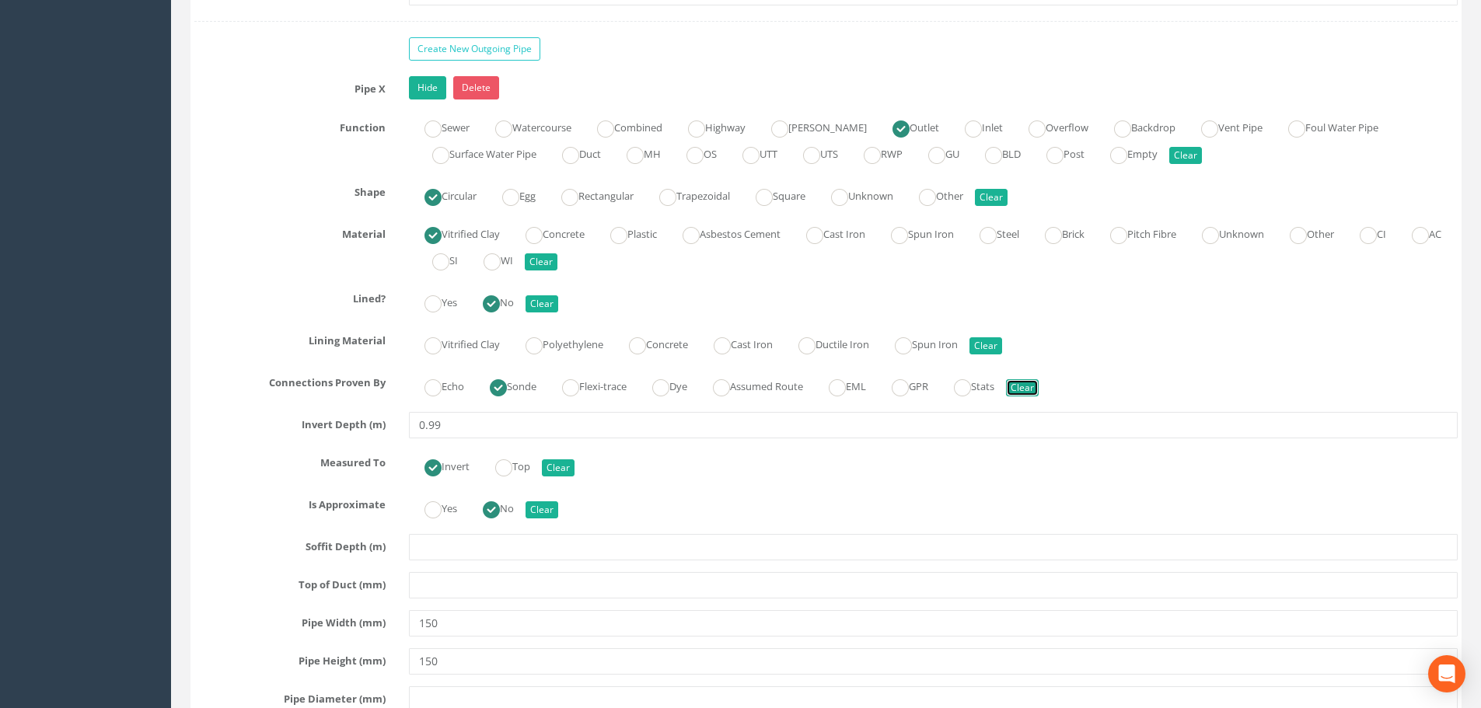
click at [1039, 387] on button "Clear" at bounding box center [1022, 387] width 33 height 17
radio input "false"
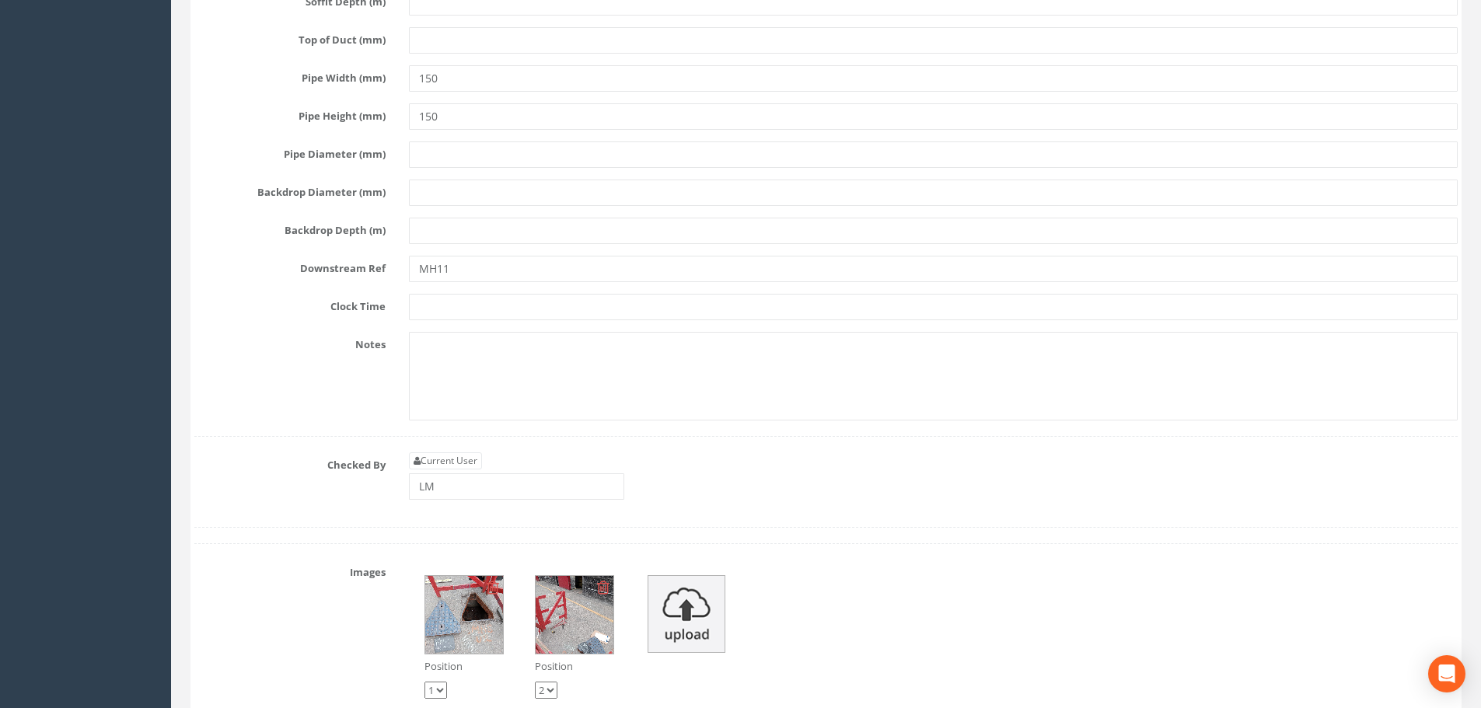
scroll to position [6763, 0]
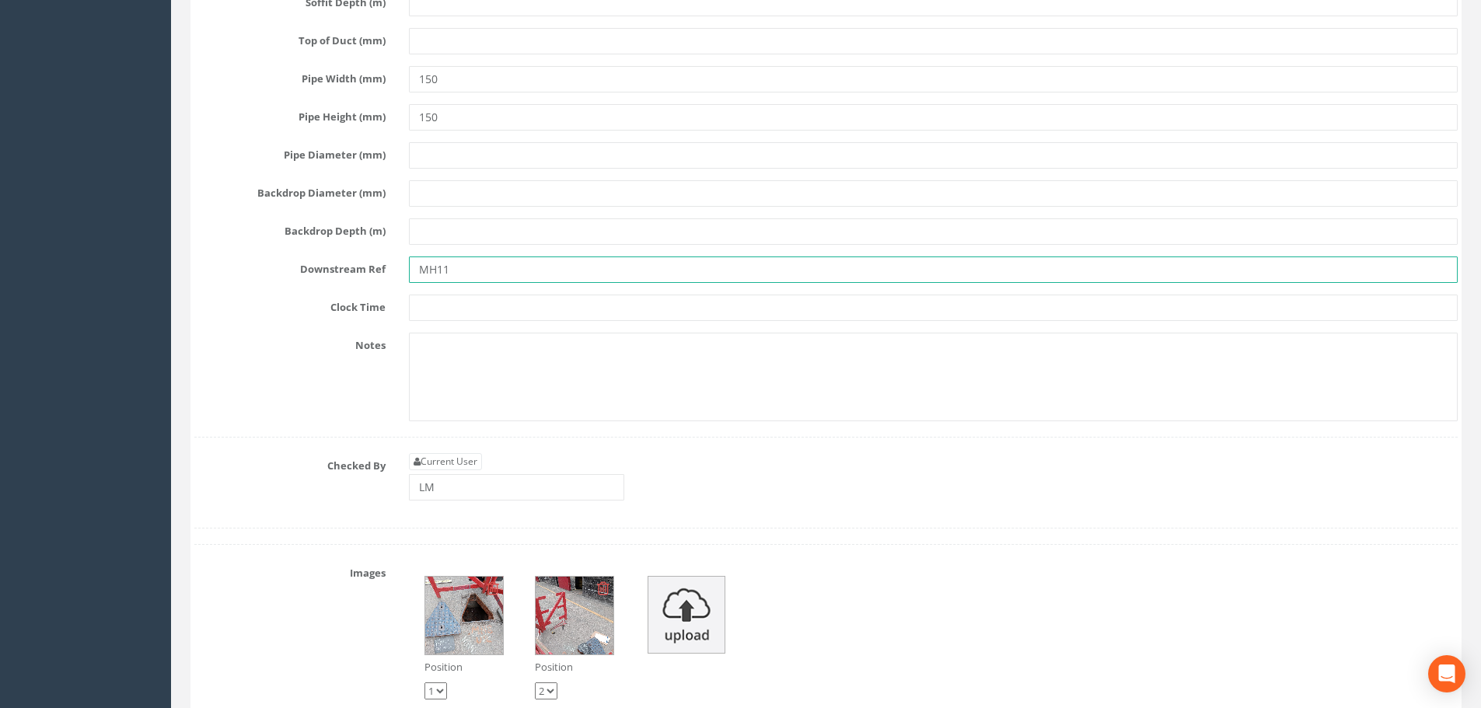
click at [483, 280] on input "MH11" at bounding box center [933, 270] width 1049 height 26
type input "MH11"
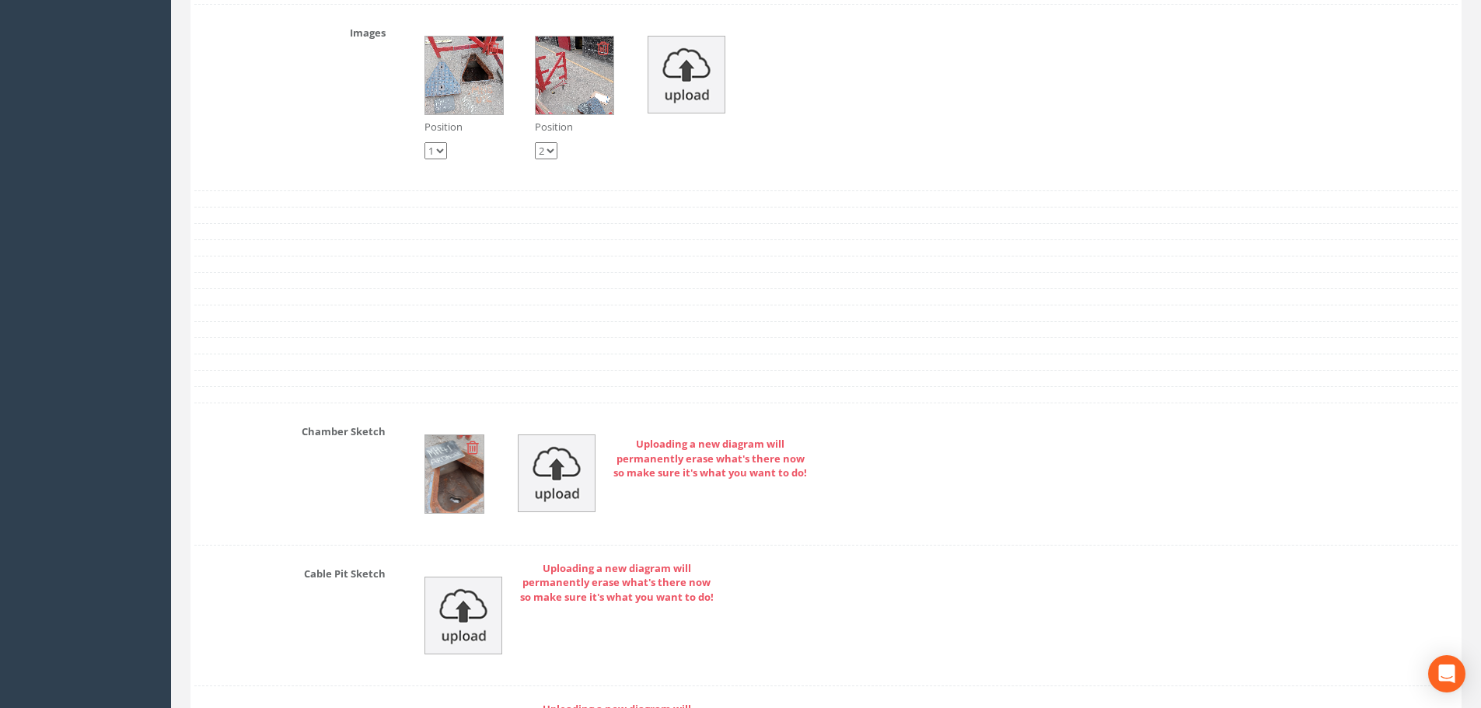
scroll to position [7307, 0]
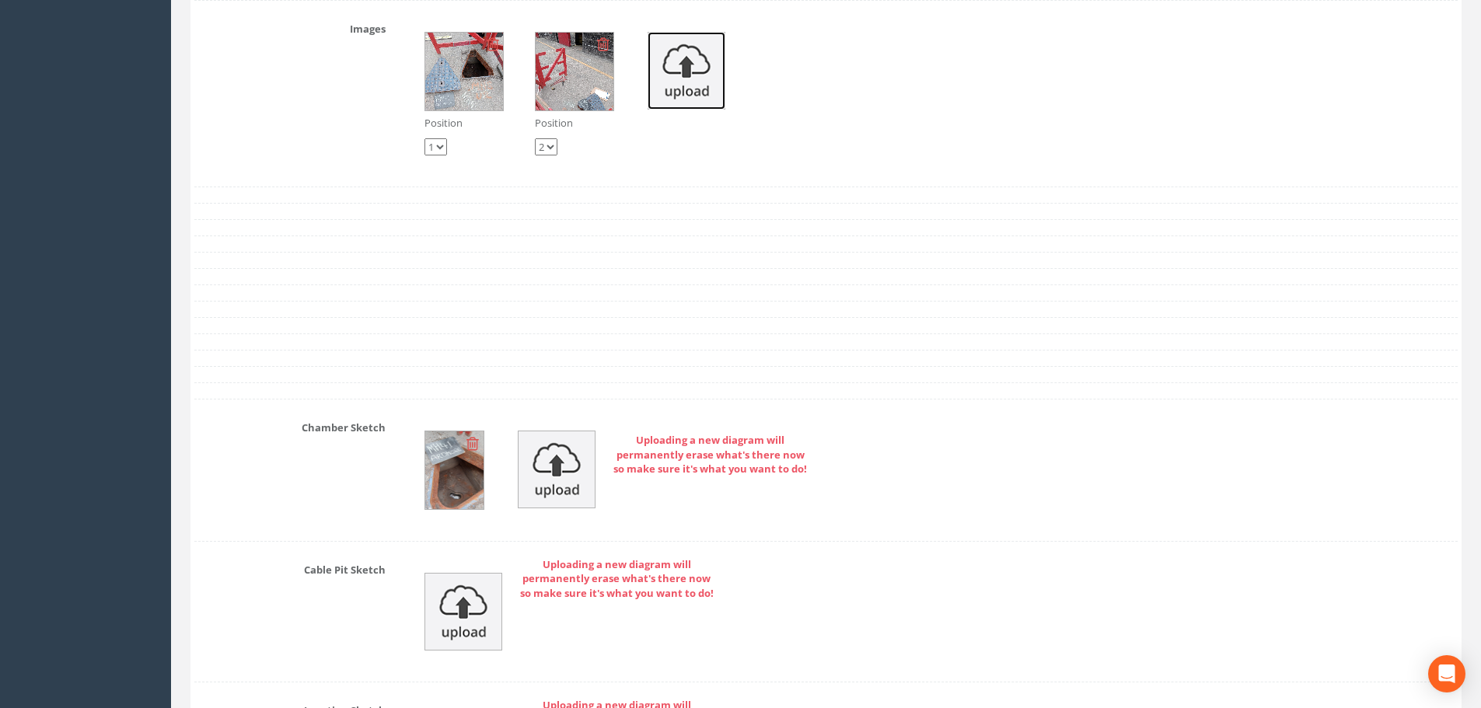
click at [706, 55] on img at bounding box center [687, 71] width 78 height 78
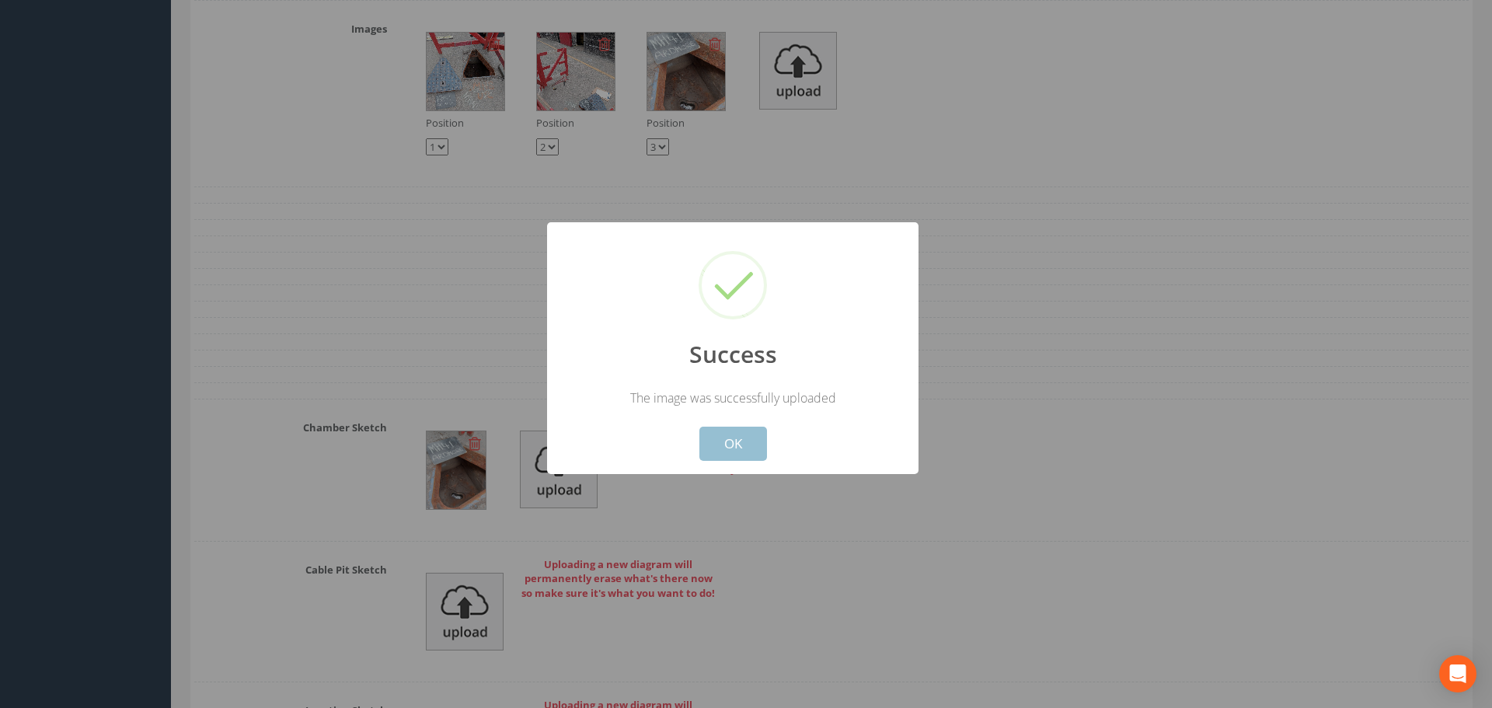
click at [738, 445] on button "OK" at bounding box center [734, 444] width 68 height 34
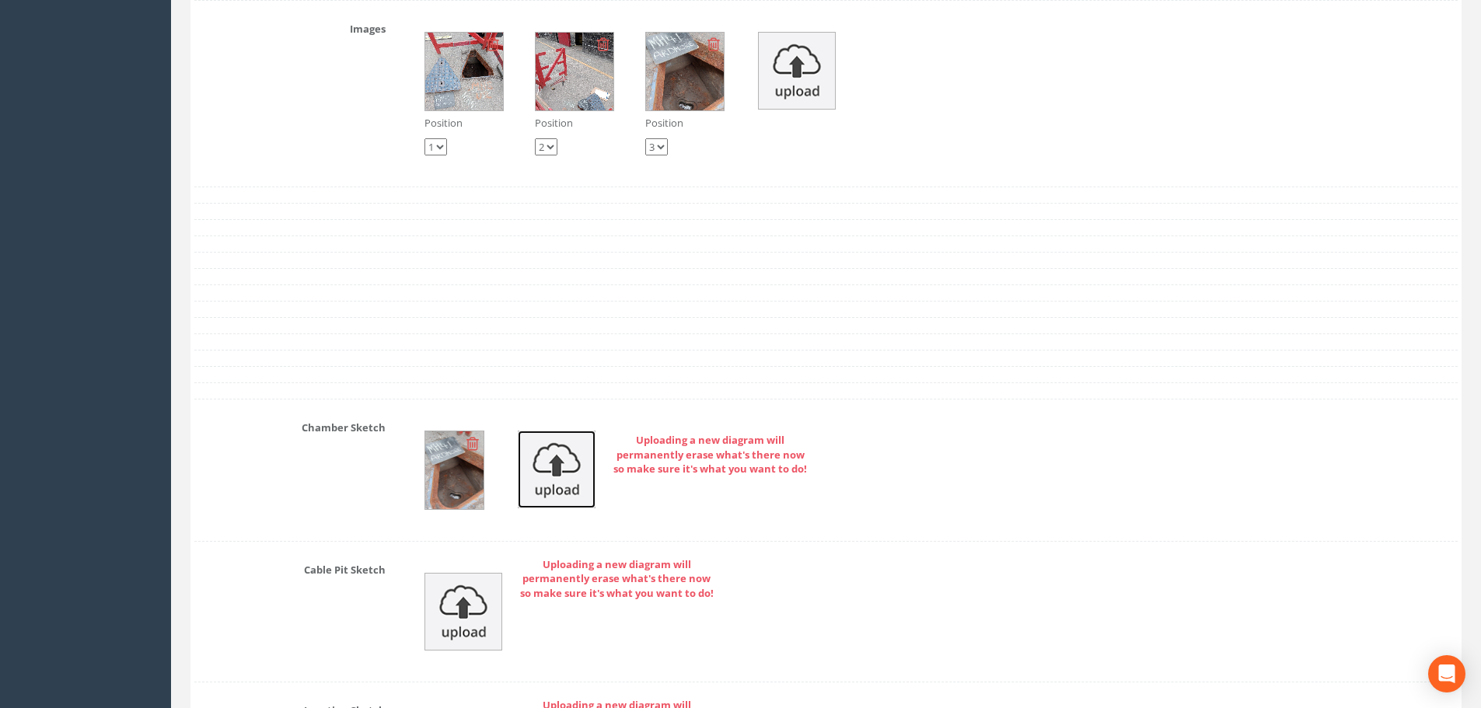
click at [564, 464] on img at bounding box center [557, 470] width 78 height 78
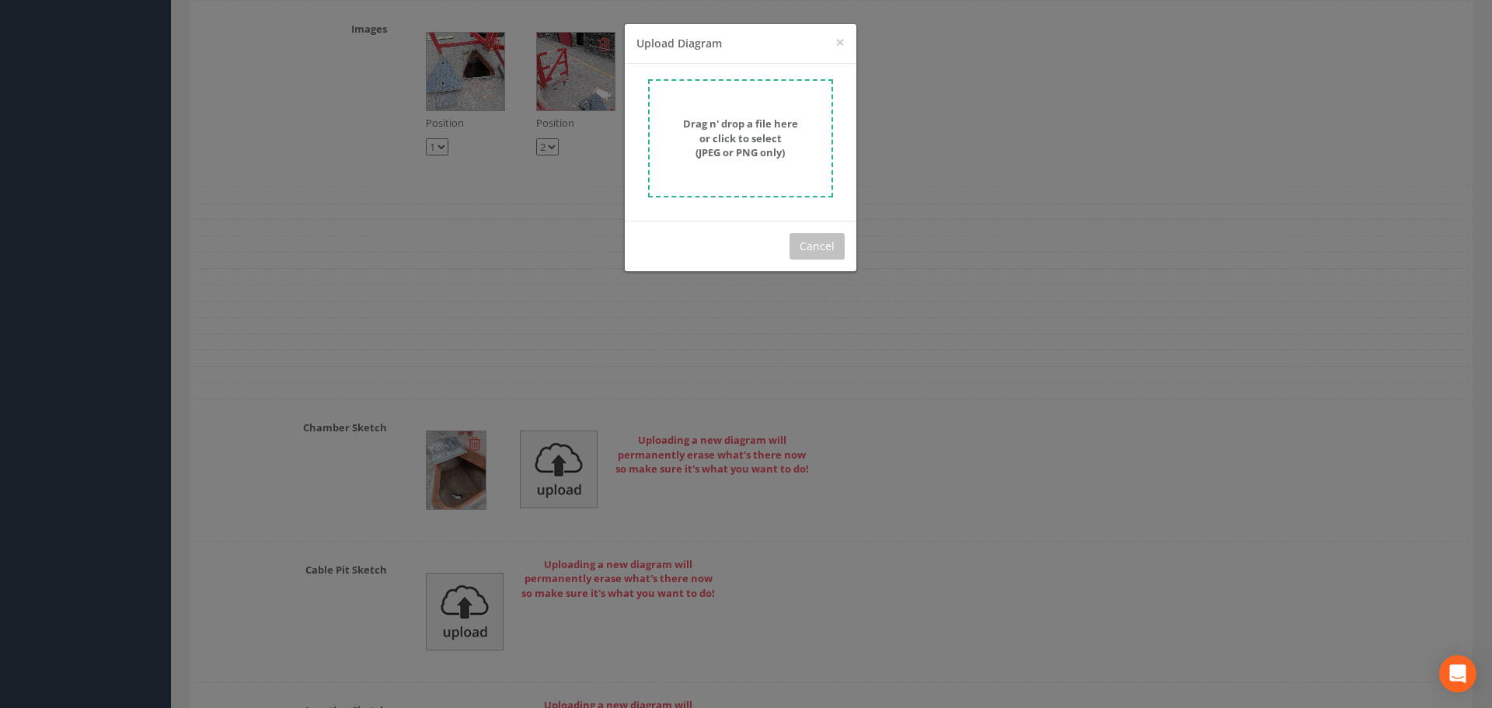
click at [778, 167] on form "Drag n' drop a file here or click to select (JPEG or PNG only)" at bounding box center [740, 138] width 185 height 118
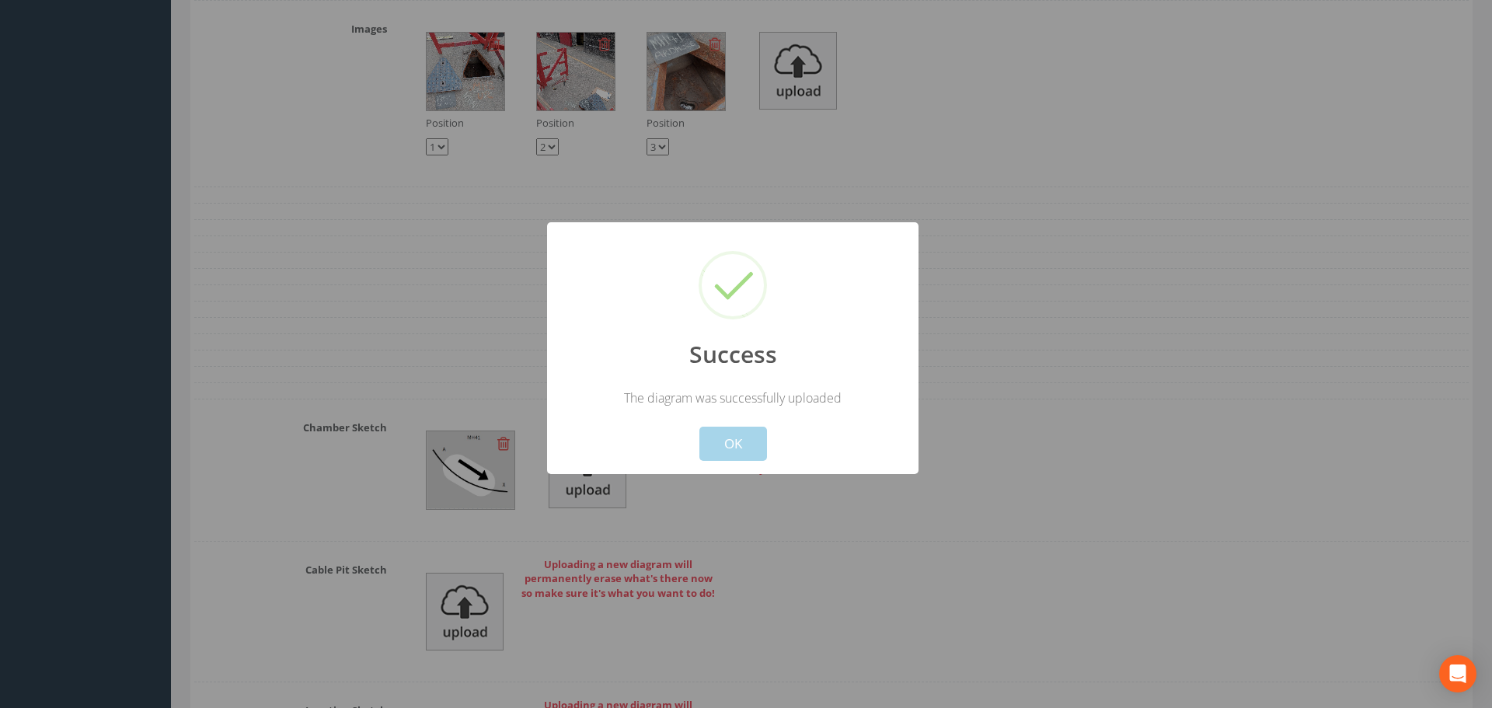
click at [740, 441] on button "OK" at bounding box center [734, 444] width 68 height 34
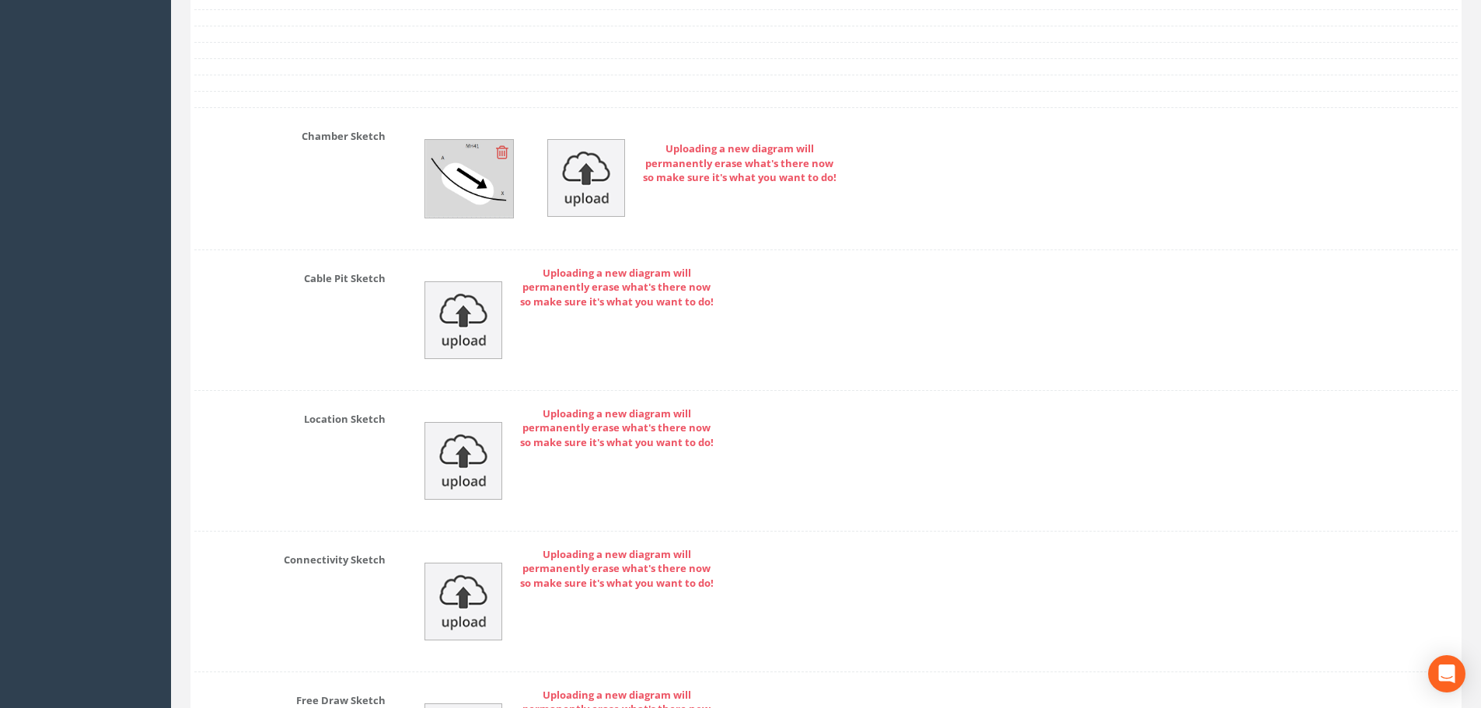
scroll to position [7827, 0]
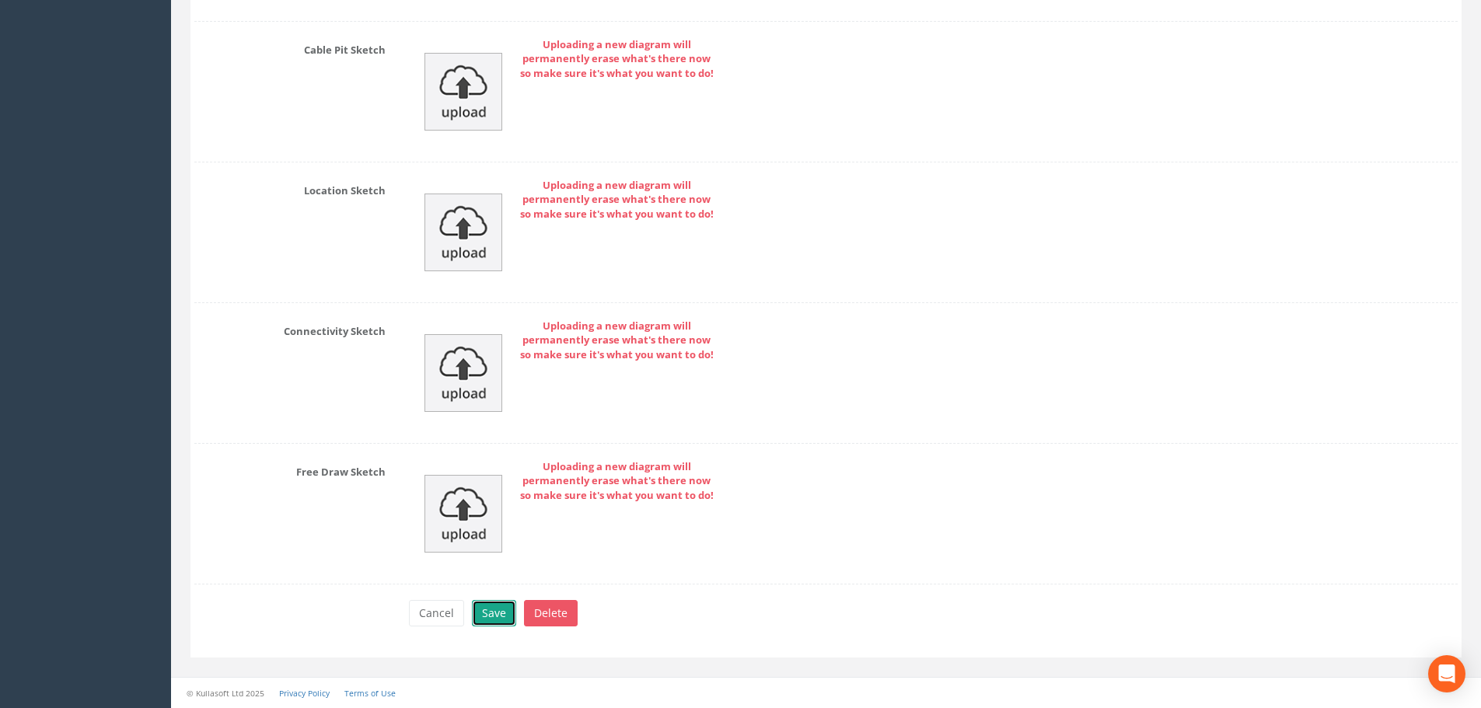
click at [495, 617] on button "Save" at bounding box center [494, 613] width 44 height 26
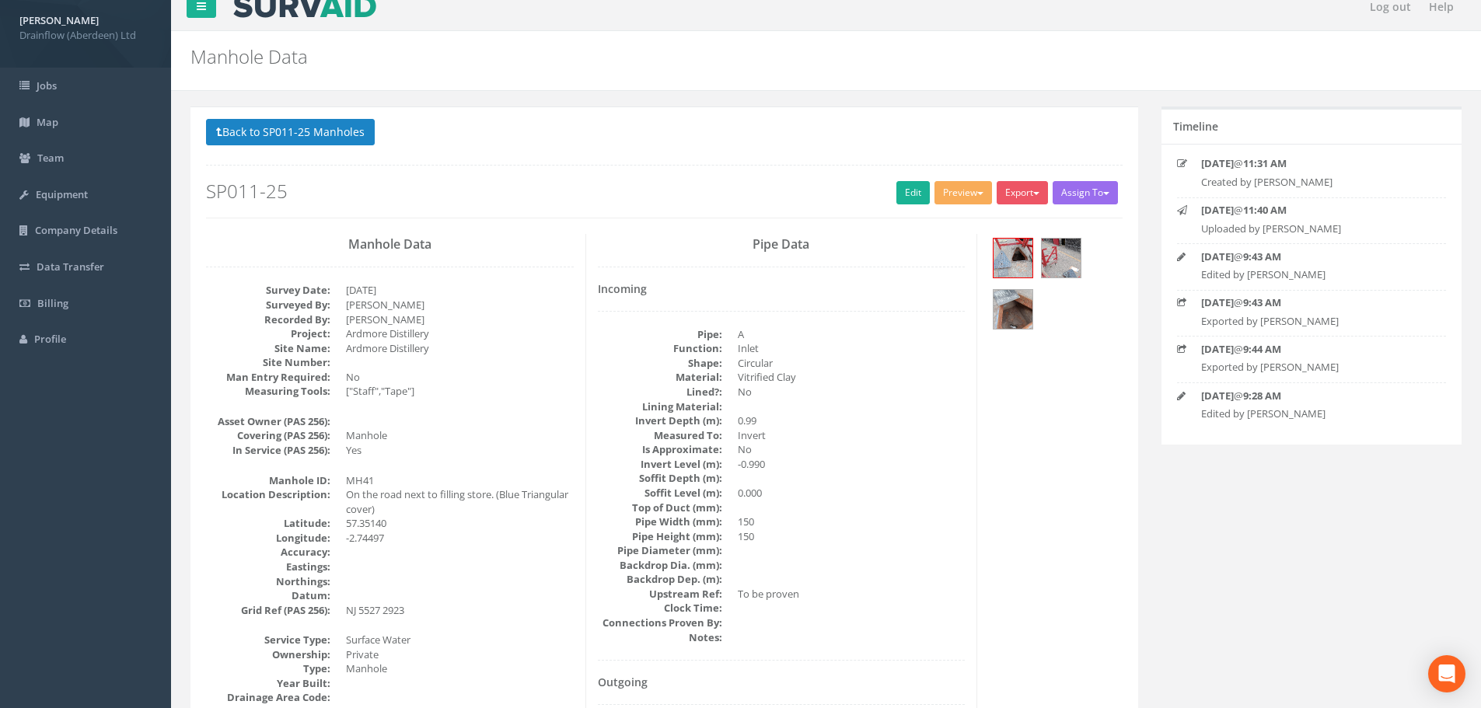
scroll to position [0, 0]
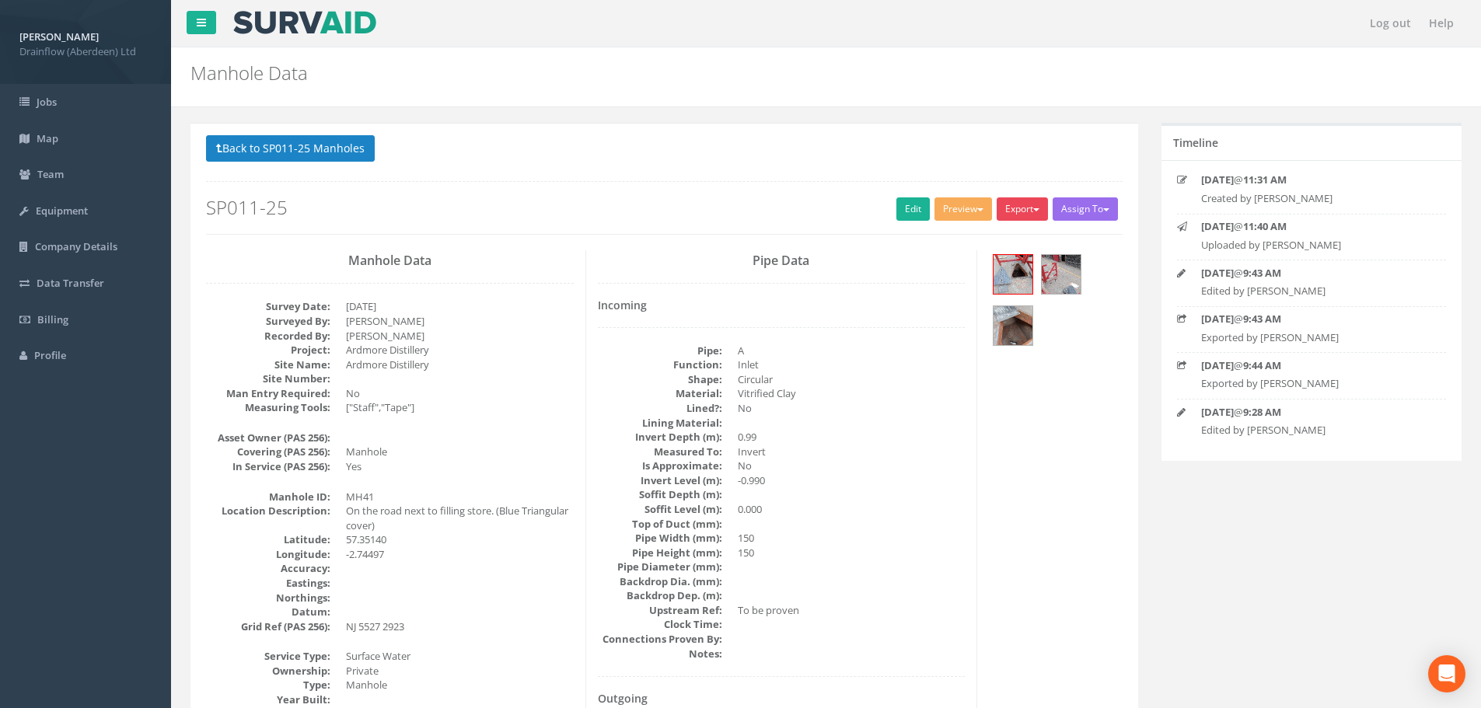
click at [1019, 201] on button "Export" at bounding box center [1022, 208] width 51 height 23
click at [990, 243] on link "Drainflow Manhole" at bounding box center [990, 241] width 118 height 24
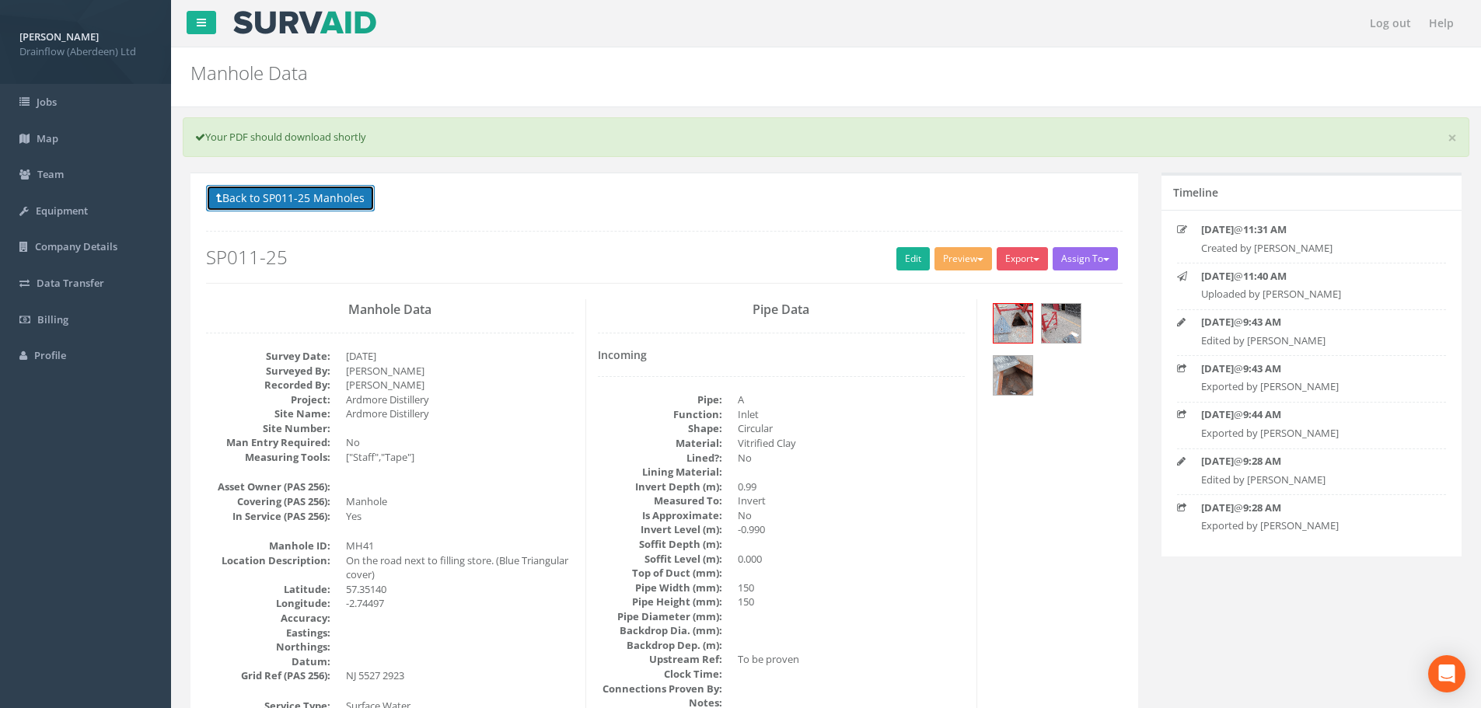
click at [330, 197] on button "Back to SP011-25 Manholes" at bounding box center [290, 198] width 169 height 26
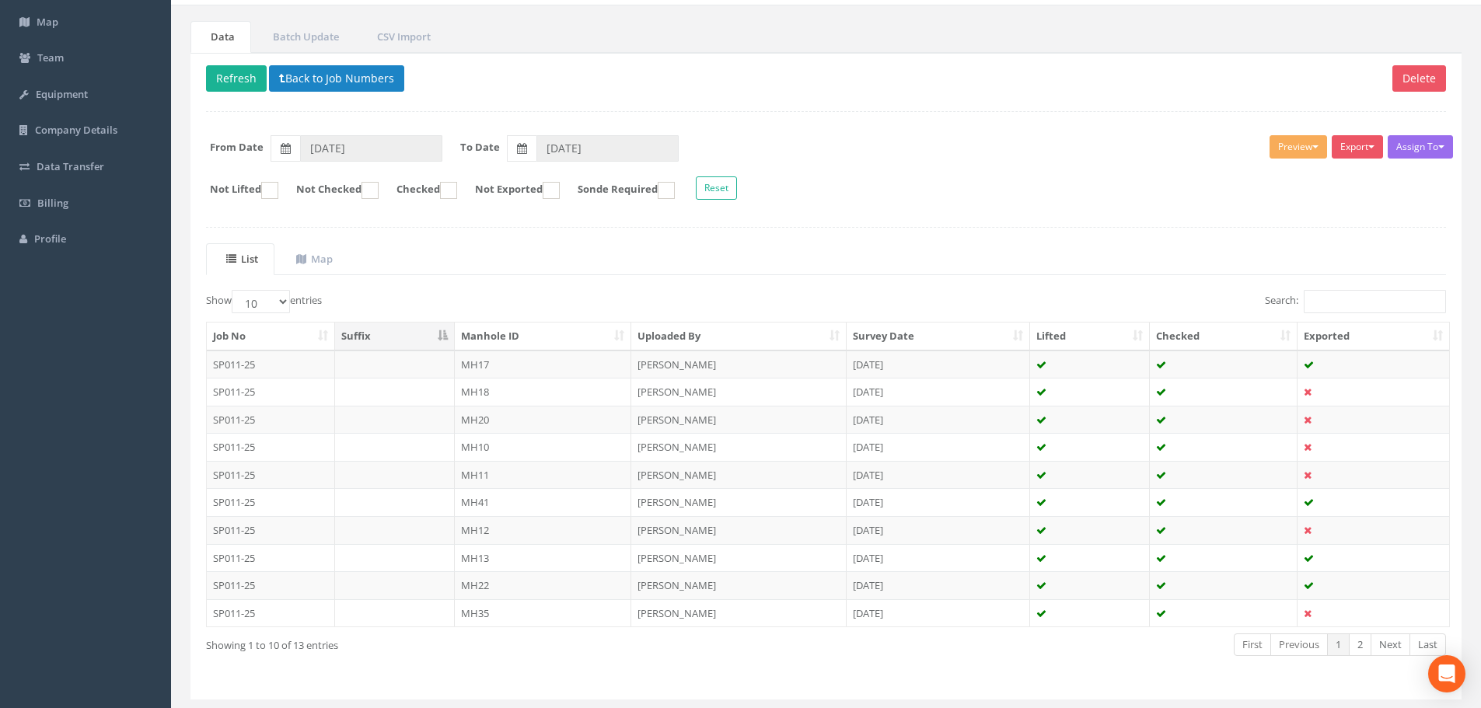
scroll to position [155, 0]
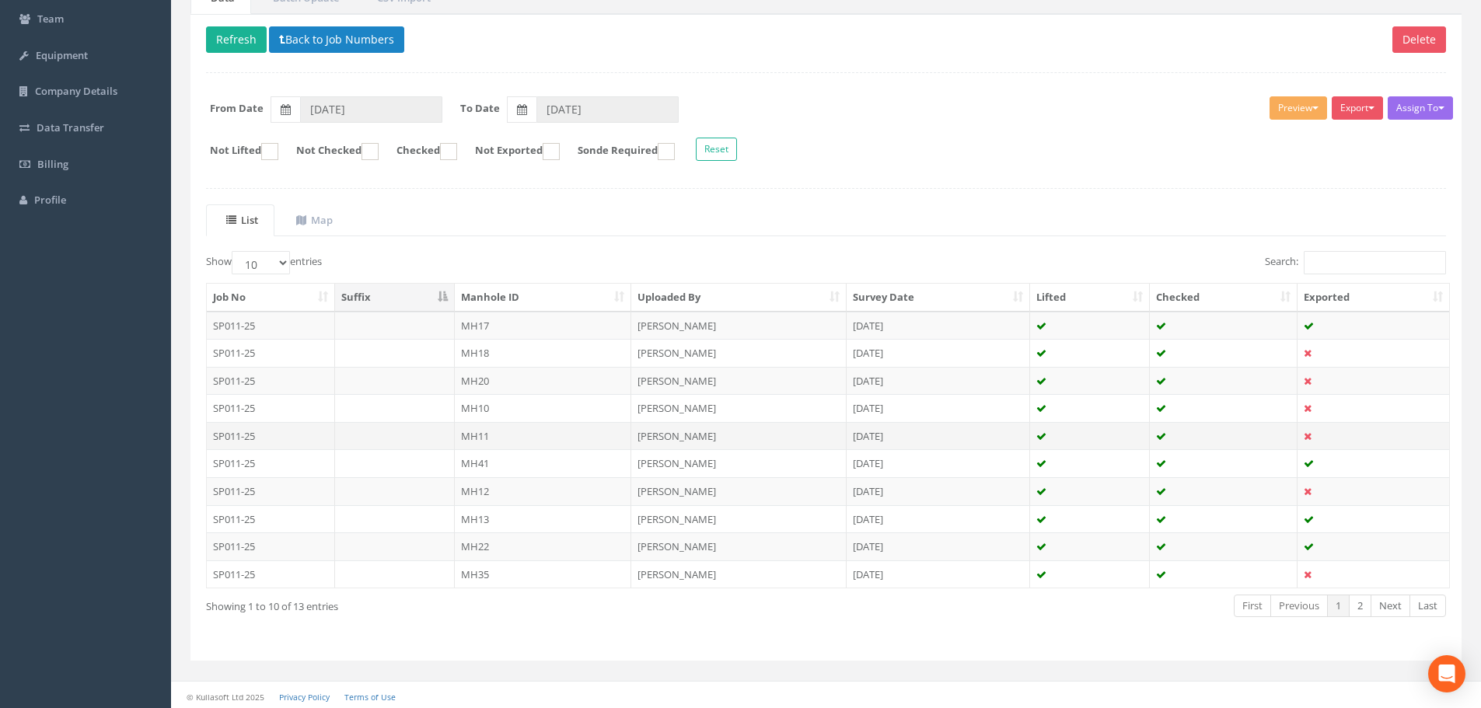
click at [548, 431] on td "MH11" at bounding box center [543, 436] width 177 height 28
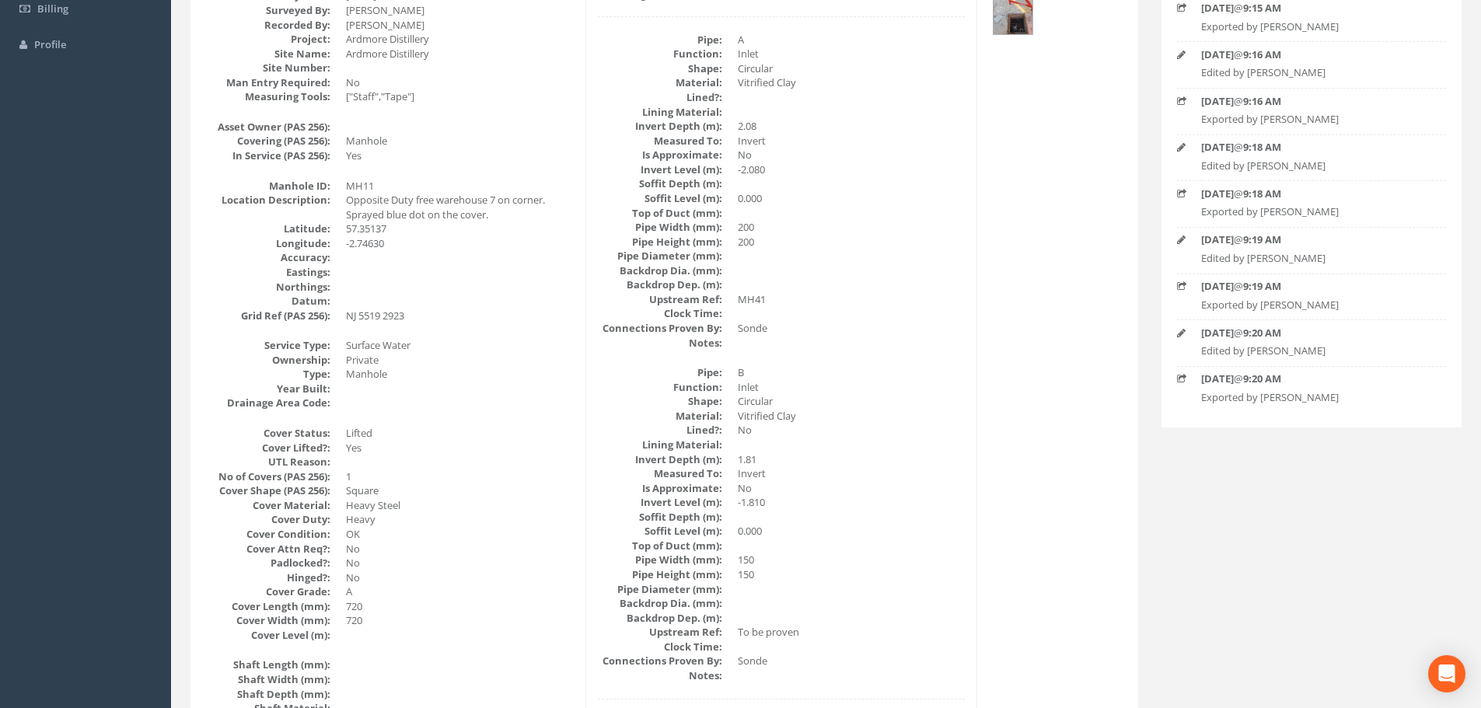
scroll to position [0, 0]
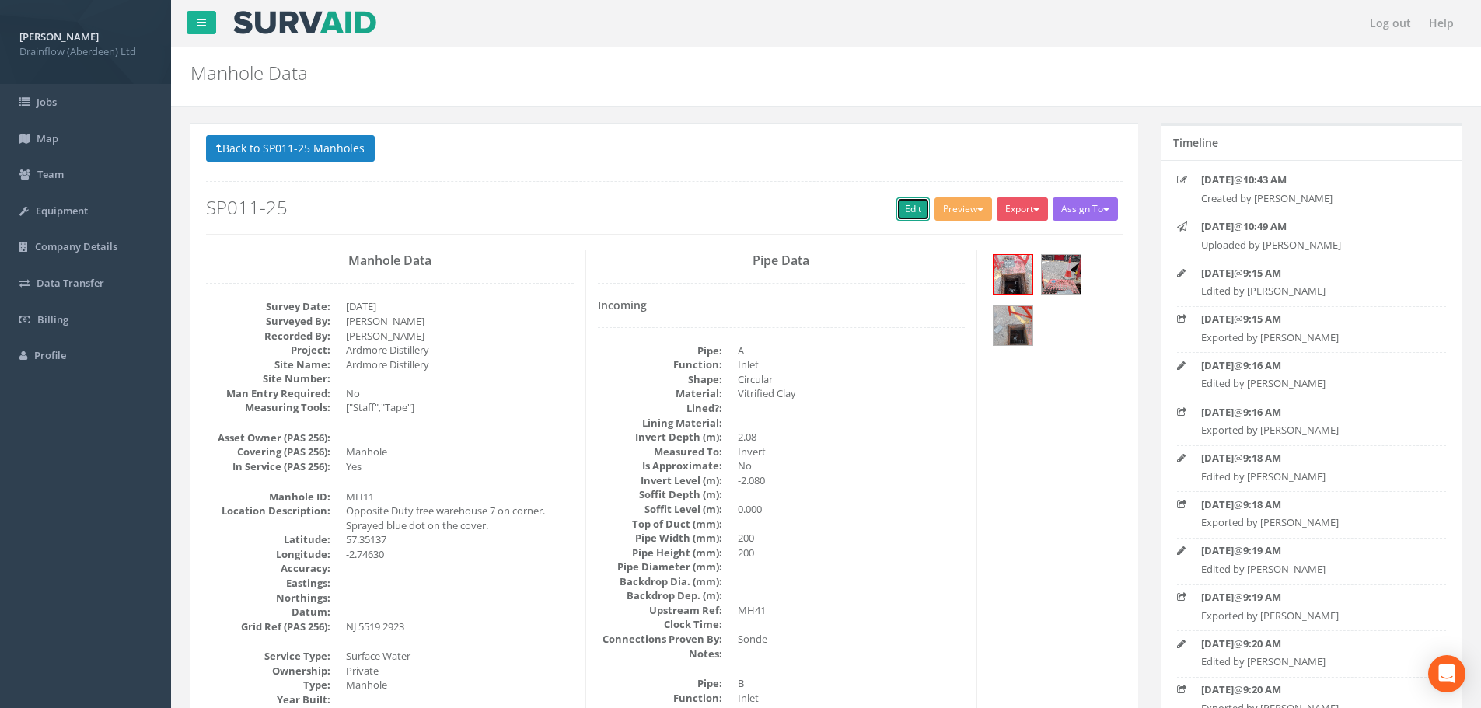
click at [909, 210] on link "Edit" at bounding box center [912, 208] width 33 height 23
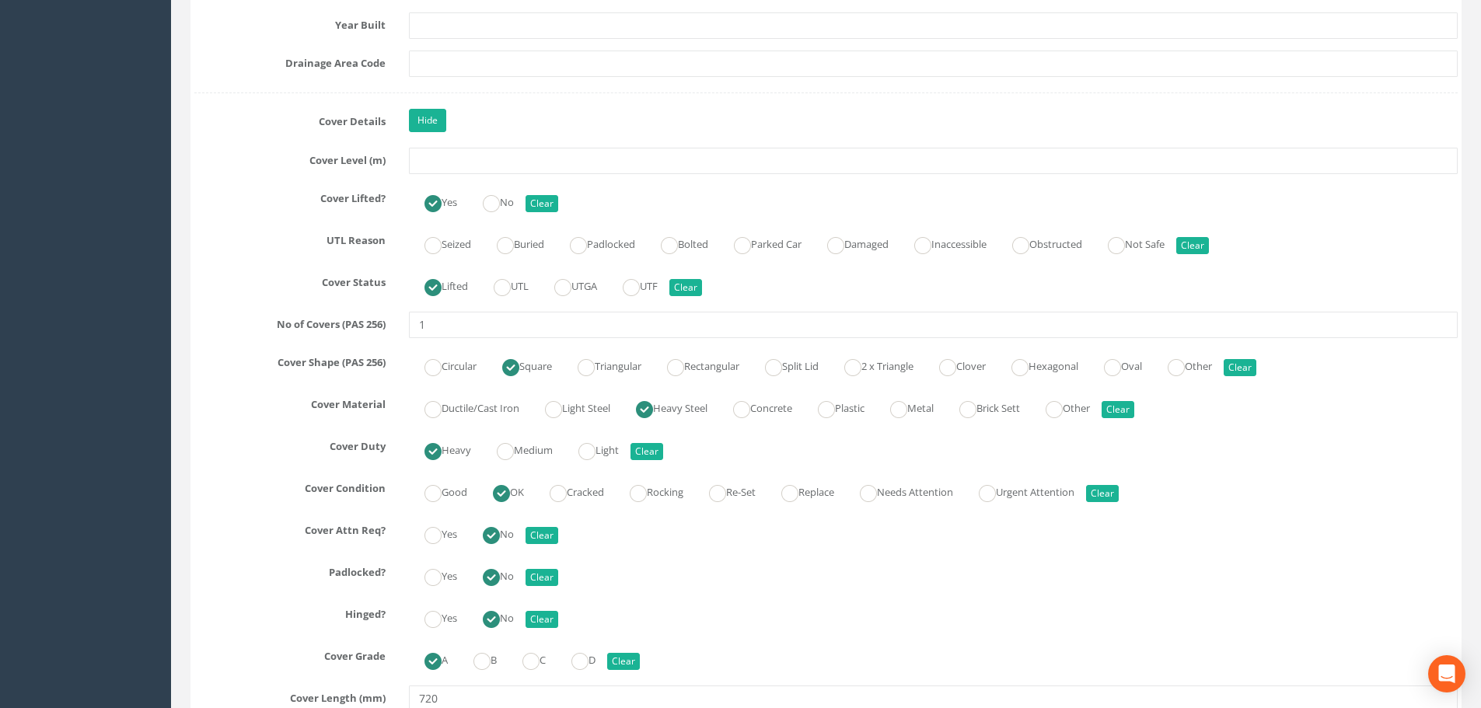
scroll to position [1321, 0]
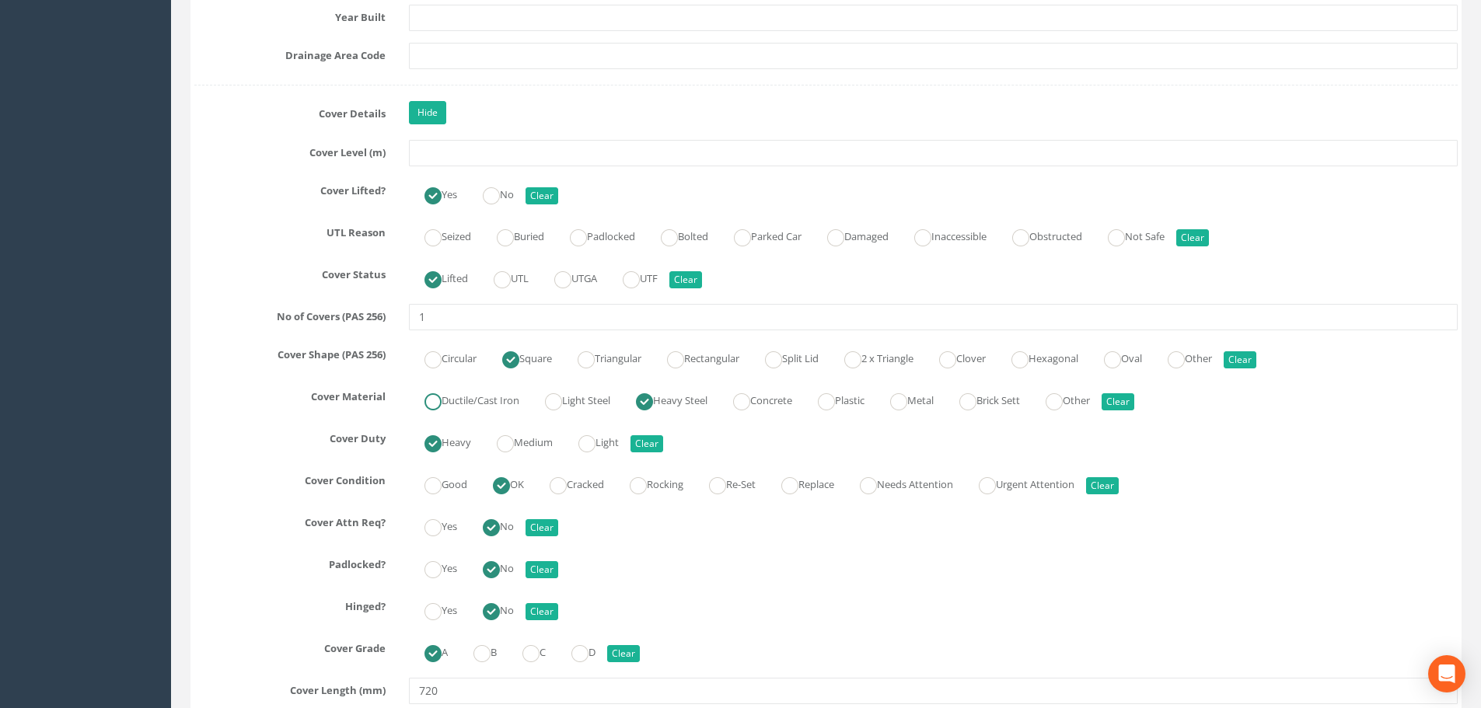
click at [478, 403] on label "Ductile/Cast Iron" at bounding box center [464, 399] width 110 height 23
radio input "true"
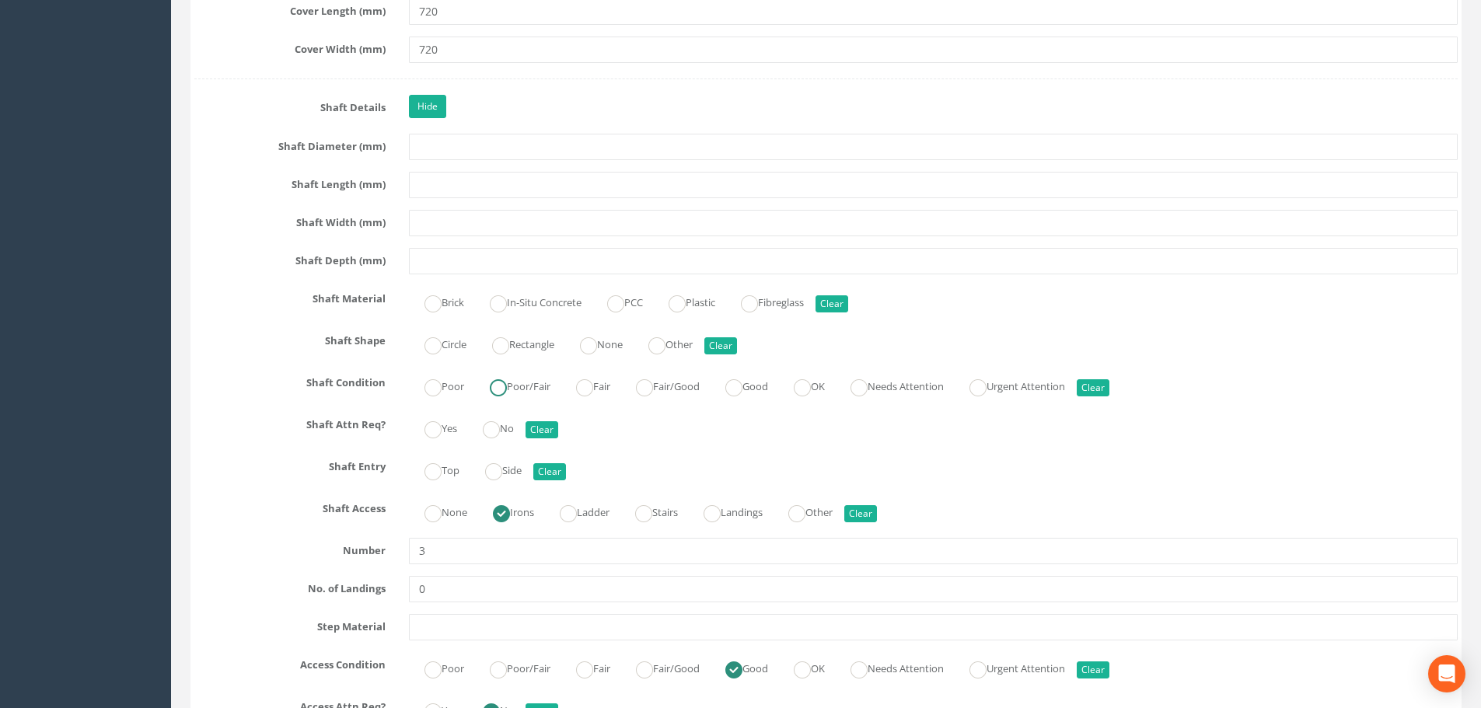
scroll to position [2099, 0]
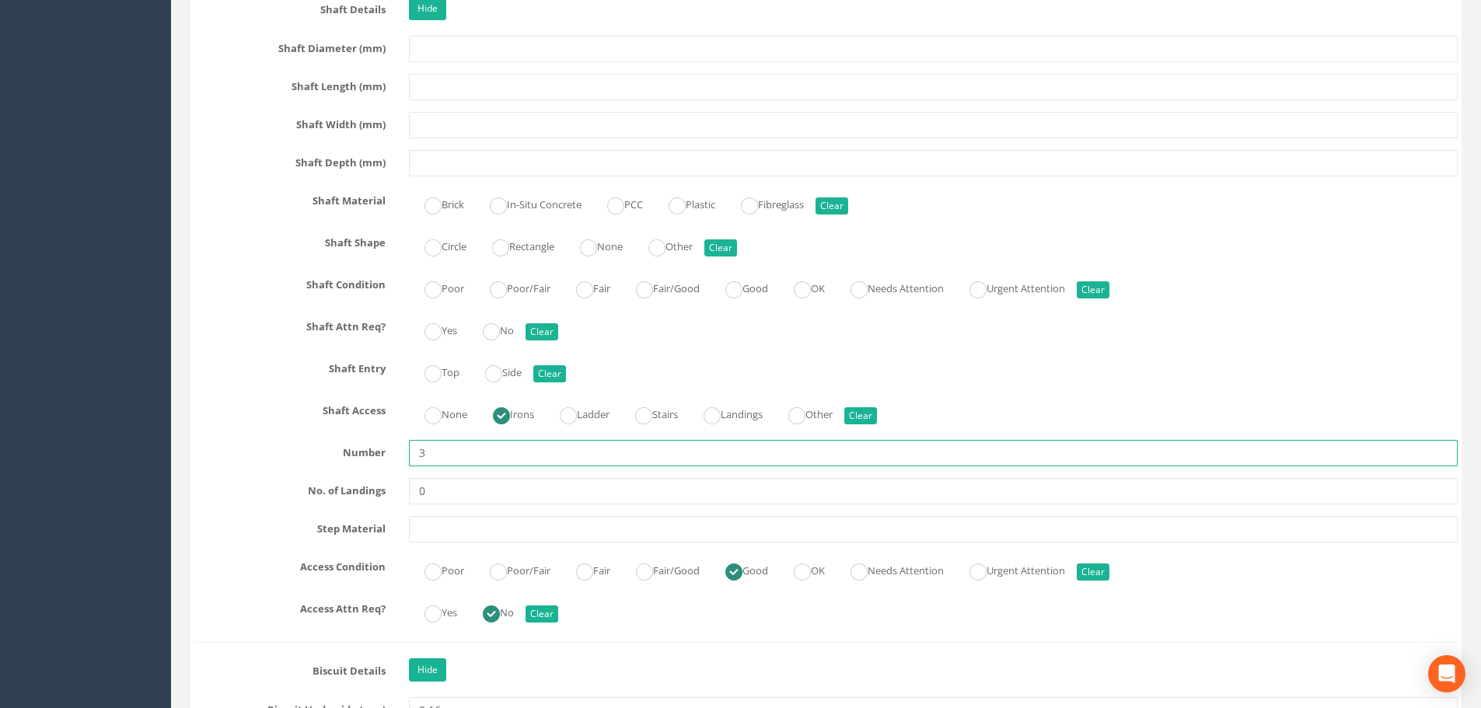
click at [449, 460] on input "3" at bounding box center [933, 453] width 1049 height 26
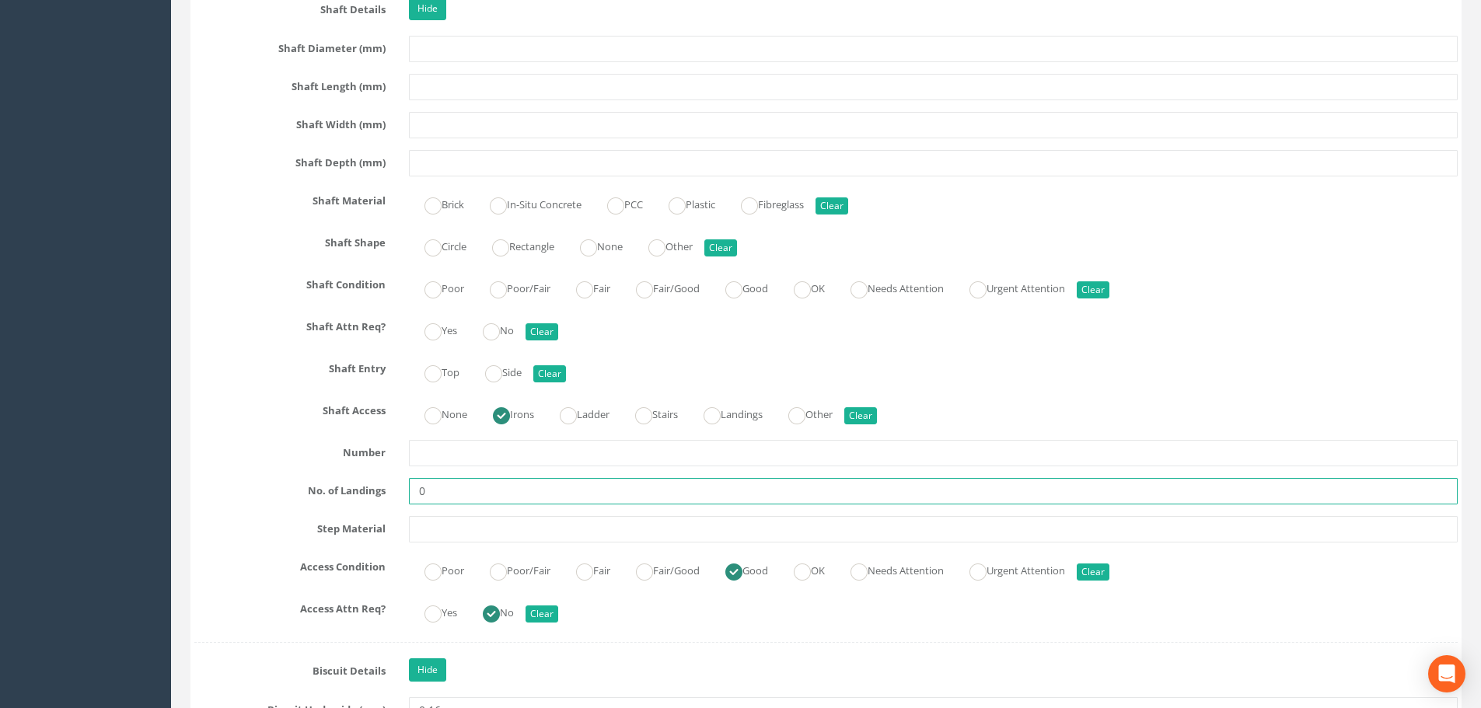
click at [446, 490] on input "0" at bounding box center [933, 491] width 1049 height 26
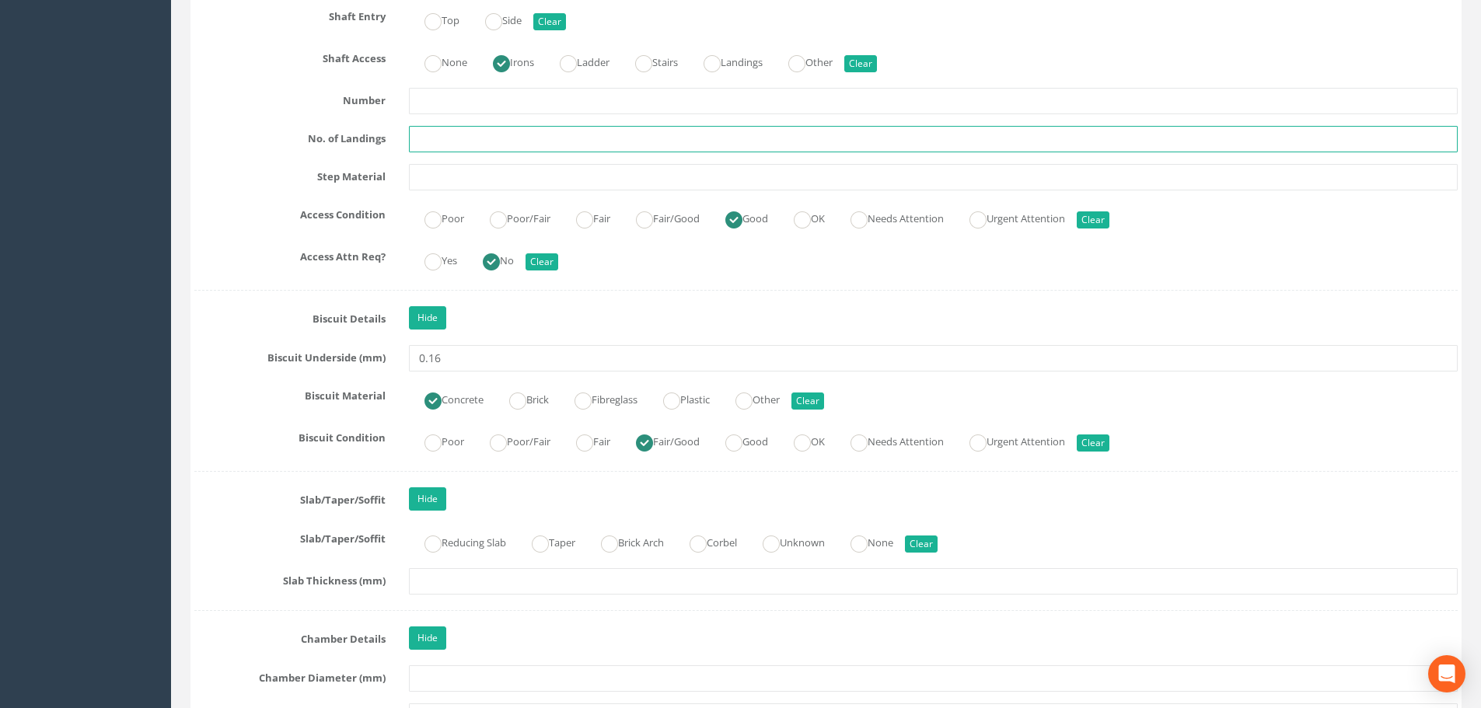
scroll to position [2487, 0]
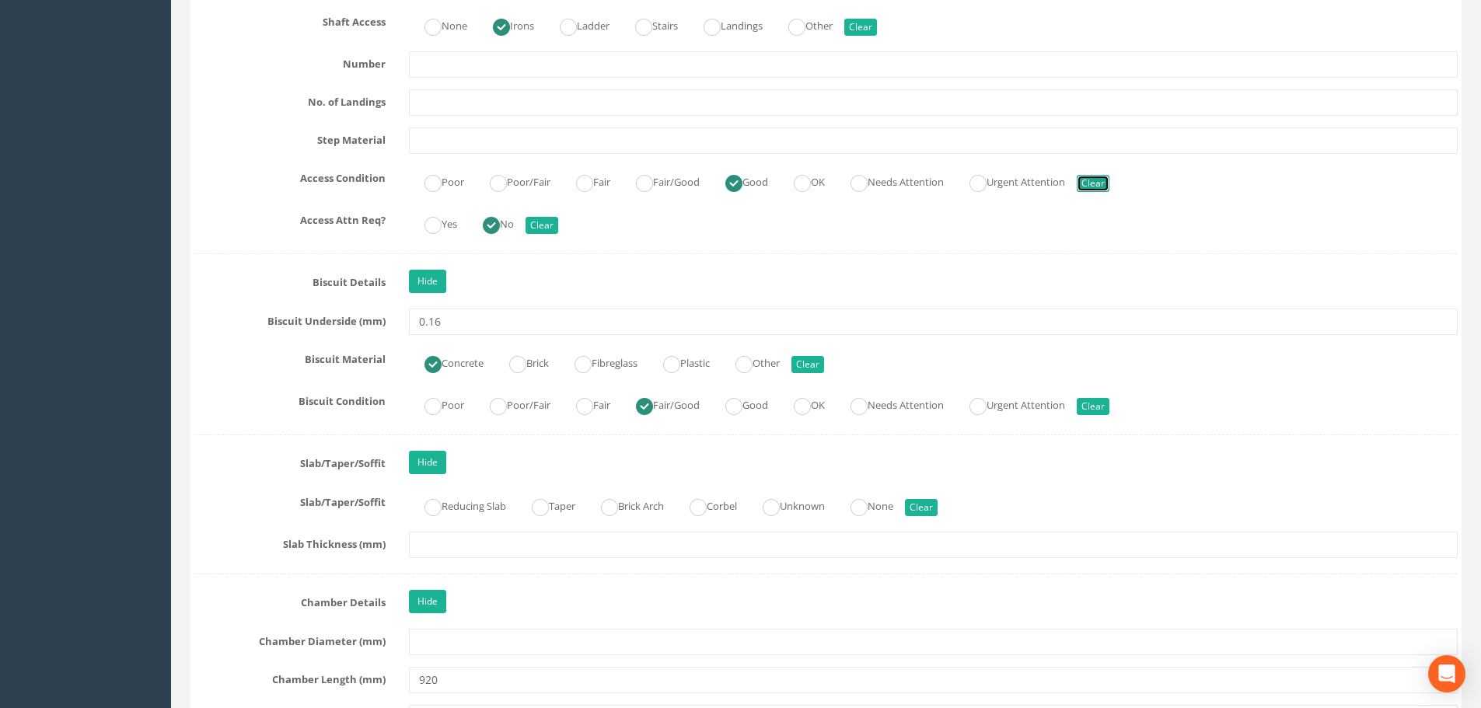
drag, startPoint x: 1104, startPoint y: 183, endPoint x: 1081, endPoint y: 189, distance: 23.2
click at [1105, 183] on button "Clear" at bounding box center [1093, 183] width 33 height 17
radio input "false"
click at [548, 232] on button "Clear" at bounding box center [541, 225] width 33 height 17
radio input "false"
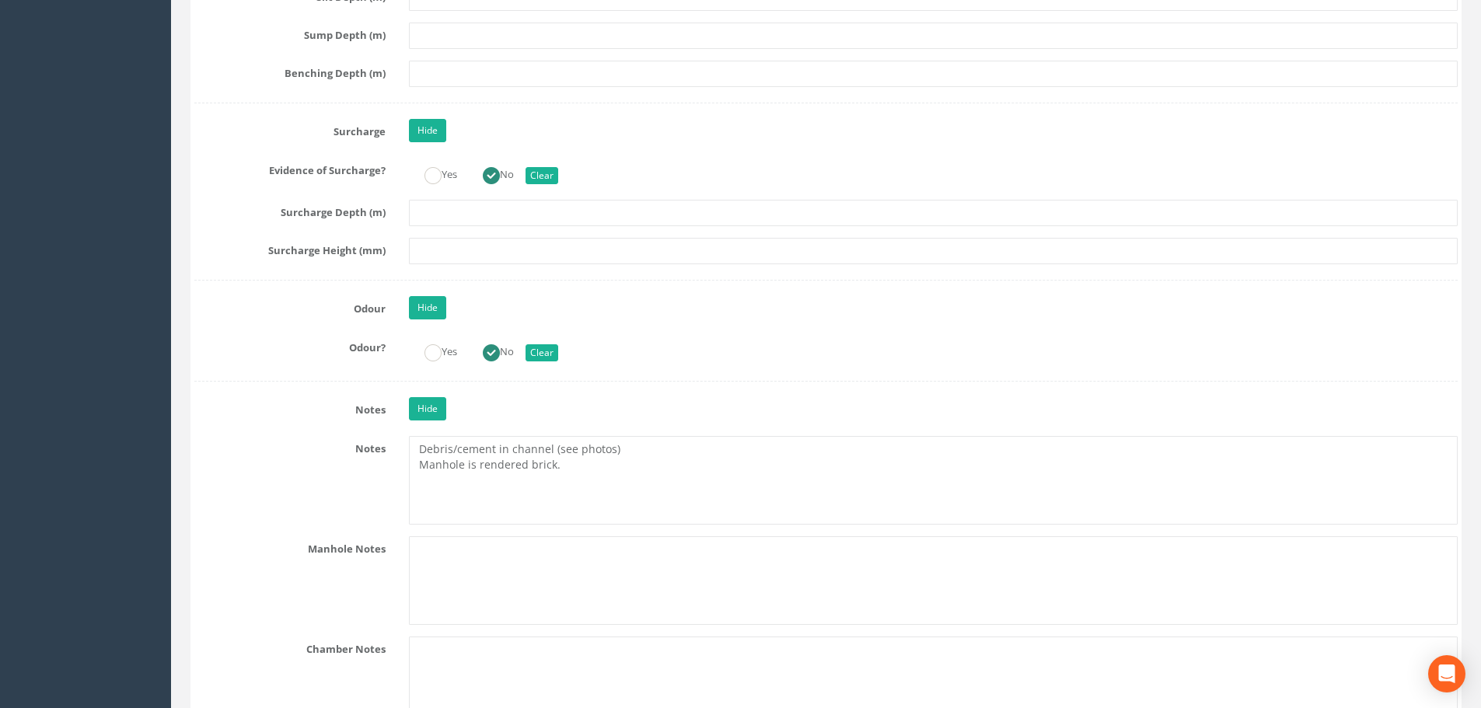
scroll to position [3887, 0]
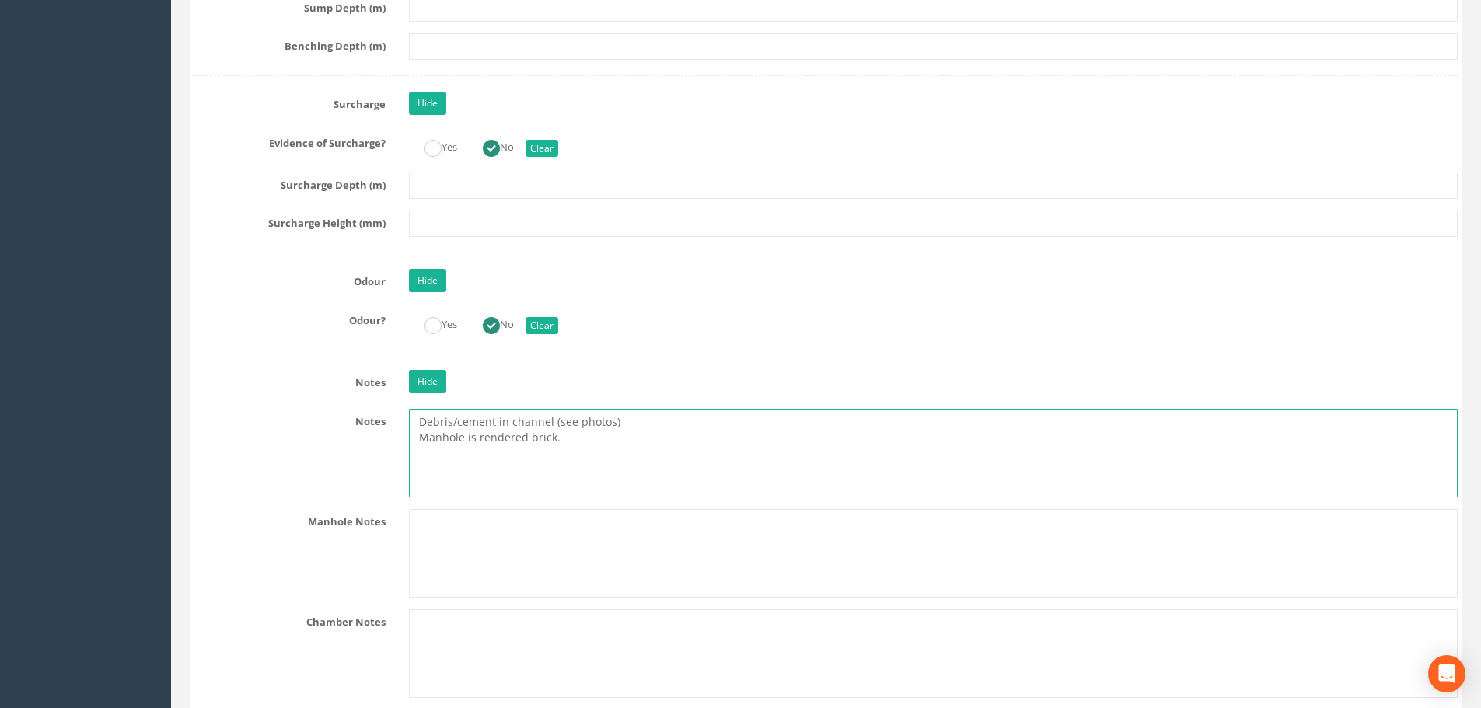
click at [643, 418] on textarea "Debris/cement in channel (see photos) Manhole is rendered brick." at bounding box center [933, 453] width 1049 height 89
click at [607, 431] on textarea "Debris/cement in channel (manhole survey undertaken prior to pre-cleaning works…" at bounding box center [933, 453] width 1049 height 89
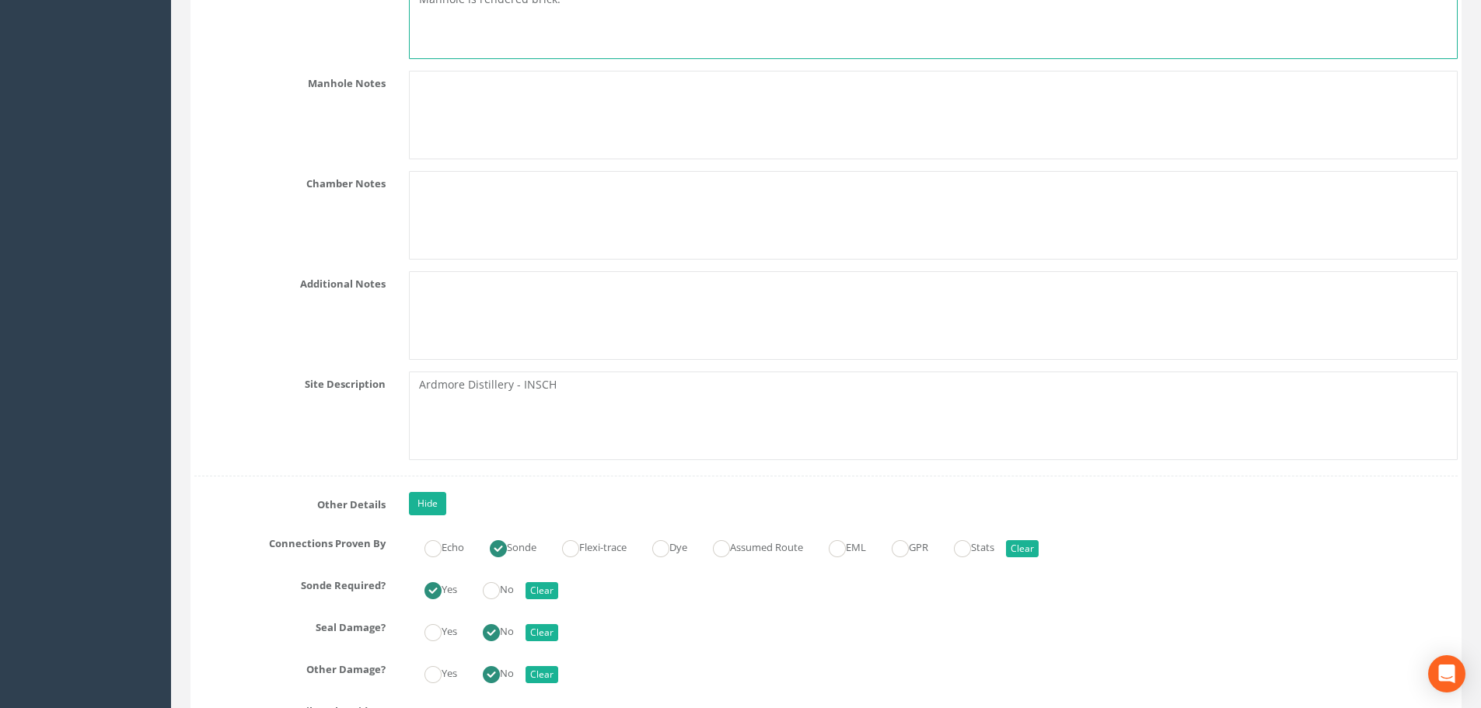
scroll to position [4586, 0]
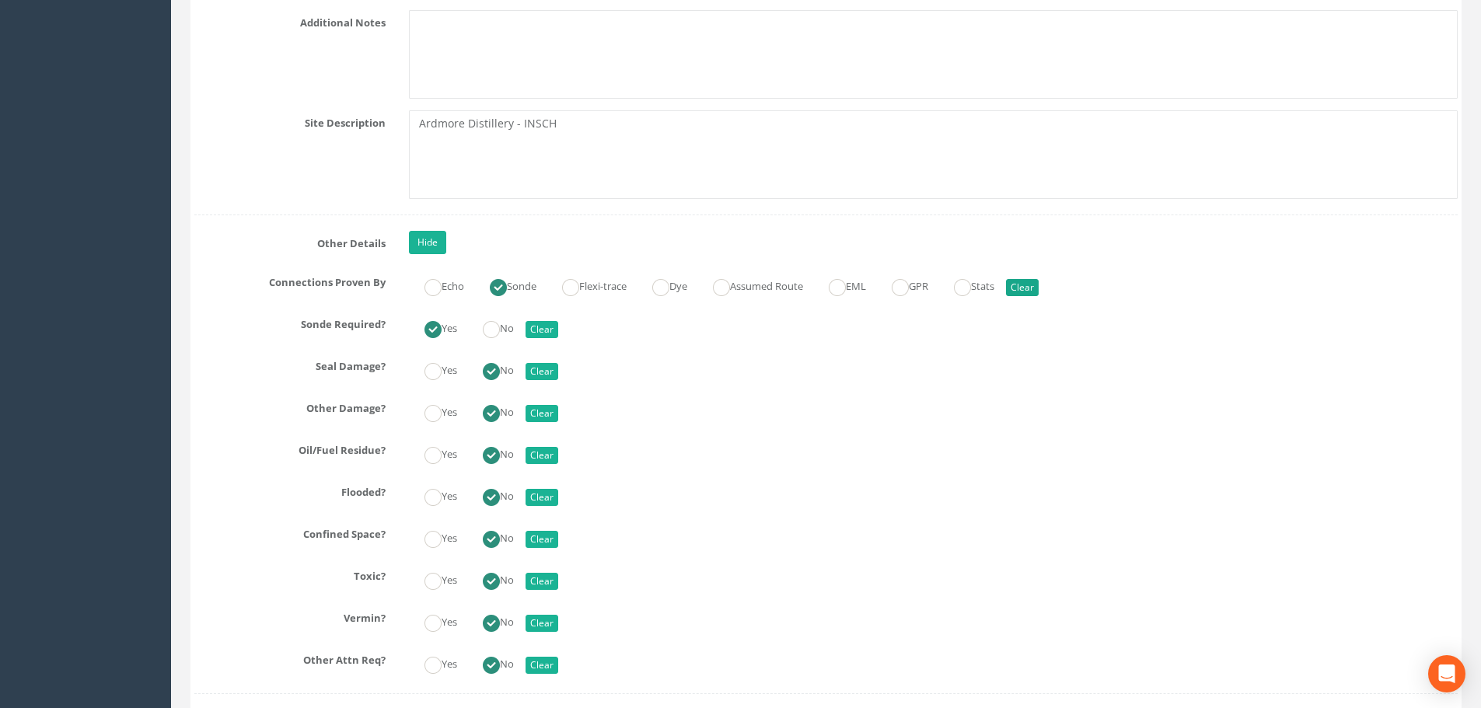
type textarea "Debris/cement in channel (manhole survey undertaken prior to pre-cleaning works…"
click at [1039, 286] on button "Clear" at bounding box center [1022, 287] width 33 height 17
radio input "false"
click at [514, 328] on label "No" at bounding box center [490, 327] width 47 height 23
radio input "false"
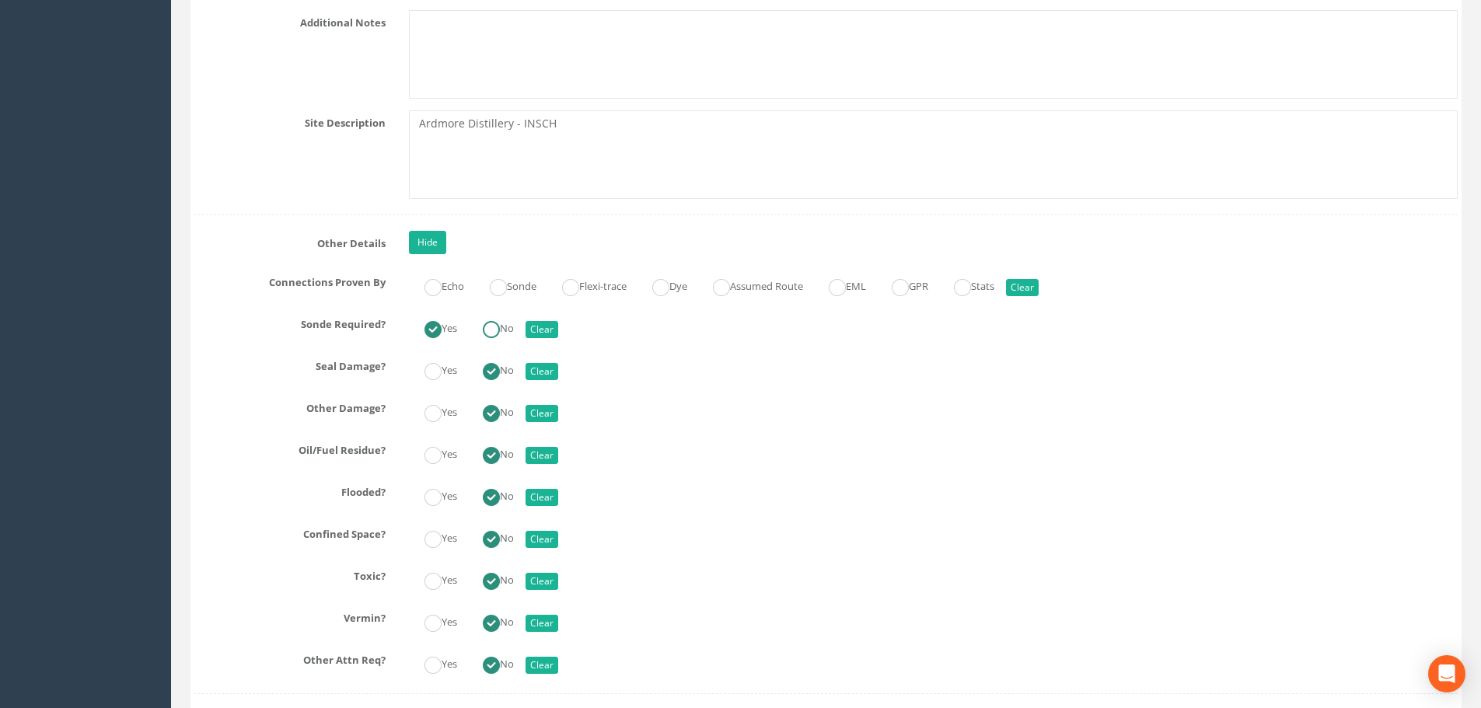
radio input "true"
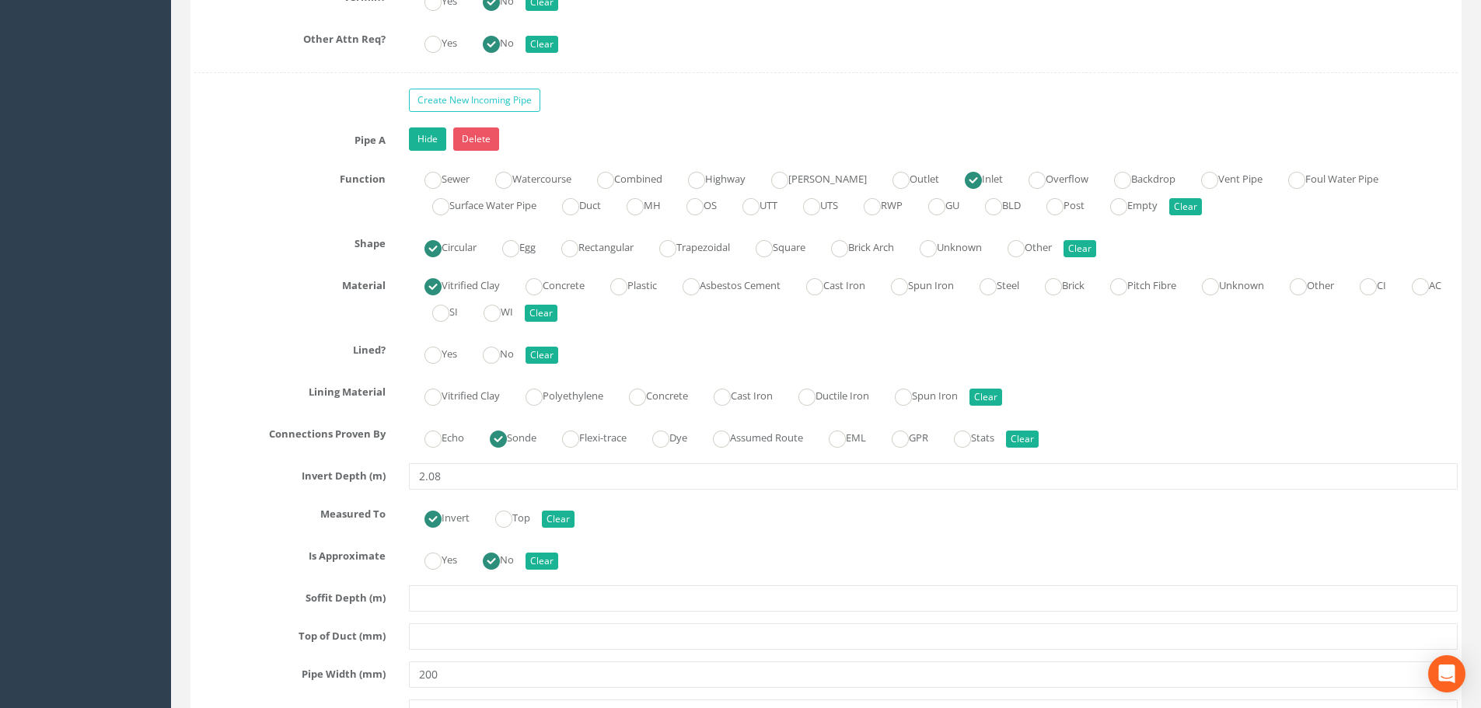
scroll to position [5208, 0]
click at [1039, 437] on button "Clear" at bounding box center [1022, 438] width 33 height 17
radio input "false"
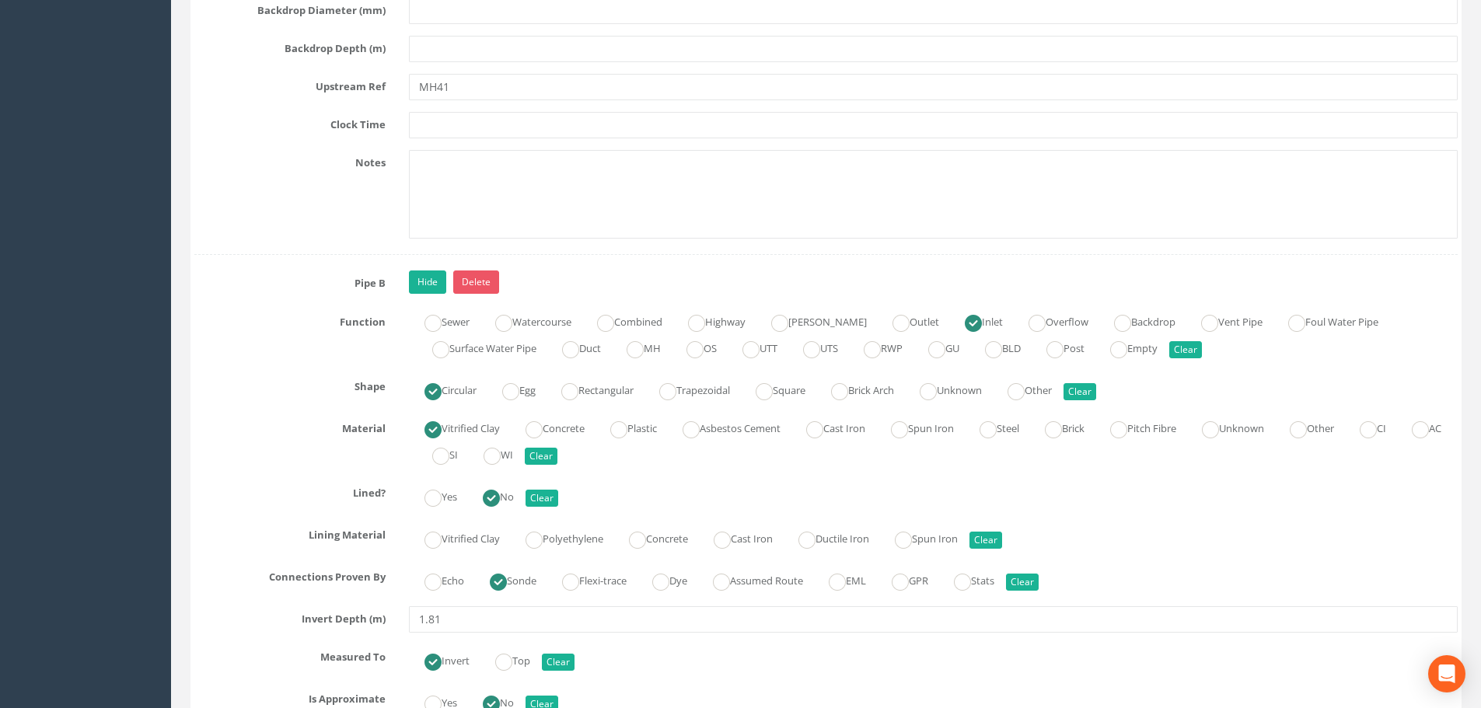
scroll to position [6063, 0]
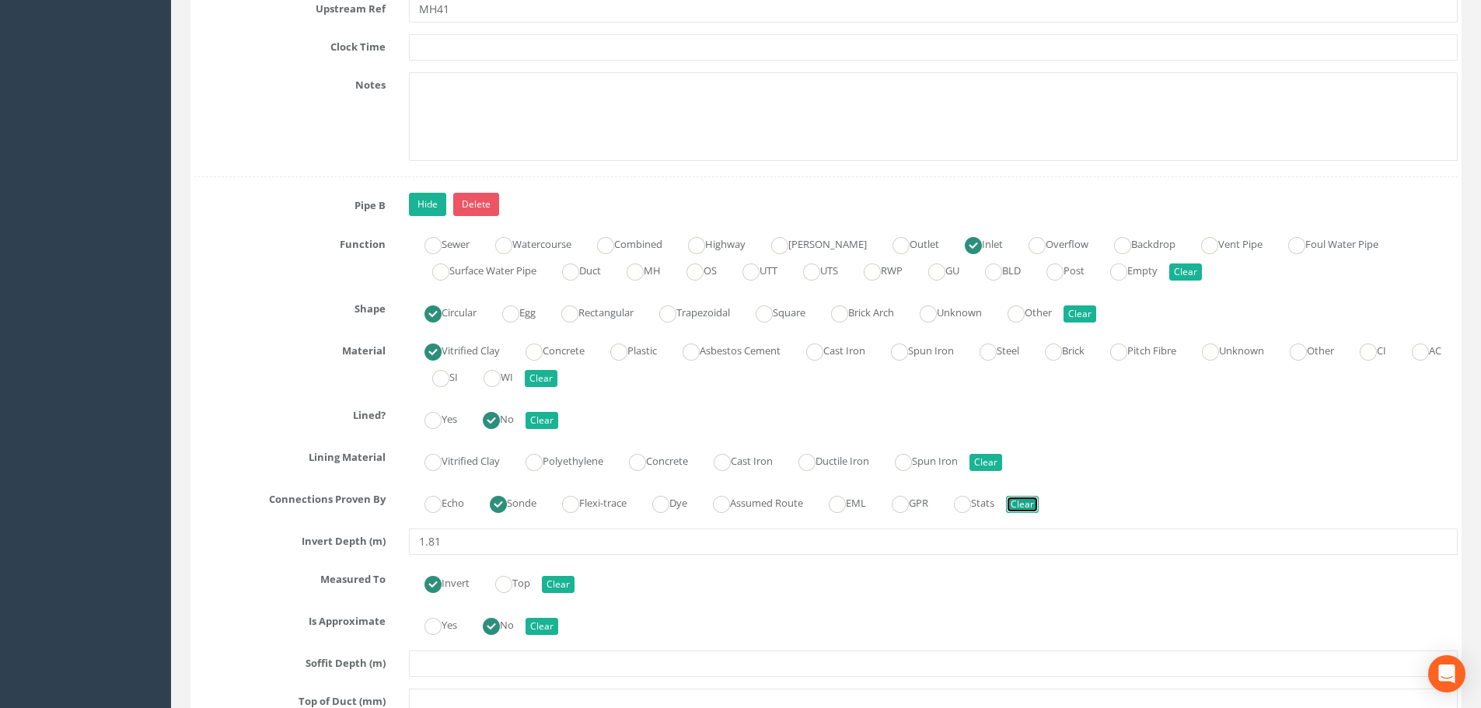
click at [1039, 503] on button "Clear" at bounding box center [1022, 504] width 33 height 17
radio input "false"
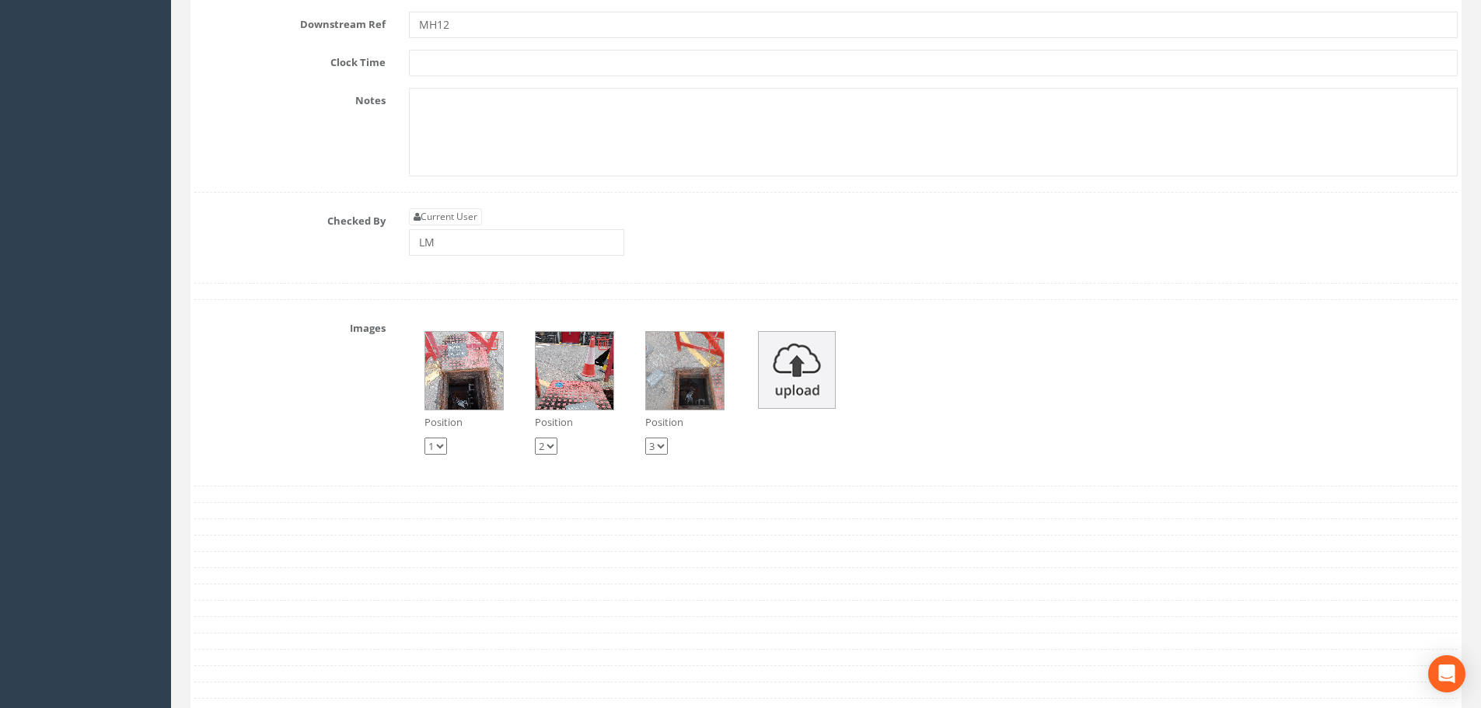
scroll to position [8007, 0]
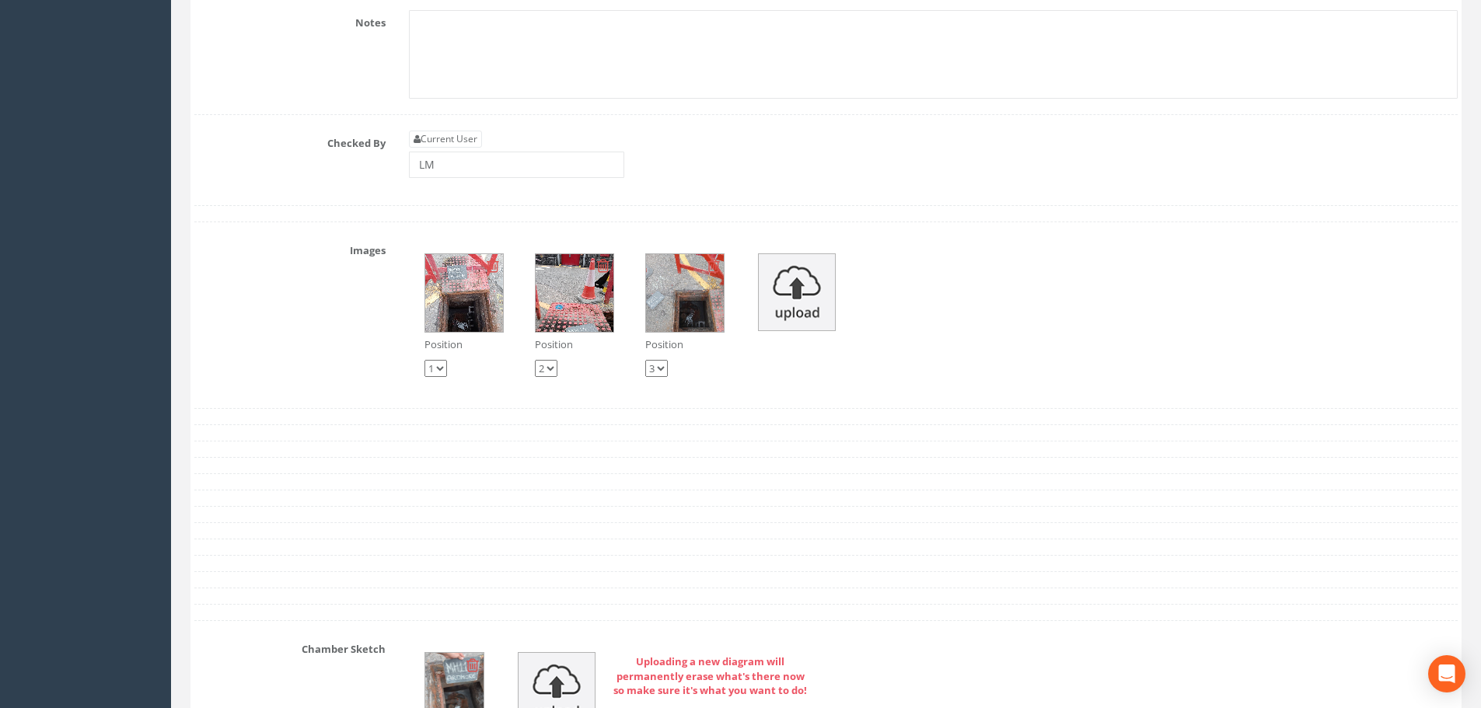
click at [679, 299] on img at bounding box center [685, 293] width 78 height 78
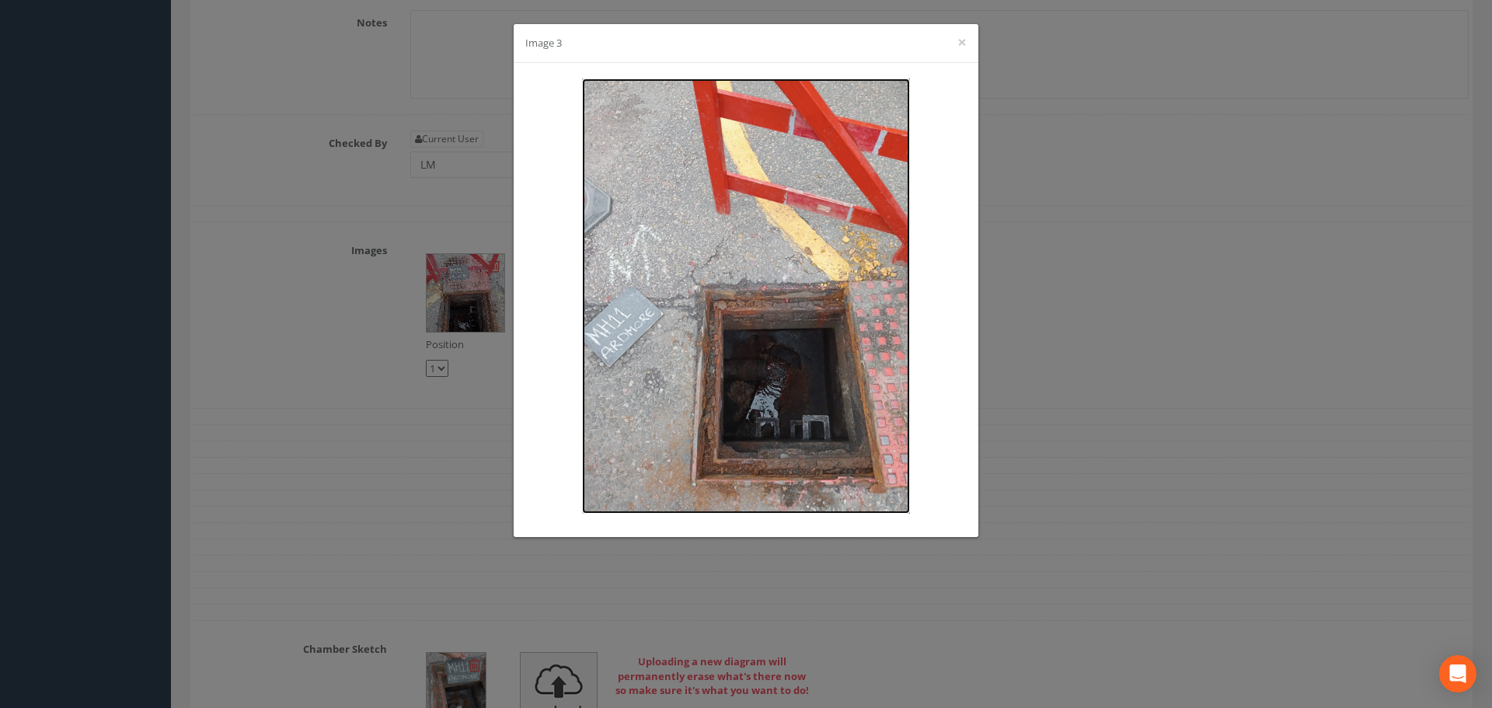
click at [803, 357] on img at bounding box center [745, 296] width 327 height 435
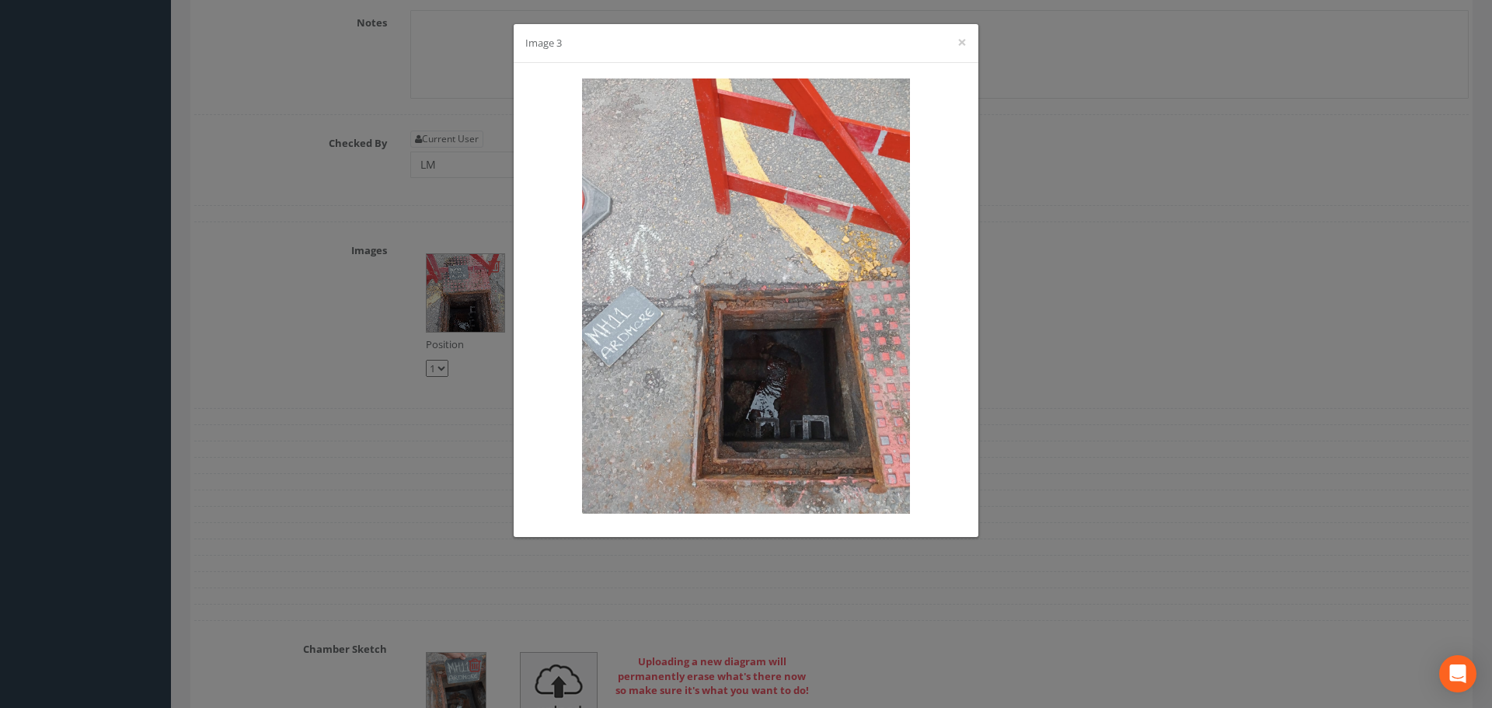
click at [968, 39] on div "Image 3 ×" at bounding box center [746, 43] width 465 height 39
click at [961, 40] on button "×" at bounding box center [962, 42] width 9 height 16
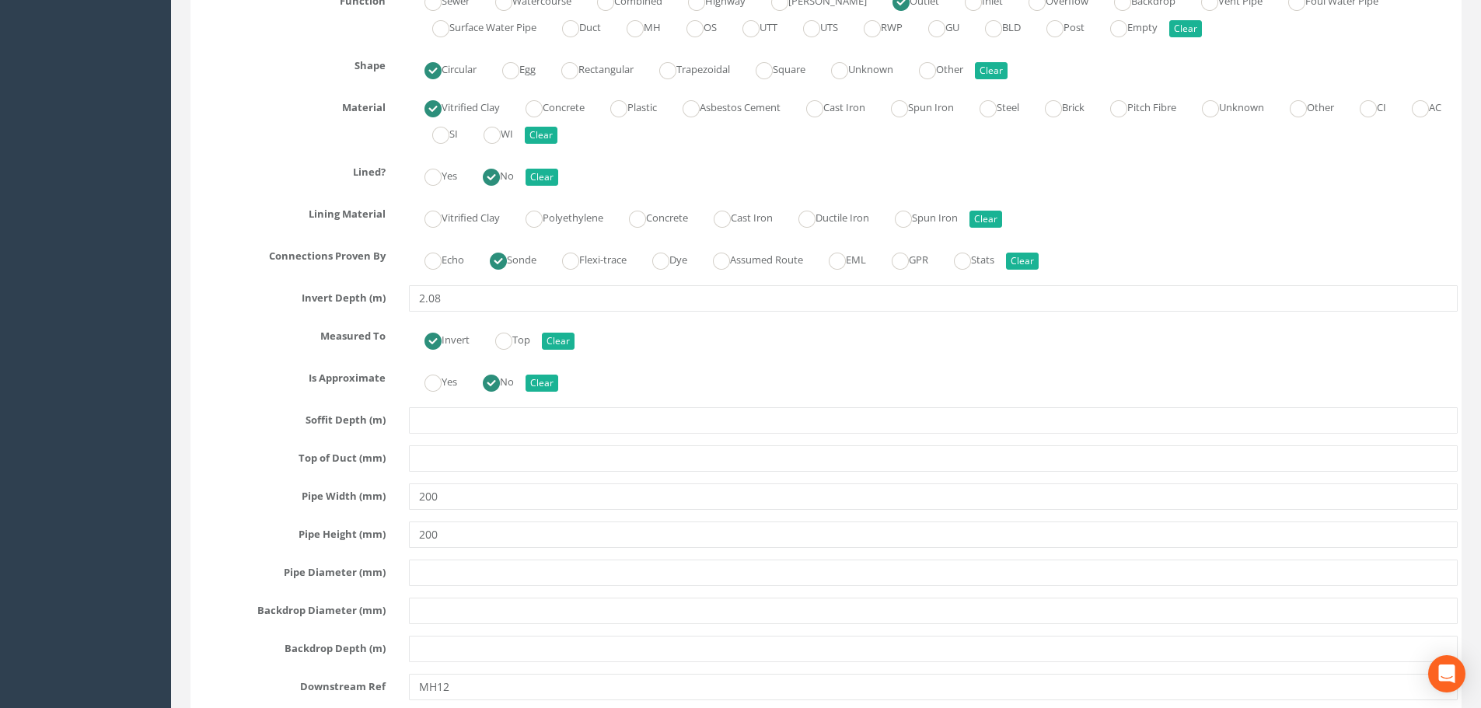
scroll to position [7271, 0]
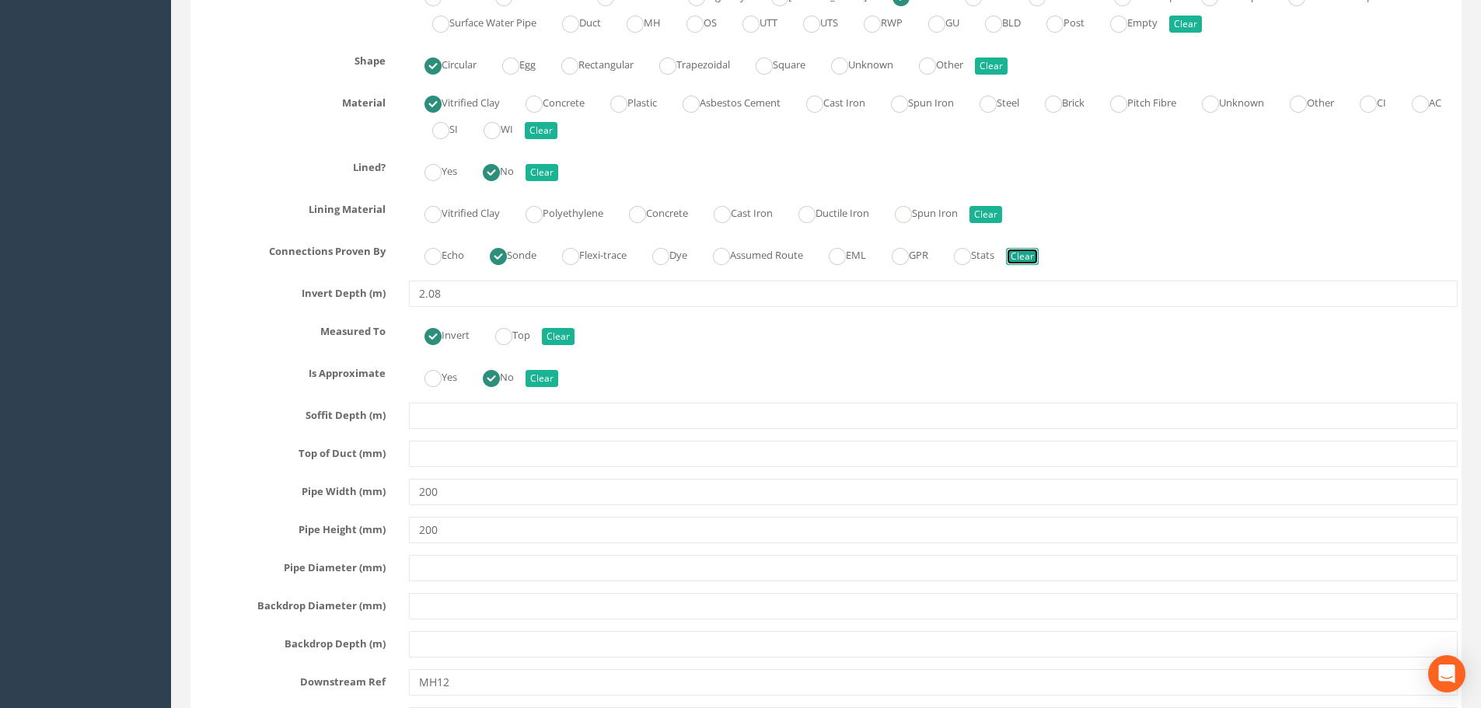
click at [1039, 264] on button "Clear" at bounding box center [1022, 256] width 33 height 17
radio input "false"
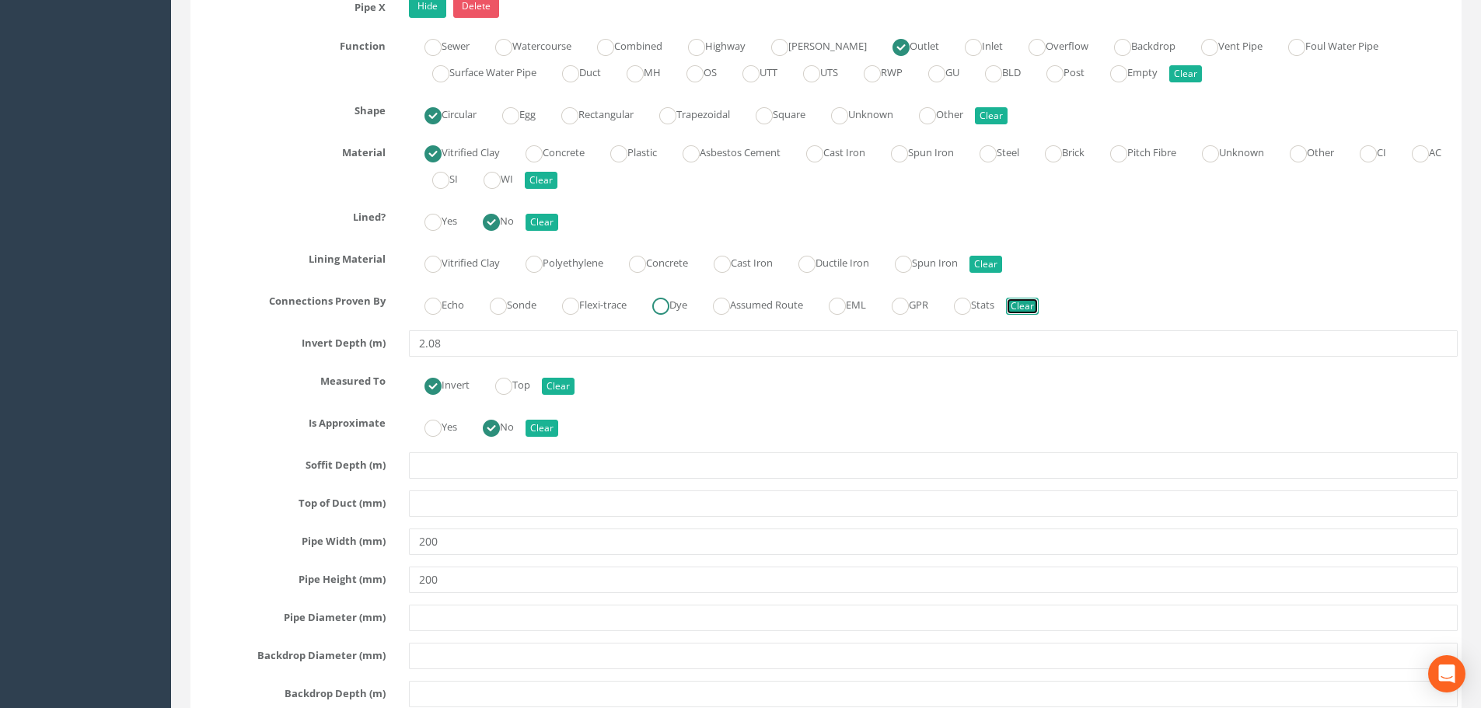
scroll to position [7193, 0]
